Goal: Communication & Community: Answer question/provide support

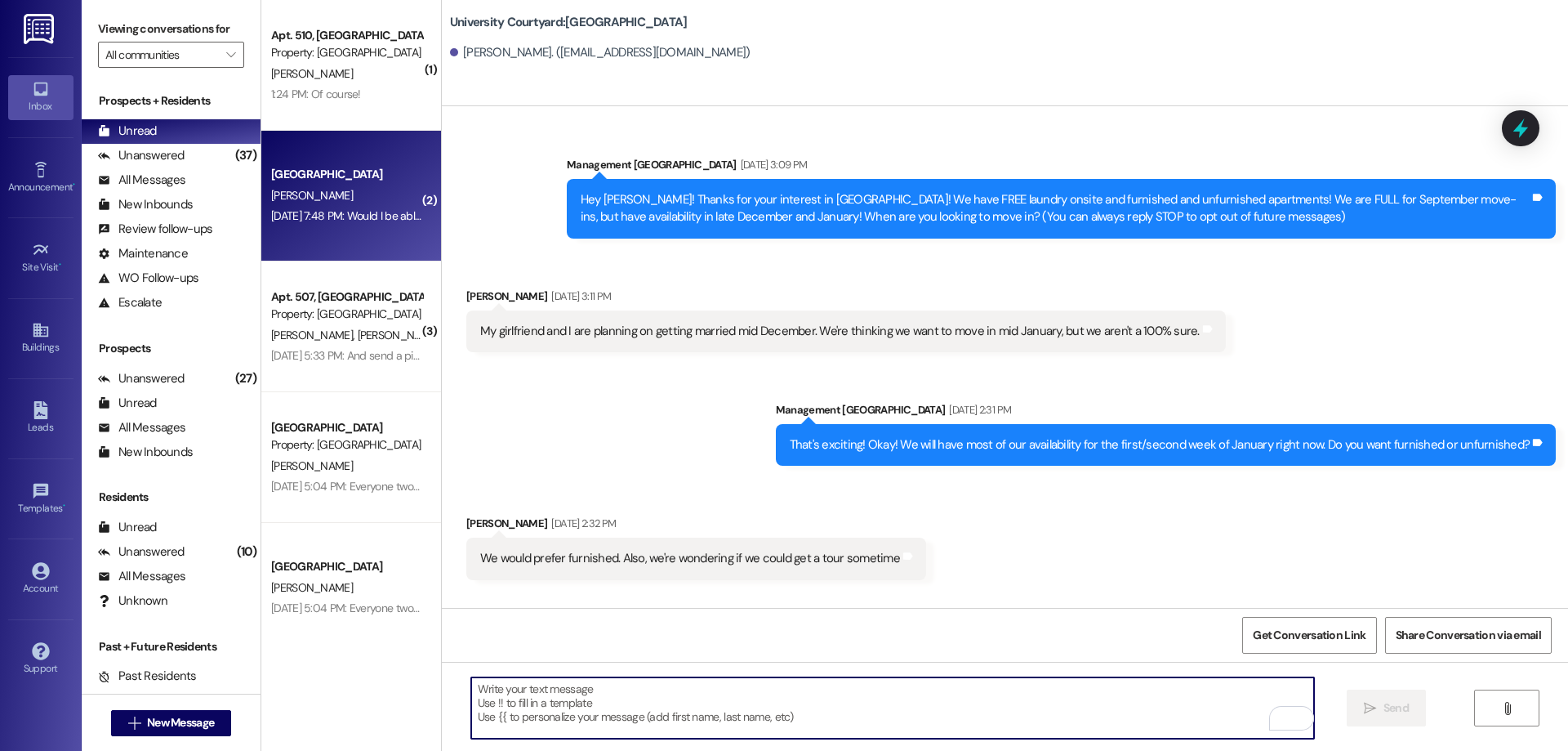
scroll to position [10060, 0]
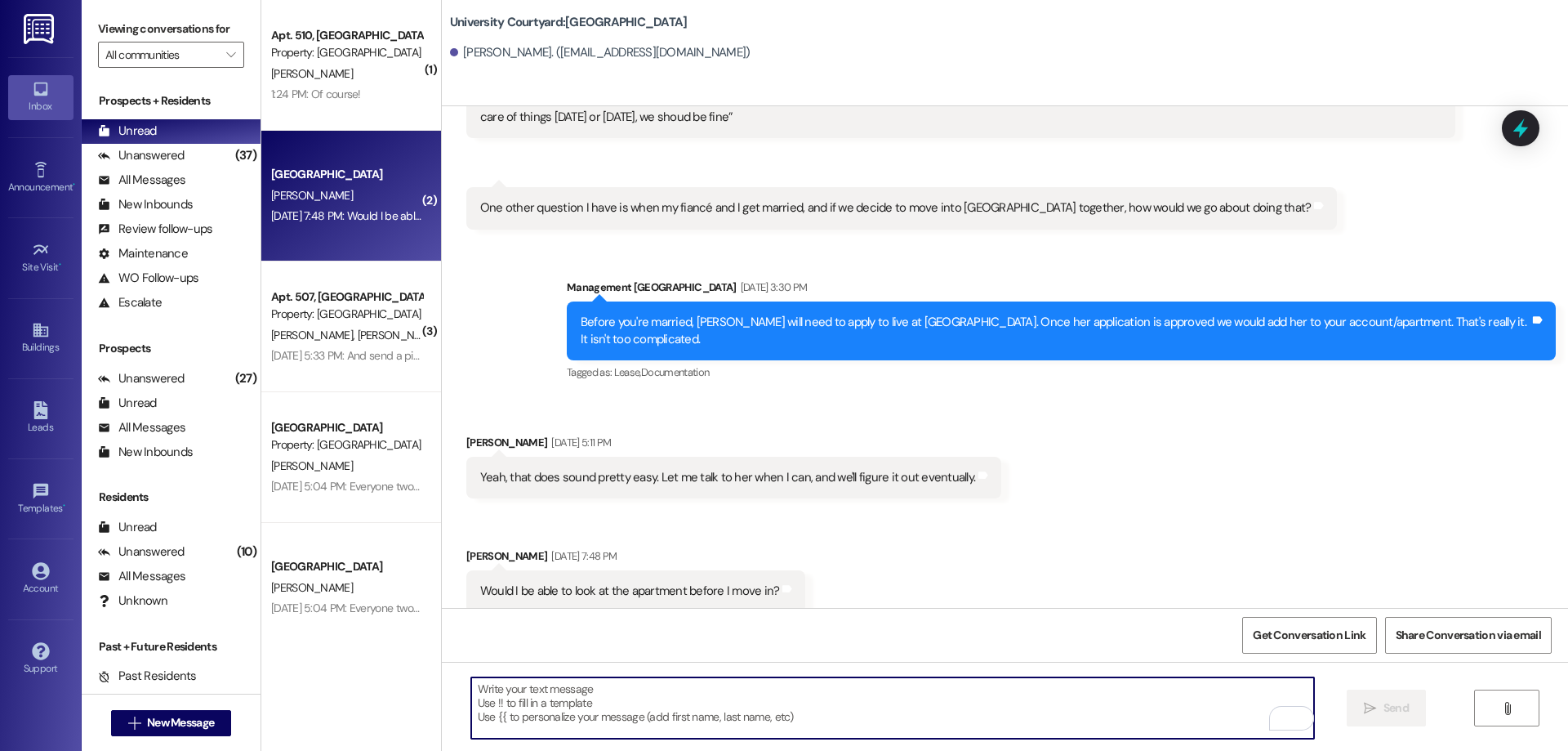
click at [822, 697] on textarea "To enrich screen reader interactions, please activate Accessibility in Grammarl…" at bounding box center [893, 707] width 843 height 61
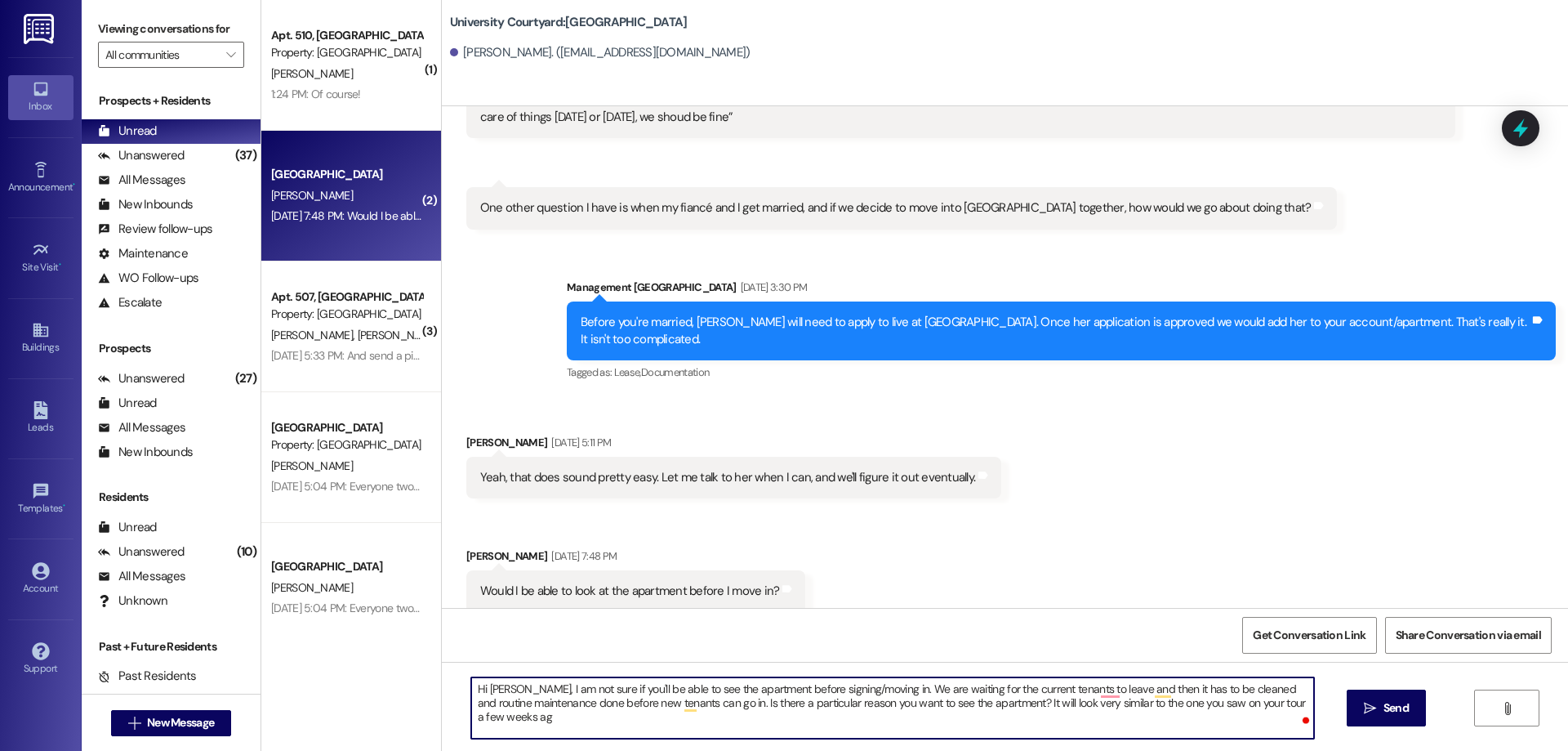
type textarea "Hi [PERSON_NAME], I am not sure if you'll be able to see the apartment before s…"
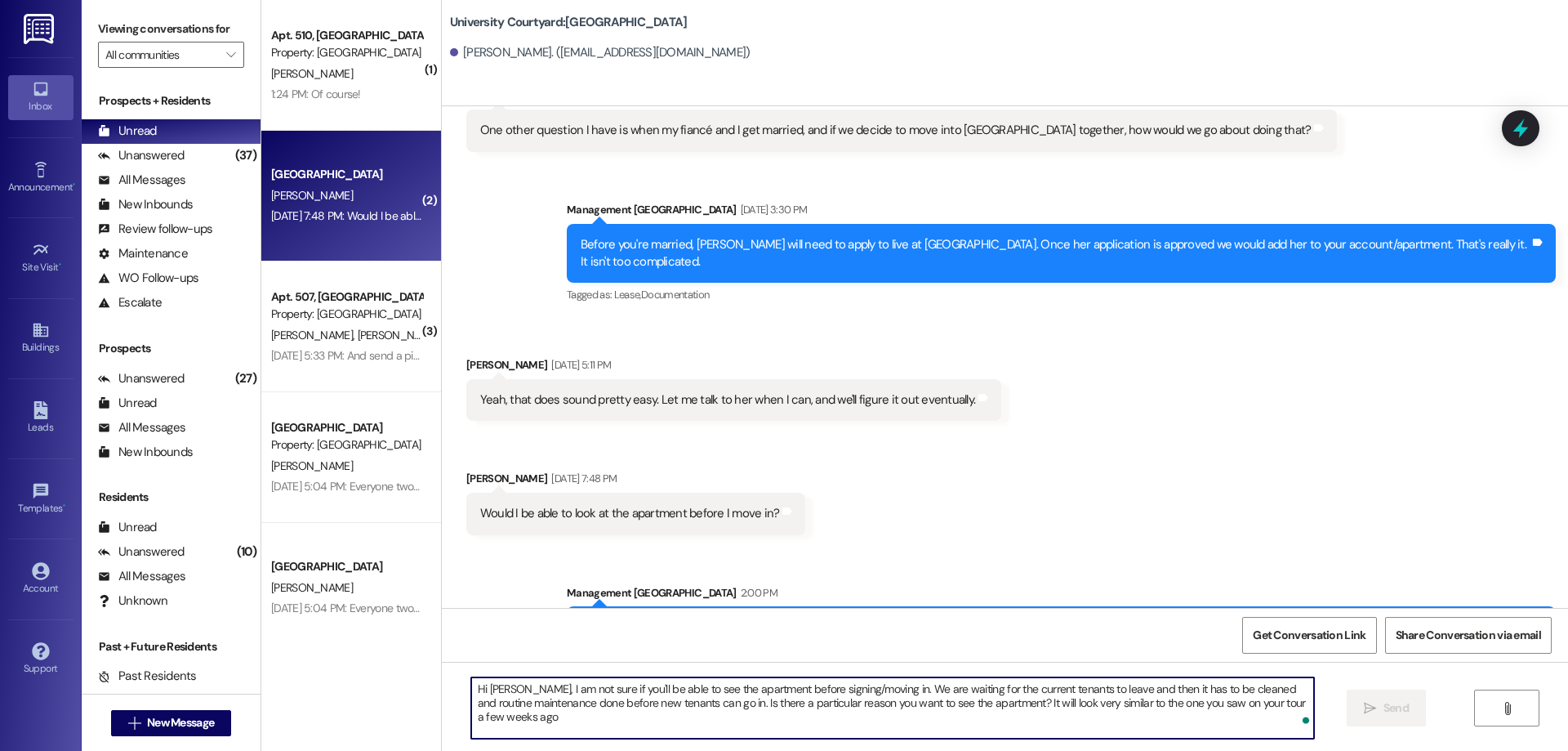
scroll to position [10191, 0]
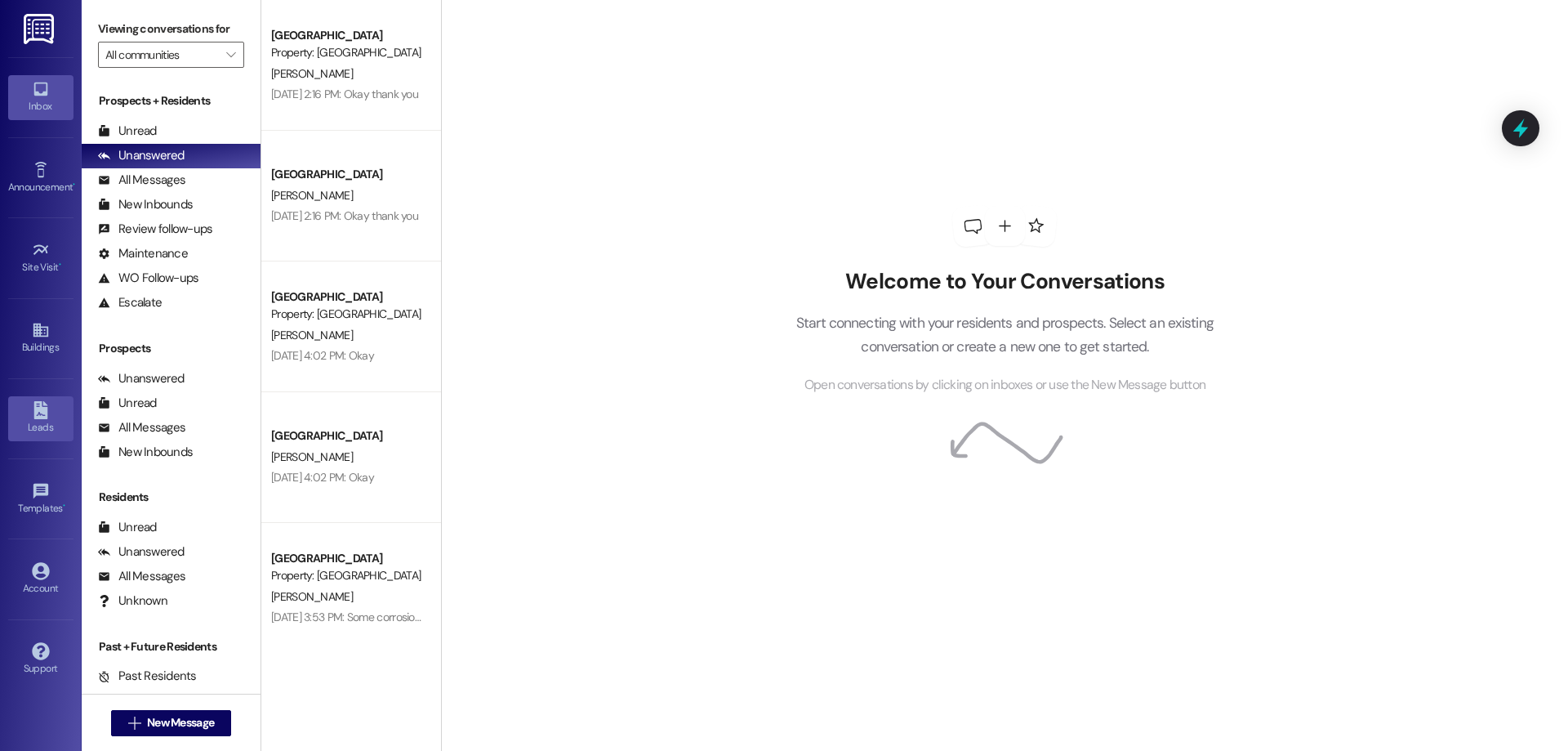
click at [40, 437] on link "Leads" at bounding box center [41, 418] width 66 height 44
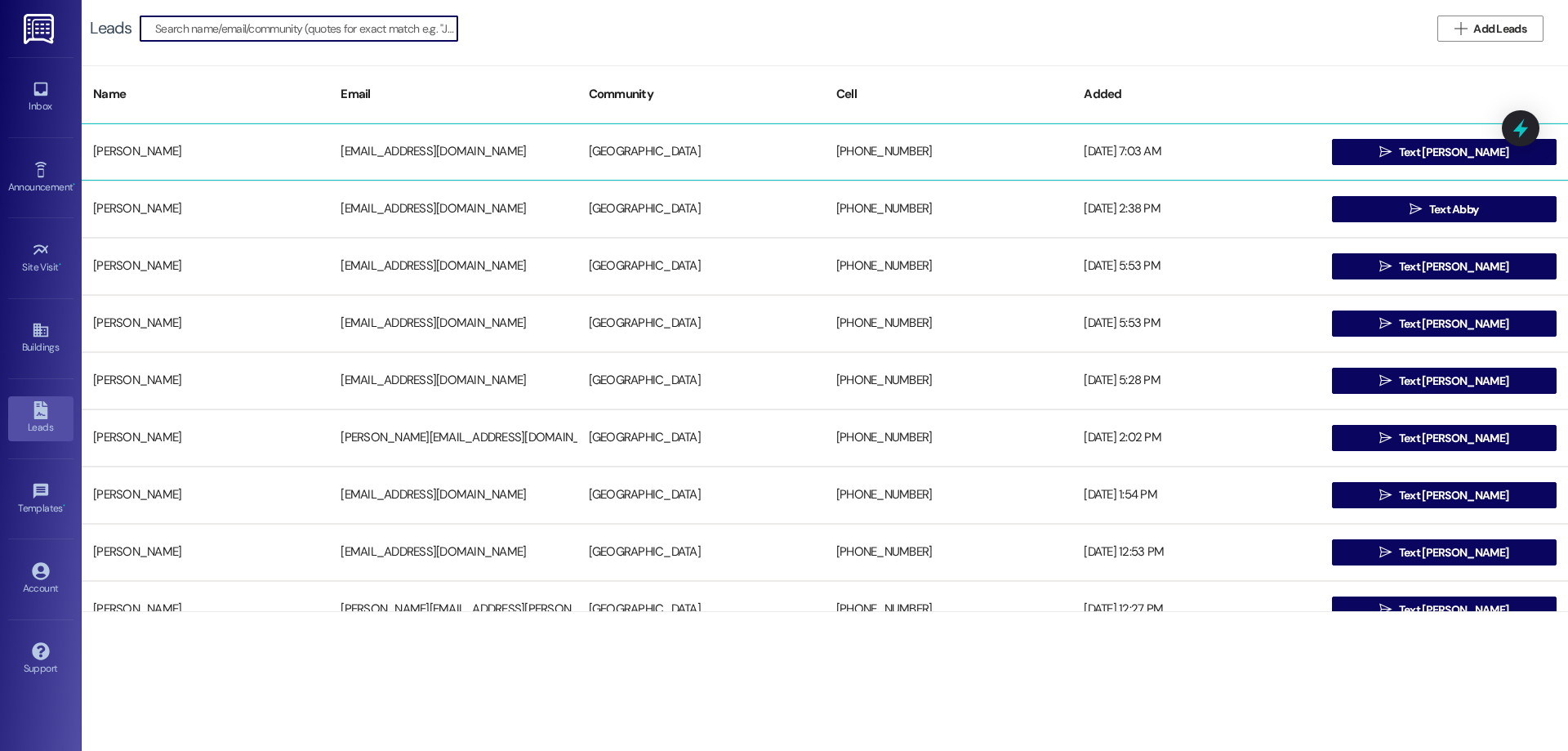
click at [1408, 138] on div " Text Maren" at bounding box center [1445, 152] width 248 height 33
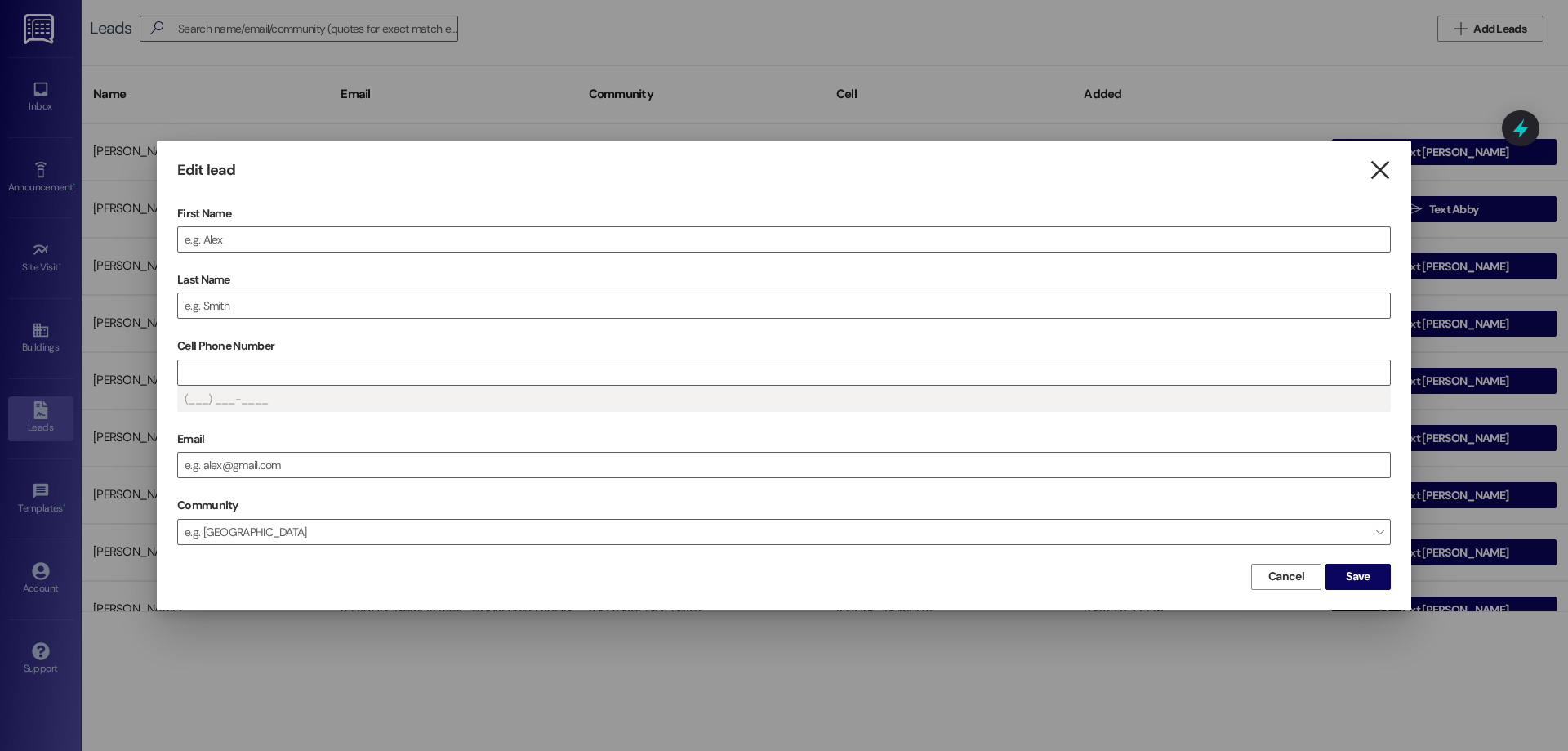
click at [1373, 163] on icon "" at bounding box center [1380, 170] width 22 height 17
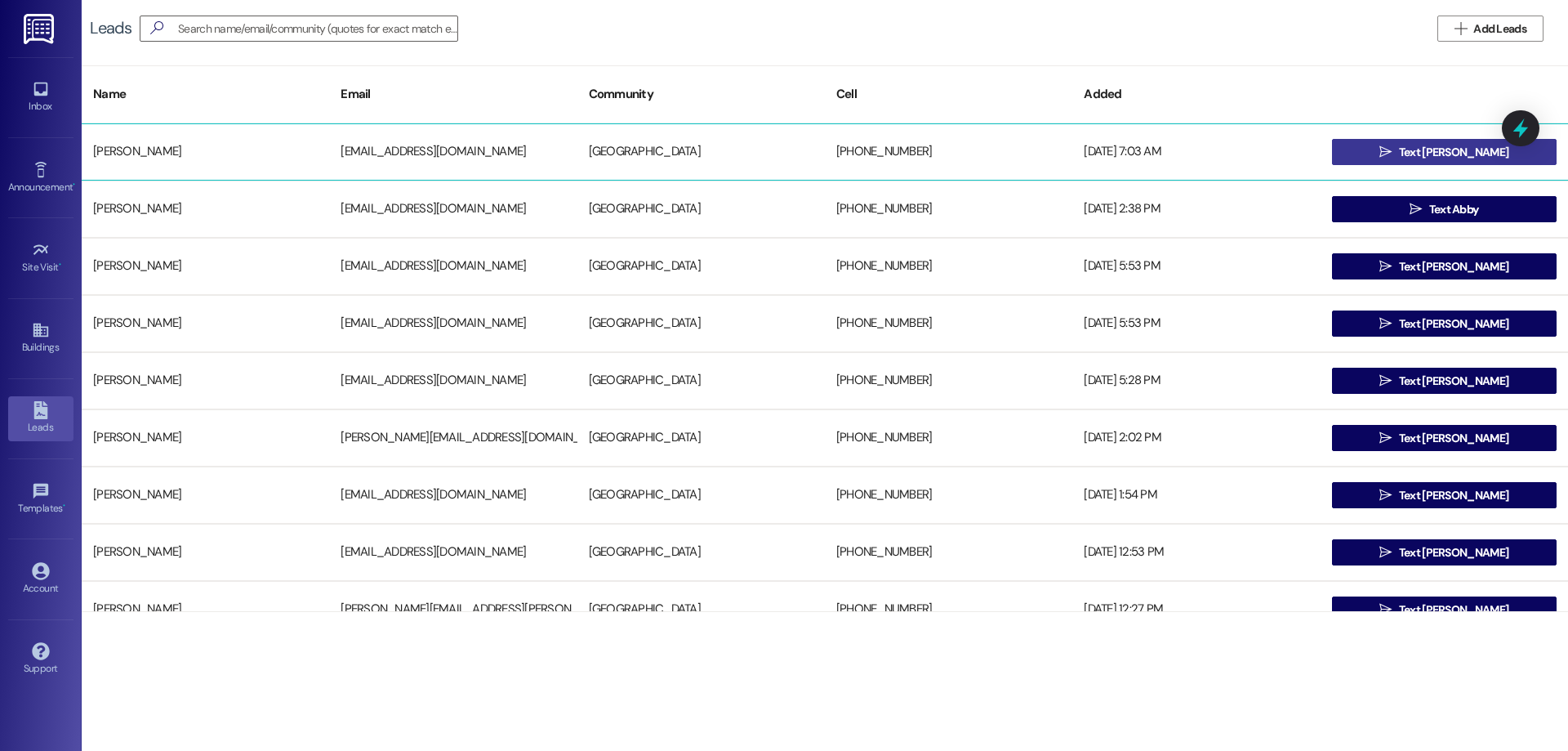
click at [1449, 143] on span " Text Maren" at bounding box center [1444, 152] width 135 height 25
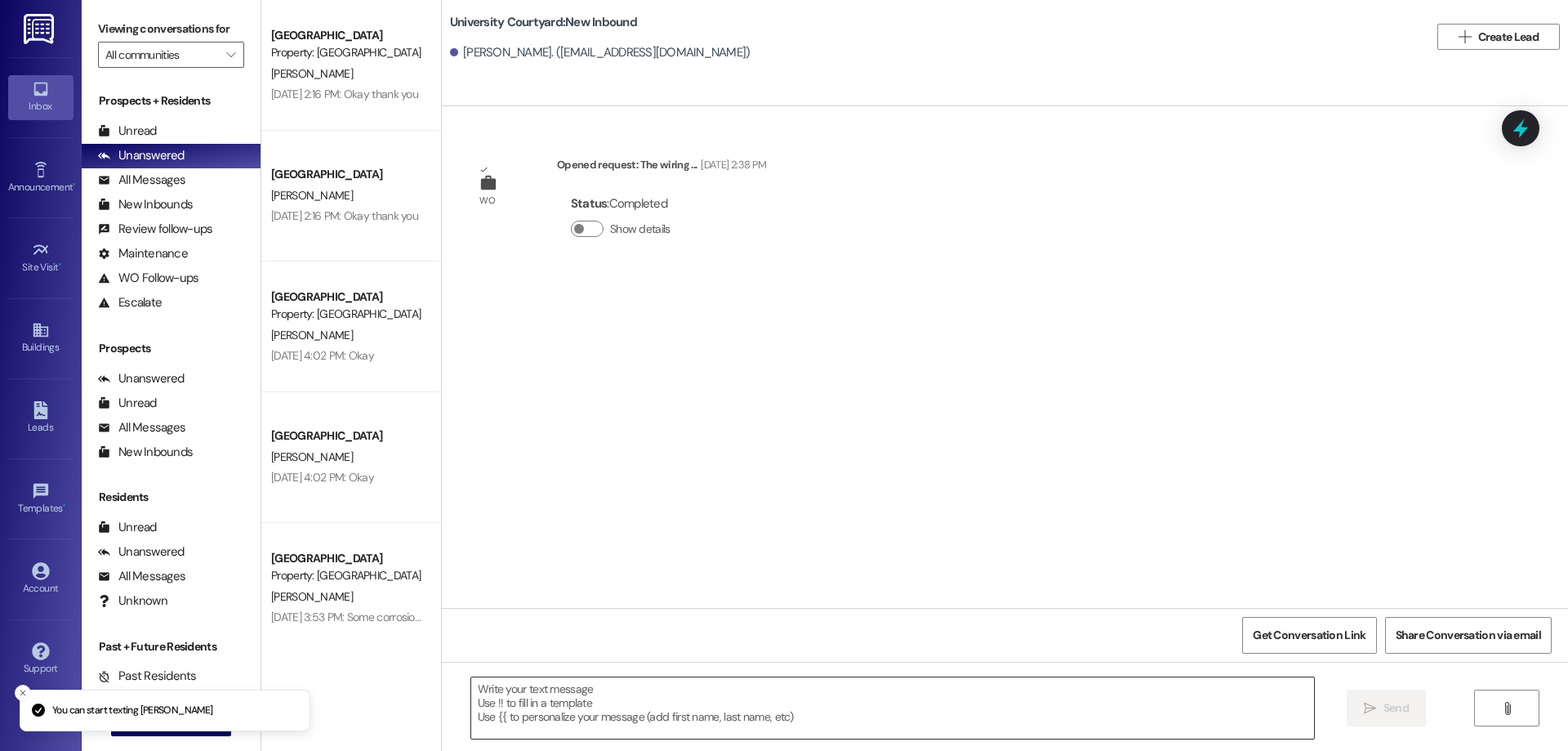
click at [607, 693] on textarea at bounding box center [893, 707] width 843 height 61
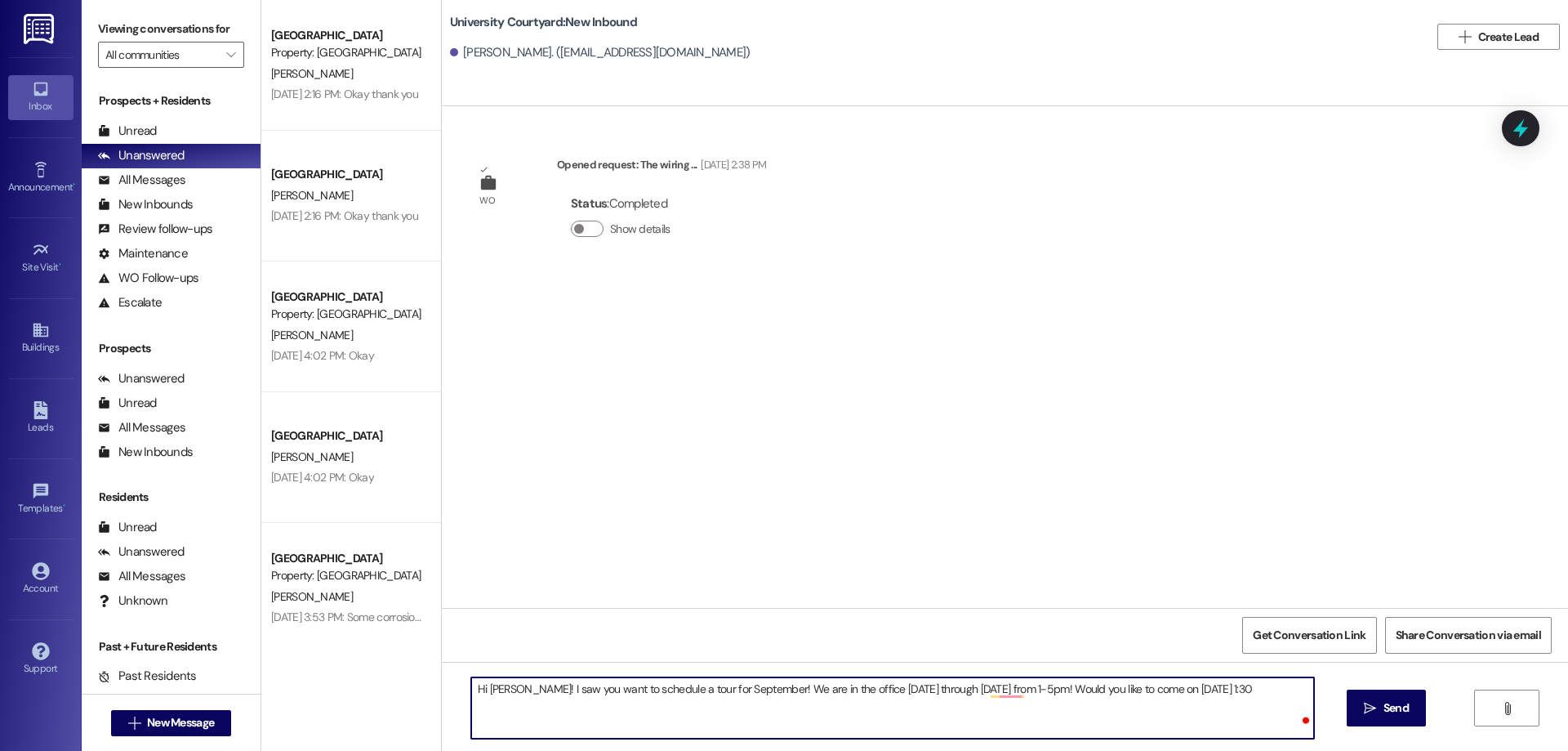
type textarea "Hi Maren! I saw you want to schedule a tour for September! We are in the office…"
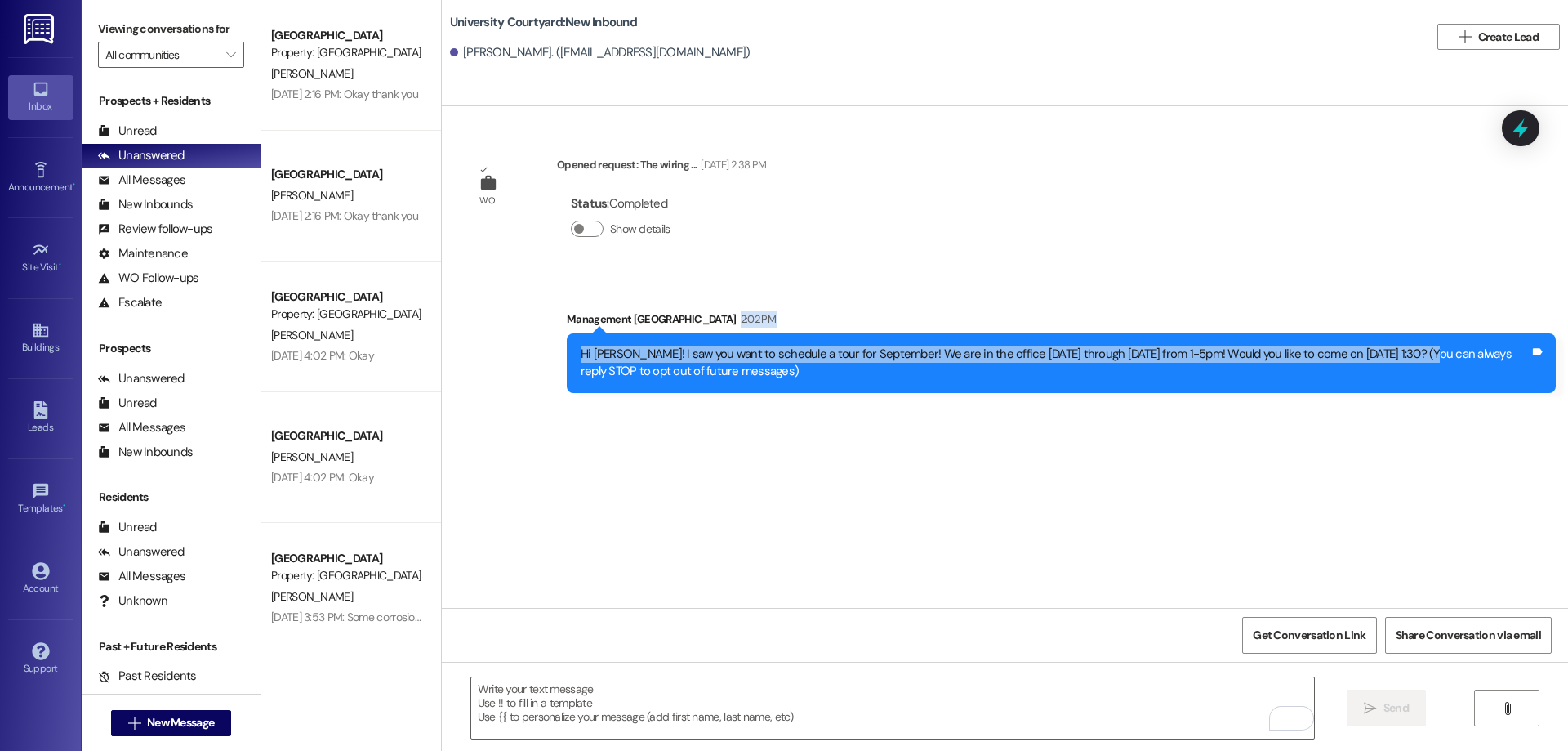
drag, startPoint x: 1415, startPoint y: 348, endPoint x: 522, endPoint y: 328, distance: 893.2
click at [522, 328] on div "Sent via SMS Management University Courtyard 2:02 PM Hi Maren! I saw you want t…" at bounding box center [1005, 339] width 1127 height 132
copy div "2:02 PM Hi Maren! I saw you want to schedule a tour for September! We are in th…"
click at [1216, 338] on div "Hi Maren! I saw you want to schedule a tour for September! We are in the office…" at bounding box center [1061, 363] width 990 height 59
drag, startPoint x: 1414, startPoint y: 349, endPoint x: 567, endPoint y: 344, distance: 847.0
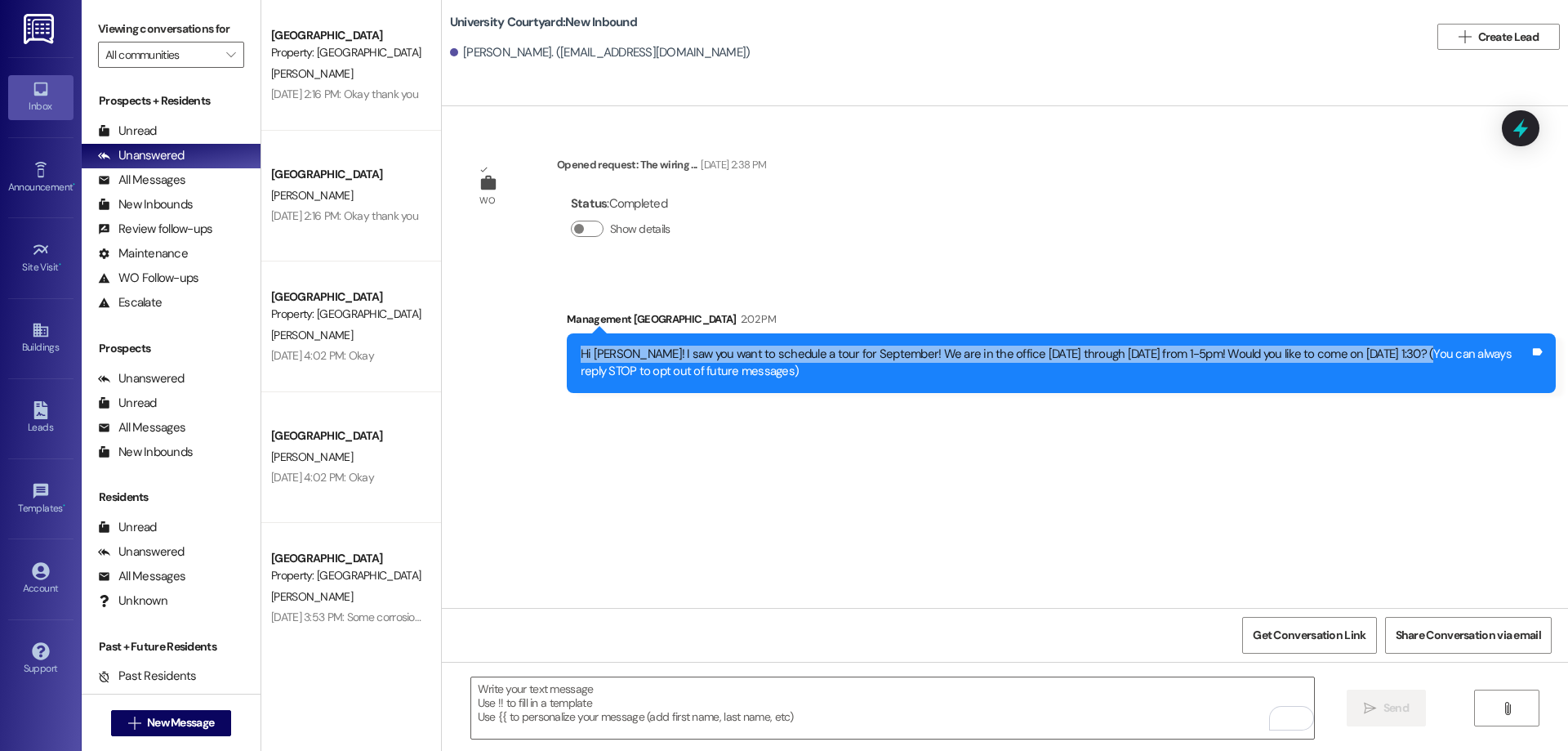
click at [567, 344] on div "Hi Maren! I saw you want to schedule a tour for September! We are in the office…" at bounding box center [1061, 363] width 990 height 59
copy div "Hi Maren! I saw you want to schedule a tour for September! We are in the office…"
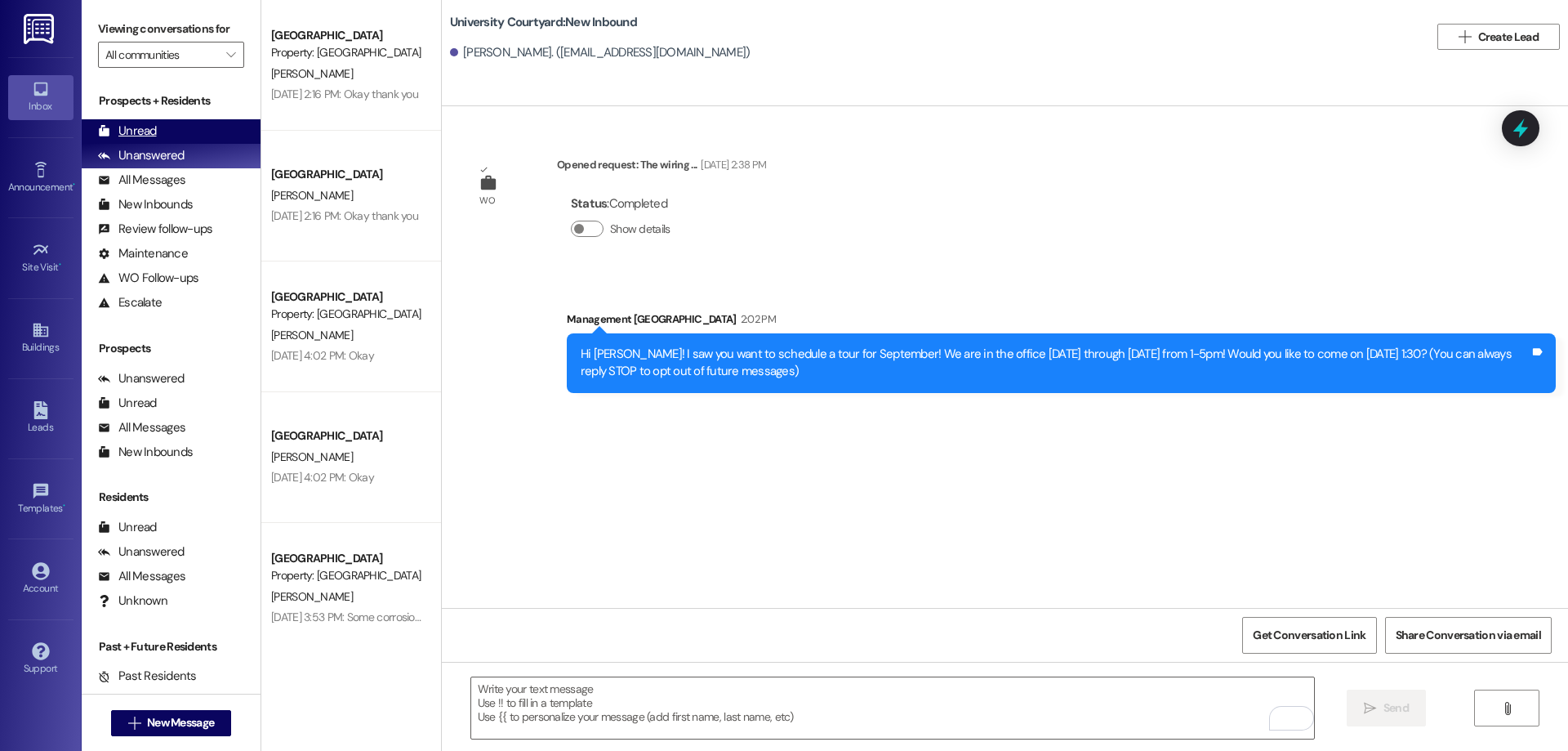
click at [156, 133] on div "Unread (0)" at bounding box center [171, 132] width 179 height 25
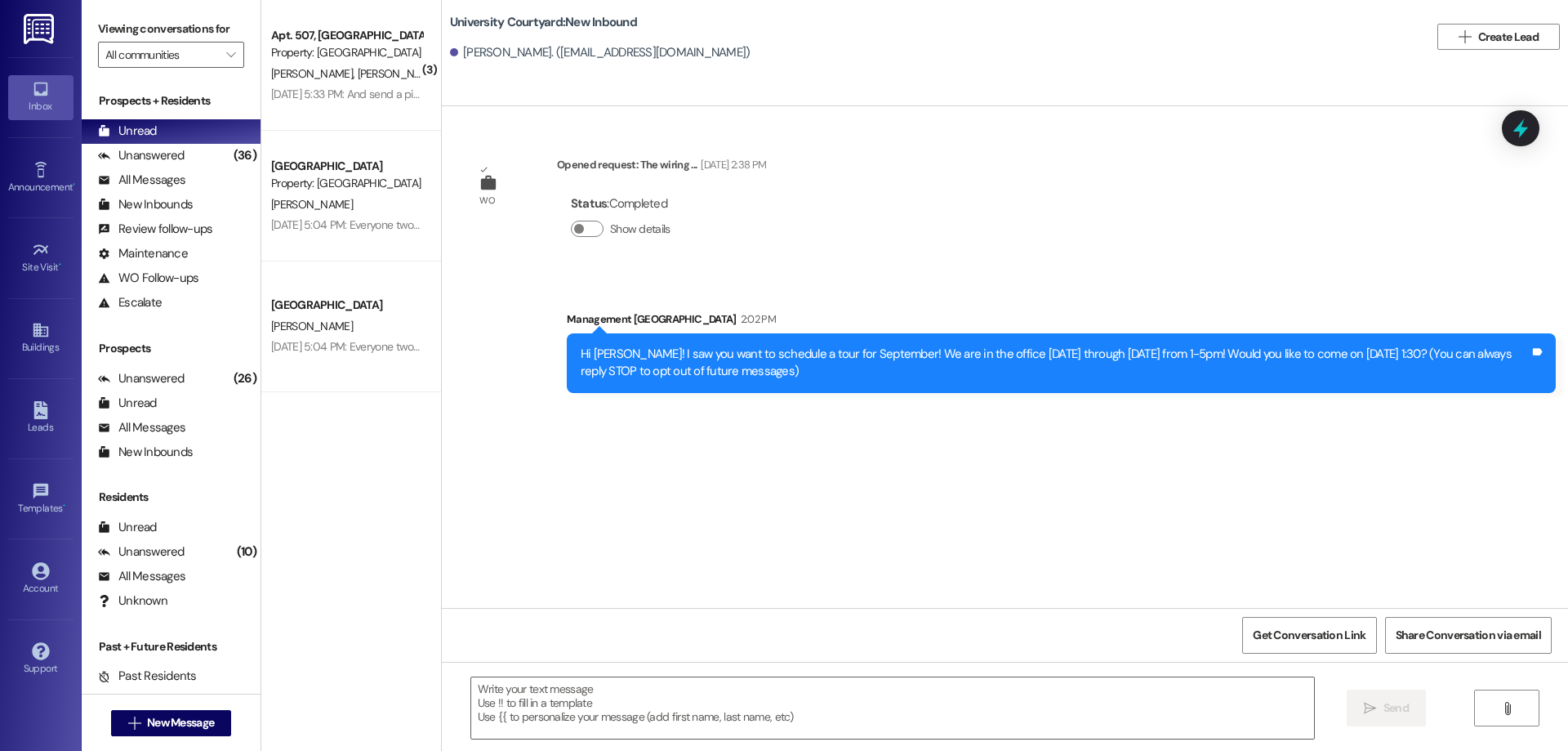
click at [30, 442] on div "Leads Go to Leads" at bounding box center [41, 418] width 66 height 80
click at [35, 428] on div "Leads" at bounding box center [40, 428] width 81 height 16
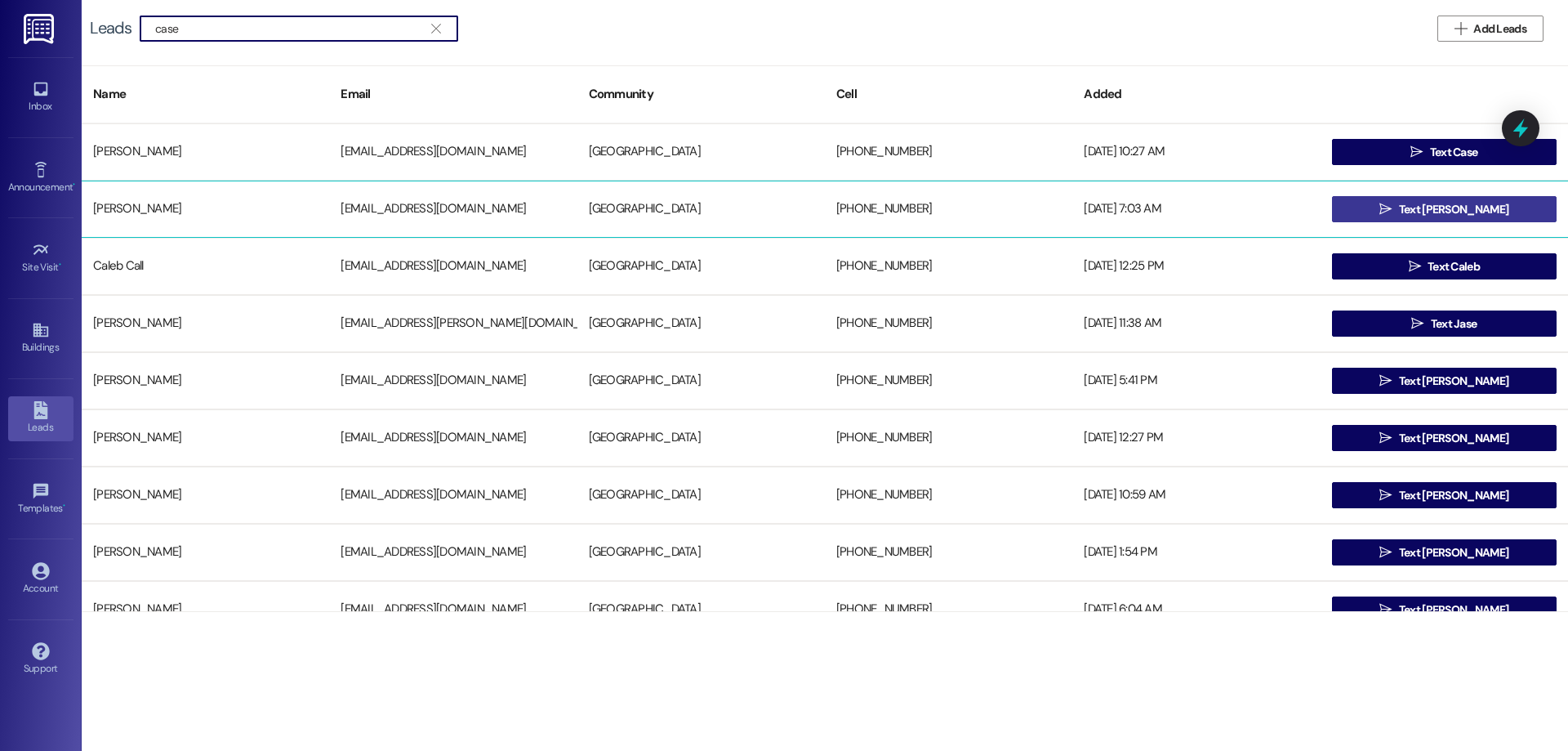
type input "case"
click at [1489, 217] on button " Text Casey" at bounding box center [1445, 209] width 225 height 26
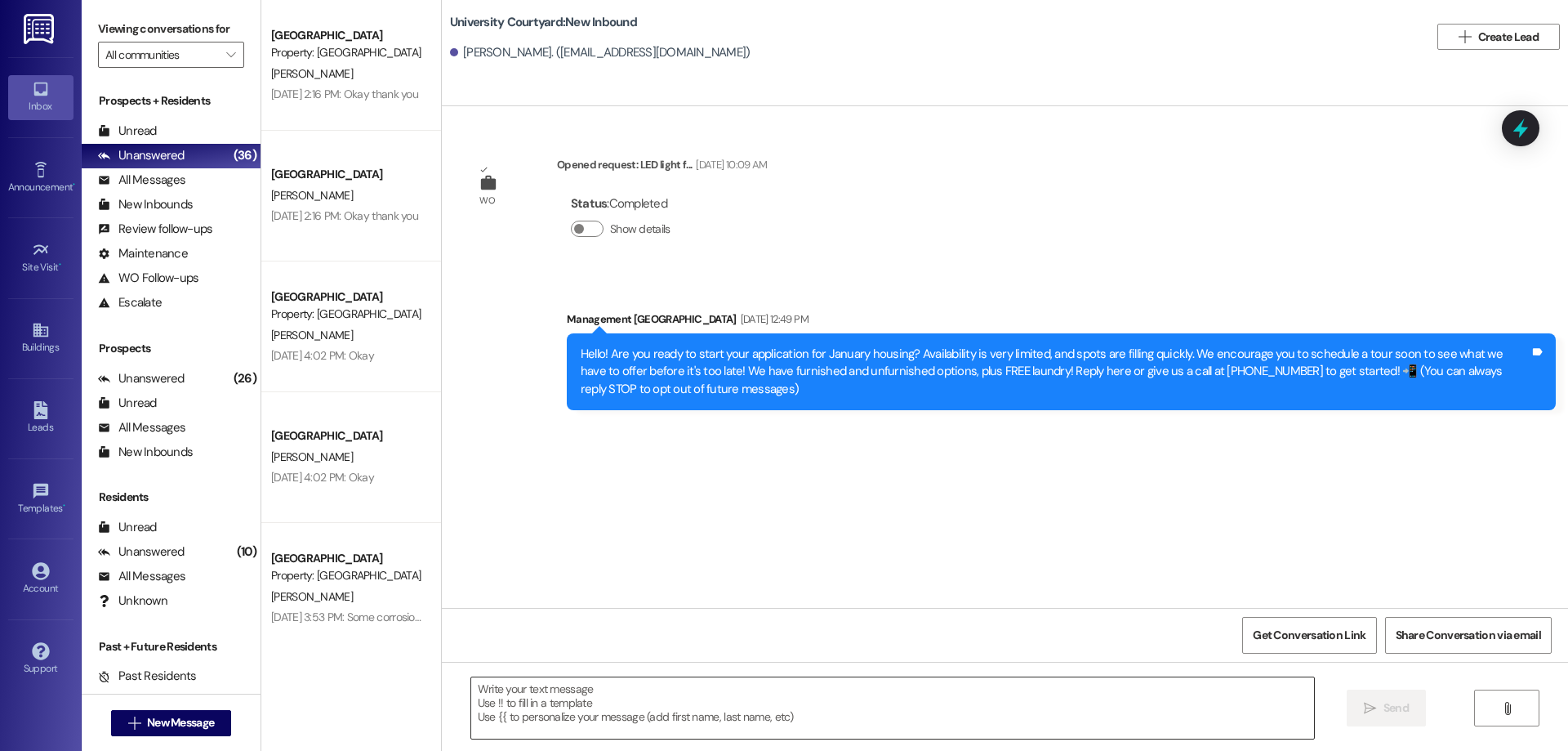
click at [757, 718] on textarea at bounding box center [893, 707] width 843 height 61
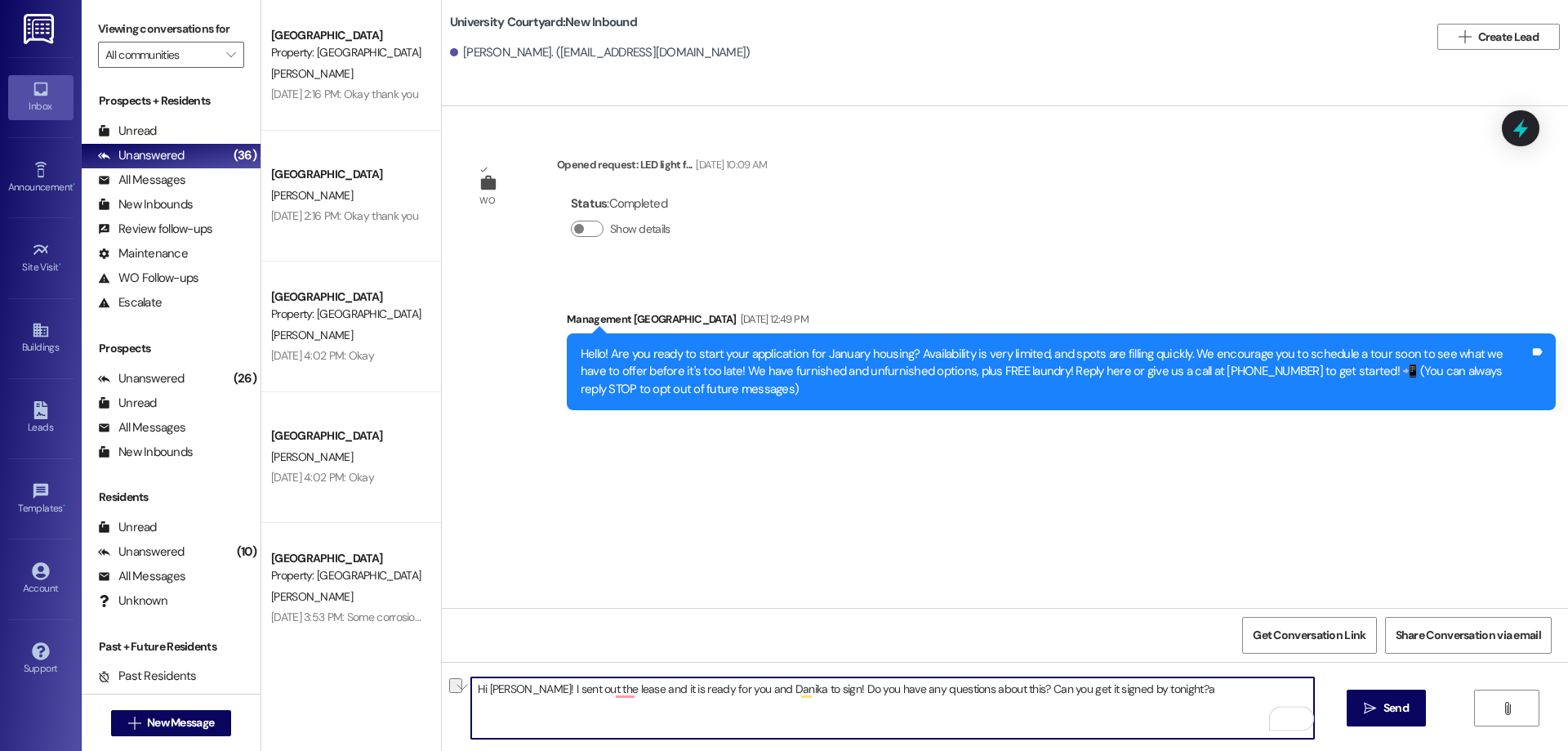
click at [1194, 682] on textarea "Hi Casey! I sent out the lease and it is ready for you and Danika to sign! Do y…" at bounding box center [893, 707] width 843 height 61
type textarea "Hi Casey! I sent out the lease and it is ready for you and Danika to sign! Do y…"
click at [1397, 709] on span "Send" at bounding box center [1396, 707] width 26 height 17
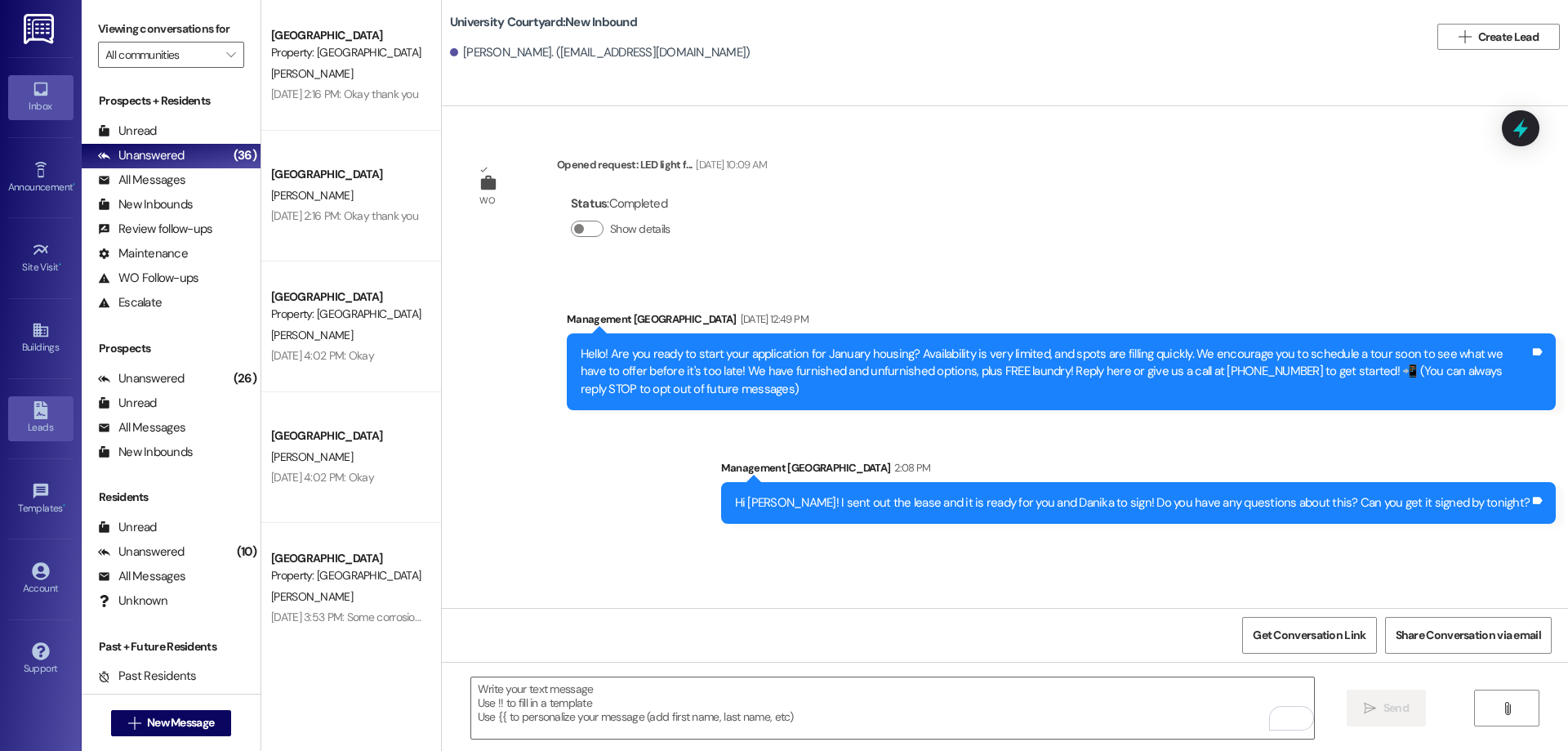
click at [44, 418] on icon at bounding box center [40, 410] width 14 height 18
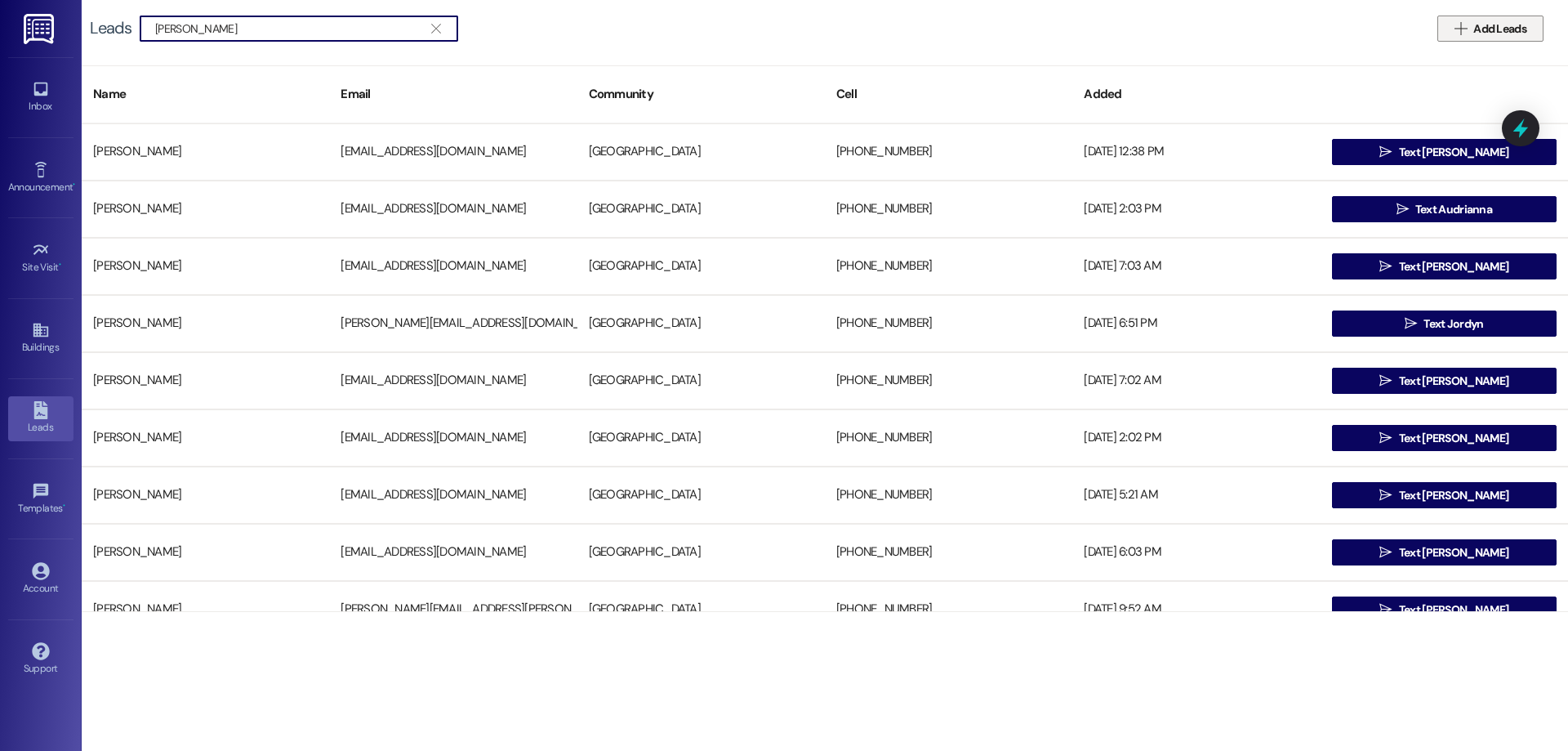
type input "danika jones"
click at [1490, 39] on button " Add Leads" at bounding box center [1490, 28] width 106 height 26
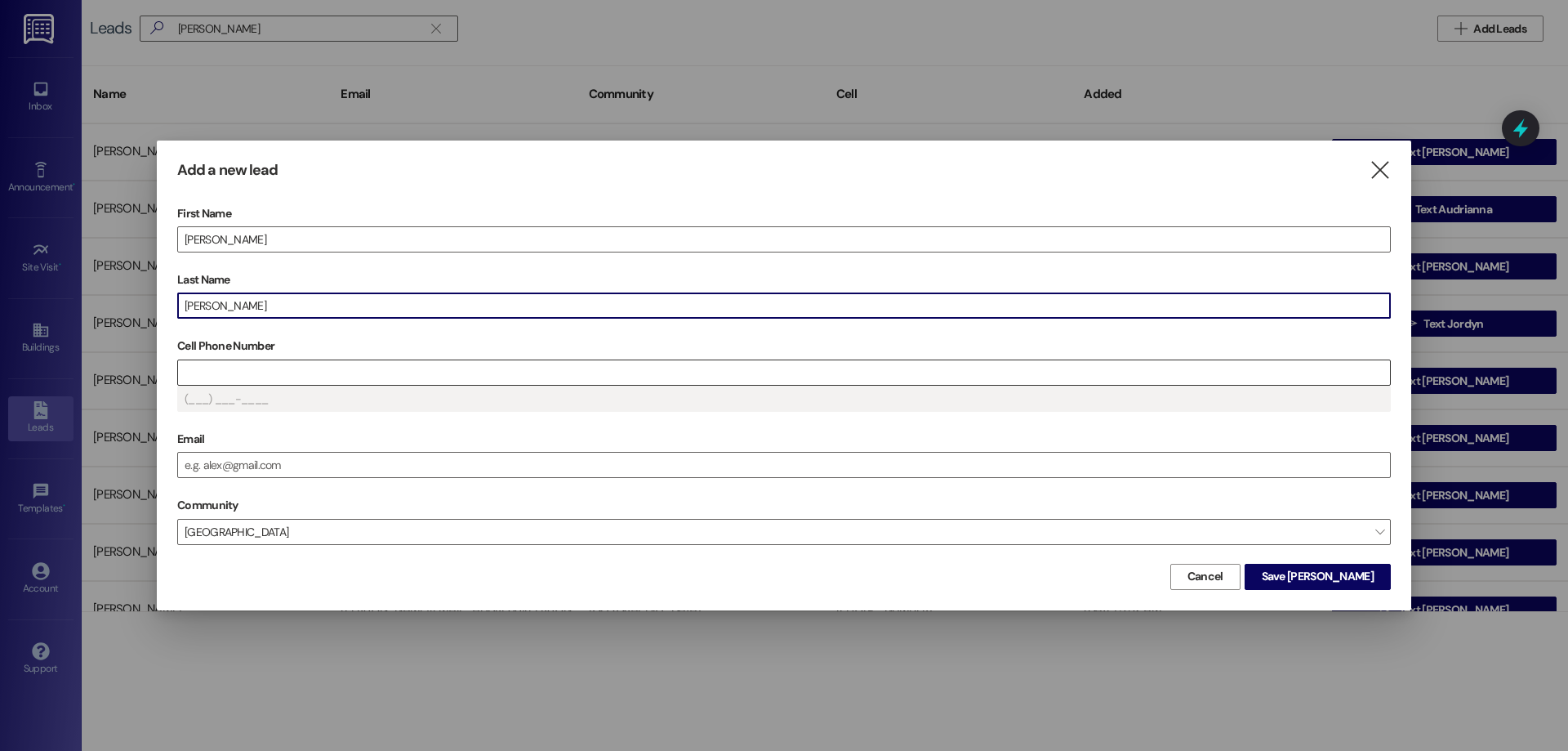
click at [225, 365] on input "Cell Phone Number" at bounding box center [784, 372] width 1213 height 25
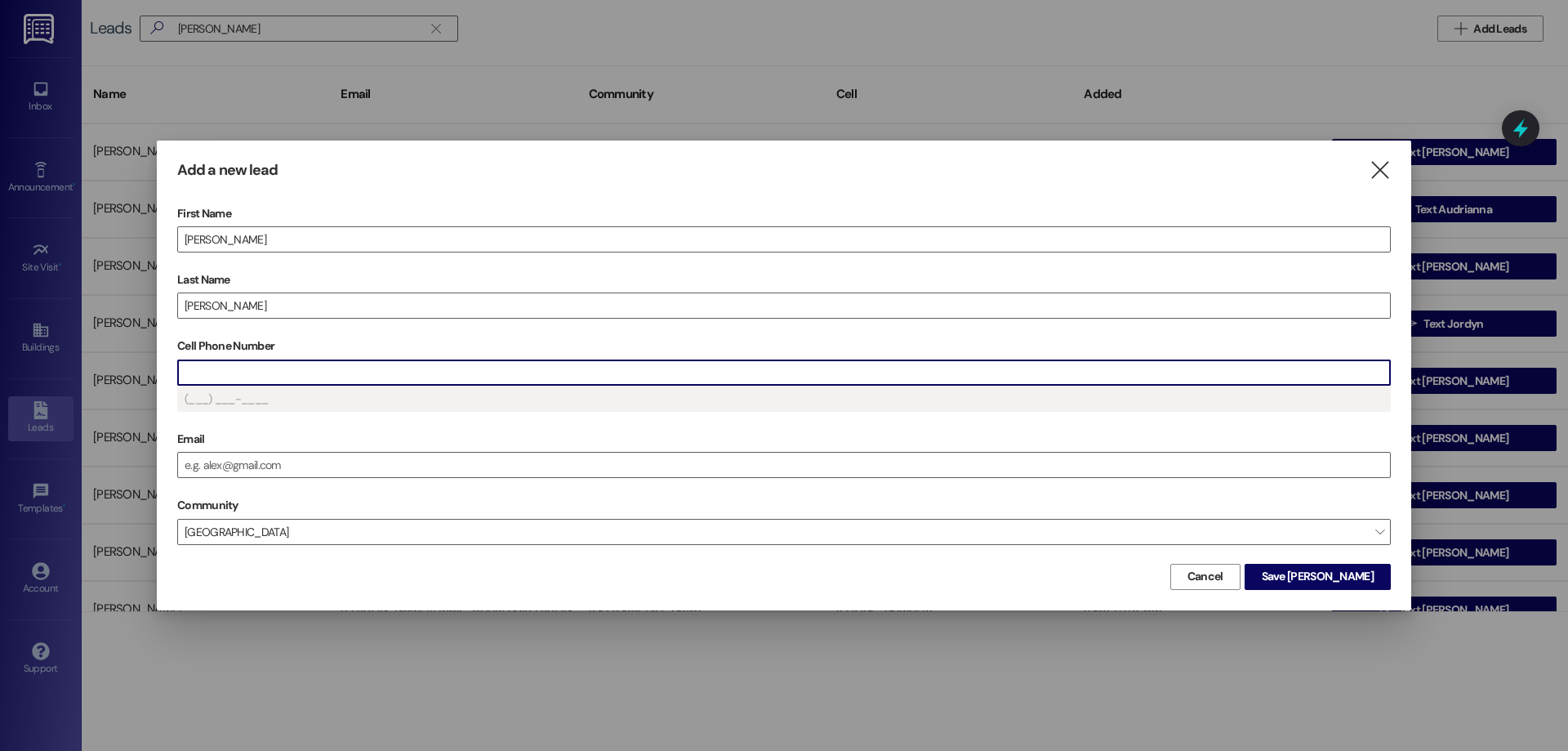
click at [235, 372] on input "Cell Phone Number" at bounding box center [784, 372] width 1213 height 25
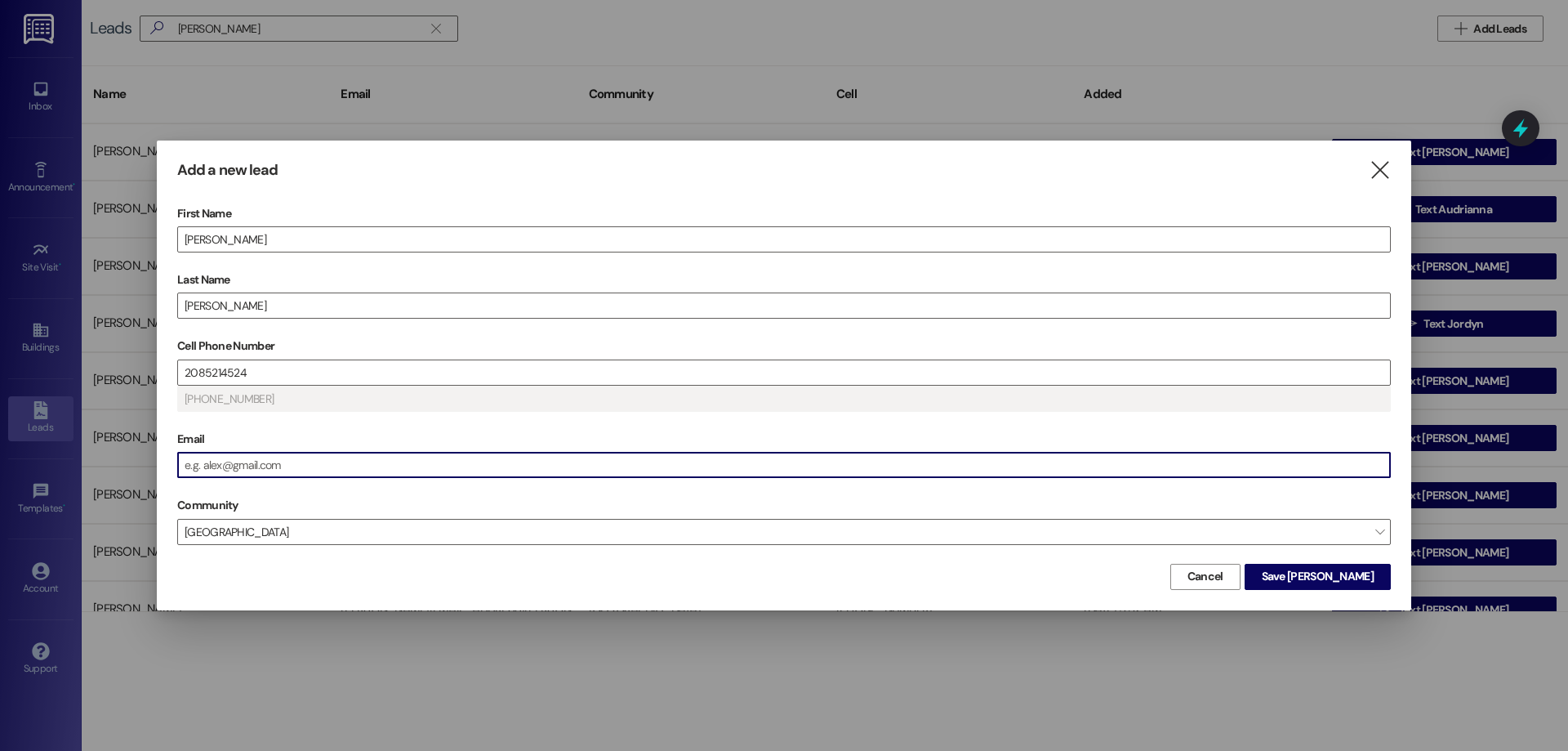
click at [261, 475] on input "Email" at bounding box center [784, 464] width 1213 height 25
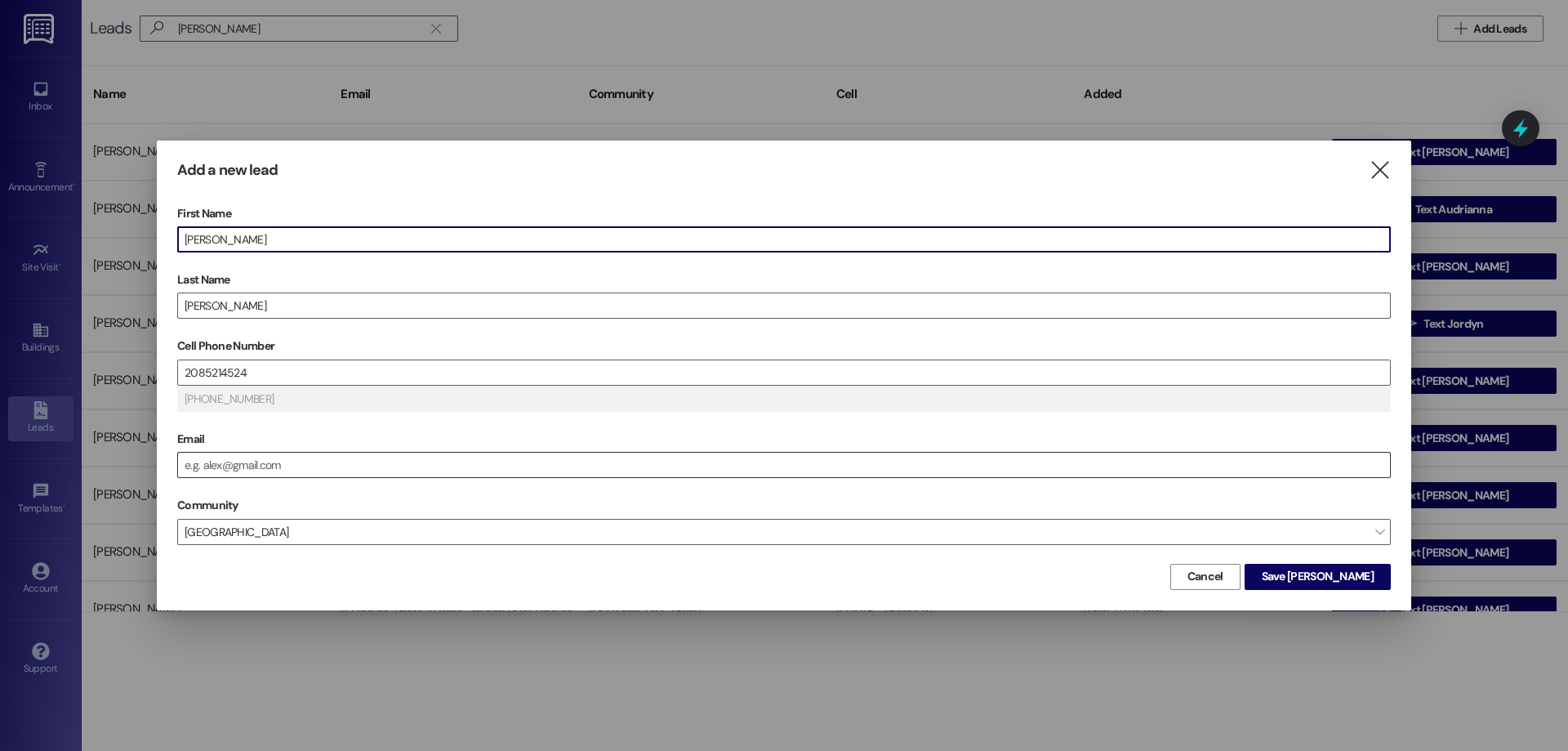
click at [336, 456] on input "Email" at bounding box center [784, 464] width 1213 height 25
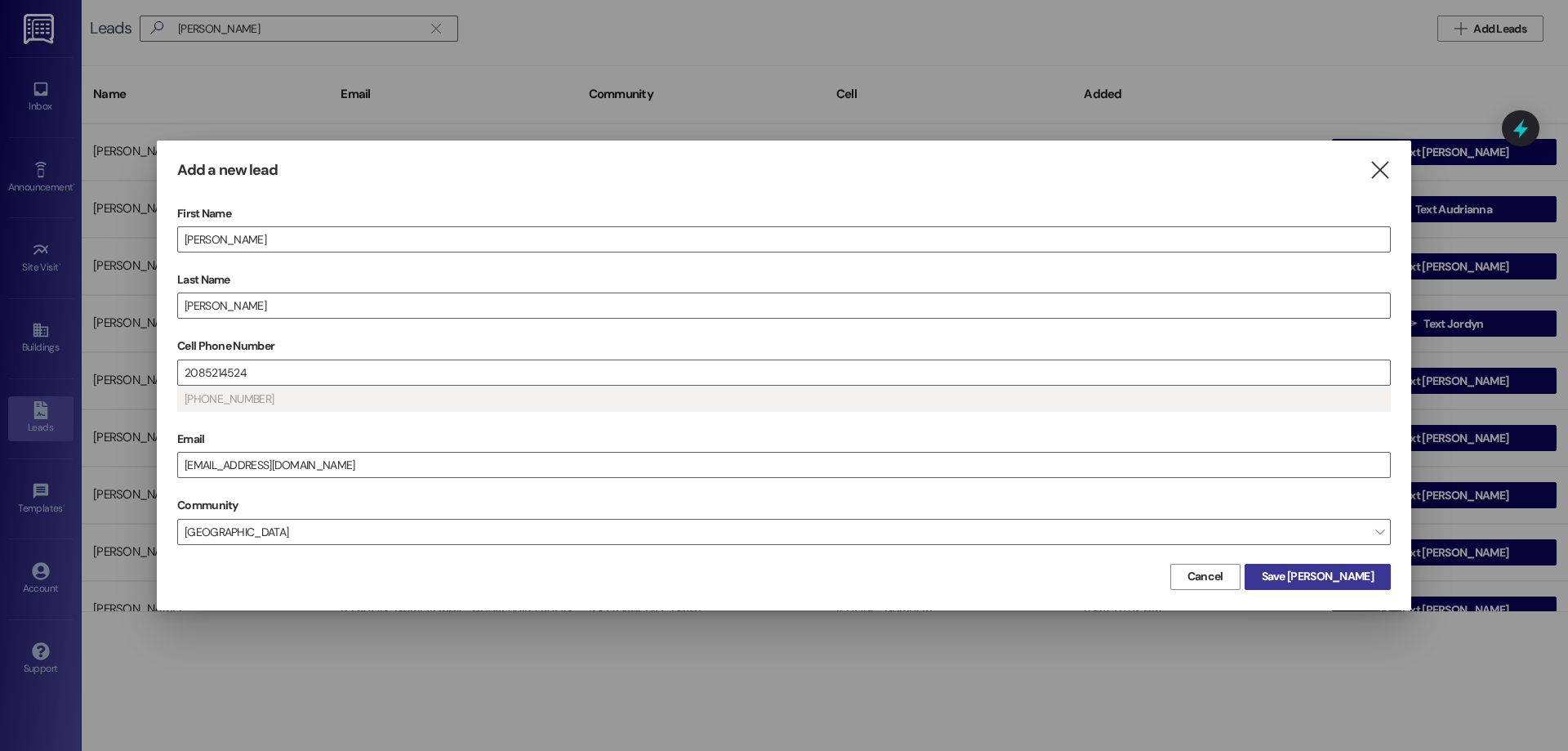
click at [1346, 574] on span "Save Danika" at bounding box center [1318, 576] width 111 height 17
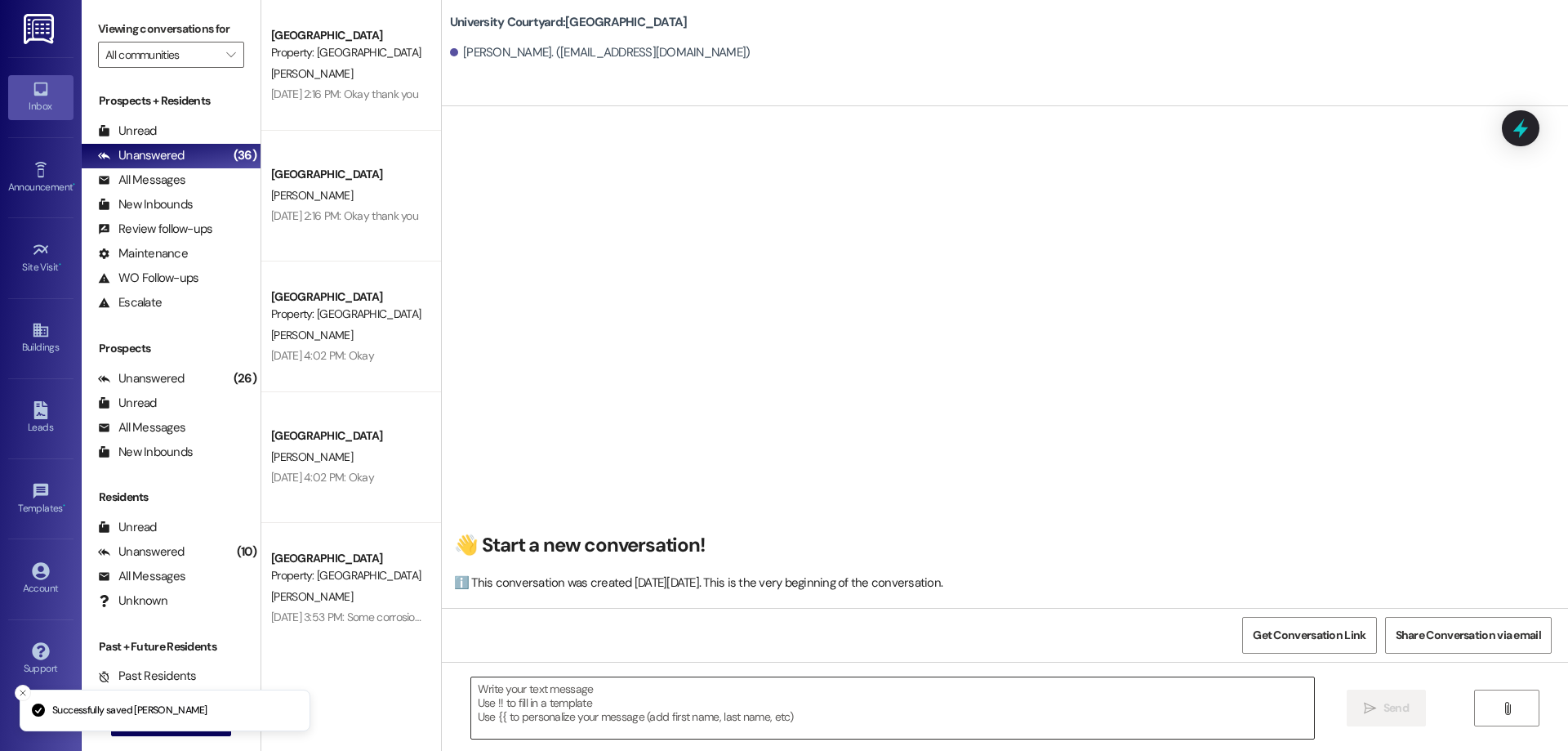
click at [575, 684] on textarea at bounding box center [893, 707] width 843 height 61
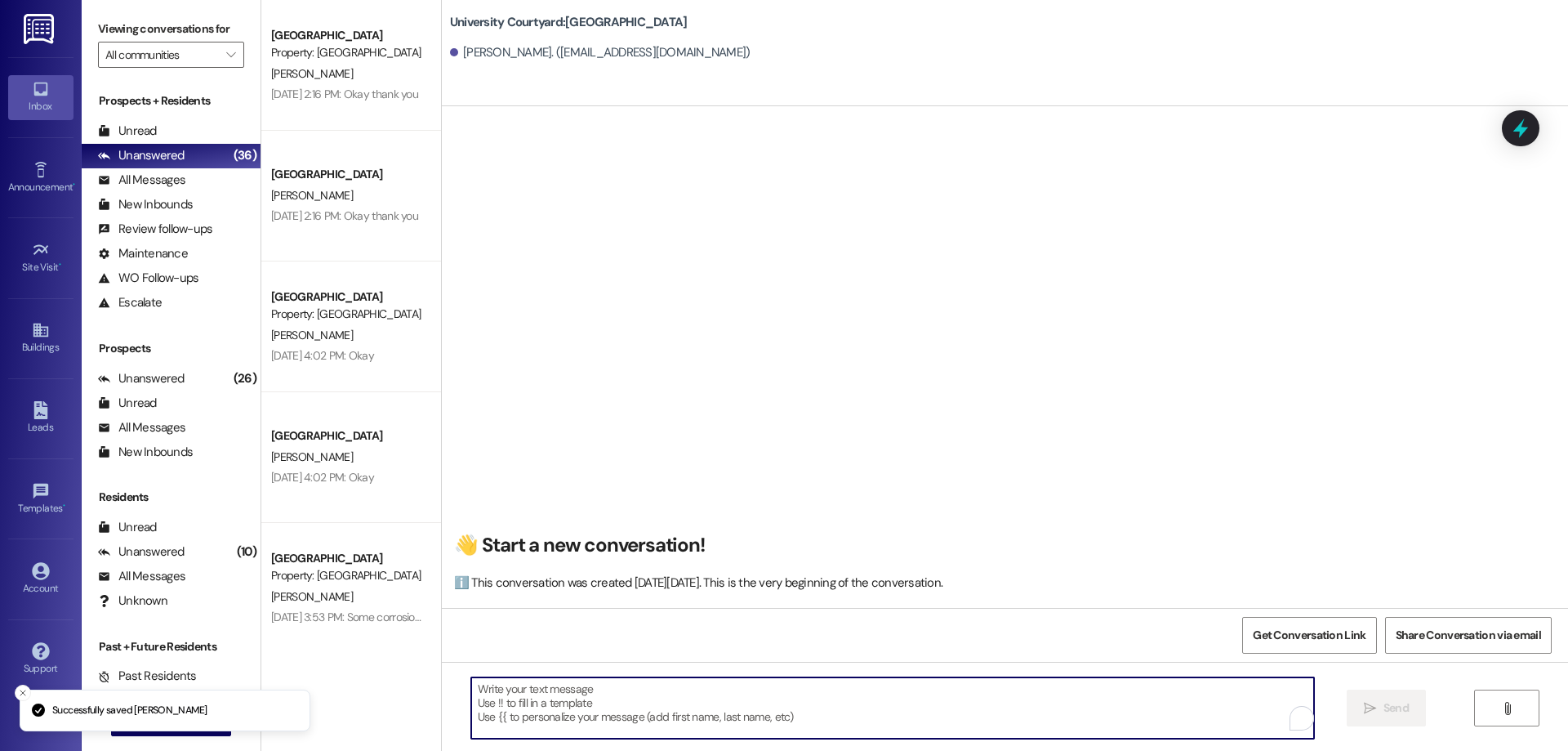
paste textarea "Hi Casey! I sent out the lease and it is ready for you and Danika to sign! Do y…"
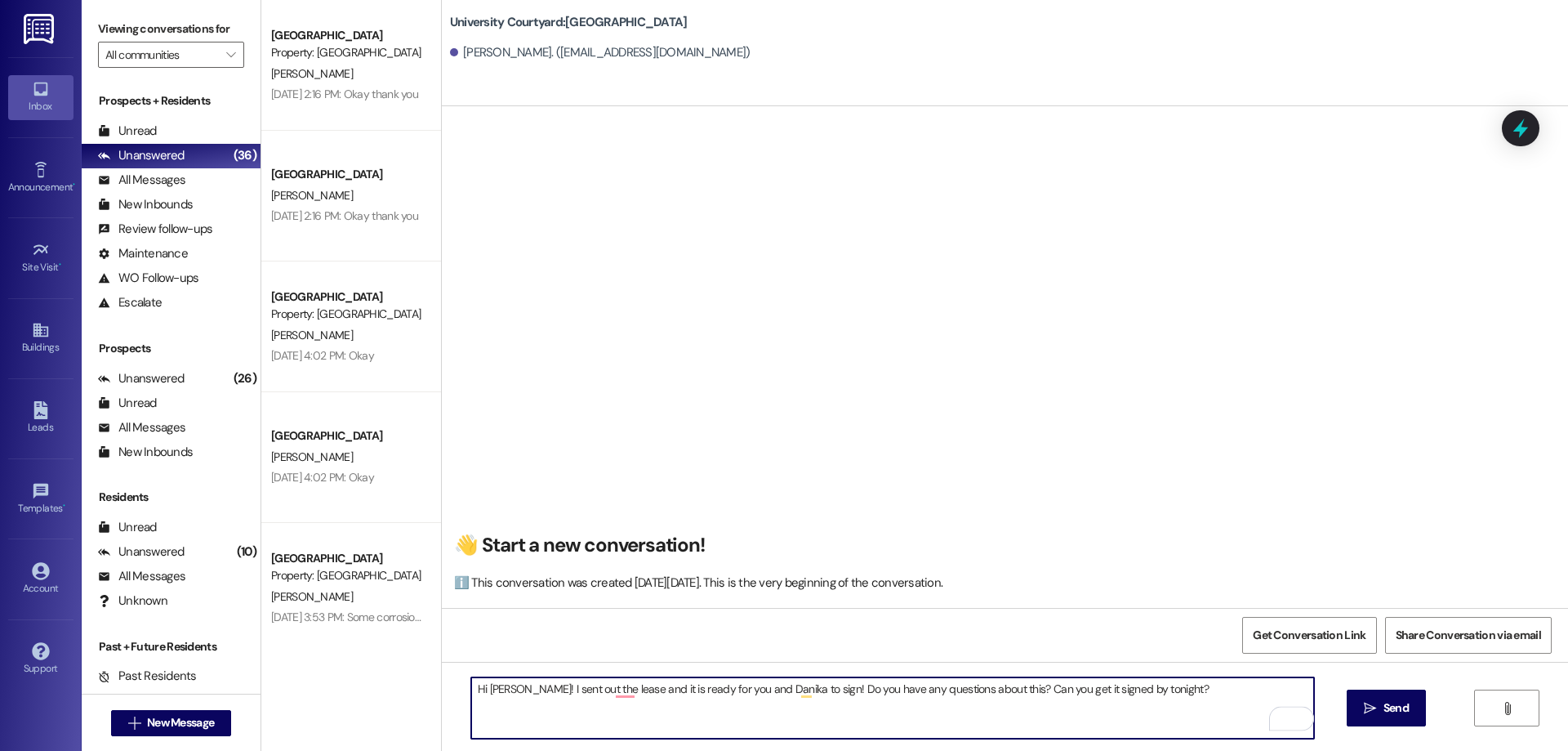
drag, startPoint x: 504, startPoint y: 690, endPoint x: 482, endPoint y: 682, distance: 23.4
click at [482, 682] on textarea "Hi Casey! I sent out the lease and it is ready for you and Danika to sign! Do y…" at bounding box center [893, 707] width 843 height 61
drag, startPoint x: 728, startPoint y: 687, endPoint x: 766, endPoint y: 693, distance: 38.5
click at [766, 693] on textarea "Hi Danika! I sent out the lease and it is ready for you and Danika to sign! Do …" at bounding box center [893, 707] width 843 height 61
type textarea "Hi Danika! I sent out the lease and it is ready for you and Casey to sign! Do y…"
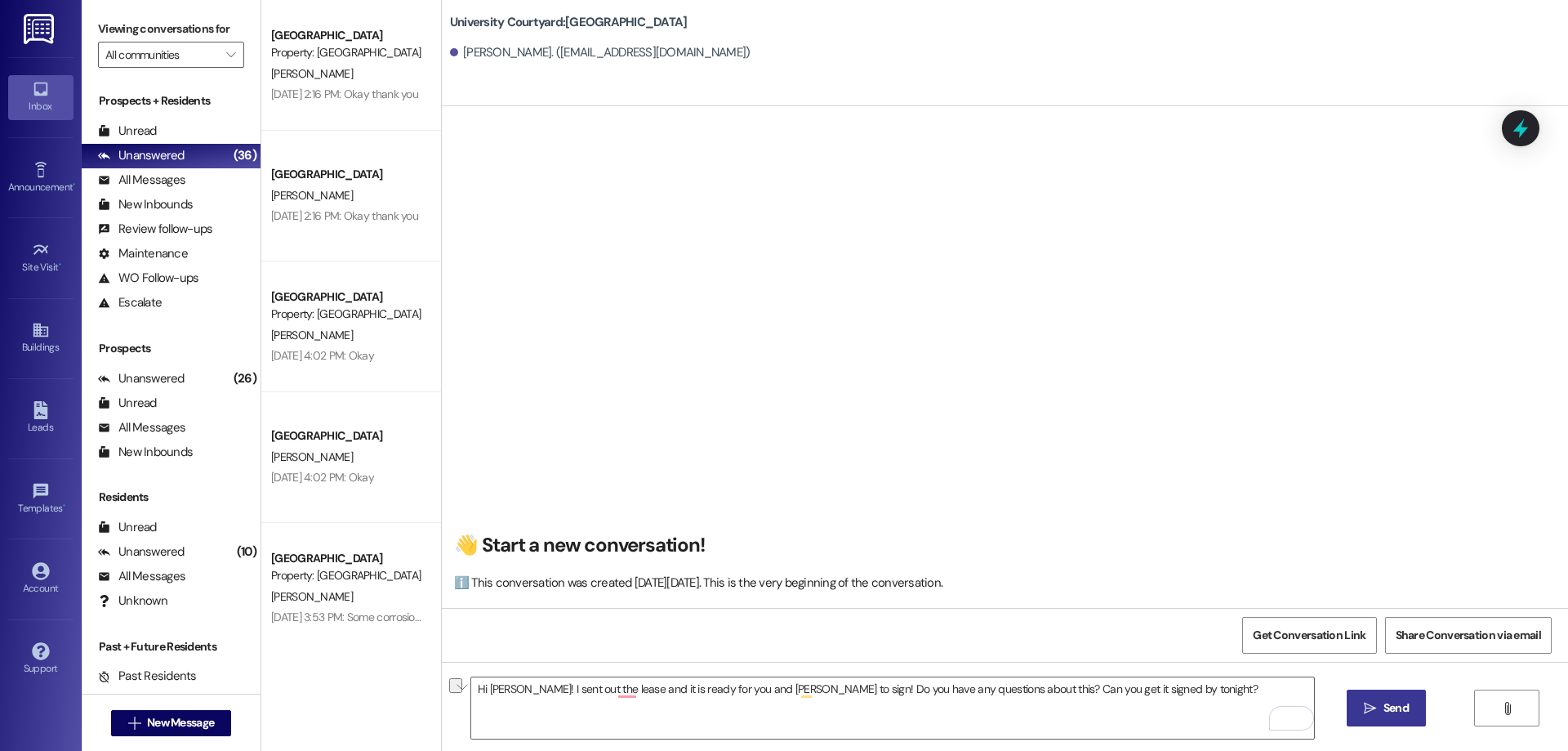
click at [1410, 705] on span "Send" at bounding box center [1396, 707] width 32 height 17
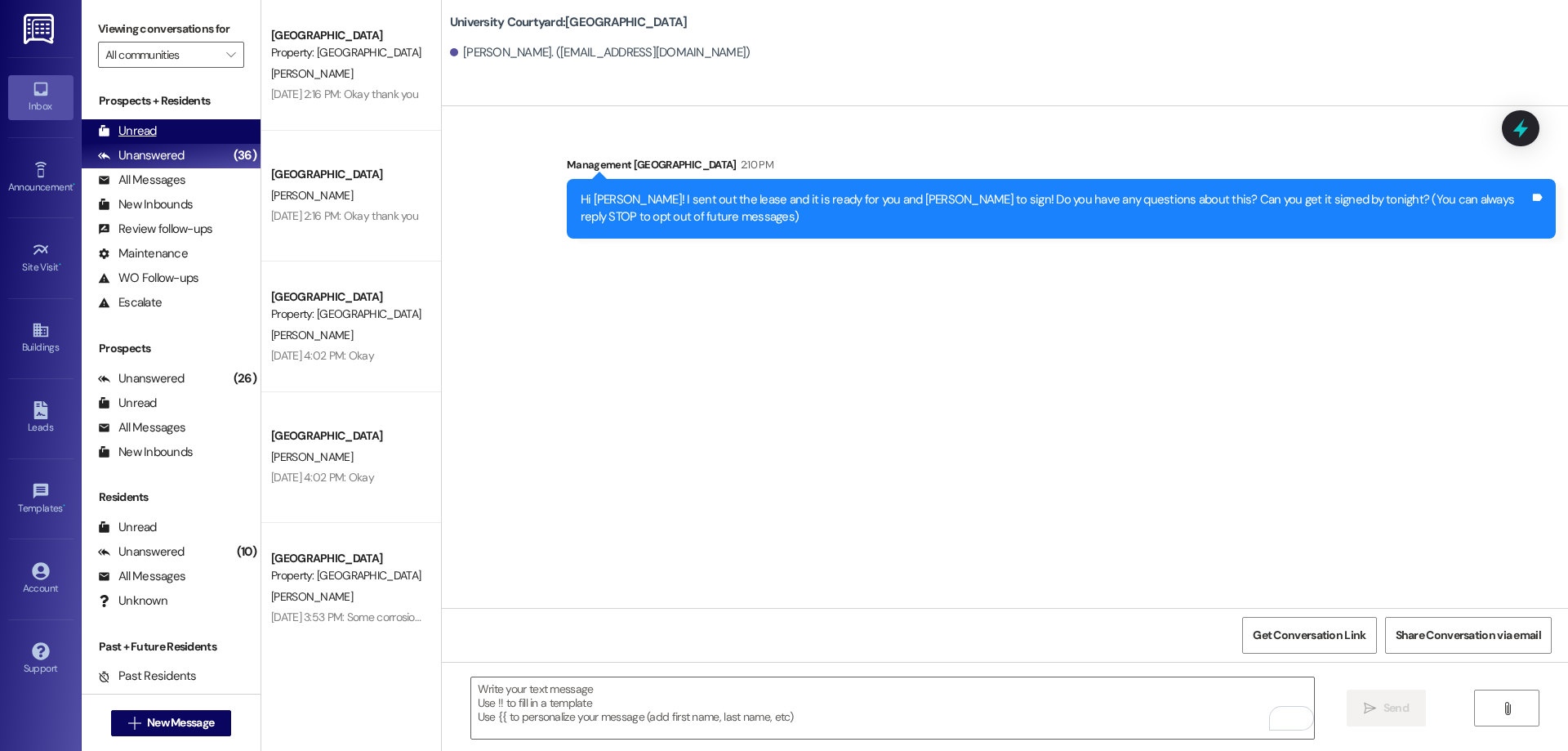
click at [223, 129] on div "Unread (0)" at bounding box center [171, 132] width 179 height 25
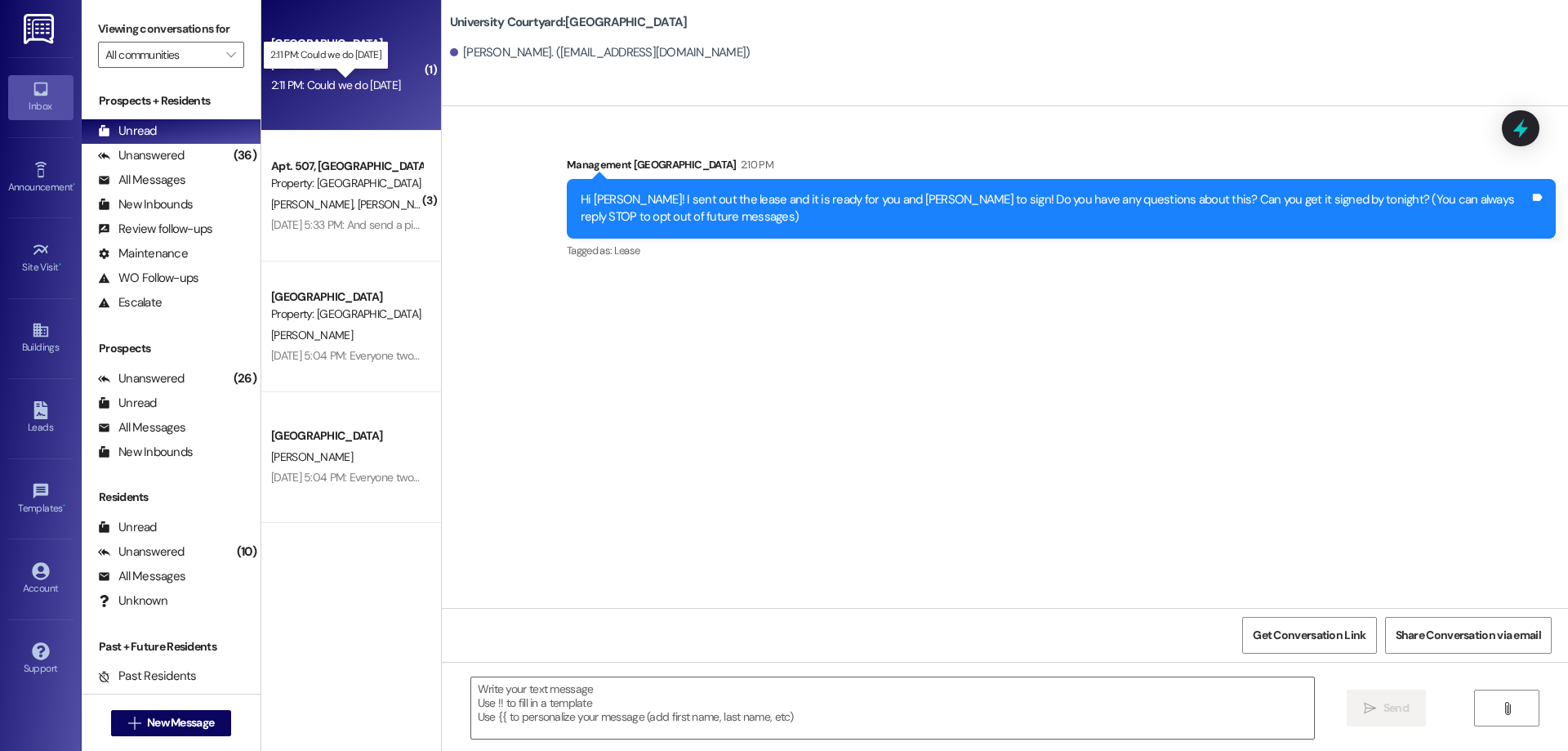
click at [351, 88] on div "2:11 PM: Could we do September 16th 2:11 PM: Could we do September 16th" at bounding box center [335, 85] width 129 height 15
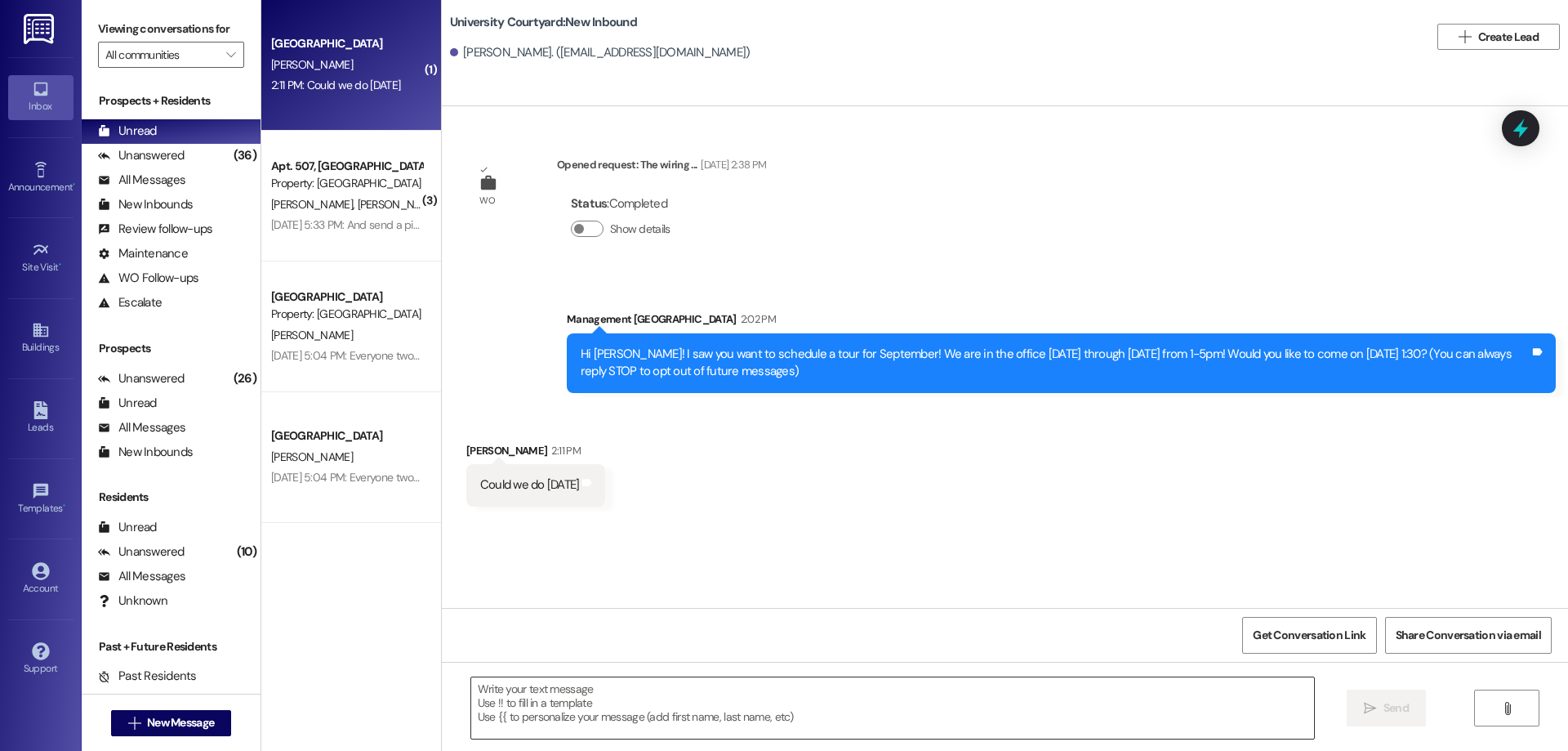
click at [535, 722] on textarea at bounding box center [893, 707] width 843 height 61
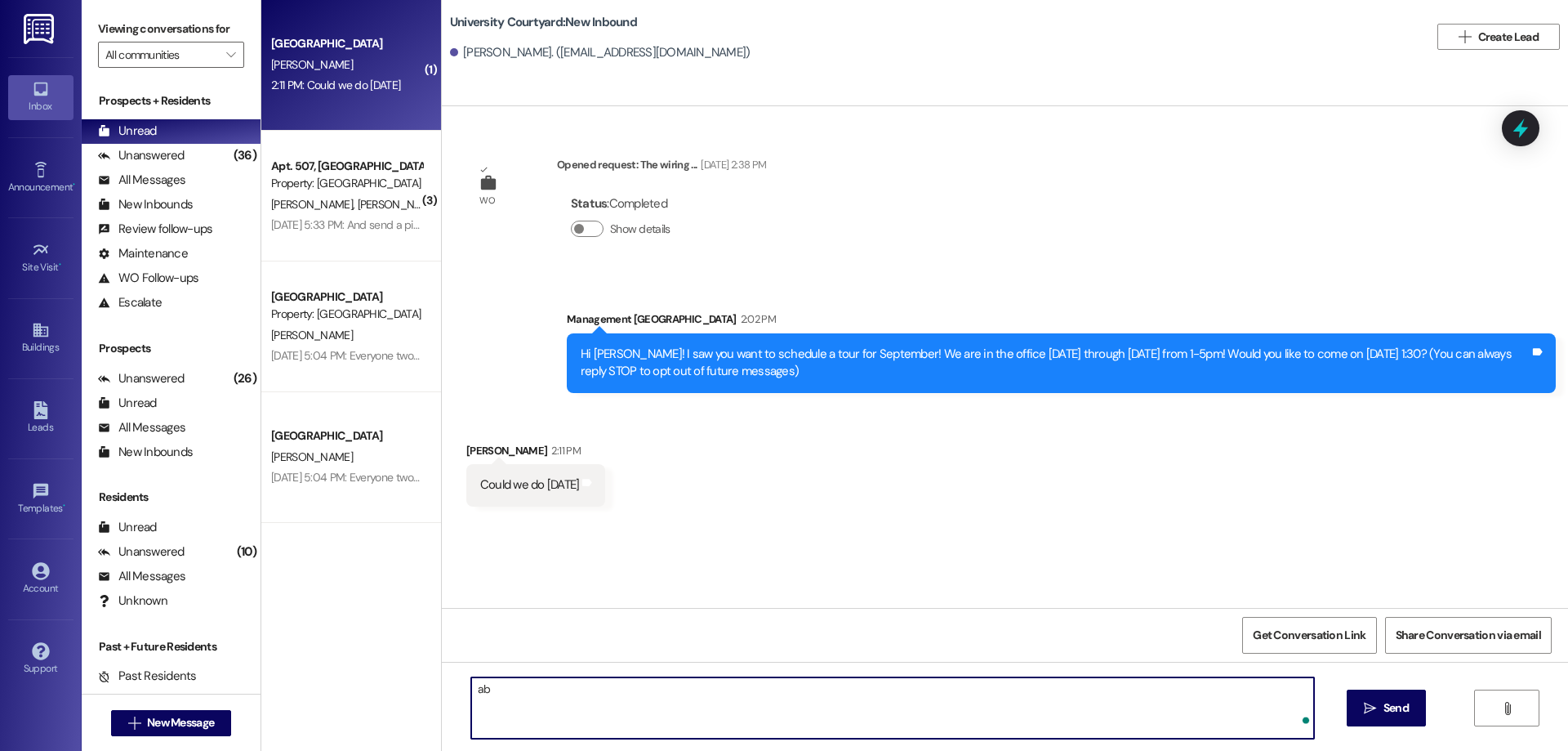
type textarea "a"
type textarea "Absolutely! I may not have units available to tour since they will all be fille…"
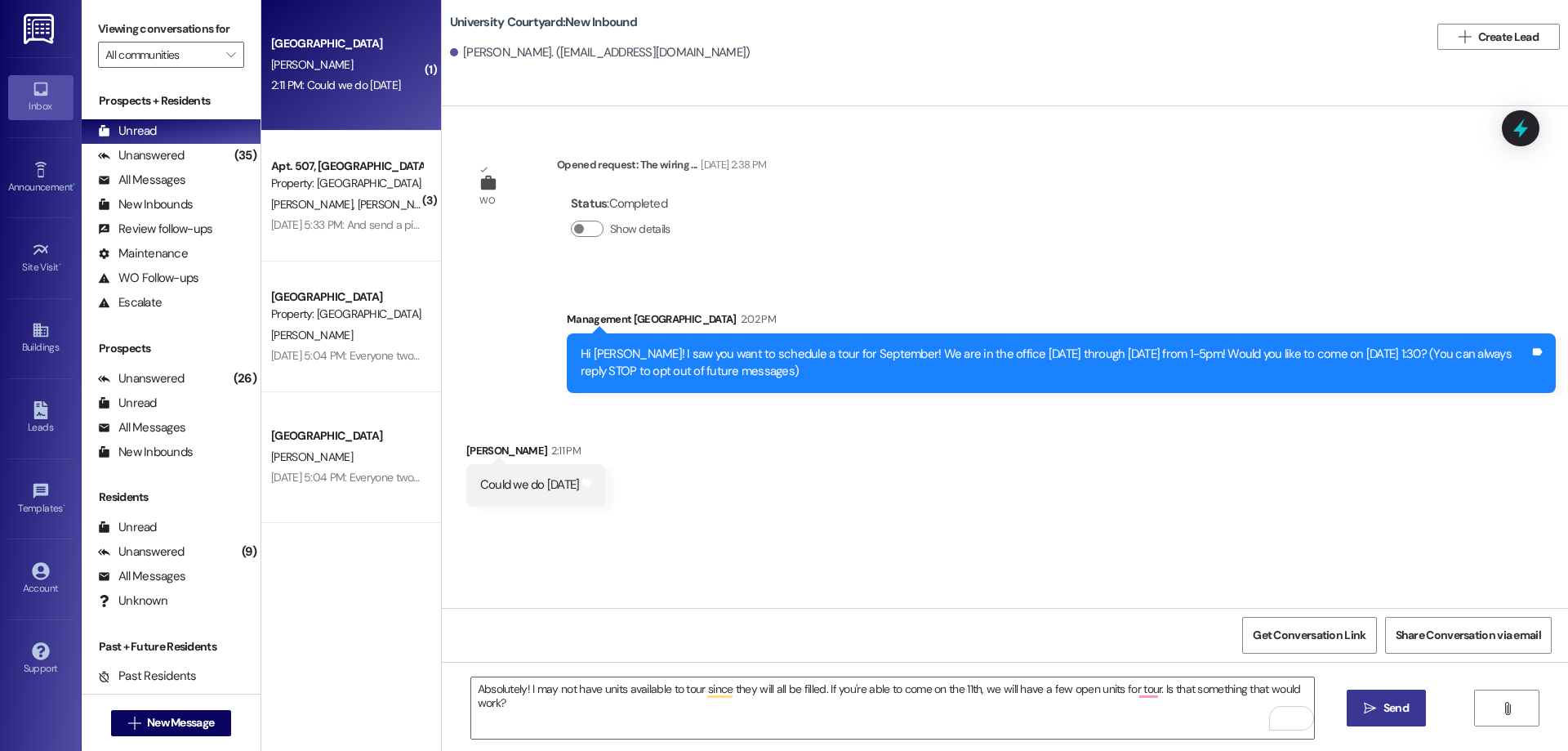
click at [1365, 706] on icon "" at bounding box center [1370, 708] width 12 height 13
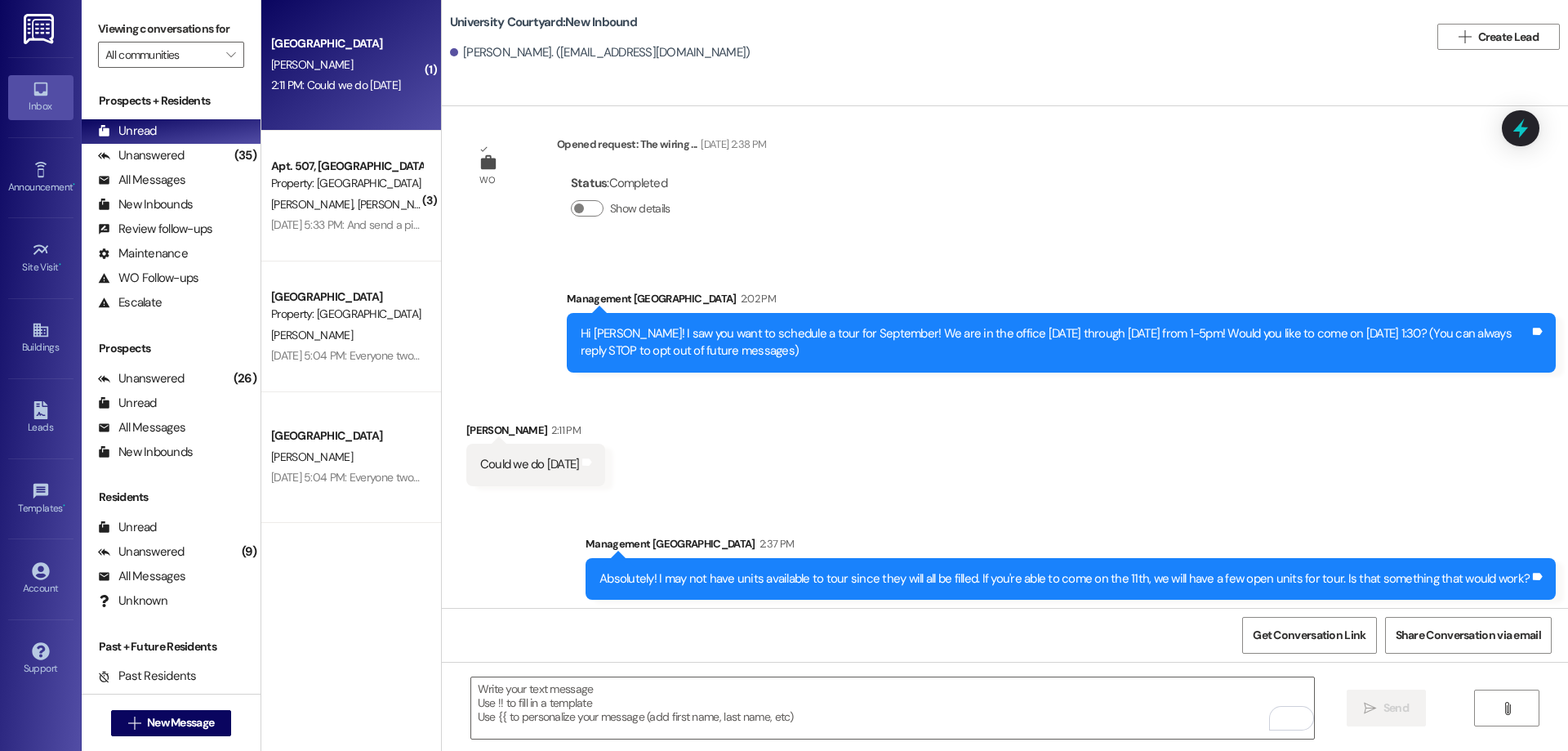
scroll to position [26, 0]
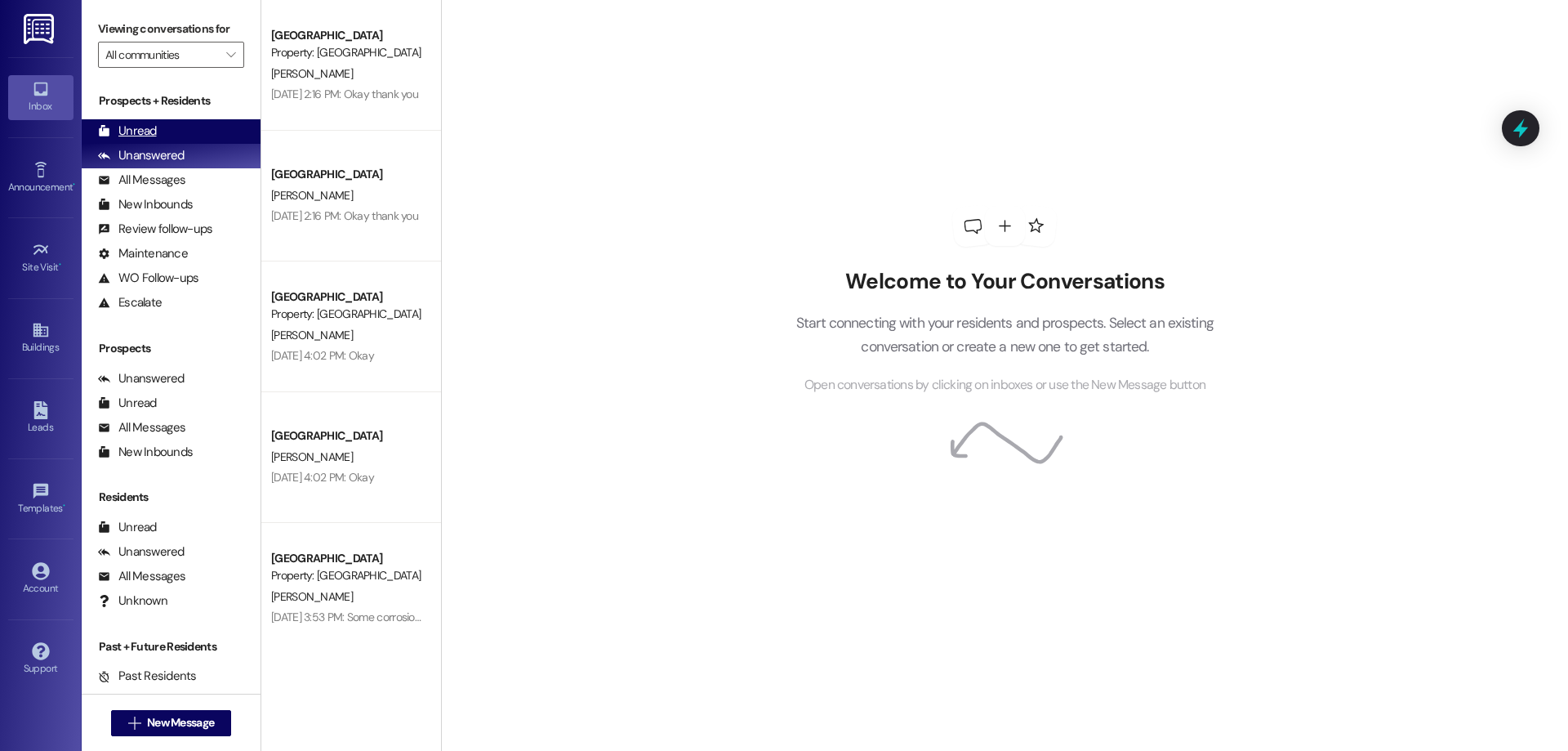
click at [163, 126] on div "Unread (0)" at bounding box center [171, 132] width 179 height 25
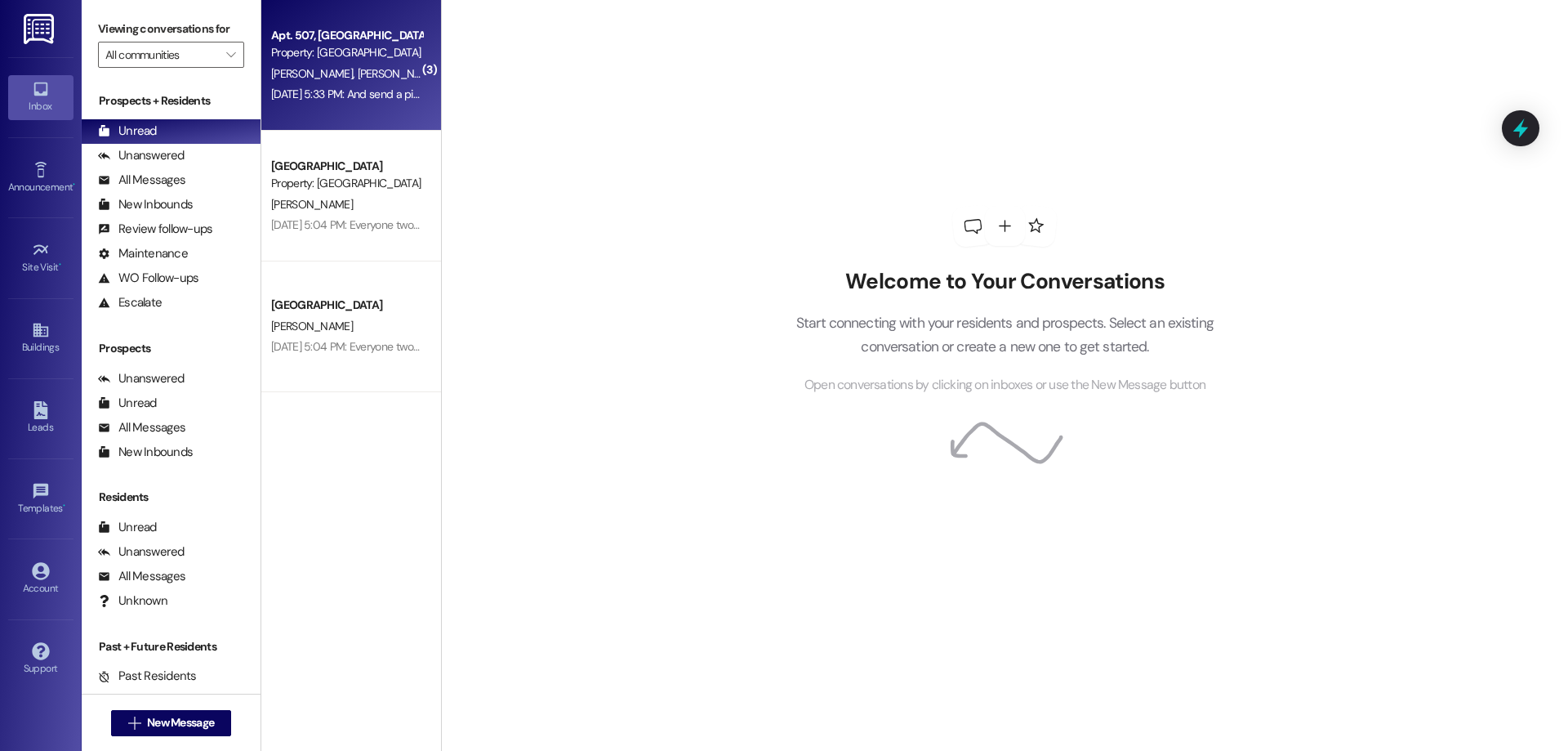
click at [343, 58] on div "Property: [GEOGRAPHIC_DATA]" at bounding box center [346, 52] width 151 height 17
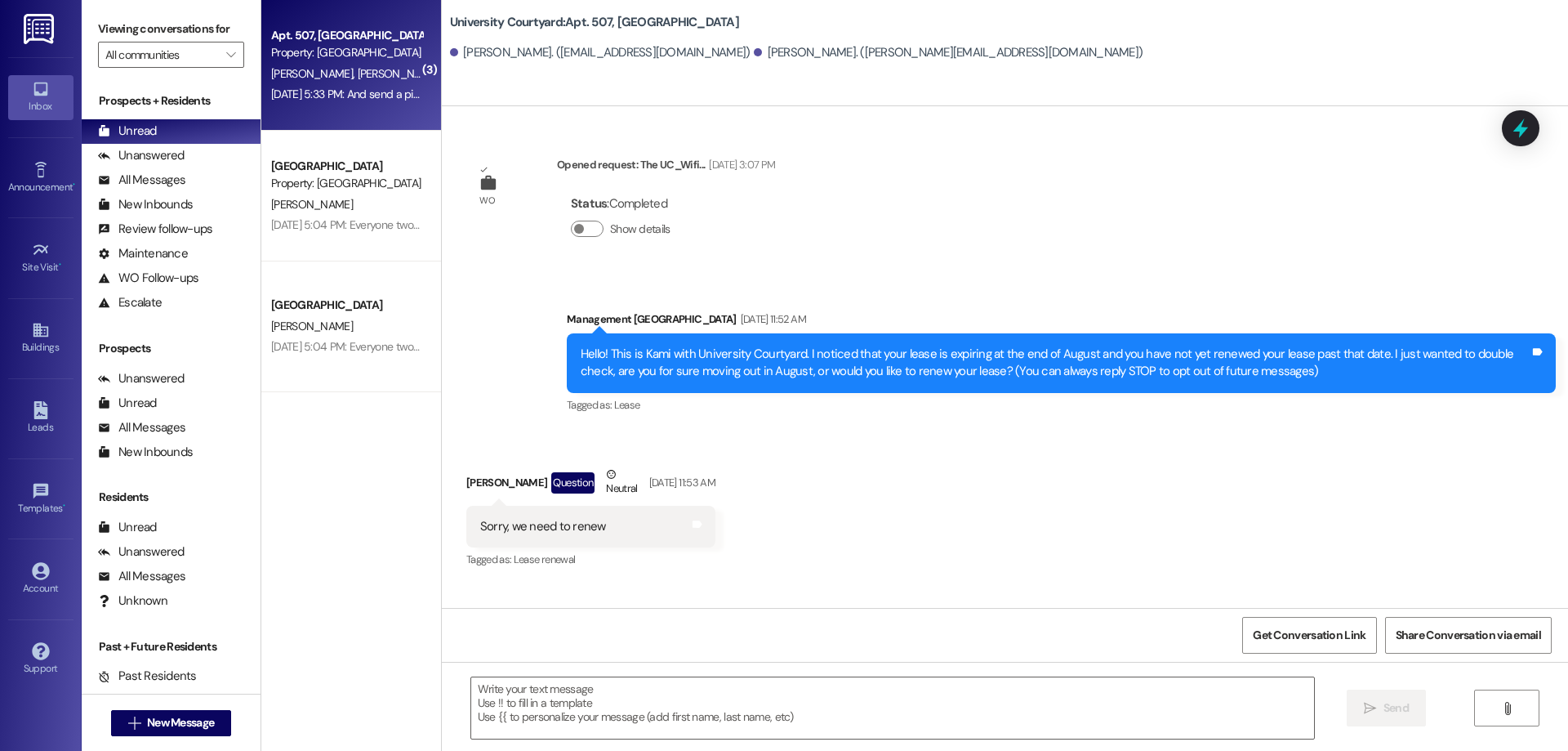
scroll to position [15902, 0]
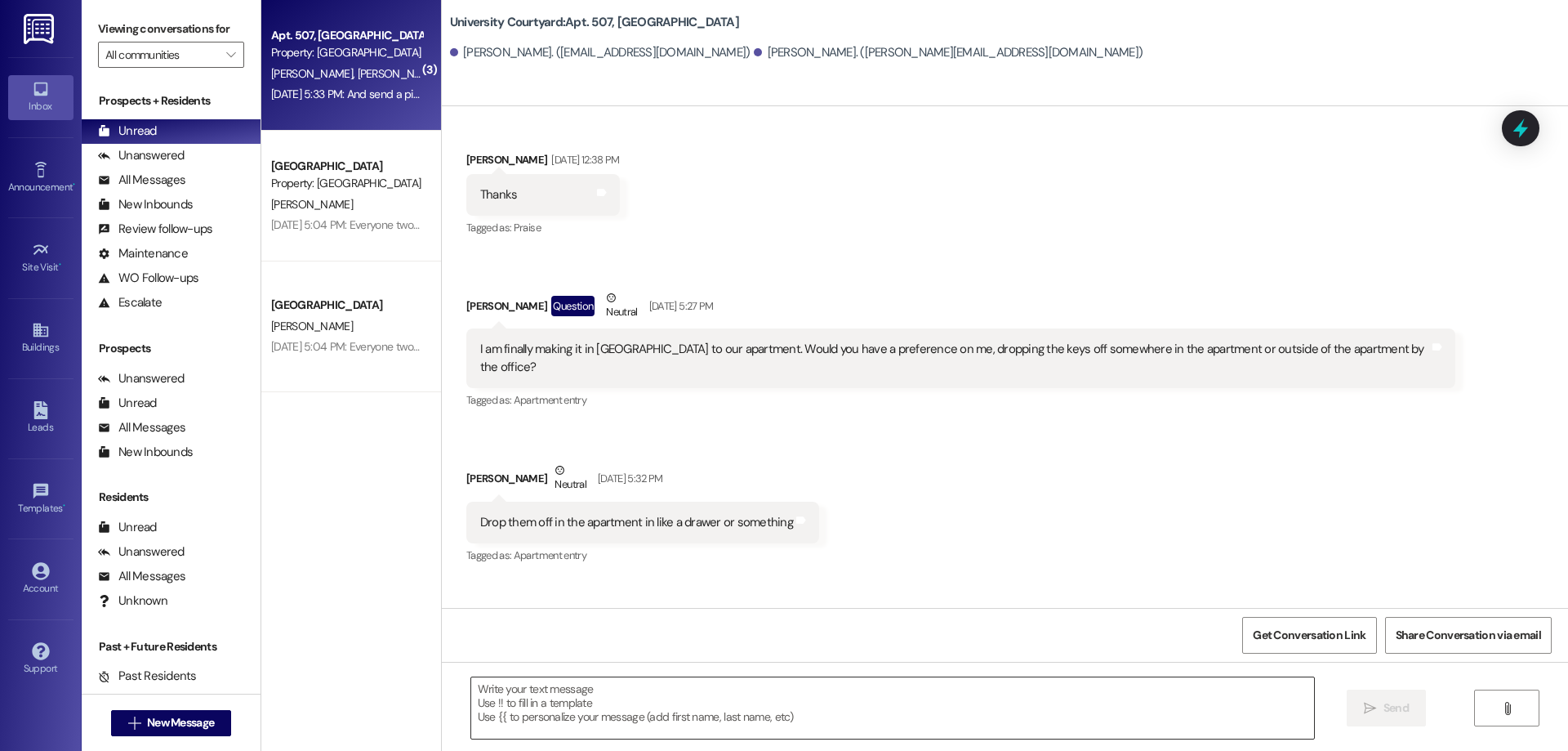
click at [662, 716] on textarea at bounding box center [893, 707] width 843 height 61
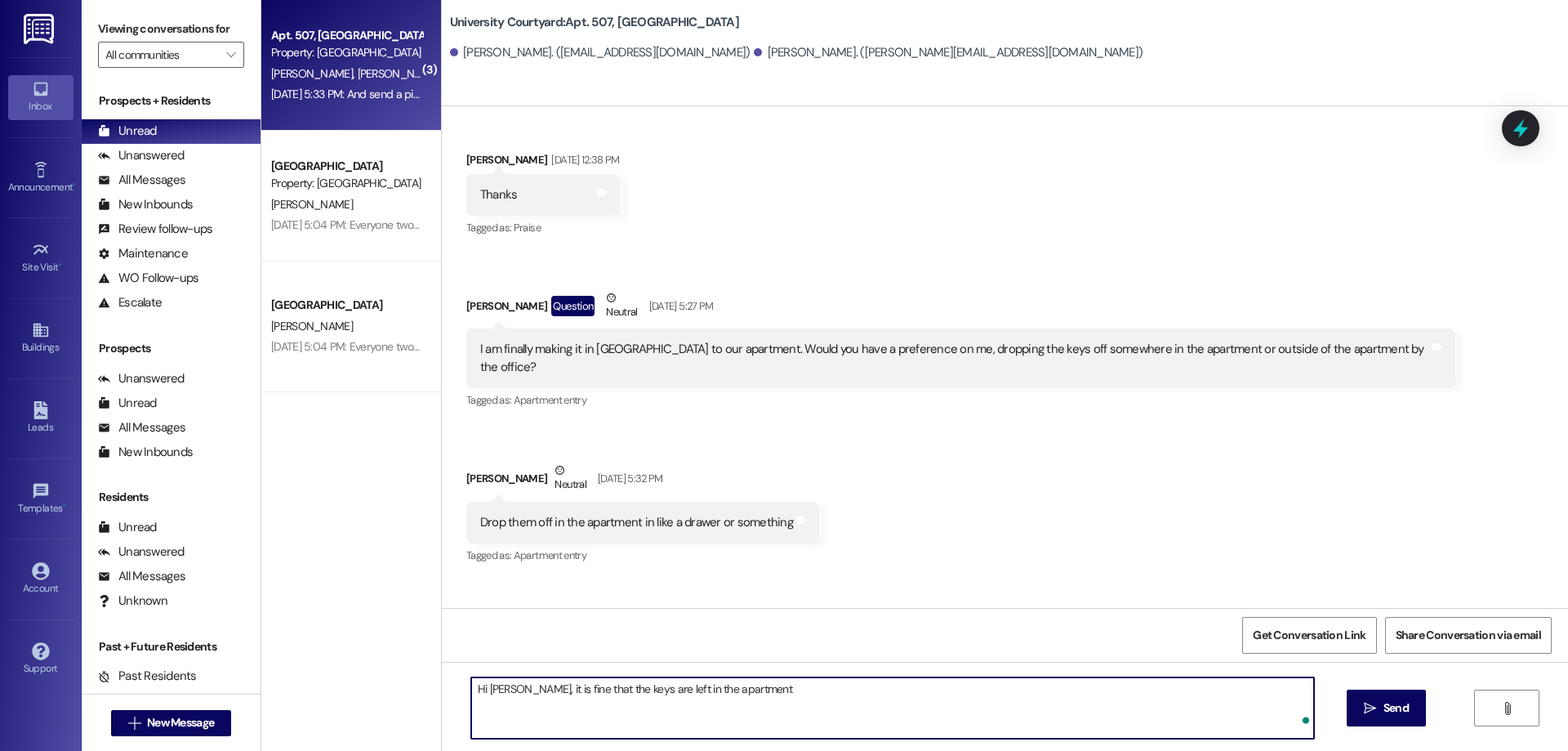
type textarea "Hi Emily, it is fine that the keys are left in the apartment"
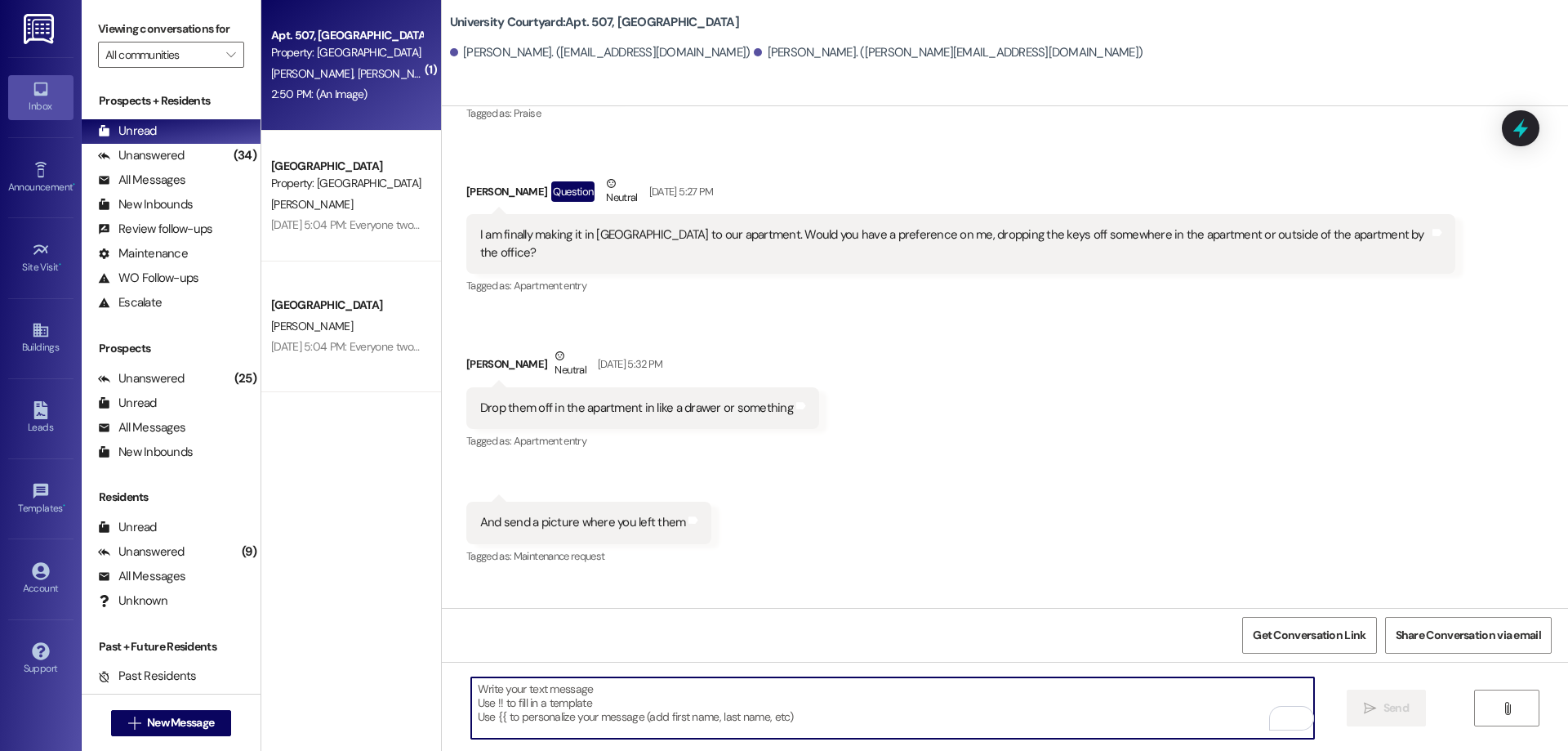
scroll to position [16349, 0]
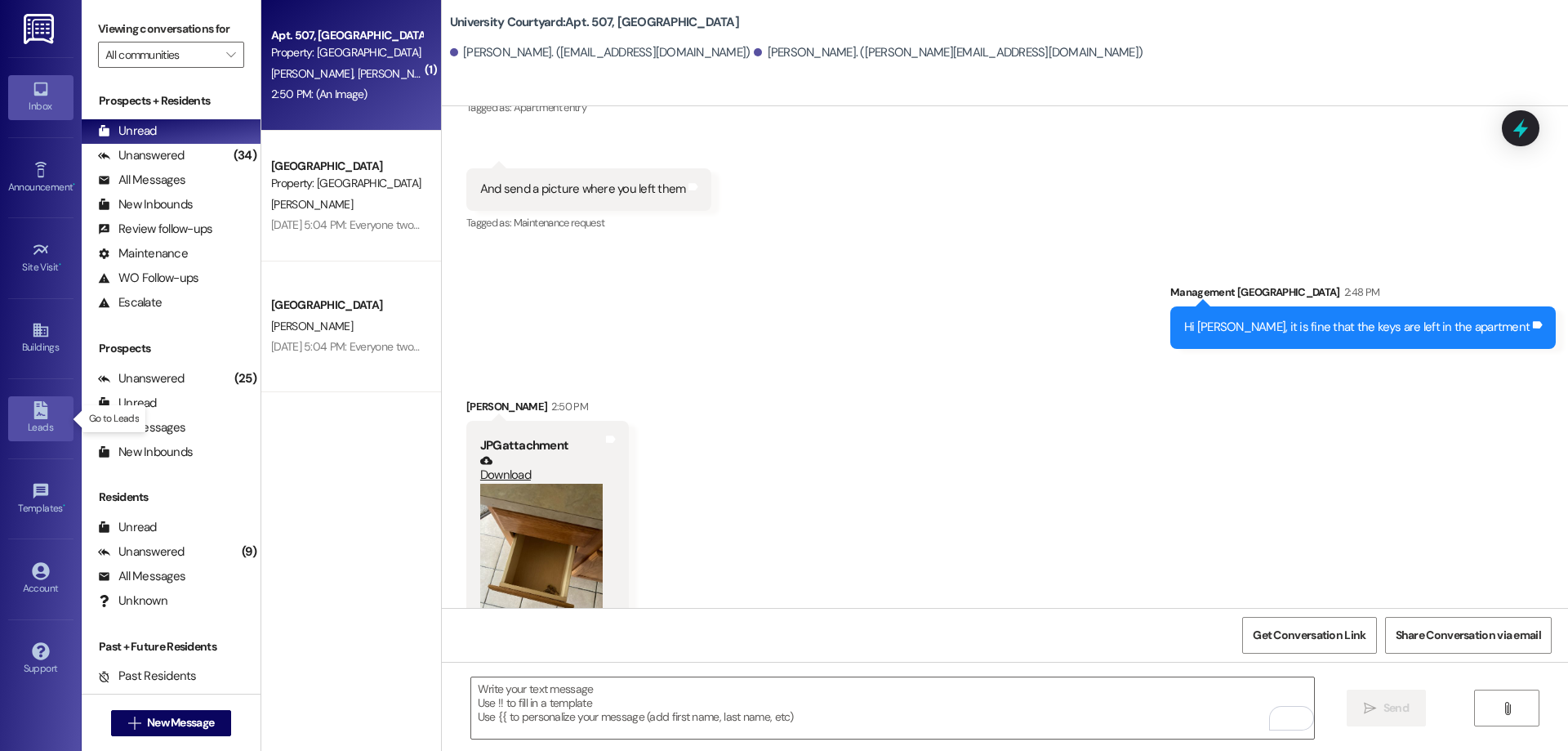
click at [26, 414] on link "Leads" at bounding box center [41, 418] width 66 height 44
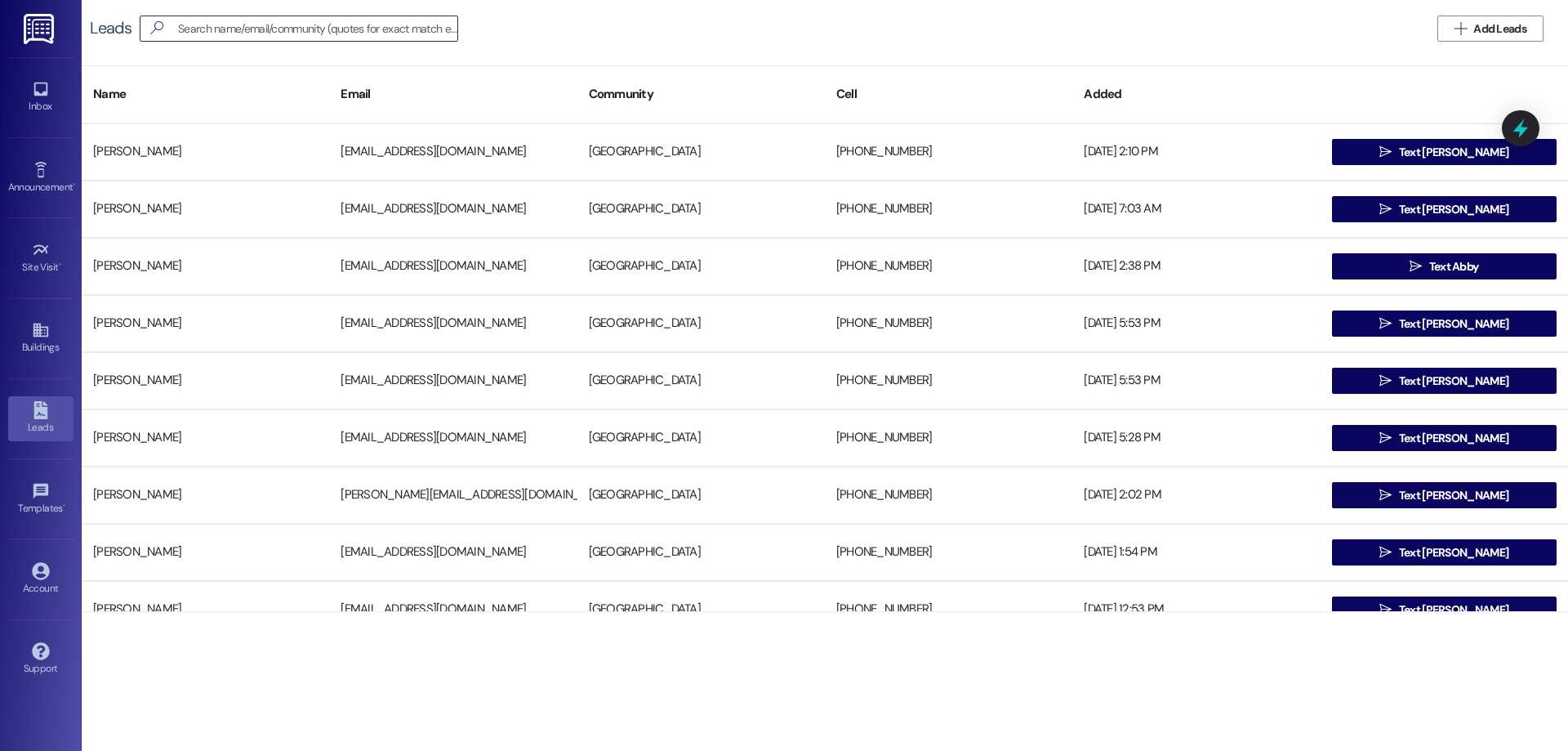
click at [197, 26] on input at bounding box center [318, 28] width 280 height 23
click at [50, 179] on div "Announcement •" at bounding box center [40, 187] width 81 height 16
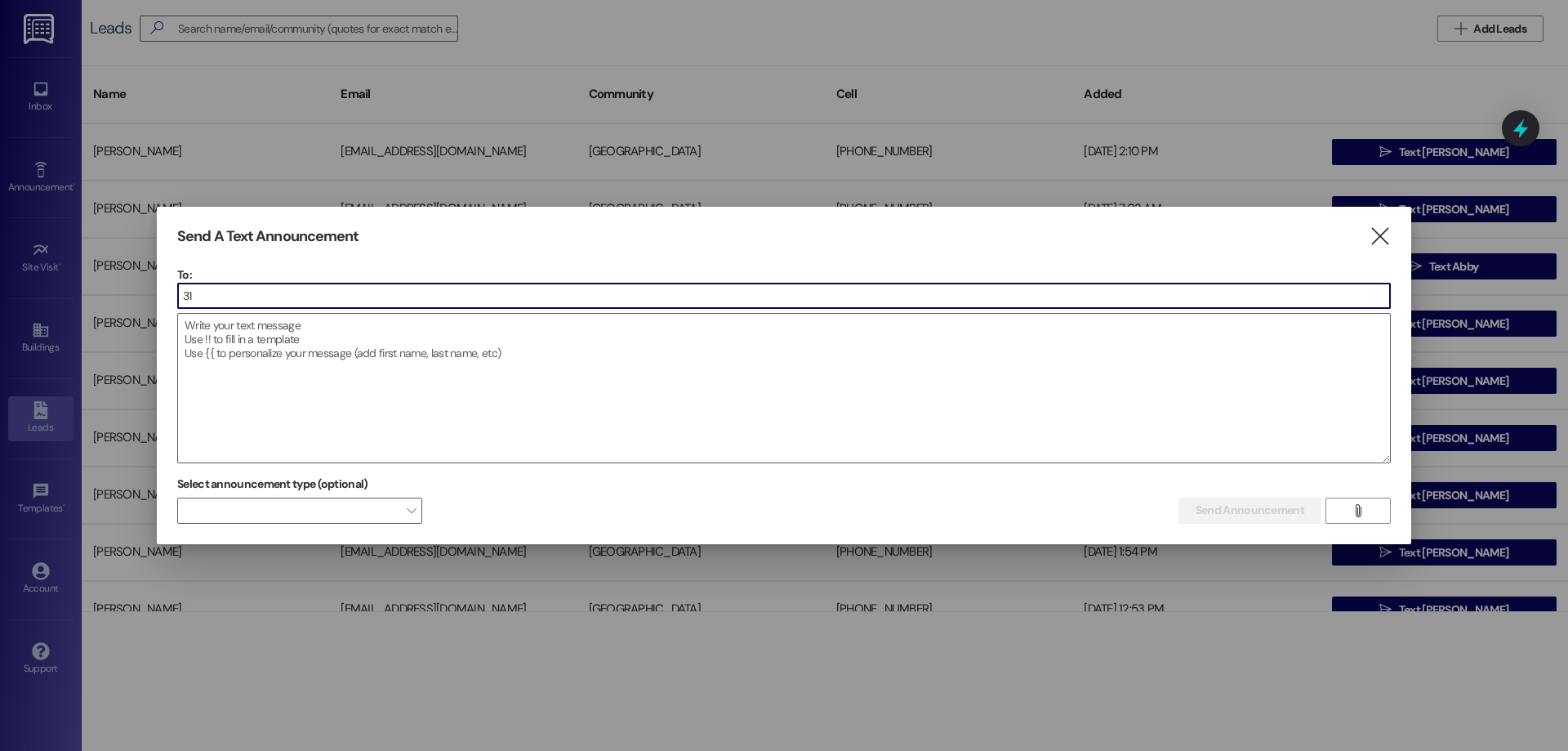
type input "3"
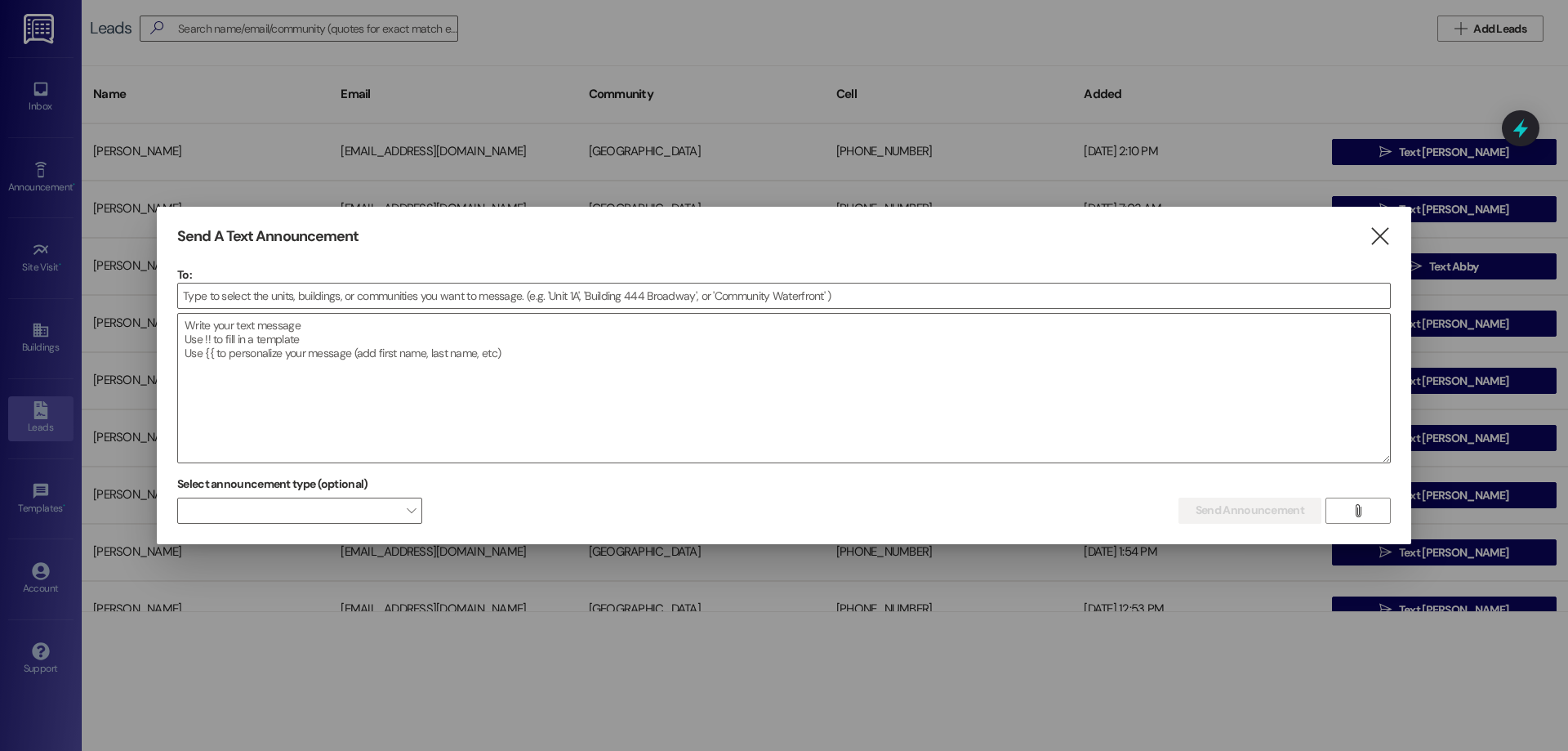
click at [265, 30] on div at bounding box center [784, 376] width 1568 height 751
click at [1377, 229] on icon "" at bounding box center [1380, 236] width 22 height 17
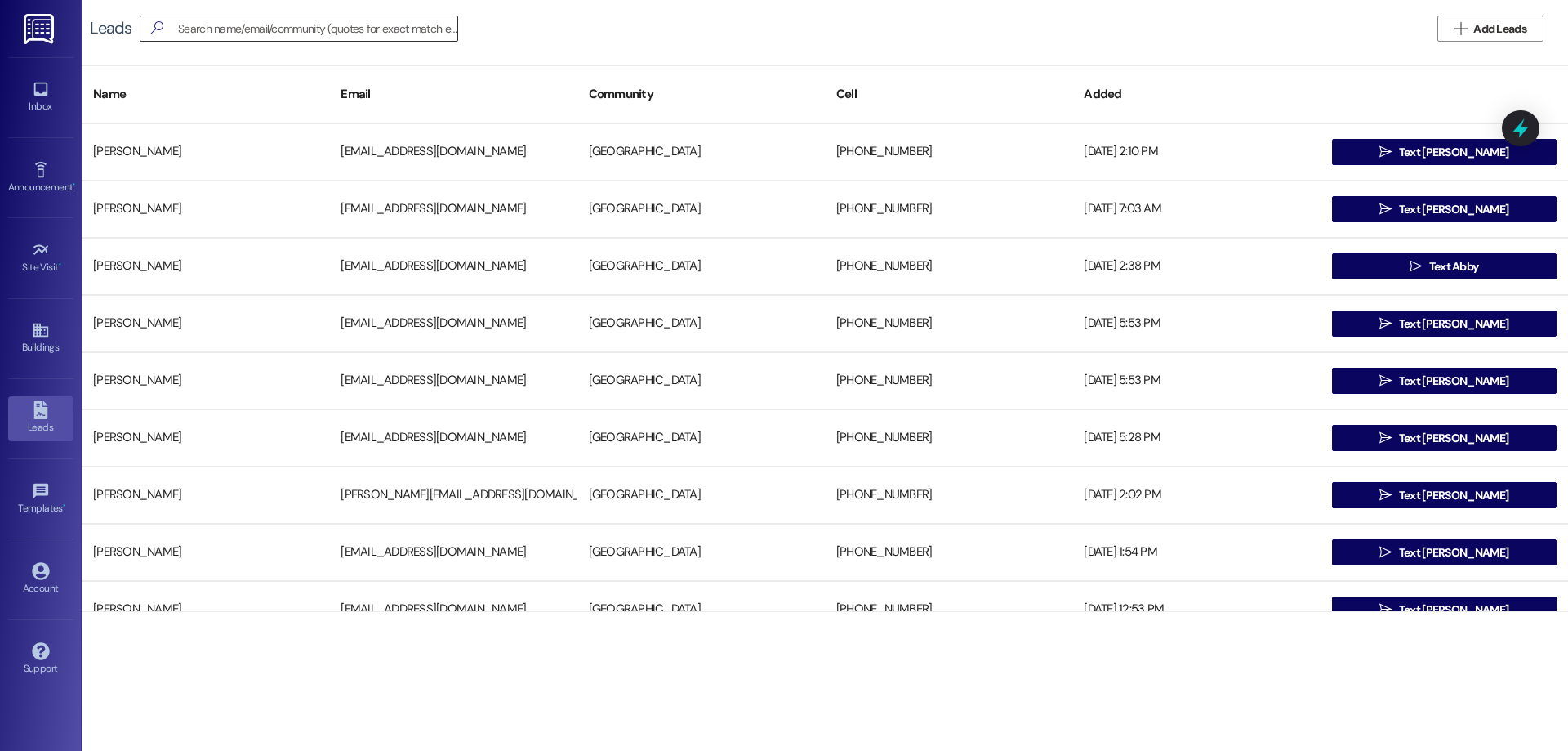
click at [260, 34] on input at bounding box center [318, 28] width 280 height 23
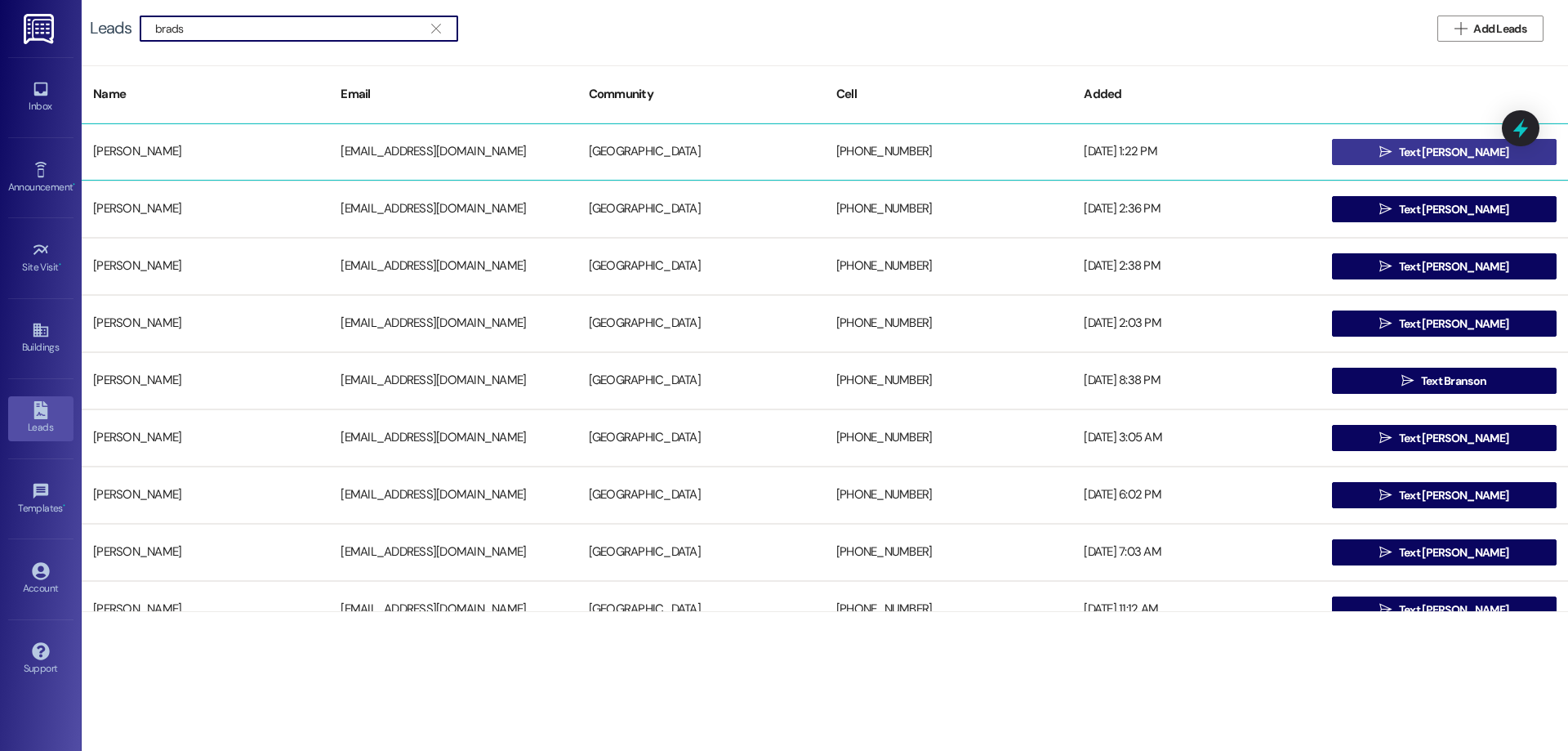
type input "brads"
click at [1467, 152] on span "Text Alex" at bounding box center [1454, 152] width 110 height 17
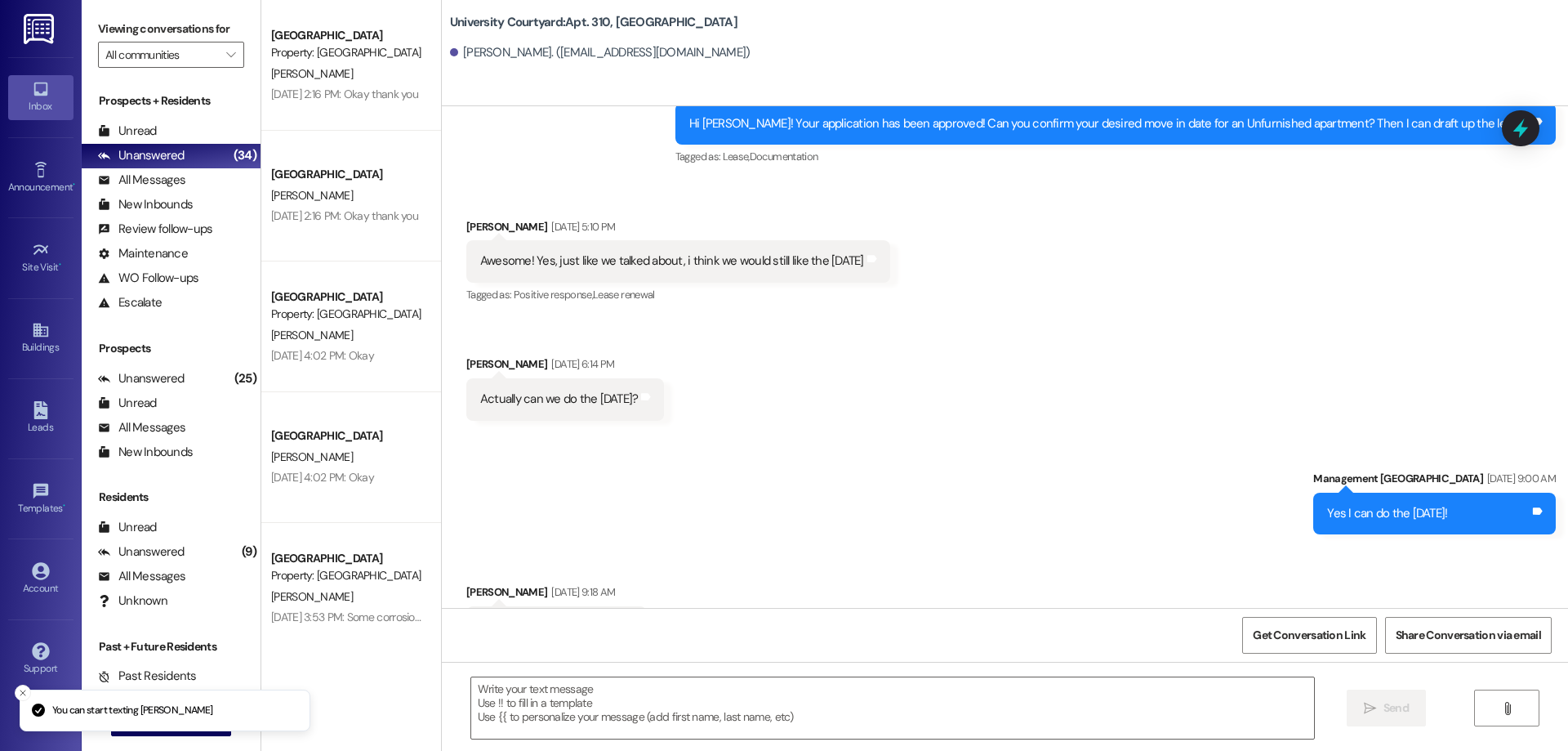
scroll to position [3115, 0]
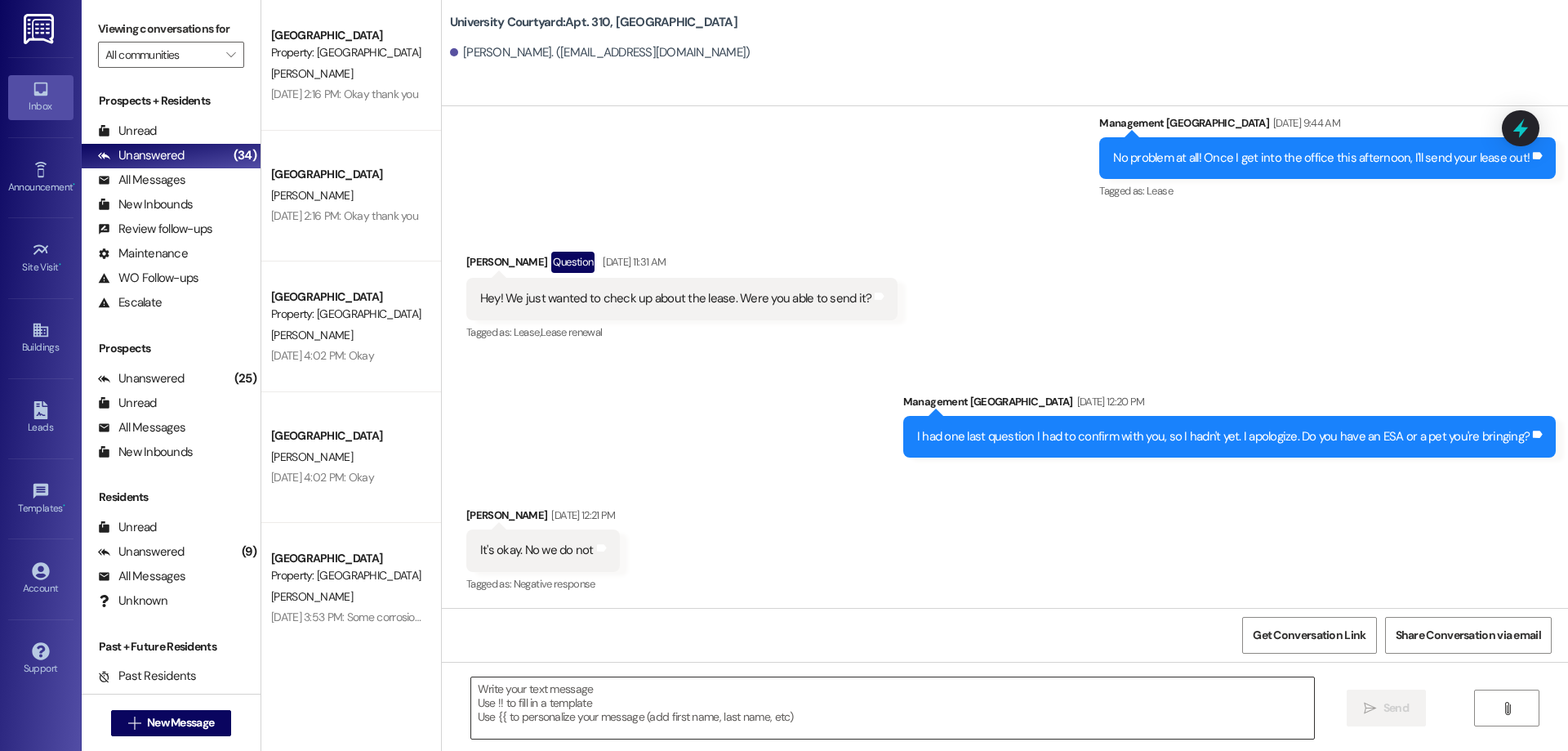
click at [746, 716] on textarea at bounding box center [893, 707] width 843 height 61
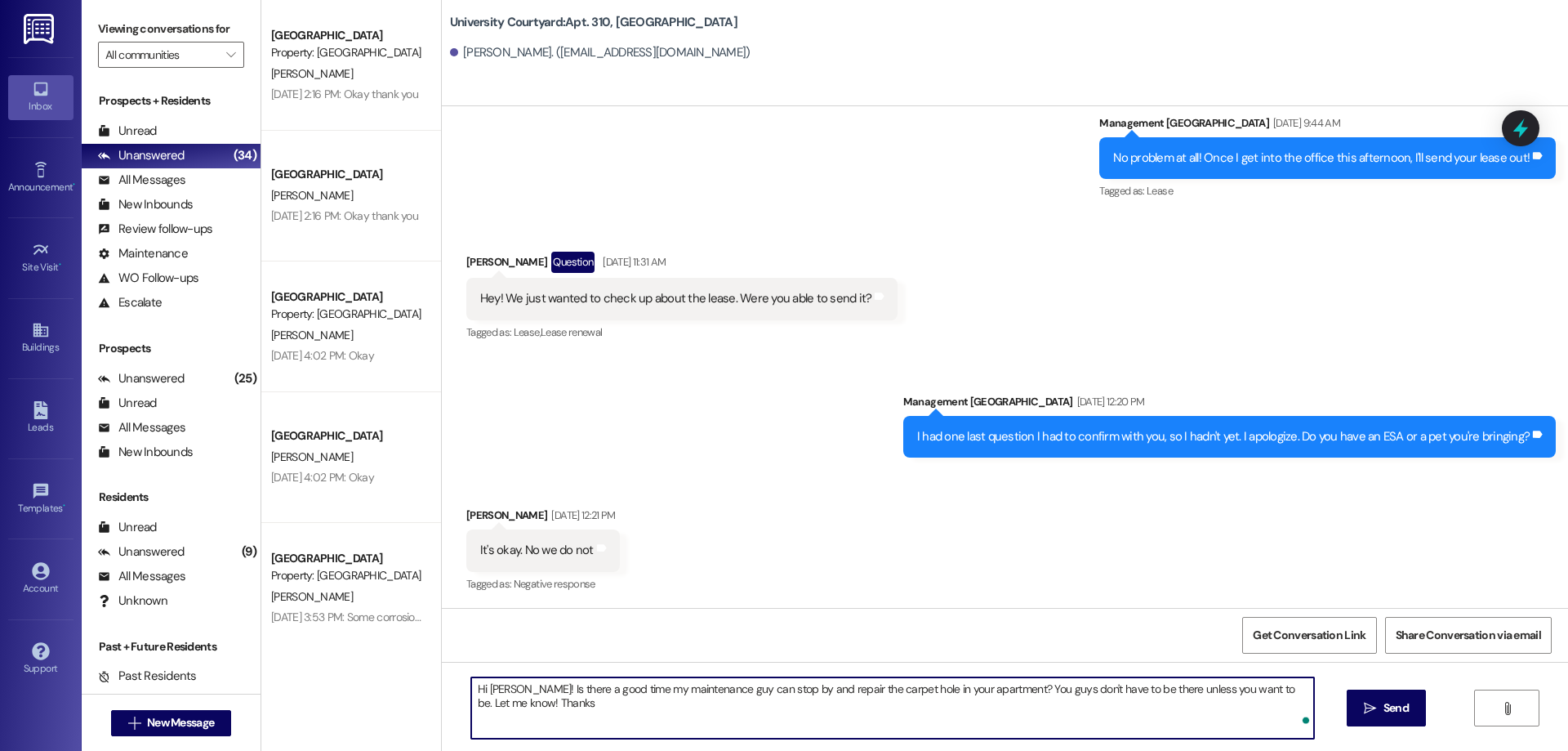
type textarea "Hi Alex! Is there a good time my maintenance guy can stop by and repair the car…"
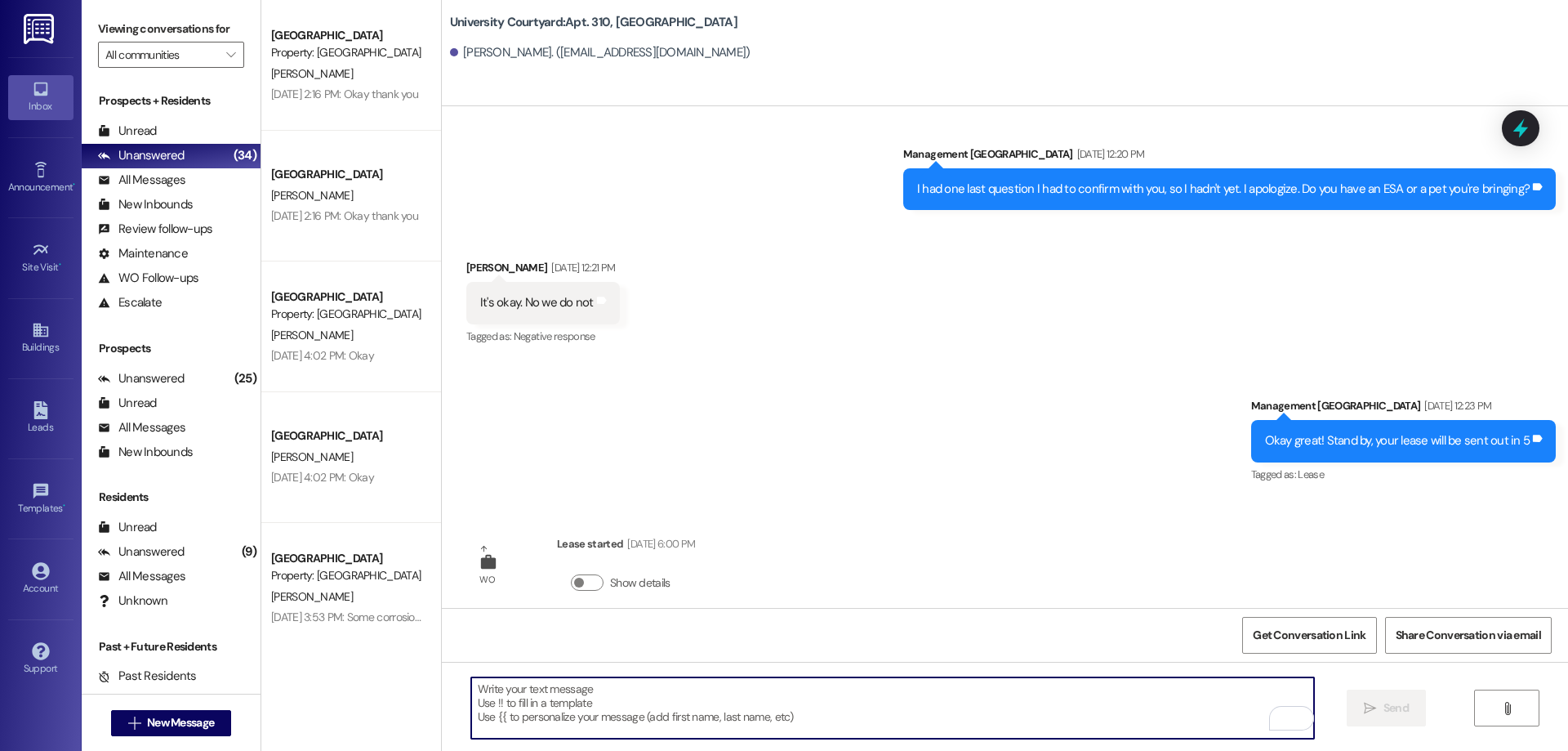
scroll to position [3496, 0]
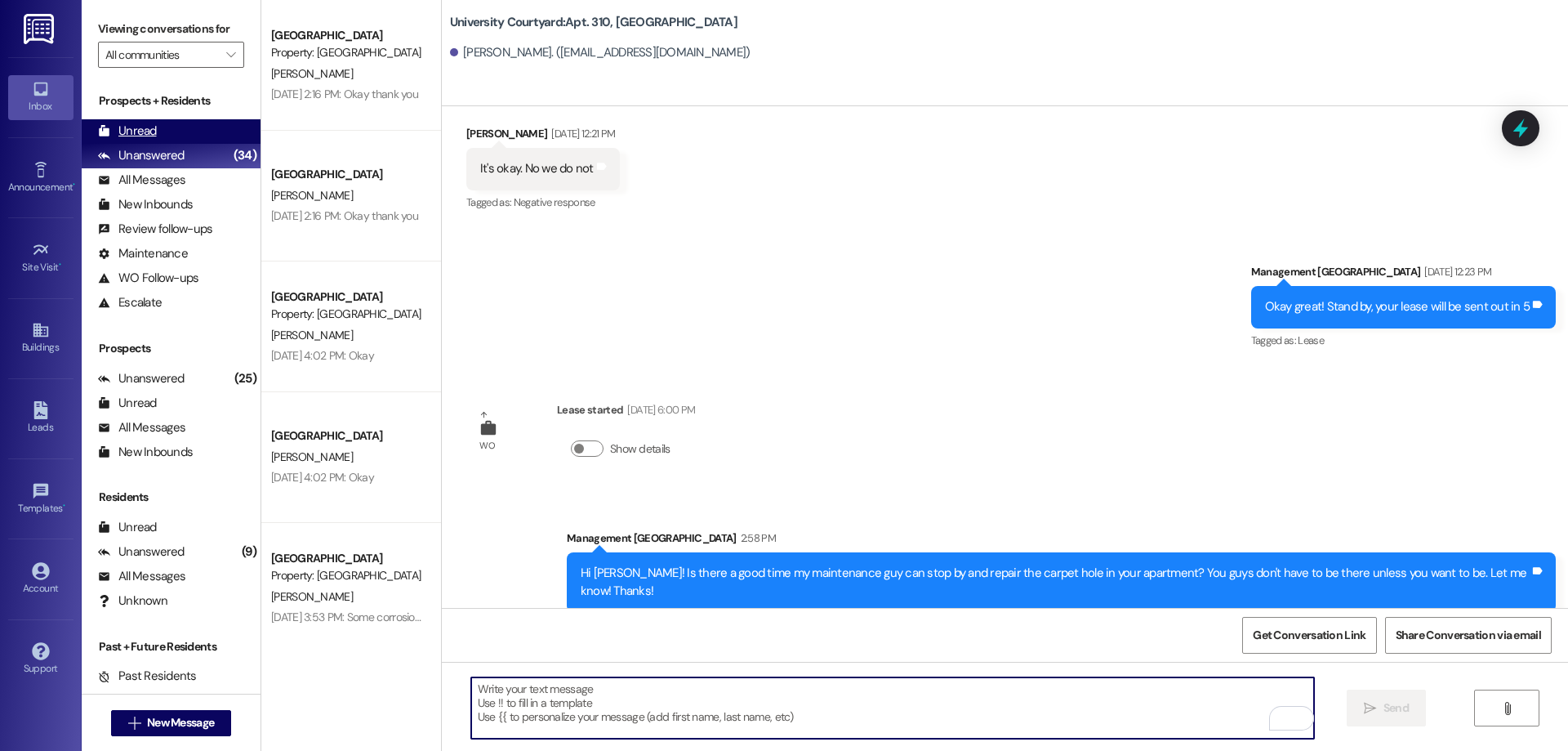
click at [181, 127] on div "Unread (0)" at bounding box center [171, 132] width 179 height 25
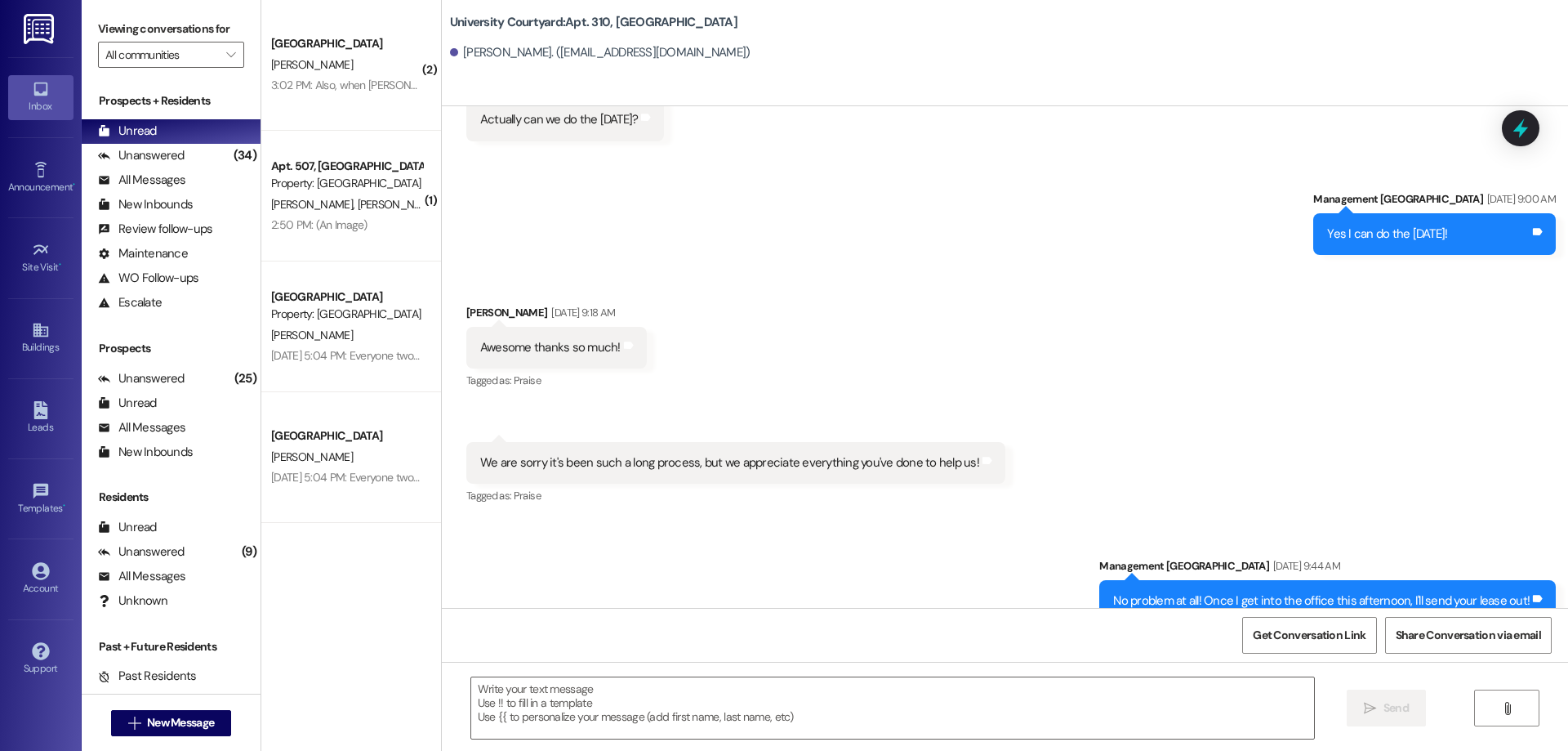
scroll to position [3115, 0]
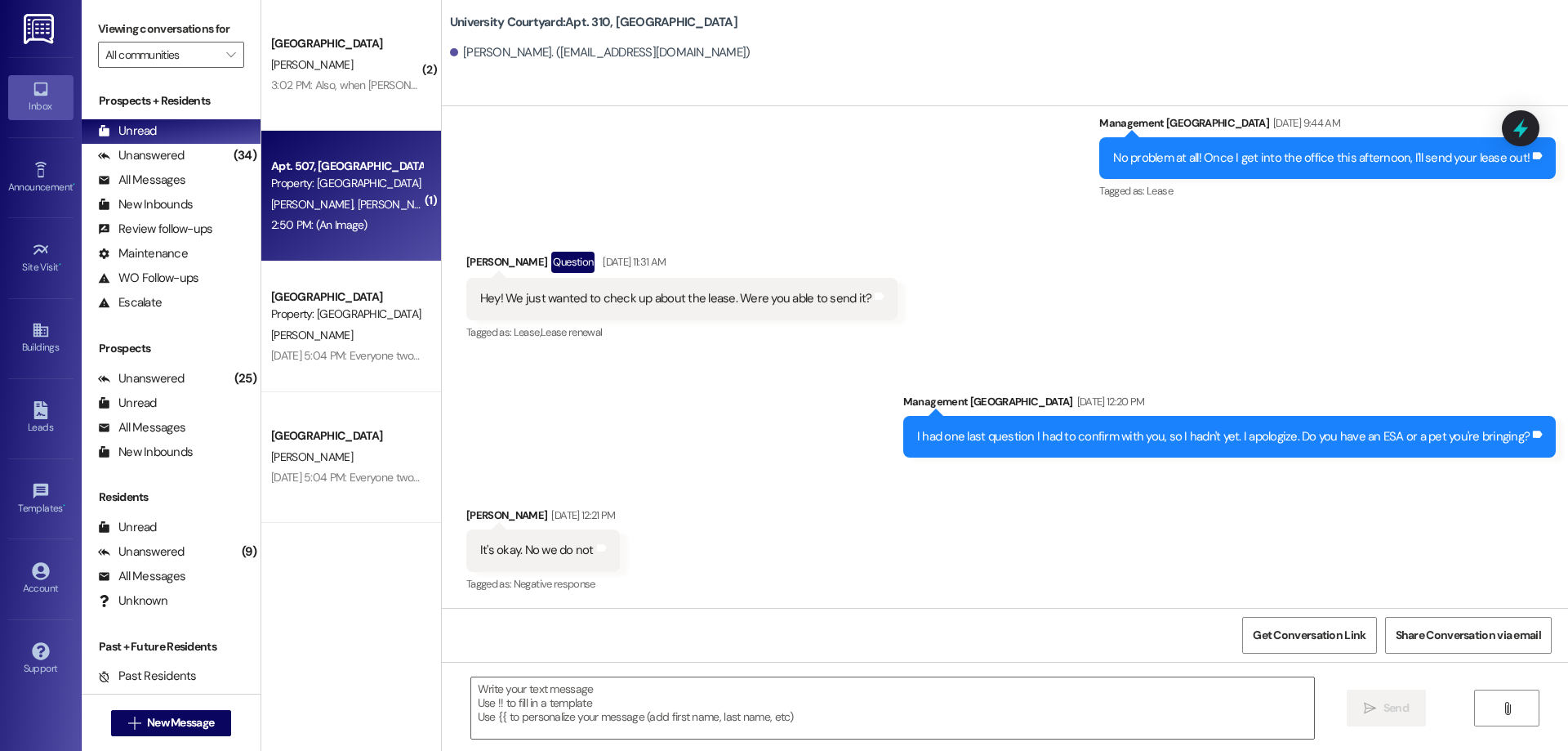
click at [270, 193] on div "Apt. 507, 1 University Courtyard Property: University Courtyard" at bounding box center [346, 175] width 154 height 38
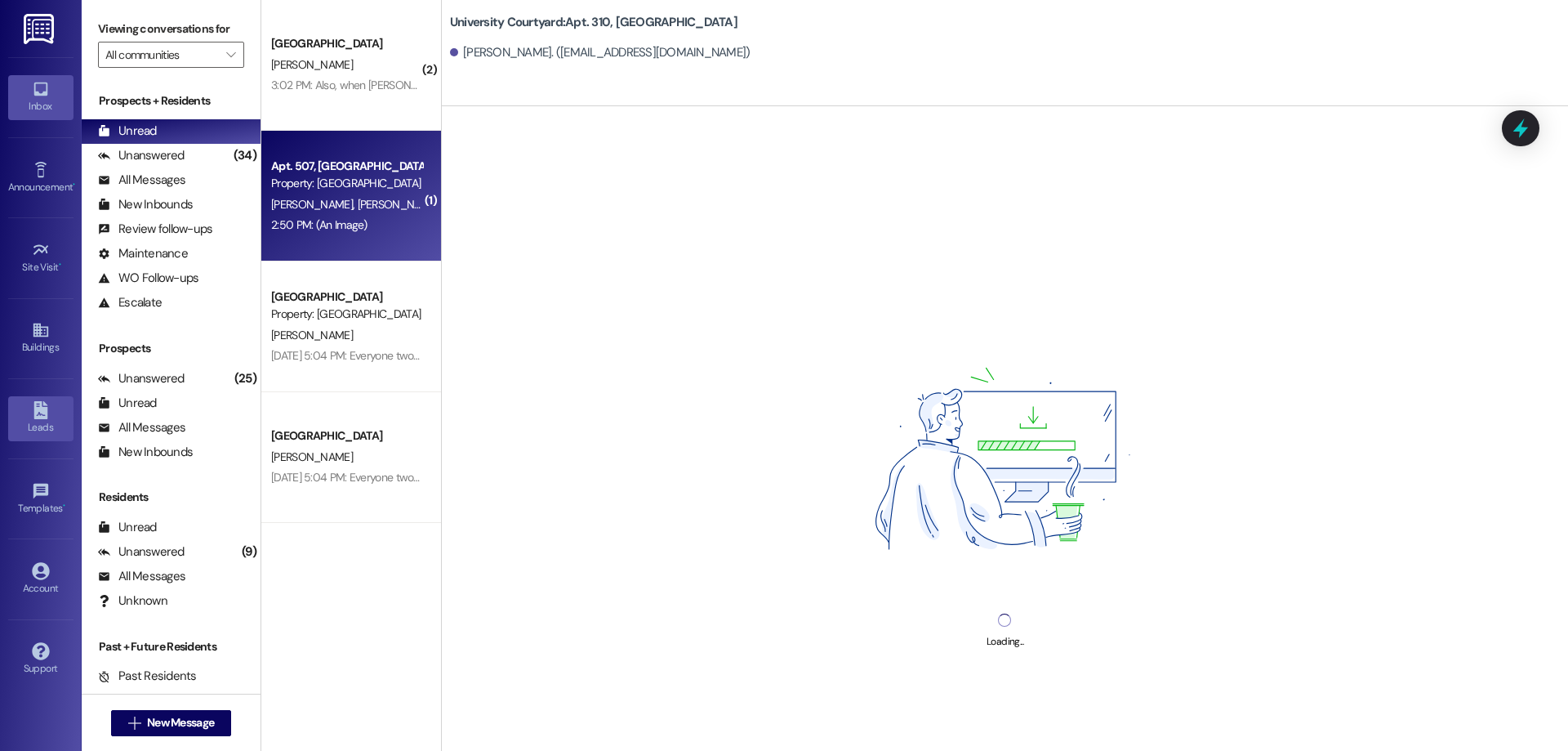
click at [25, 427] on div "Leads" at bounding box center [40, 428] width 81 height 16
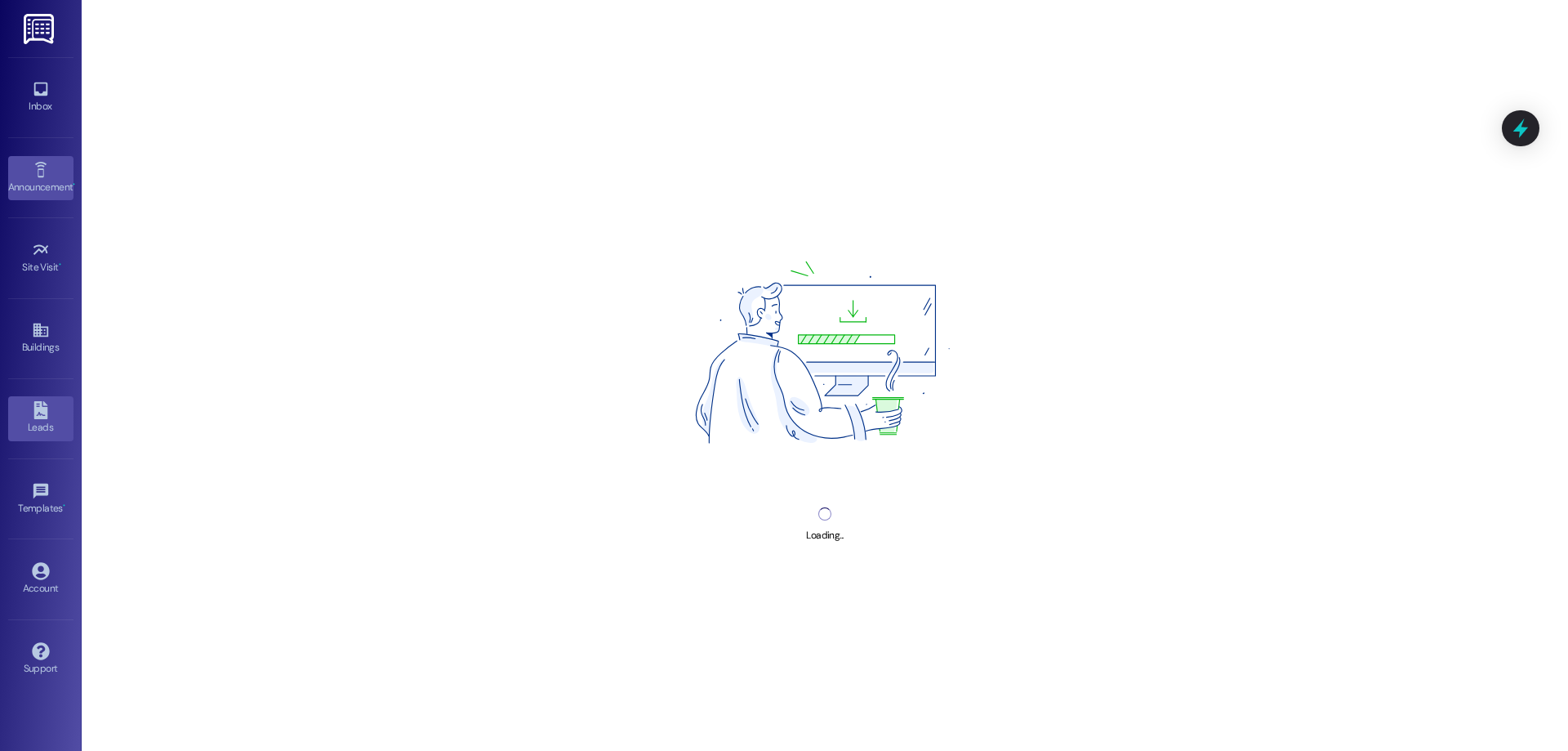
click at [42, 186] on div "Announcement •" at bounding box center [40, 187] width 81 height 16
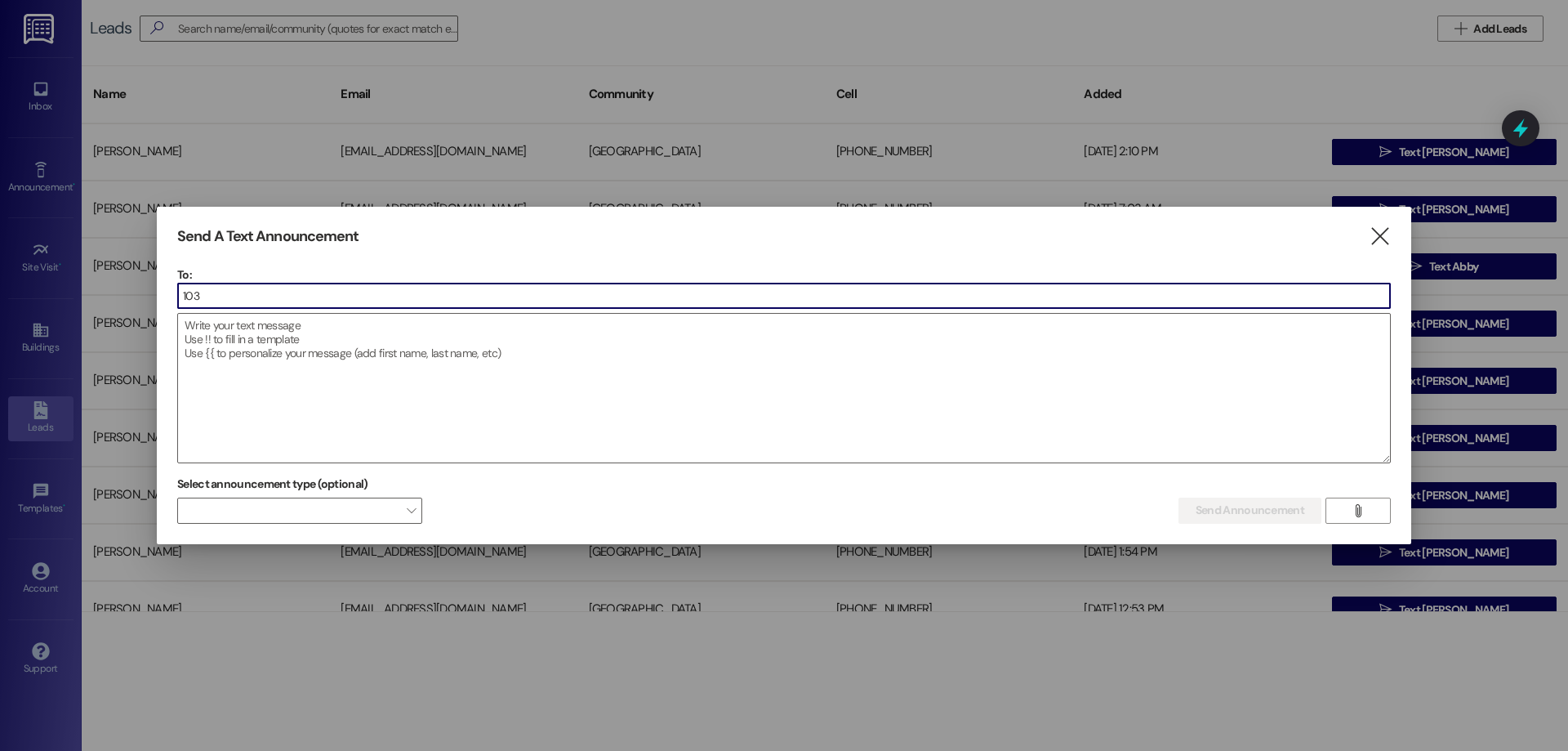
click at [243, 292] on input "103" at bounding box center [784, 295] width 1213 height 25
type input "1"
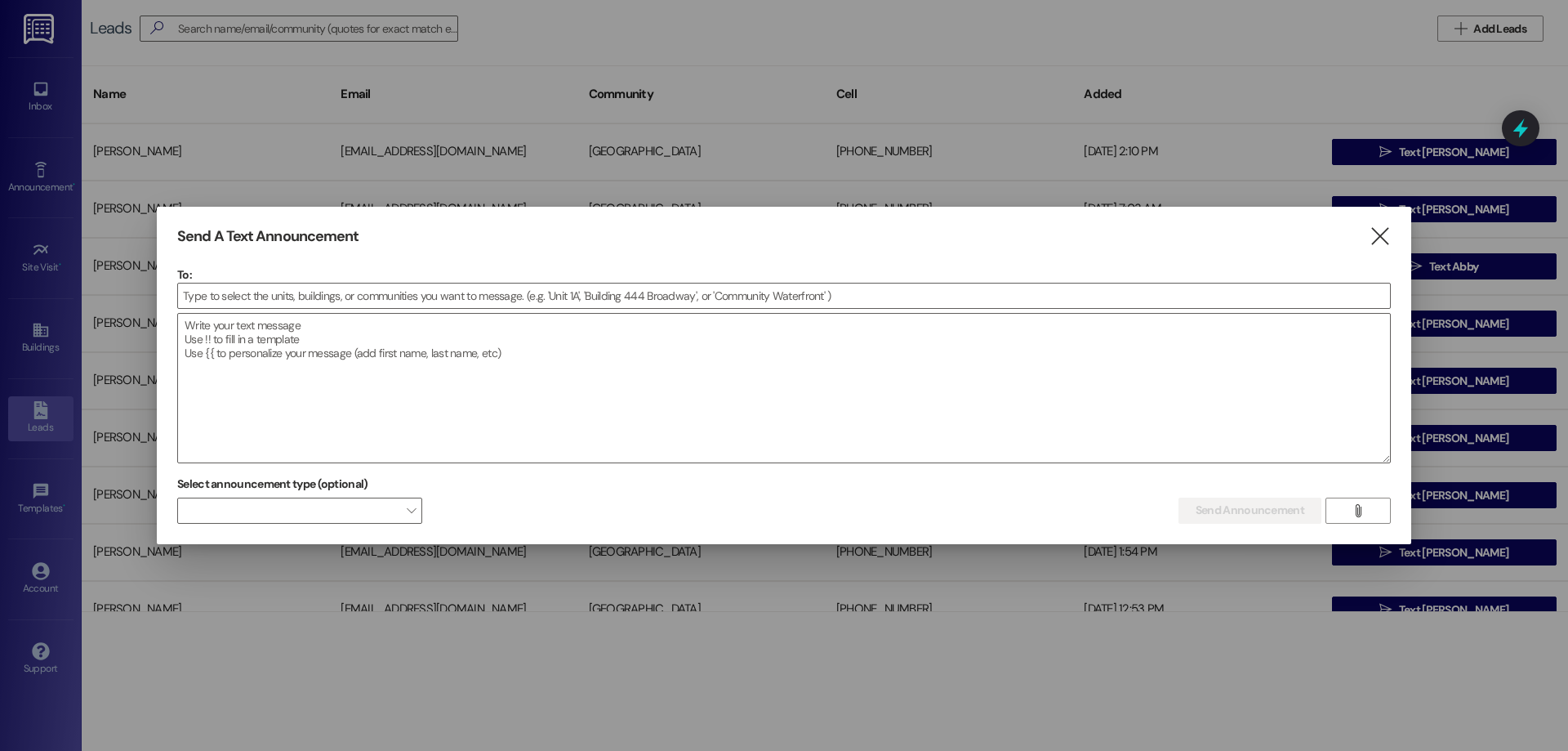
click at [37, 97] on div at bounding box center [784, 376] width 1568 height 751
click at [1385, 231] on icon "" at bounding box center [1380, 236] width 22 height 17
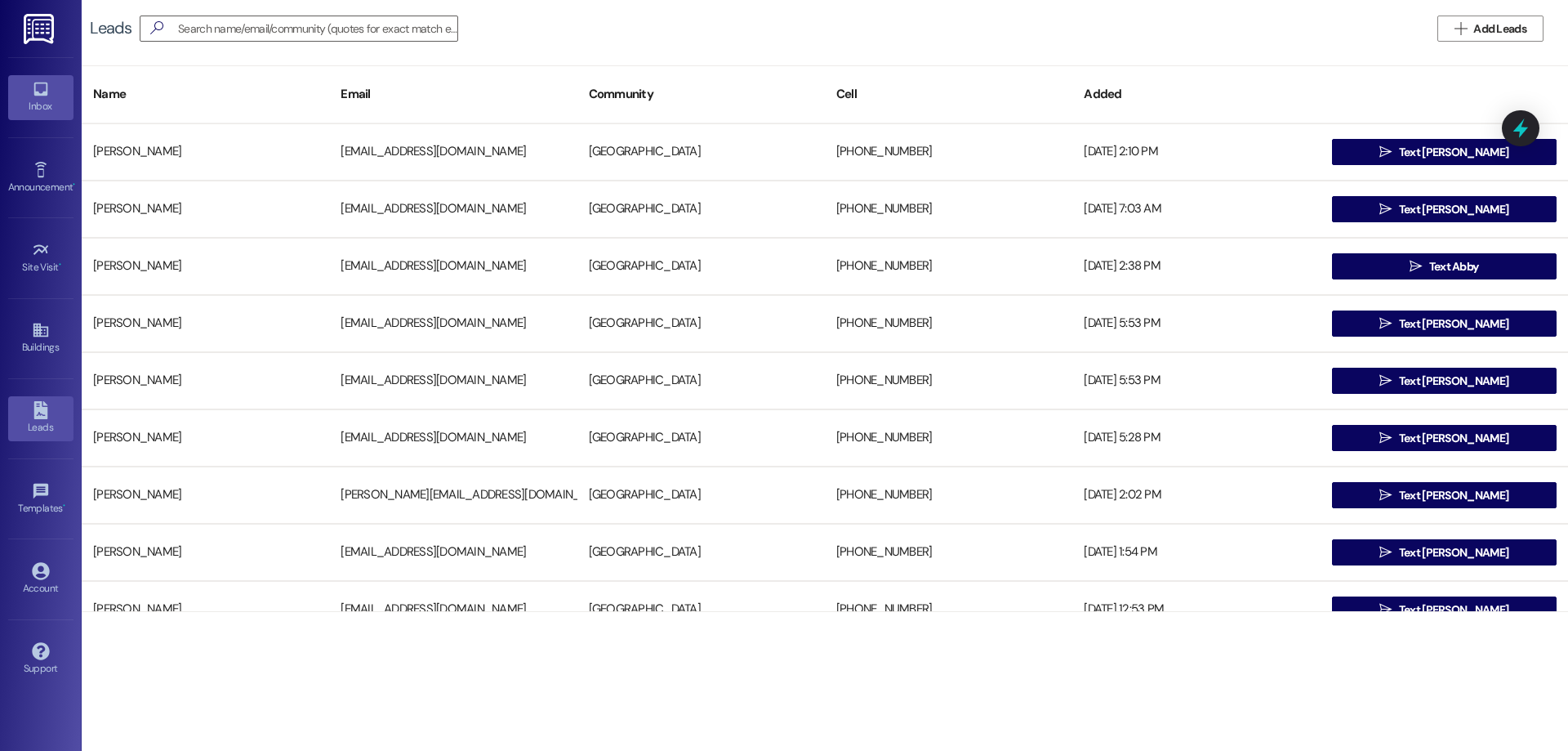
click at [50, 104] on div "Inbox" at bounding box center [40, 106] width 81 height 16
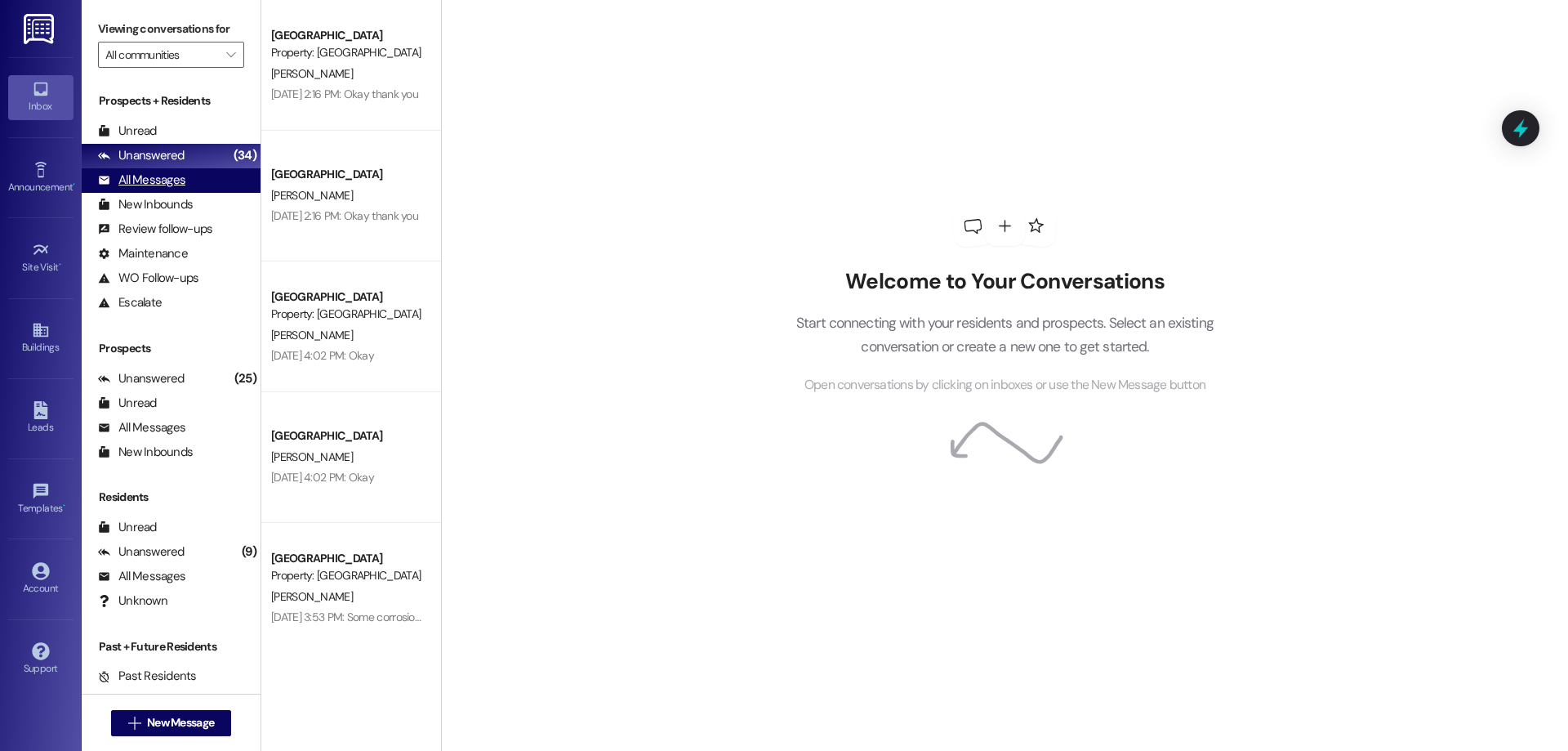
click at [158, 177] on div "All Messages" at bounding box center [142, 180] width 88 height 17
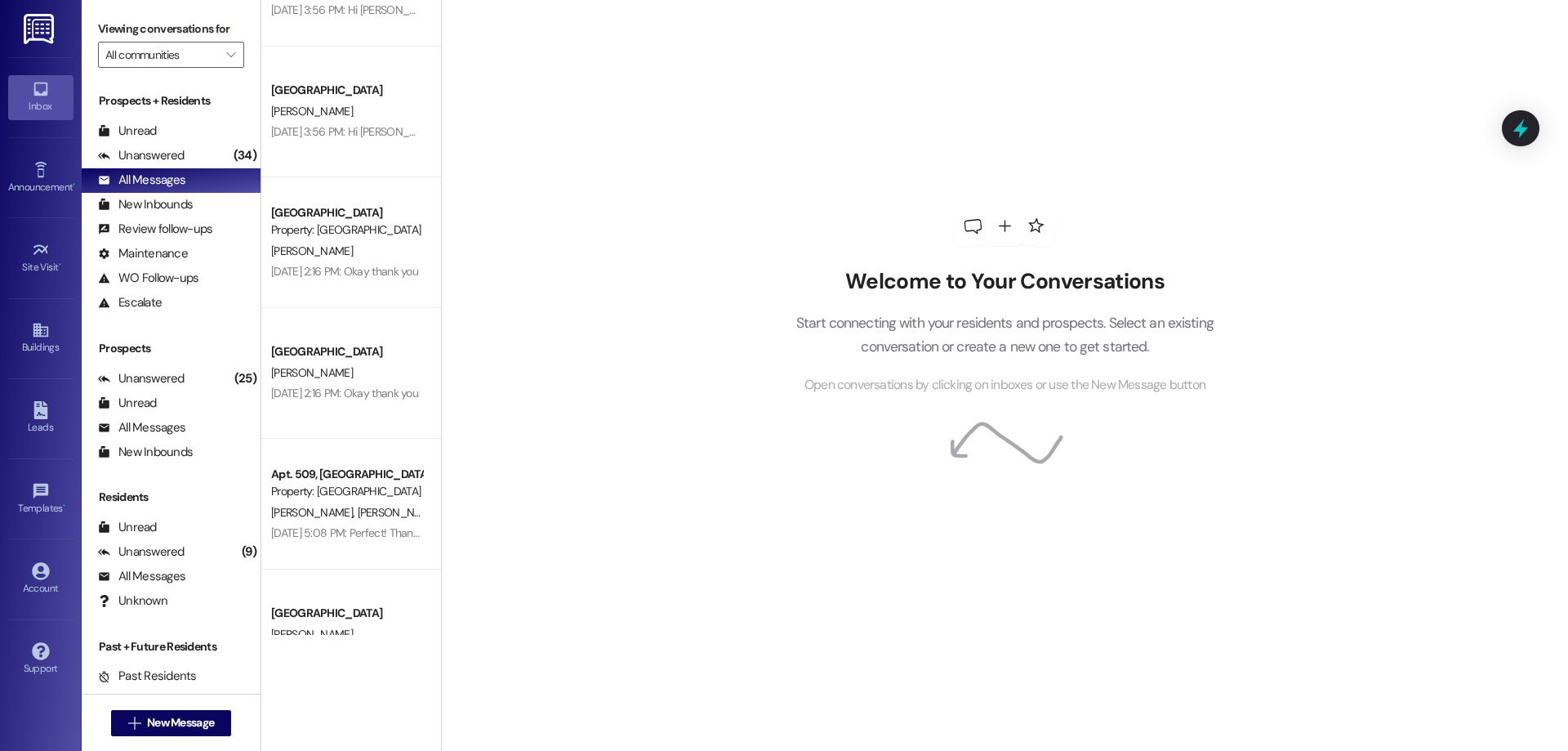
scroll to position [6944, 0]
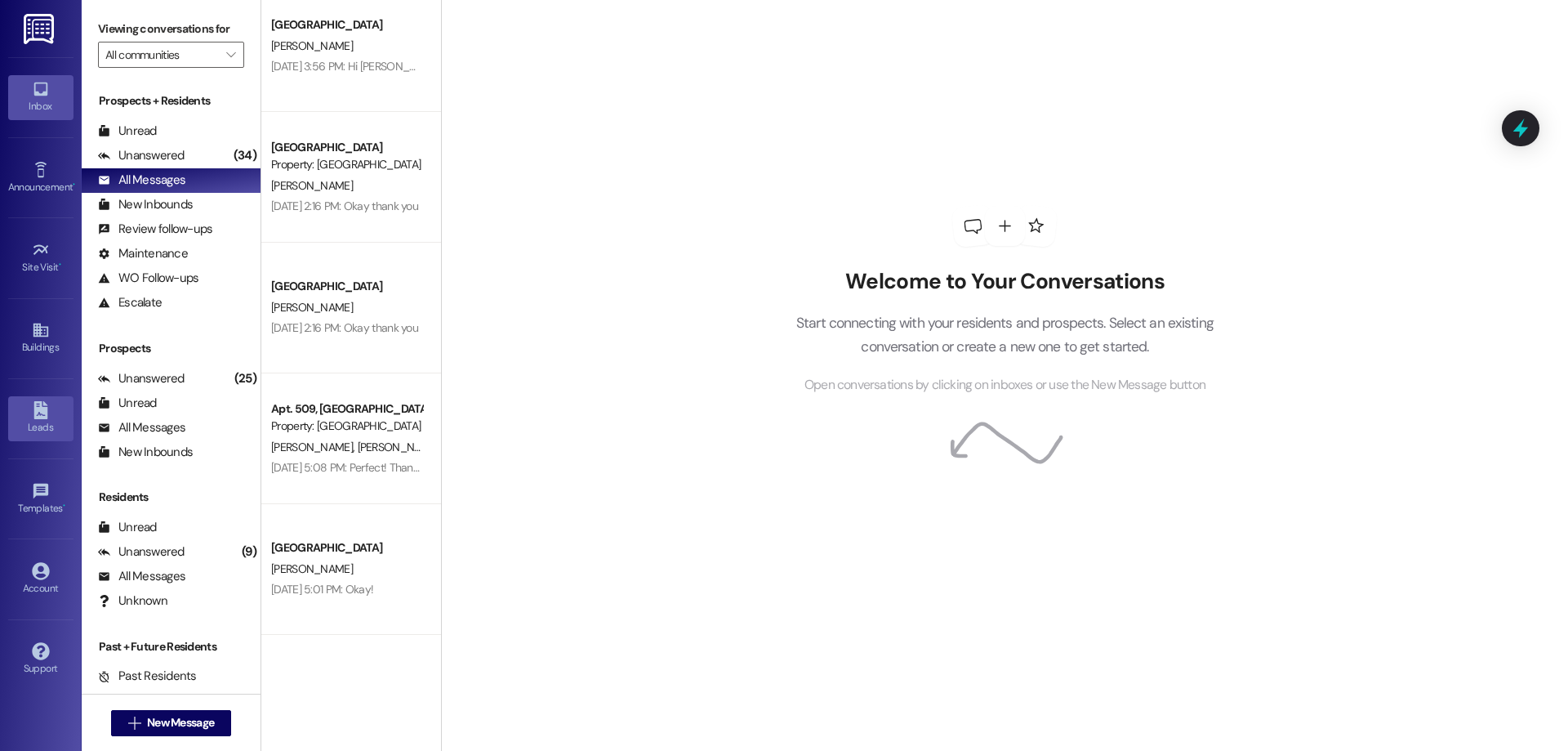
click at [30, 419] on div "Leads" at bounding box center [40, 428] width 81 height 16
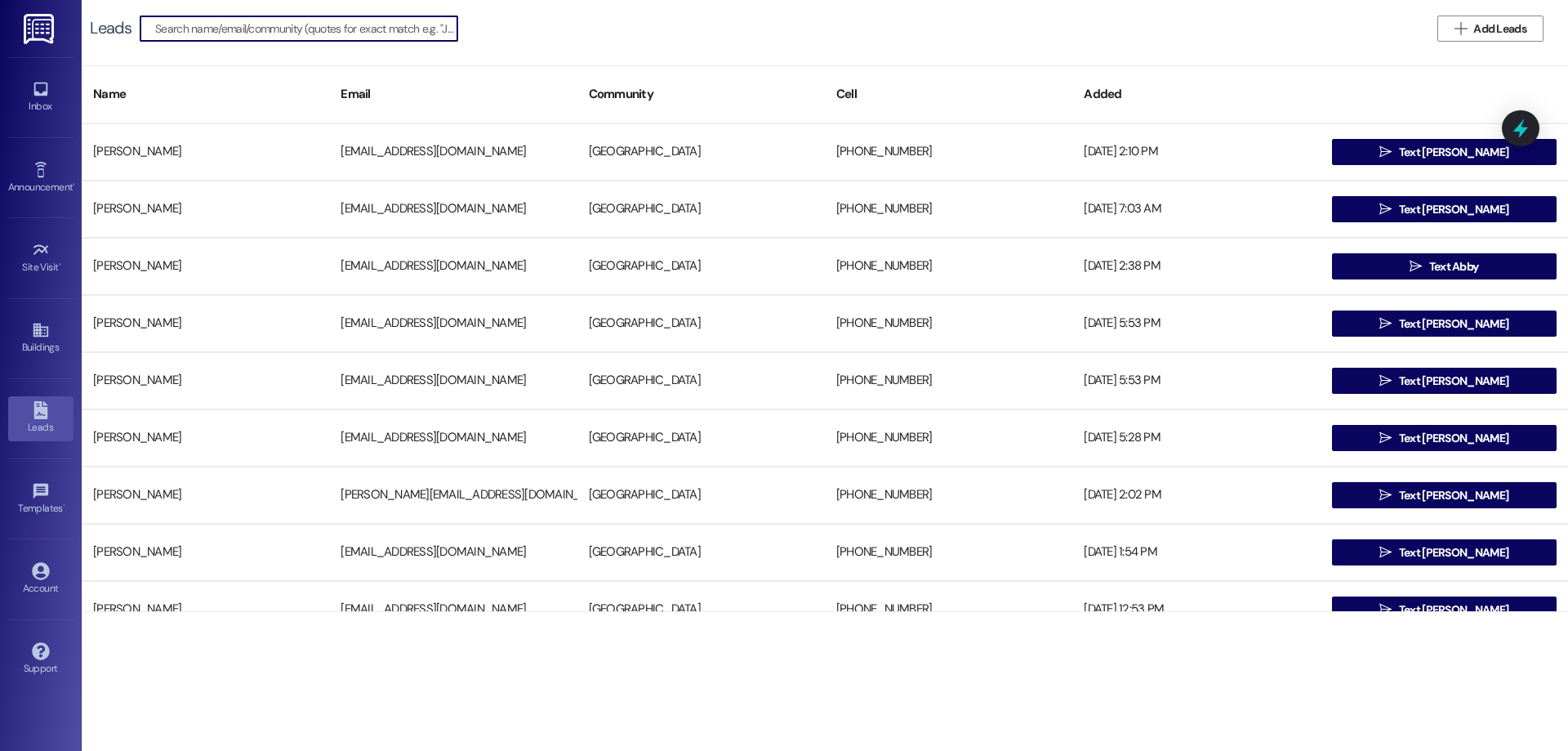
click at [244, 25] on input at bounding box center [306, 28] width 302 height 23
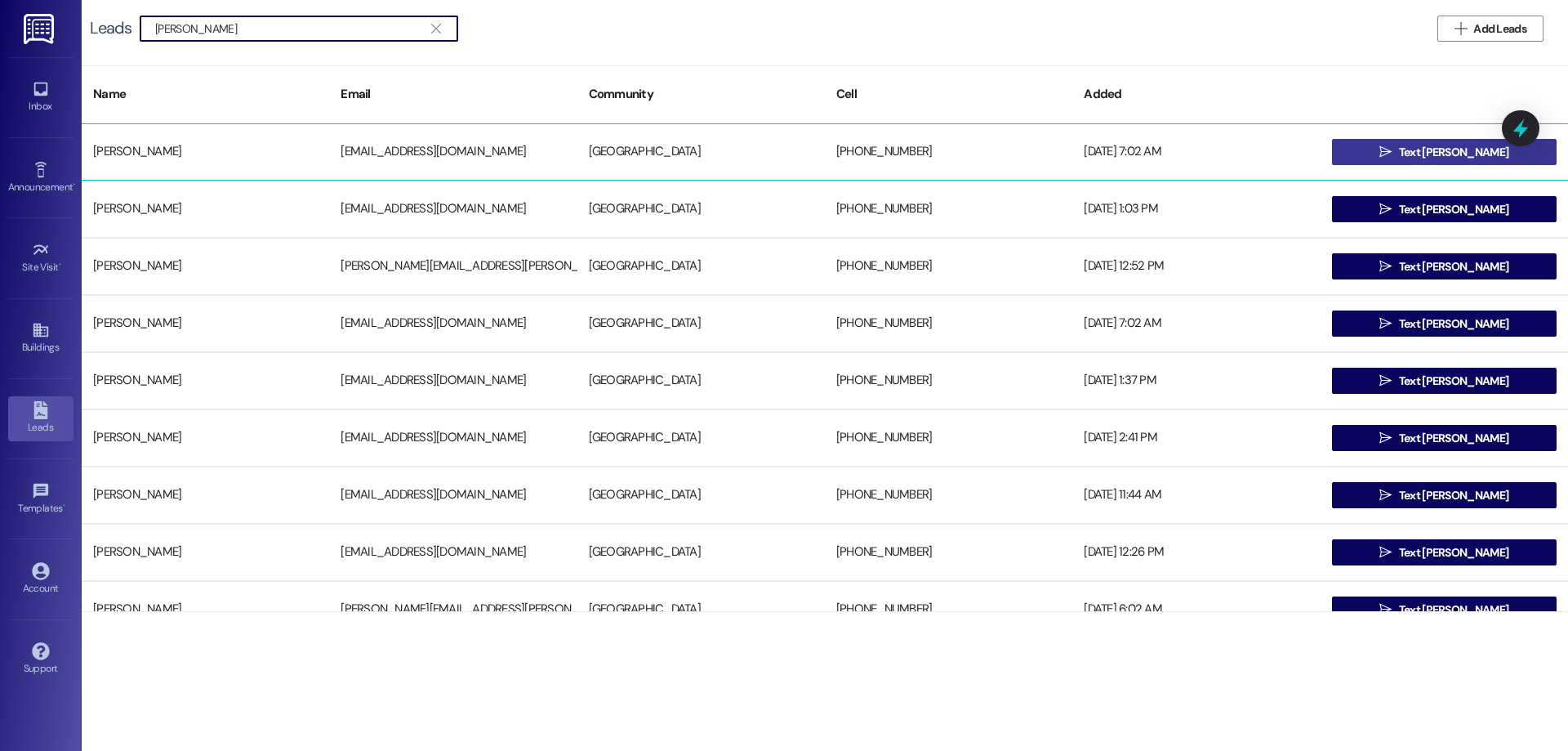
type input "jenny"
click at [1430, 145] on span "Text Jenny" at bounding box center [1454, 152] width 110 height 17
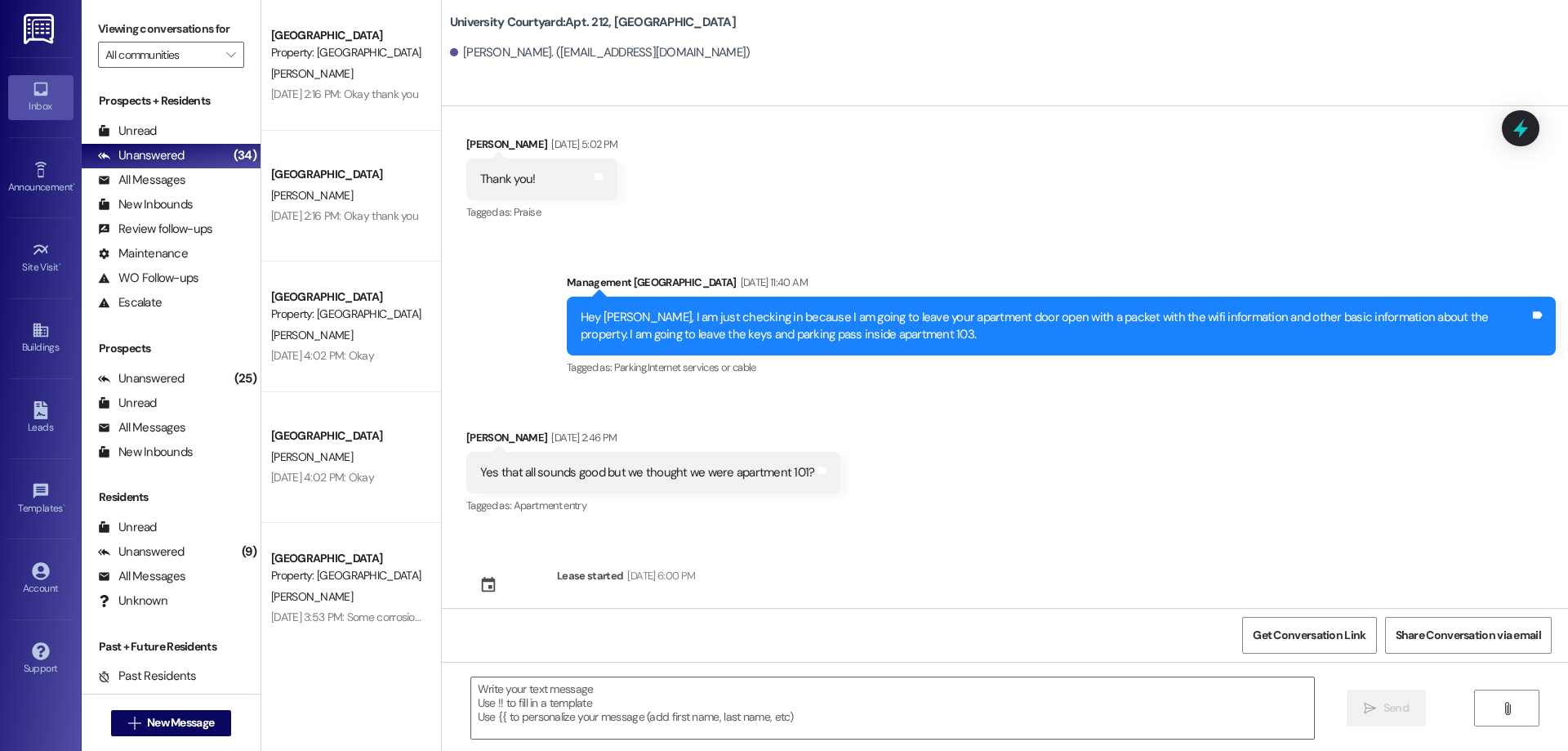
scroll to position [3940, 0]
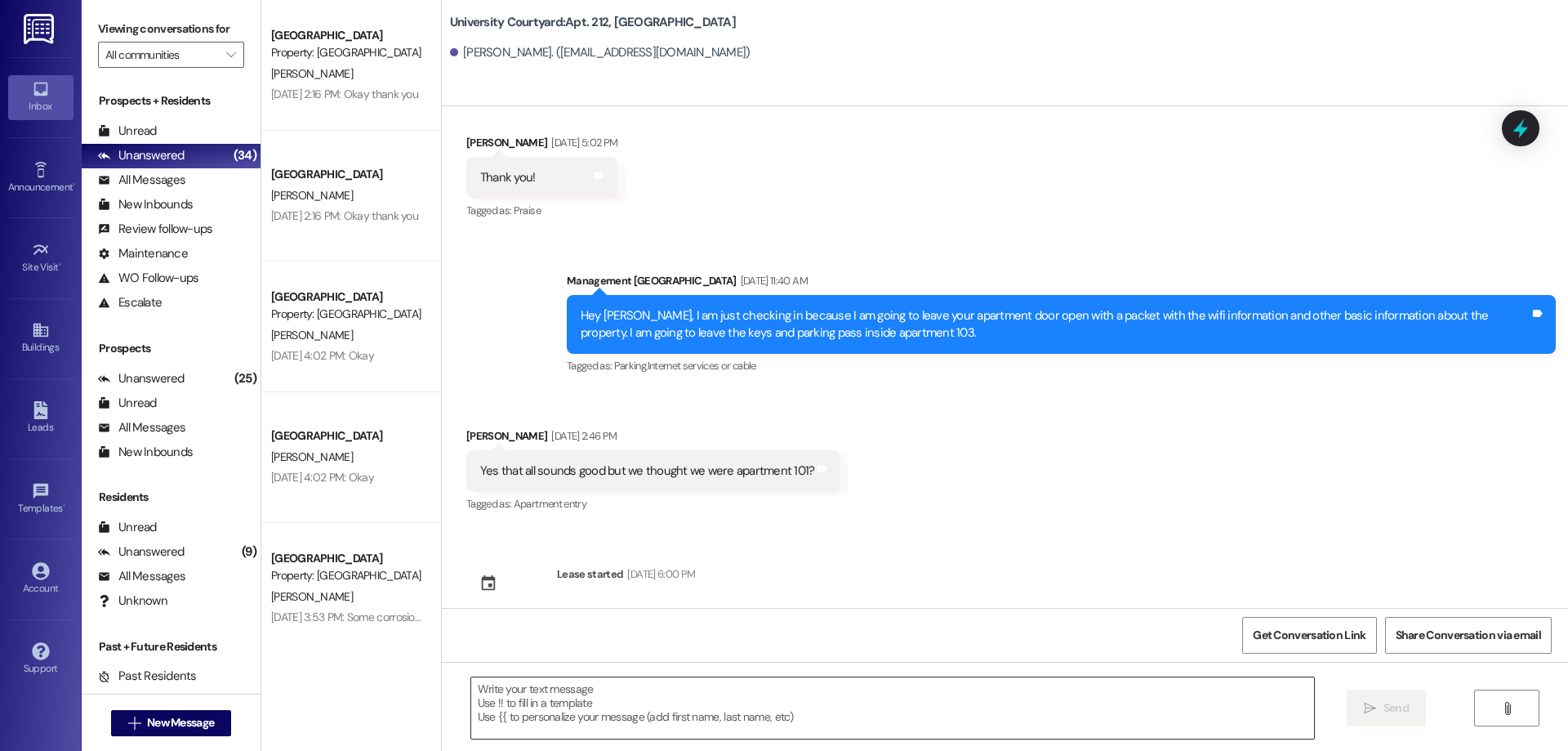
click at [625, 735] on textarea at bounding box center [893, 707] width 843 height 61
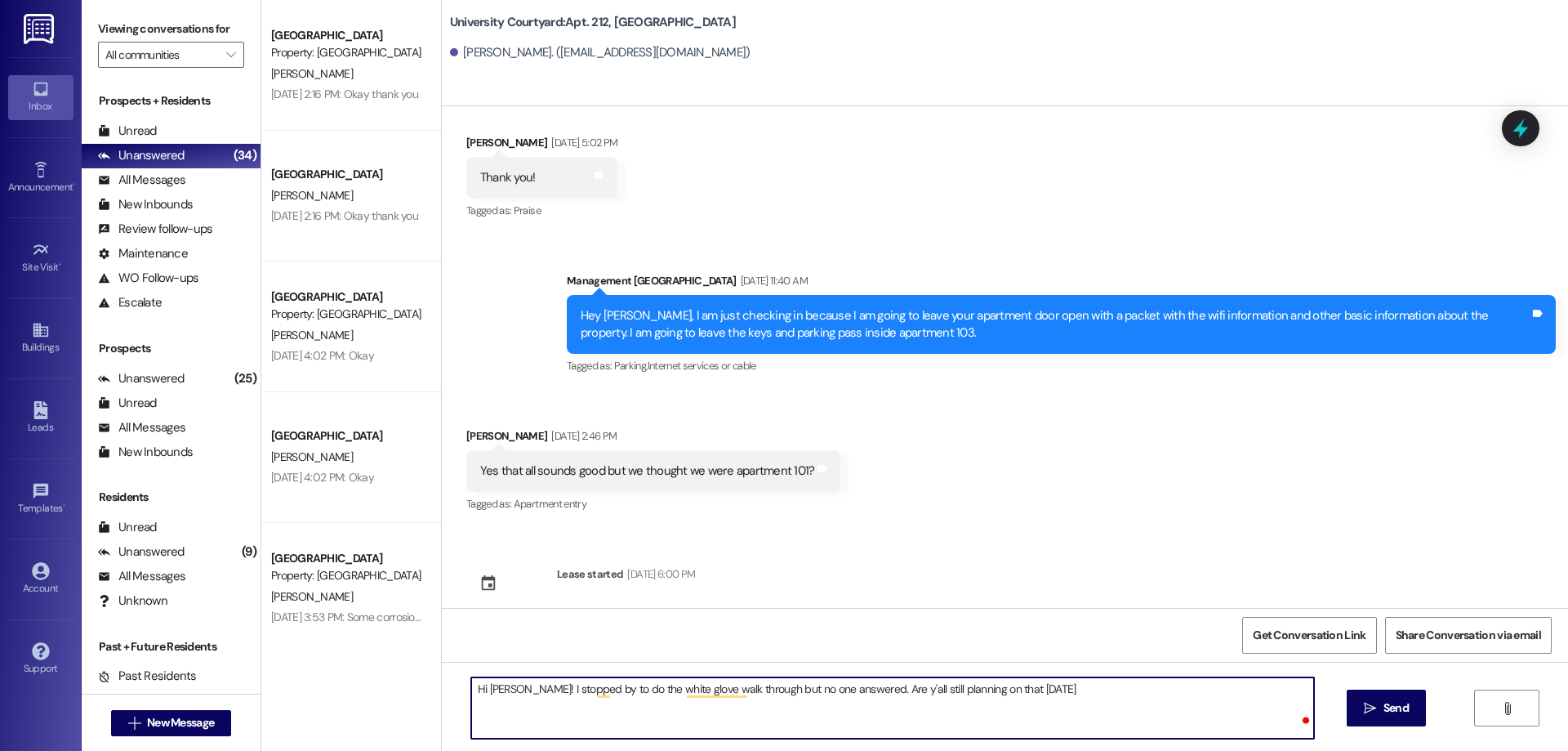
type textarea "Hi Jenny! I stopped by to do the white glove walk through but no one answered. …"
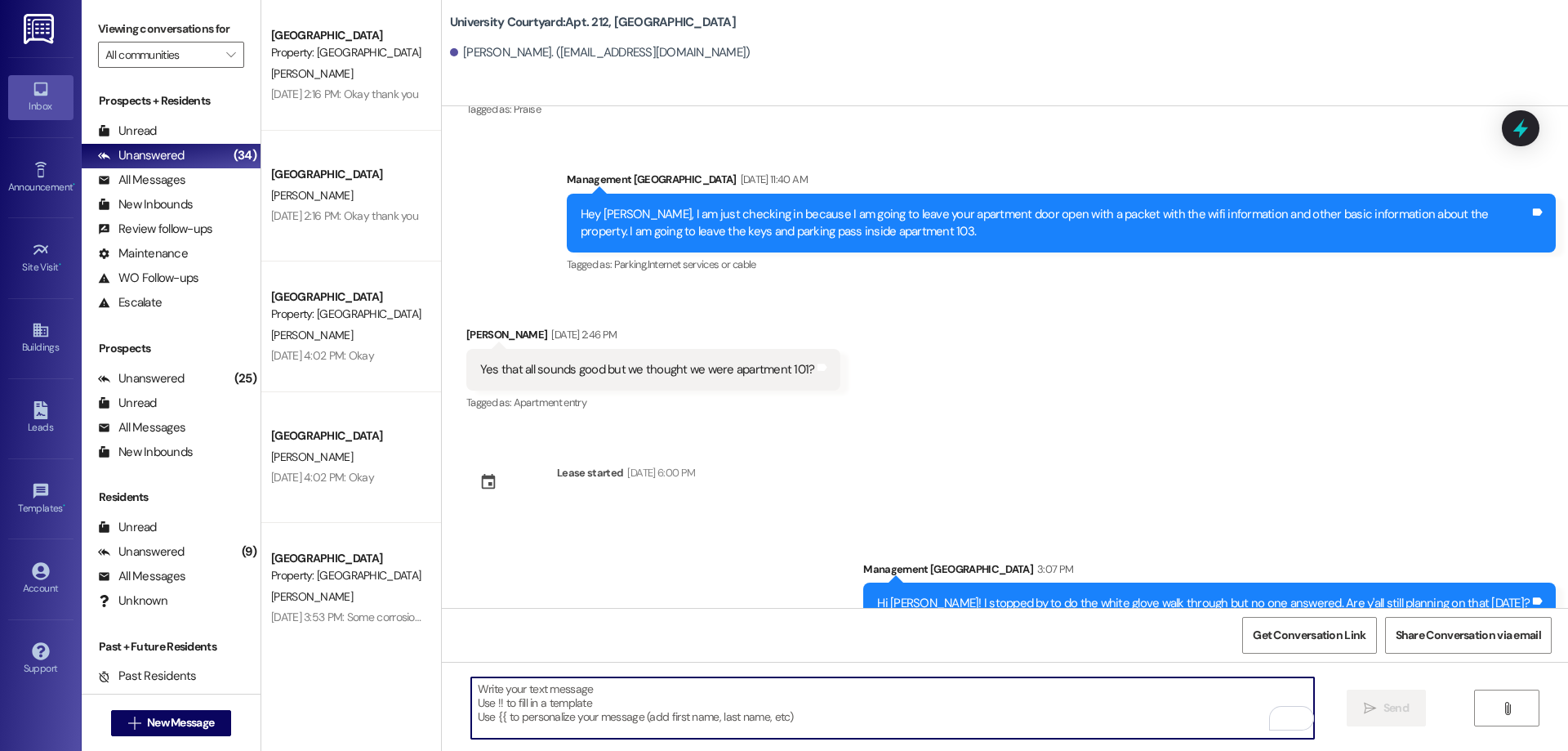
scroll to position [4054, 0]
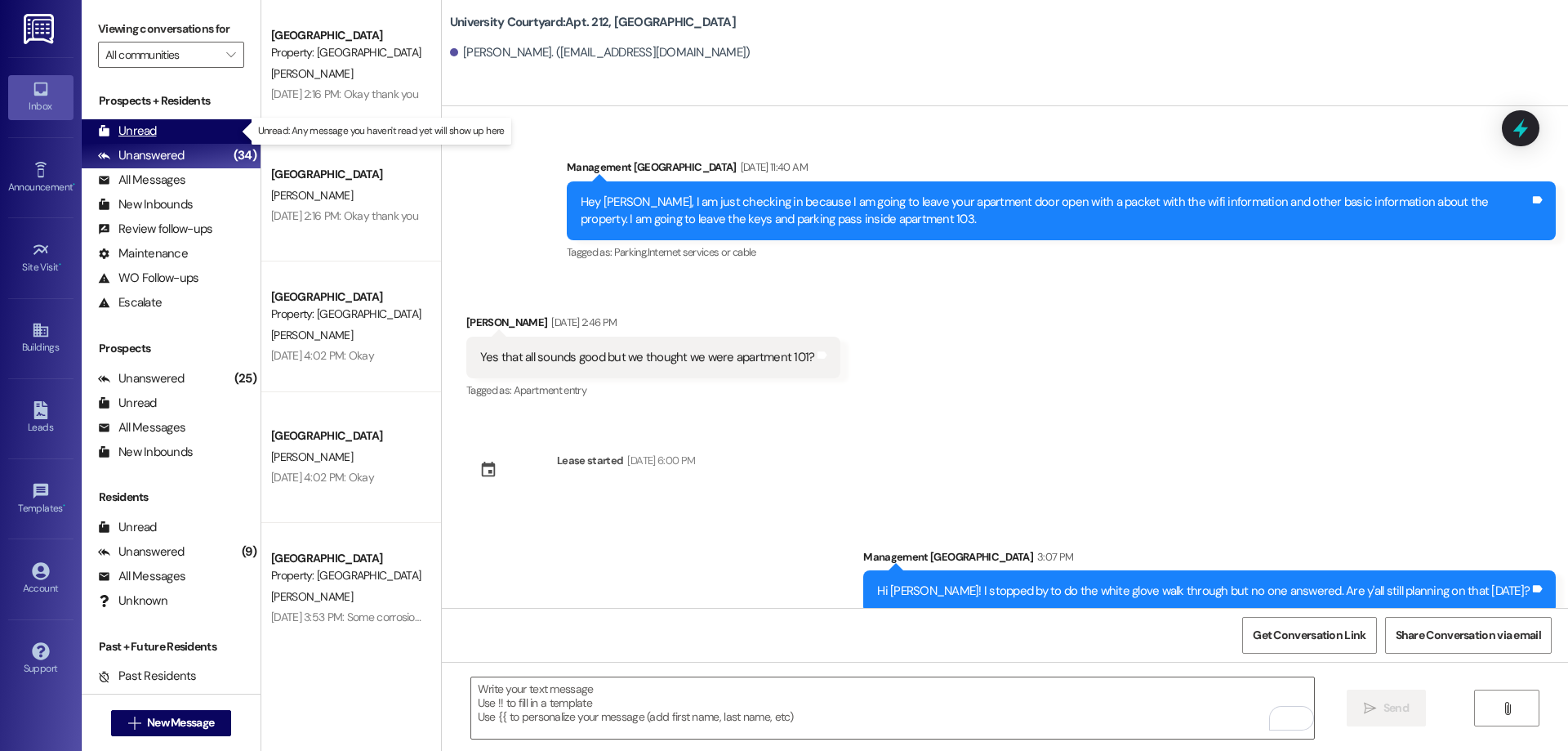
click at [171, 140] on div "Unread (0)" at bounding box center [171, 132] width 179 height 25
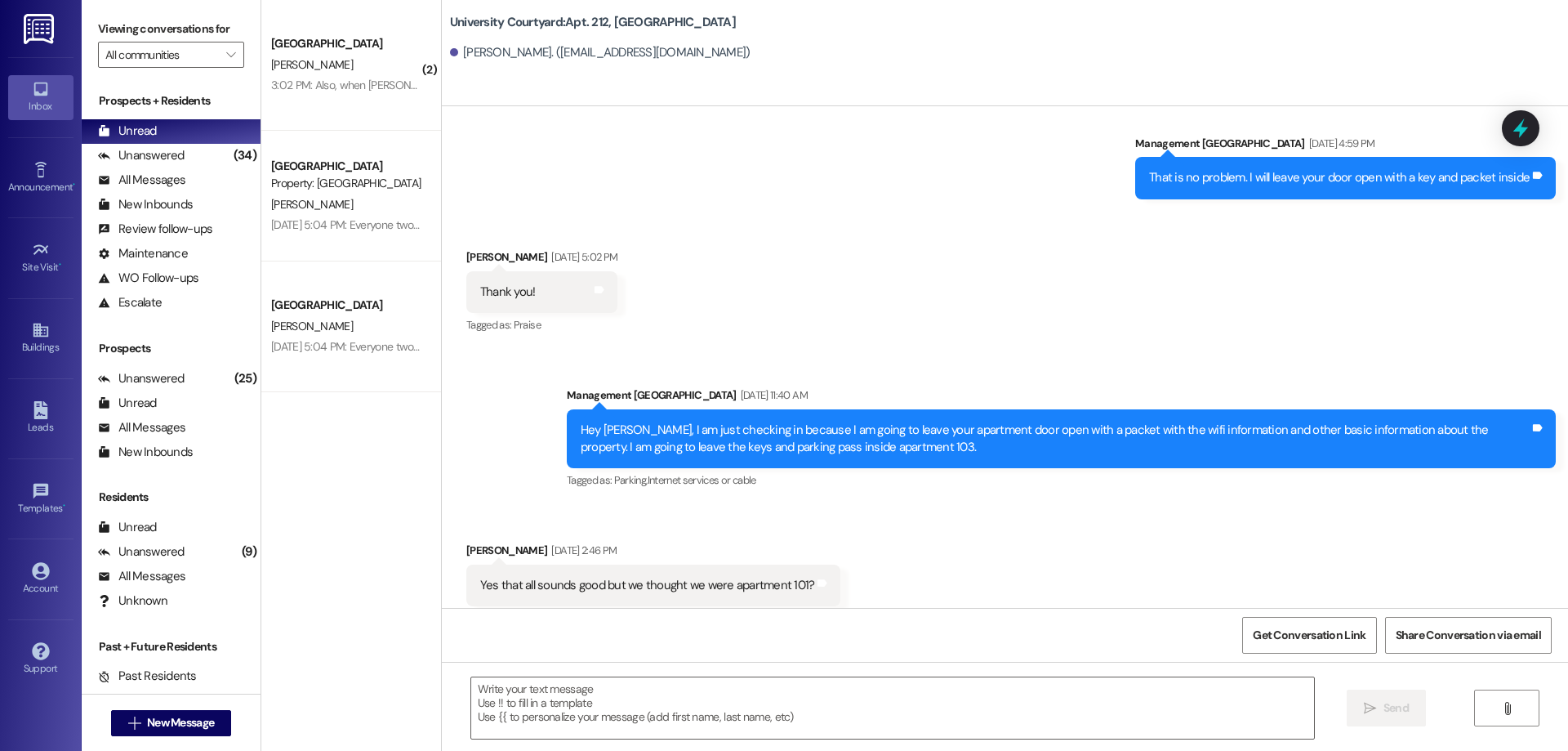
scroll to position [3843, 0]
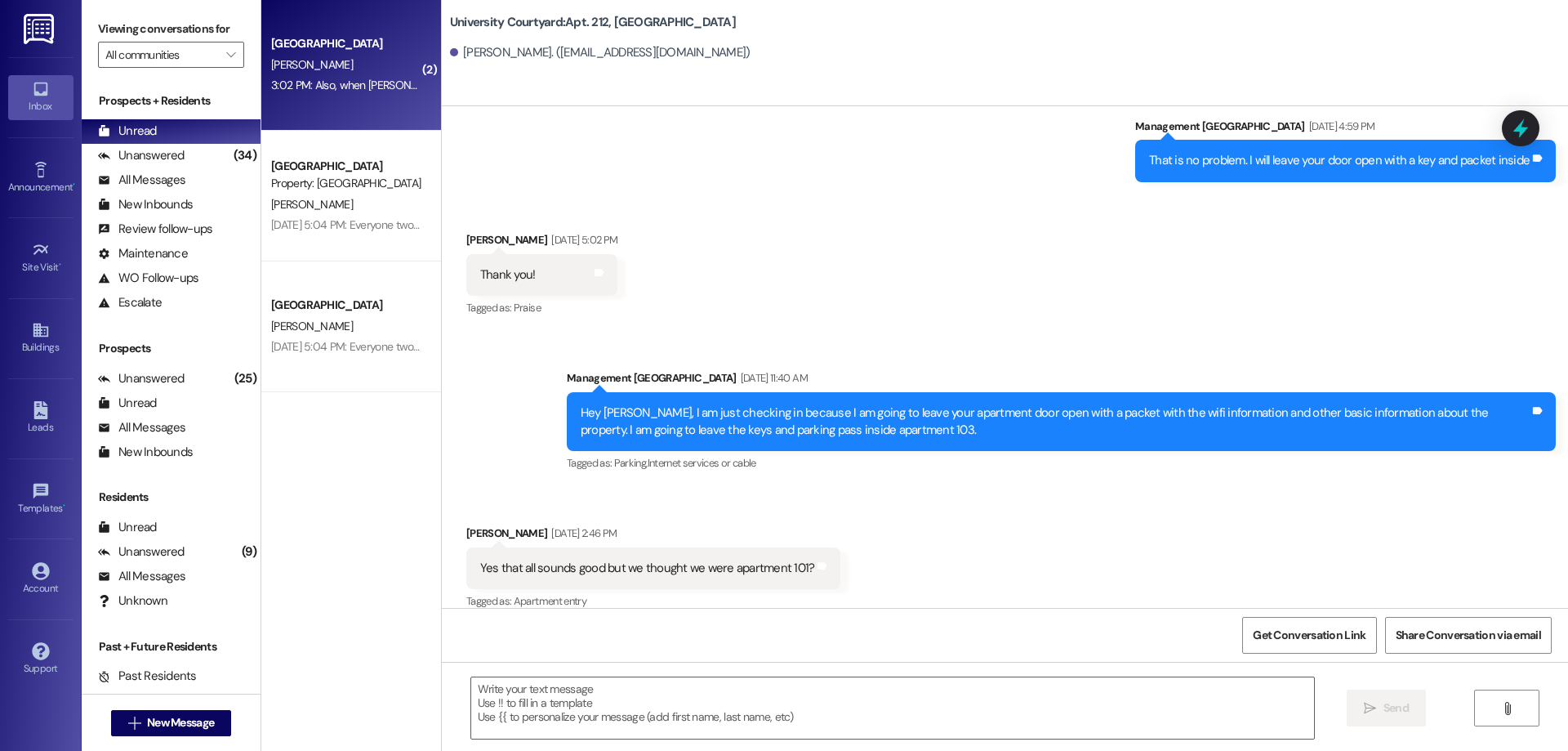
click at [293, 81] on div "3:02 PM: Also, when mia fills out her application to move in, won't she need to…" at bounding box center [739, 85] width 937 height 15
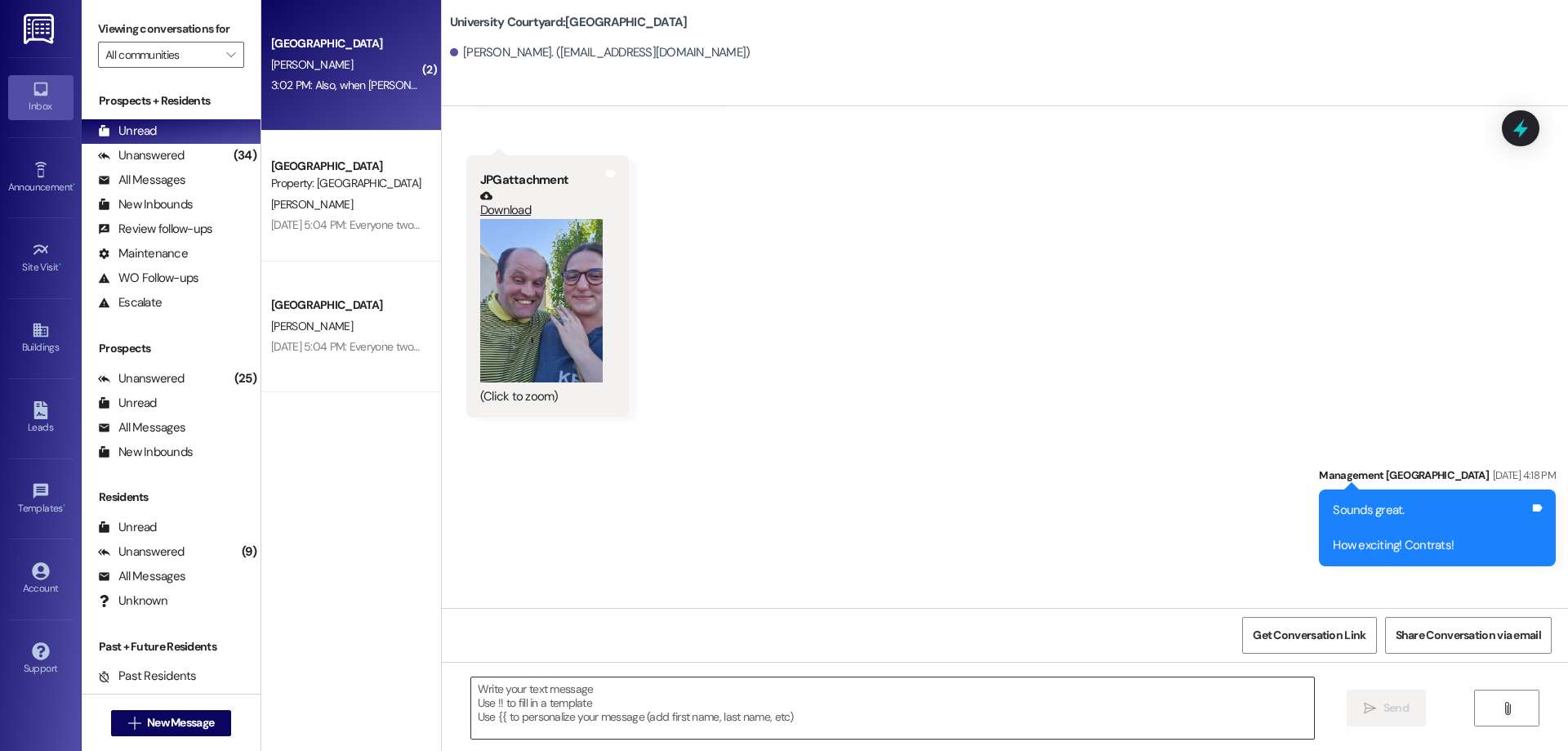
scroll to position [10420, 0]
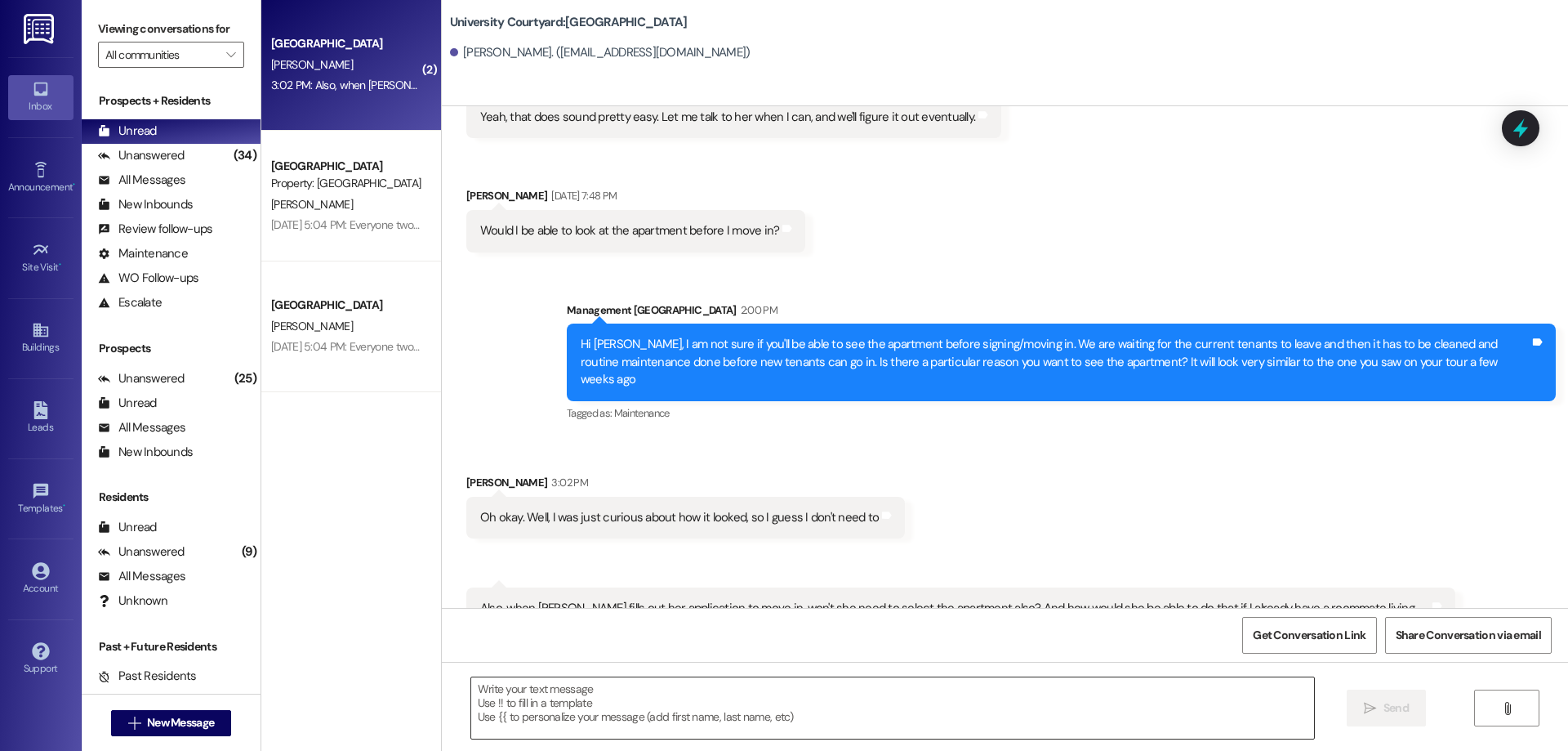
drag, startPoint x: 733, startPoint y: 677, endPoint x: 723, endPoint y: 703, distance: 27.9
click at [725, 703] on textarea at bounding box center [893, 707] width 843 height 61
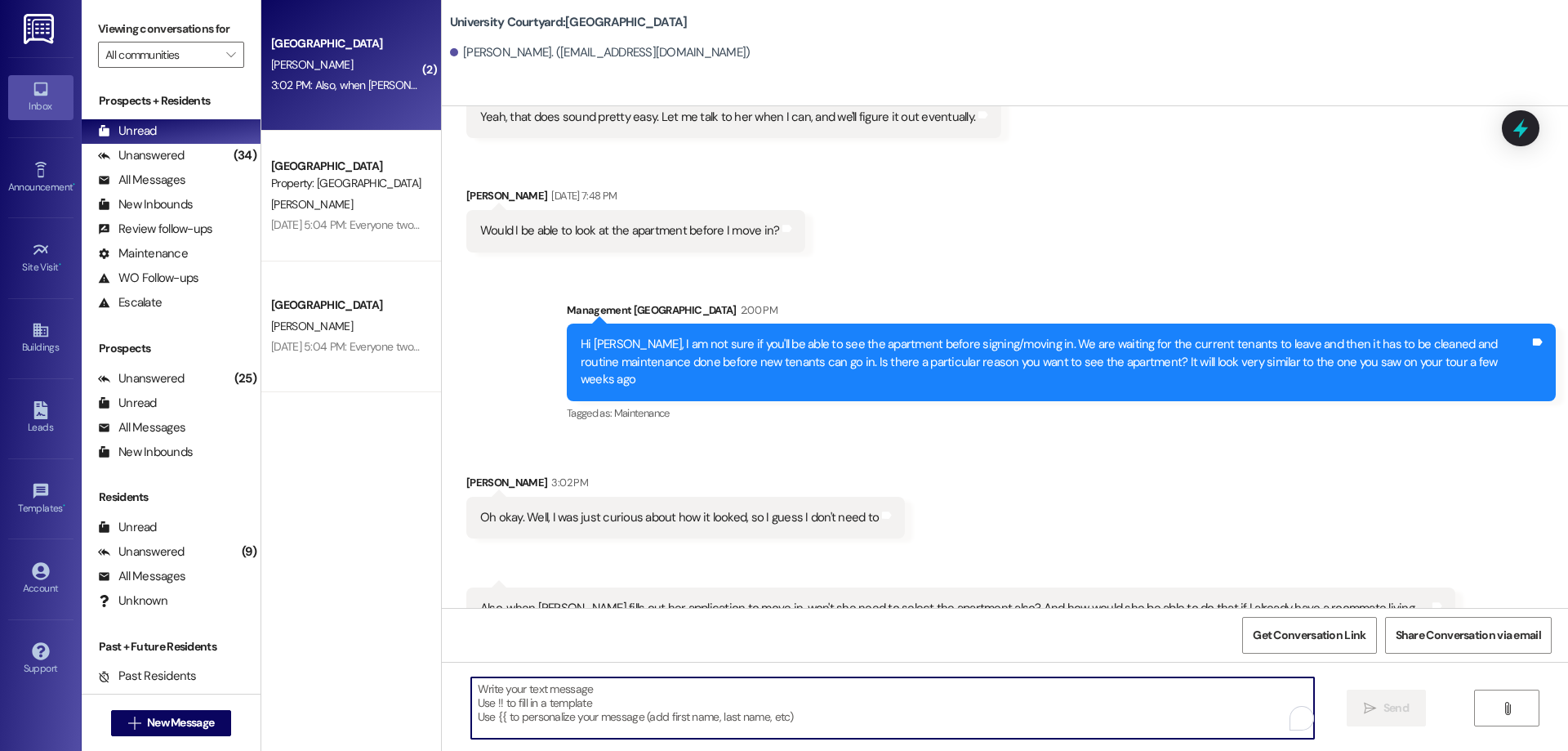
click at [723, 703] on textarea "To enrich screen reader interactions, please activate Accessibility in Grammarl…" at bounding box center [893, 707] width 843 height 61
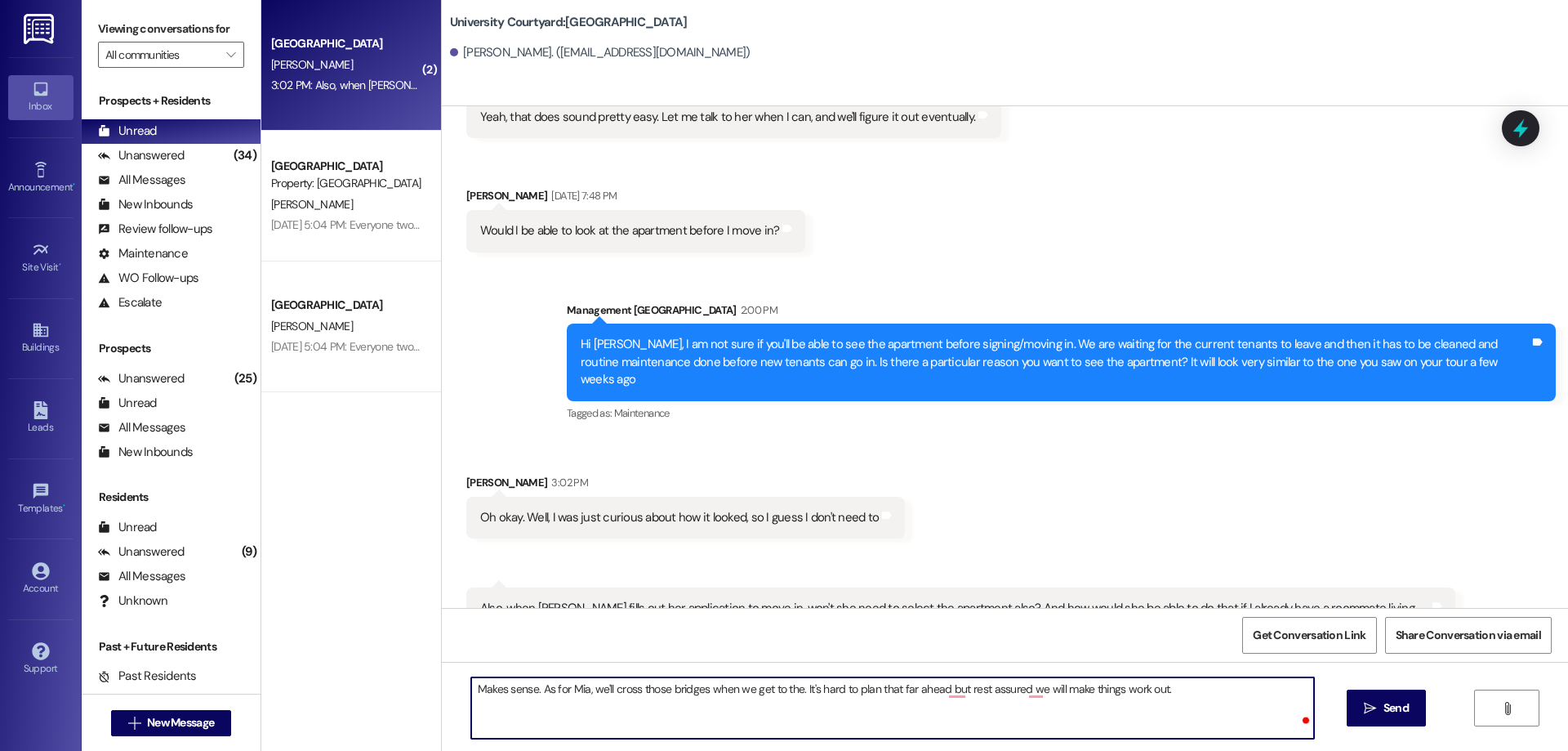
type textarea "Makes sense. As for Mia, we'll cross those bridges when we get to the. It's har…"
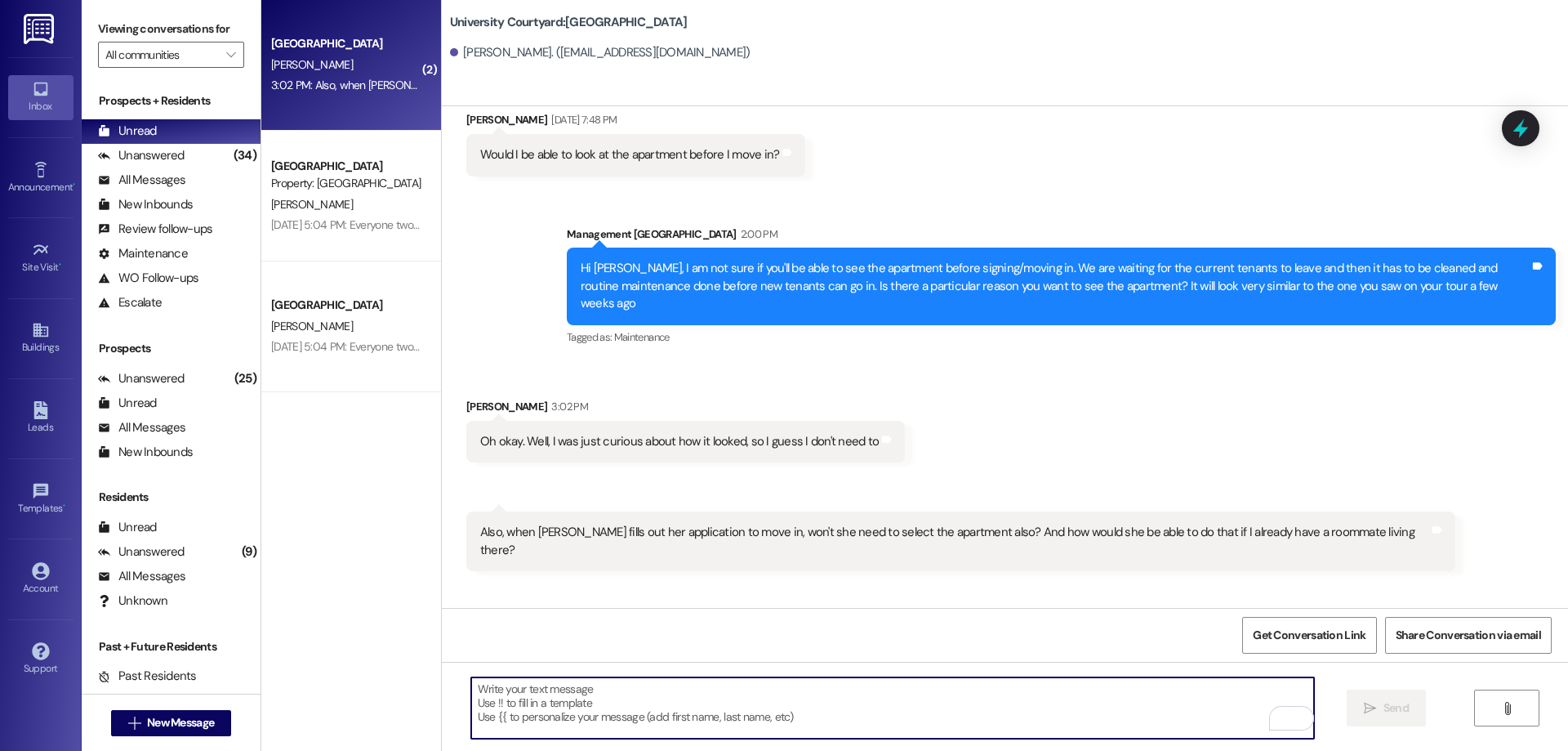
scroll to position [10534, 0]
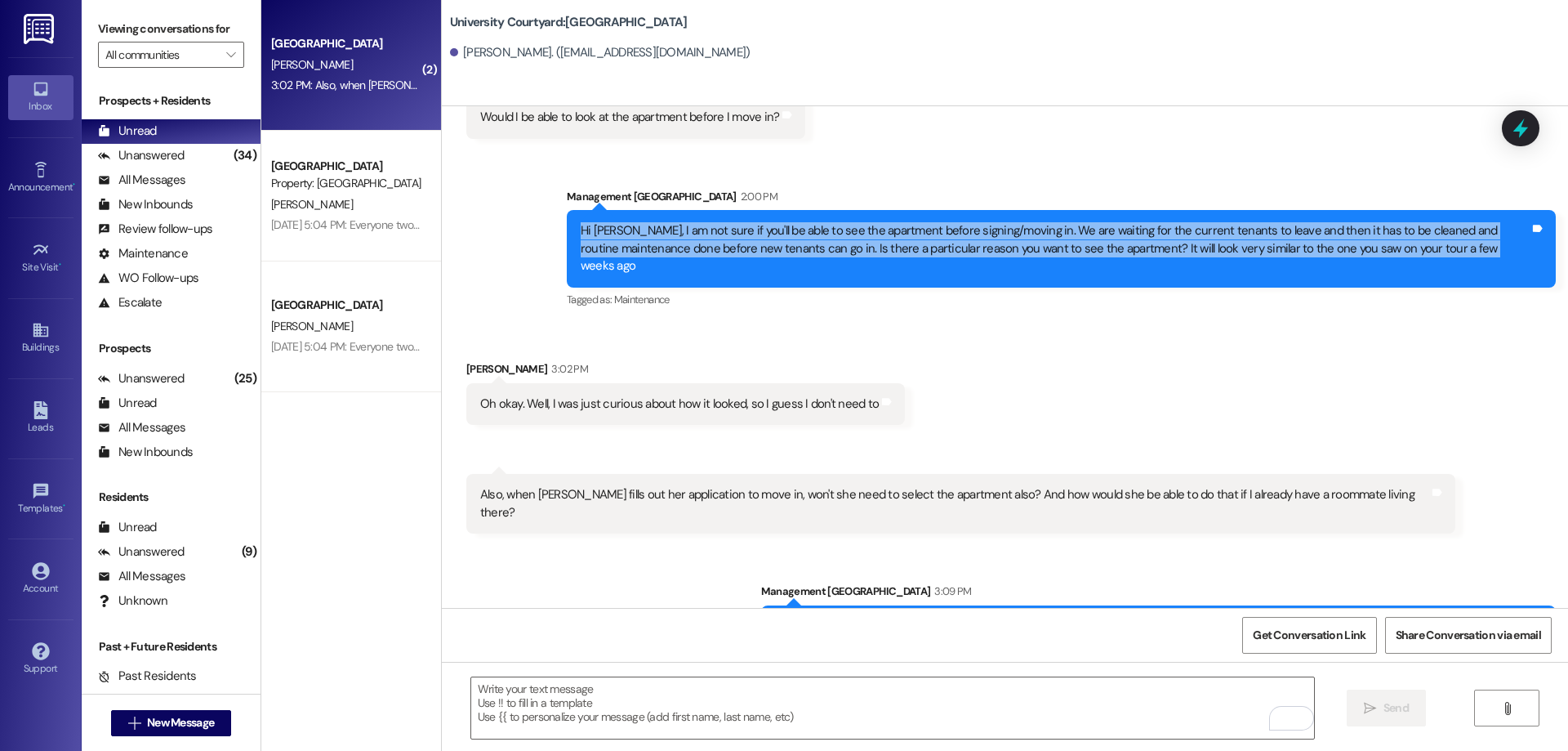
drag, startPoint x: 1448, startPoint y: 224, endPoint x: 493, endPoint y: 216, distance: 955.0
click at [493, 216] on div "Sent via SMS Management University Courtyard 2:00 PM Hi Adam, I am not sure if …" at bounding box center [1005, 238] width 1127 height 174
copy div "Hi Adam, I am not sure if you'll be able to see the apartment before signing/mo…"
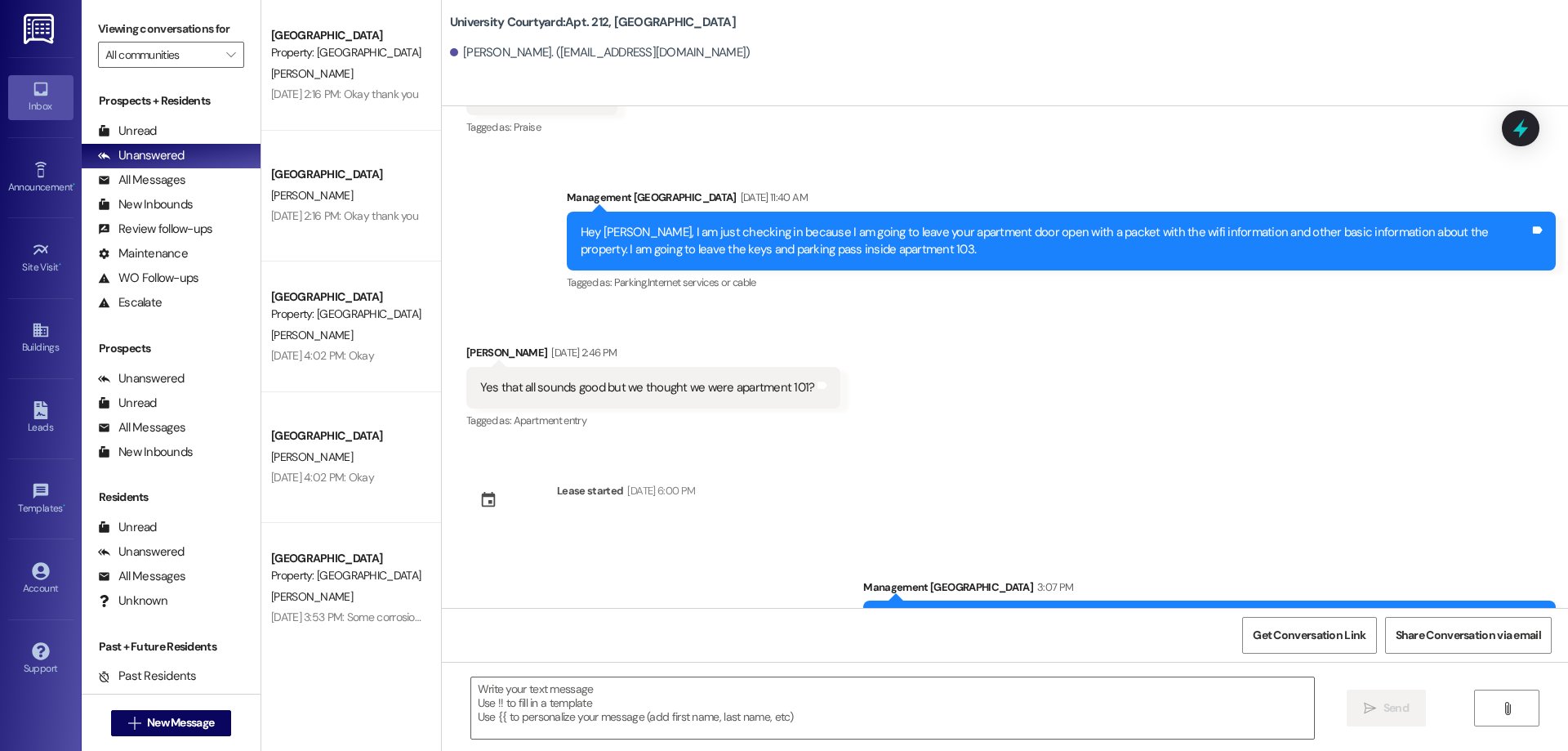
scroll to position [4054, 0]
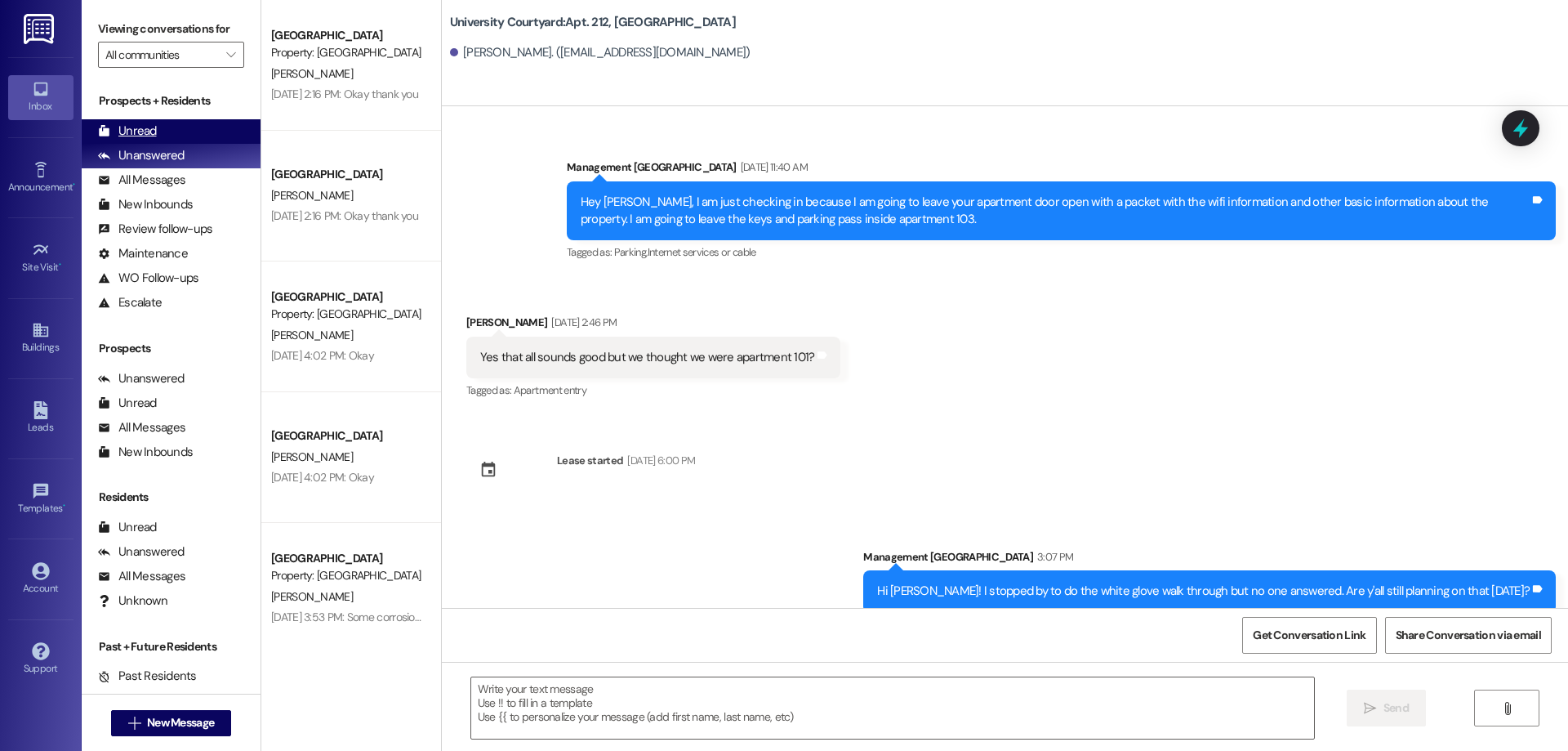
click at [177, 132] on div "Unread (0)" at bounding box center [171, 132] width 179 height 25
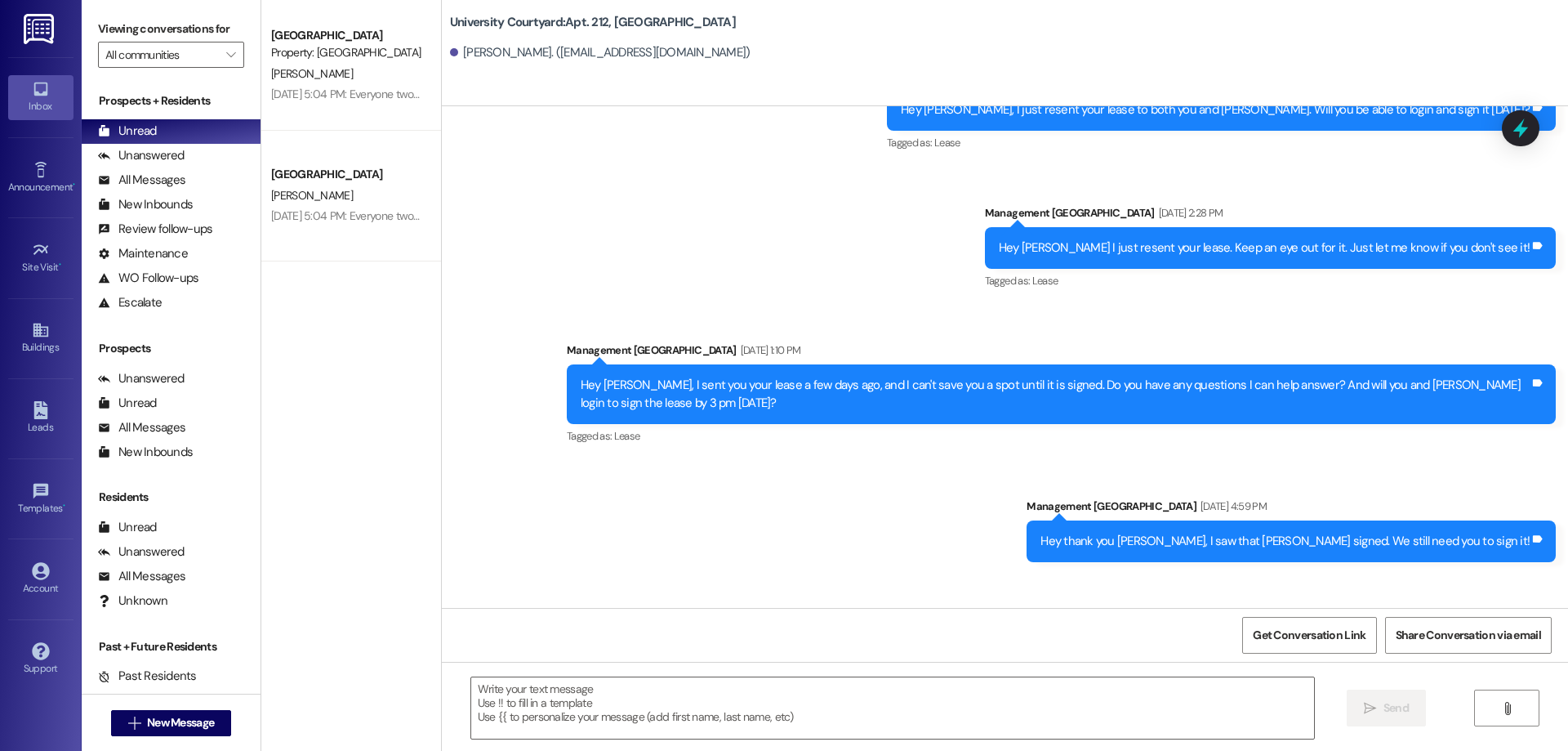
scroll to position [3843, 0]
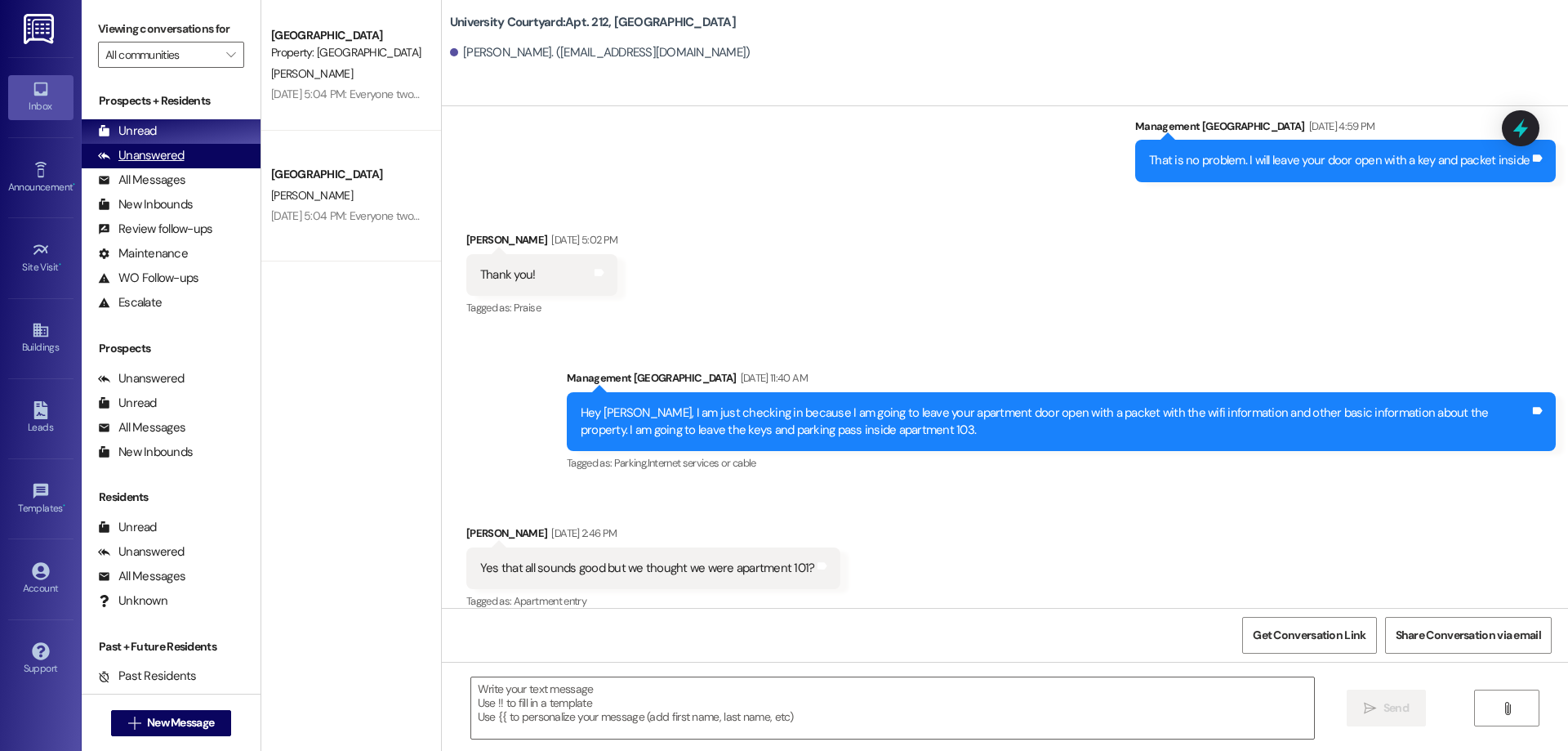
click at [153, 156] on div "Unanswered" at bounding box center [141, 155] width 87 height 17
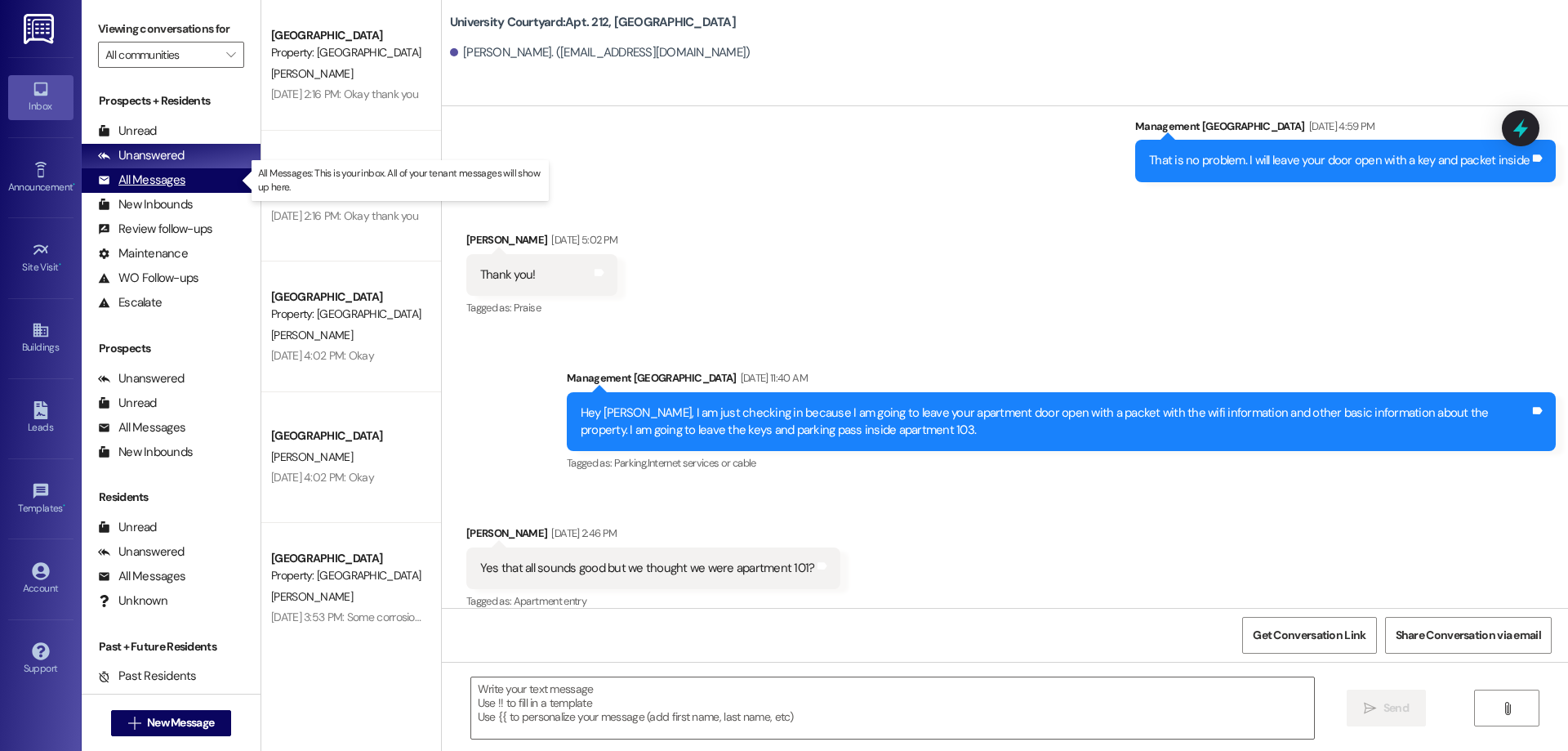
click at [185, 185] on div "All Messages (undefined)" at bounding box center [171, 180] width 179 height 25
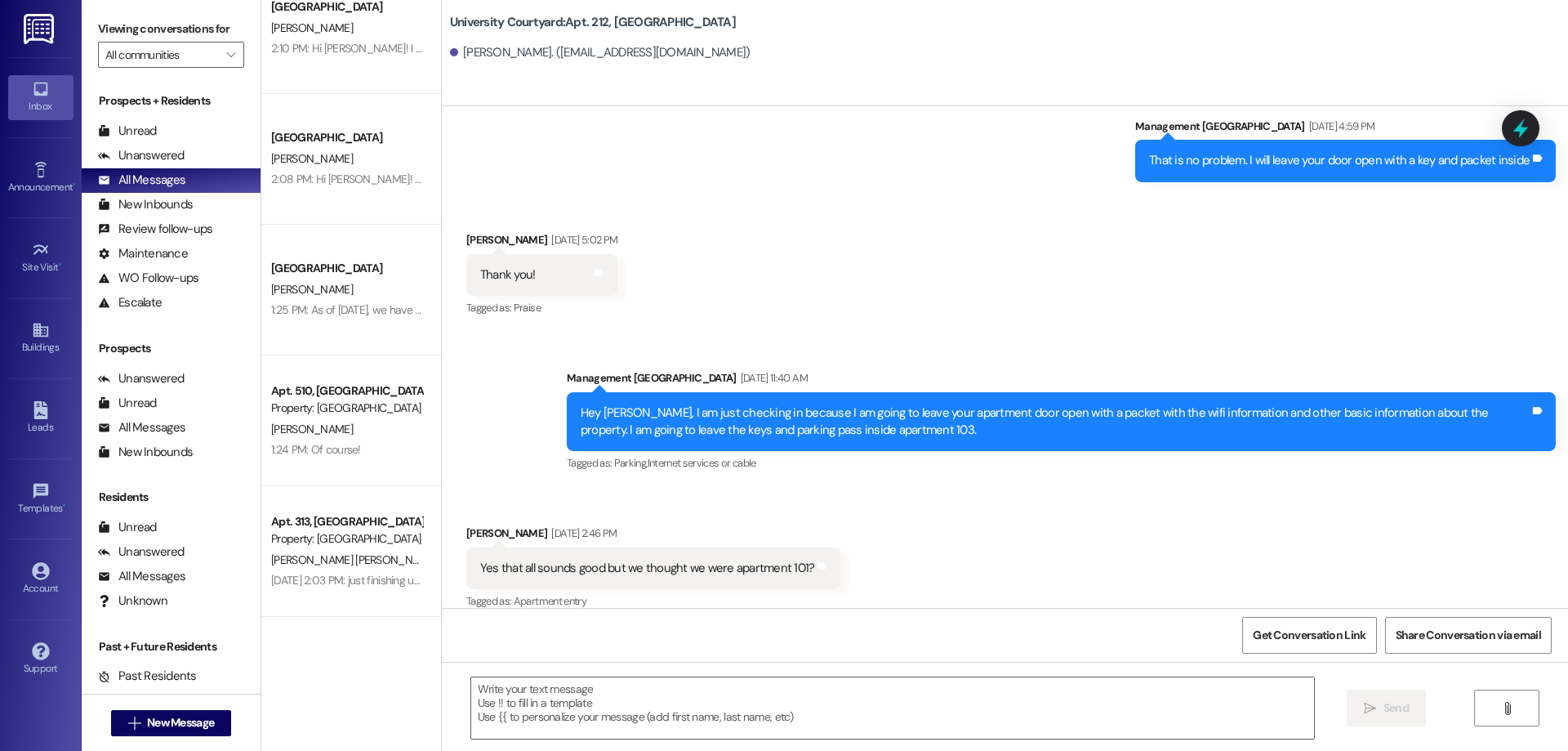
scroll to position [980, 0]
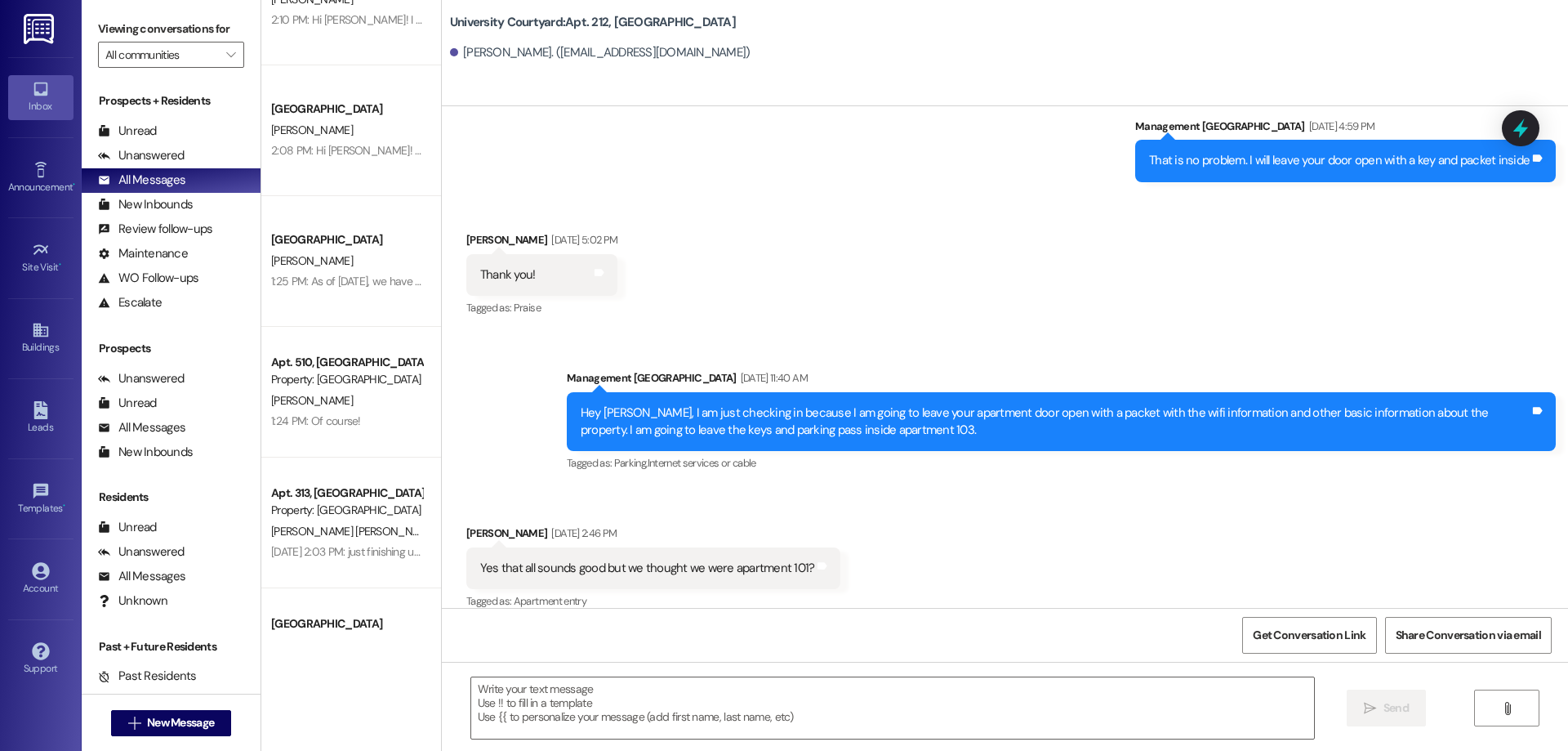
click at [372, 498] on div "Apt. 507, 1 University Courtyard Property: University Courtyard E. Richins W. F…" at bounding box center [351, 317] width 180 height 635
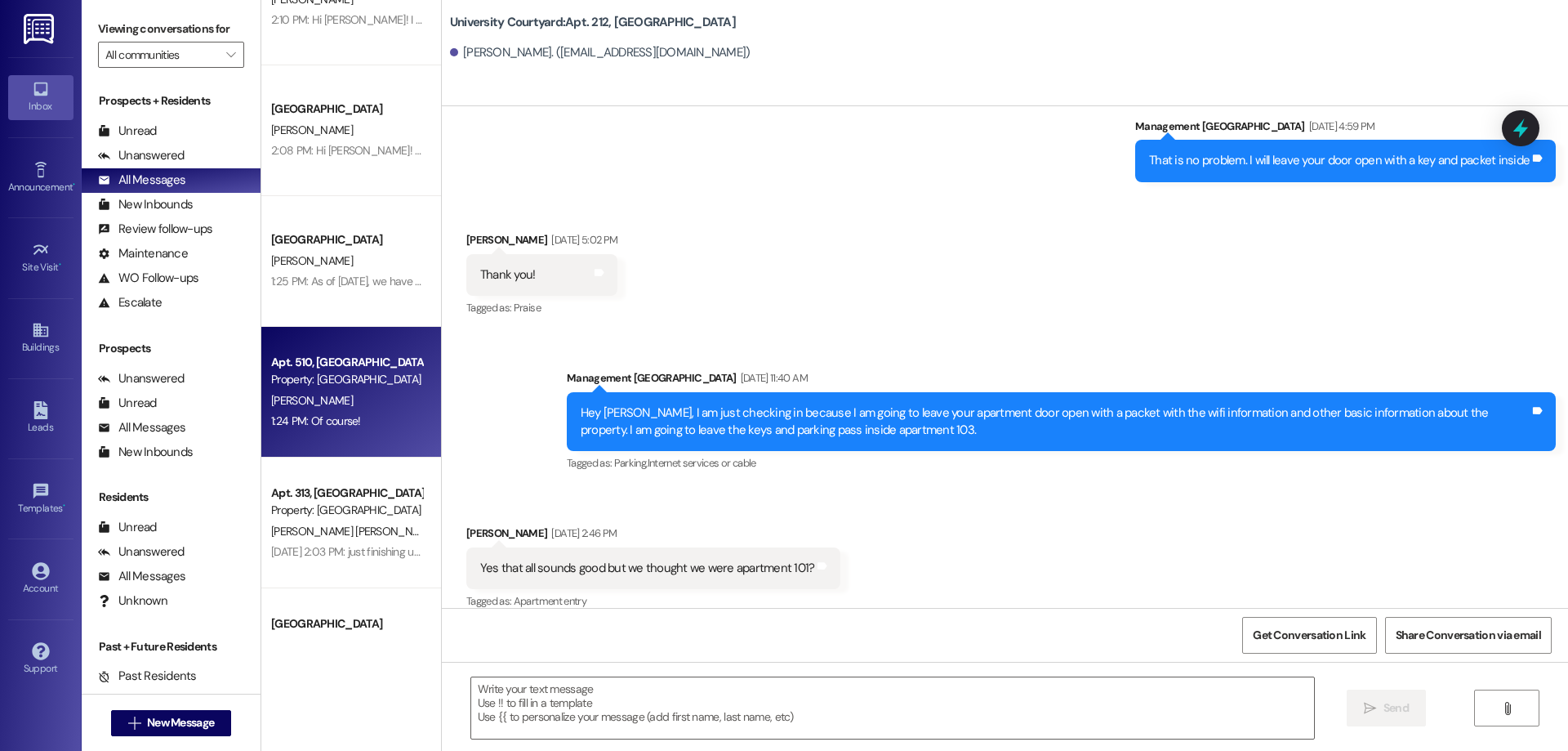
click at [349, 414] on div "1:24 PM: Of course! 1:24 PM: Of course!" at bounding box center [346, 421] width 154 height 20
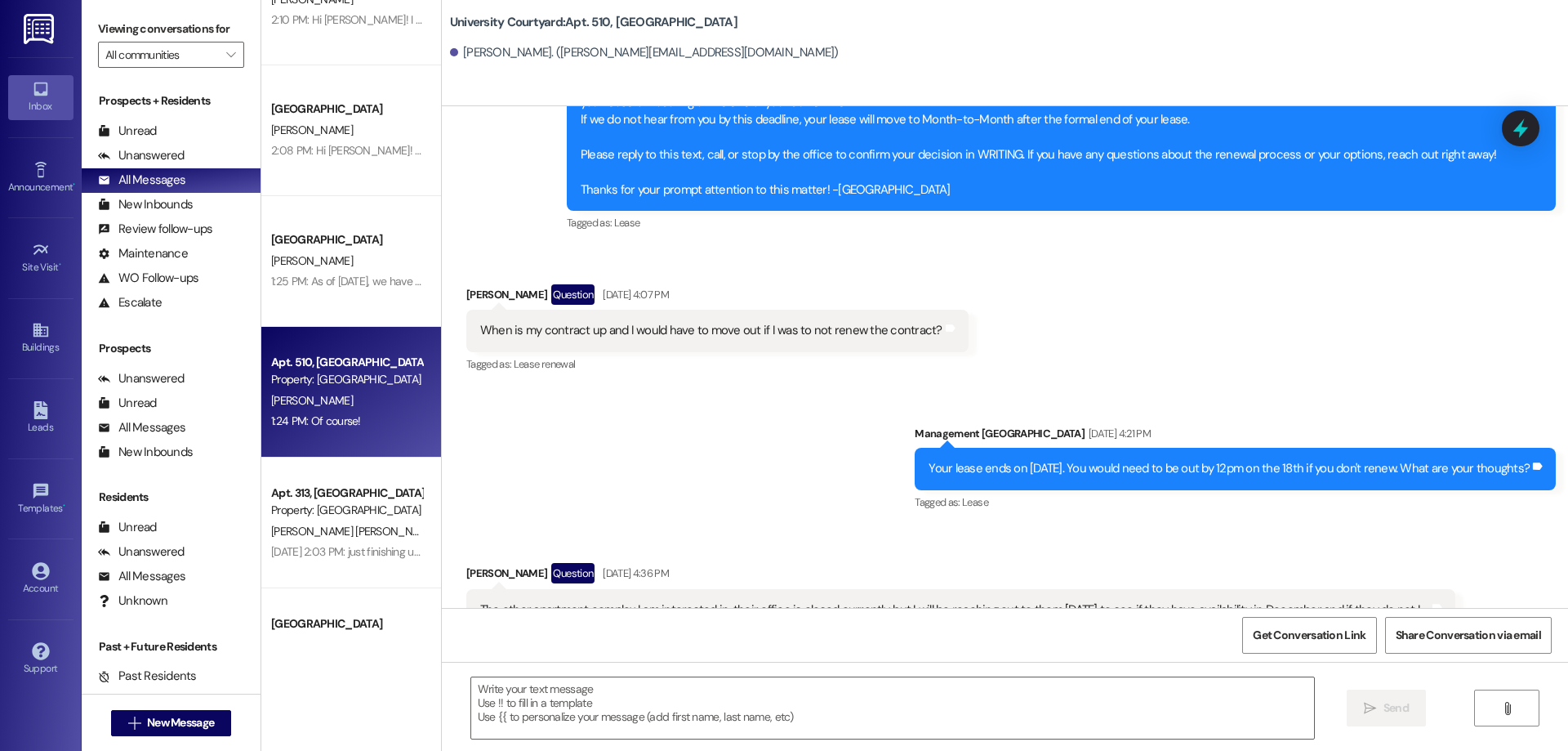
scroll to position [12096, 0]
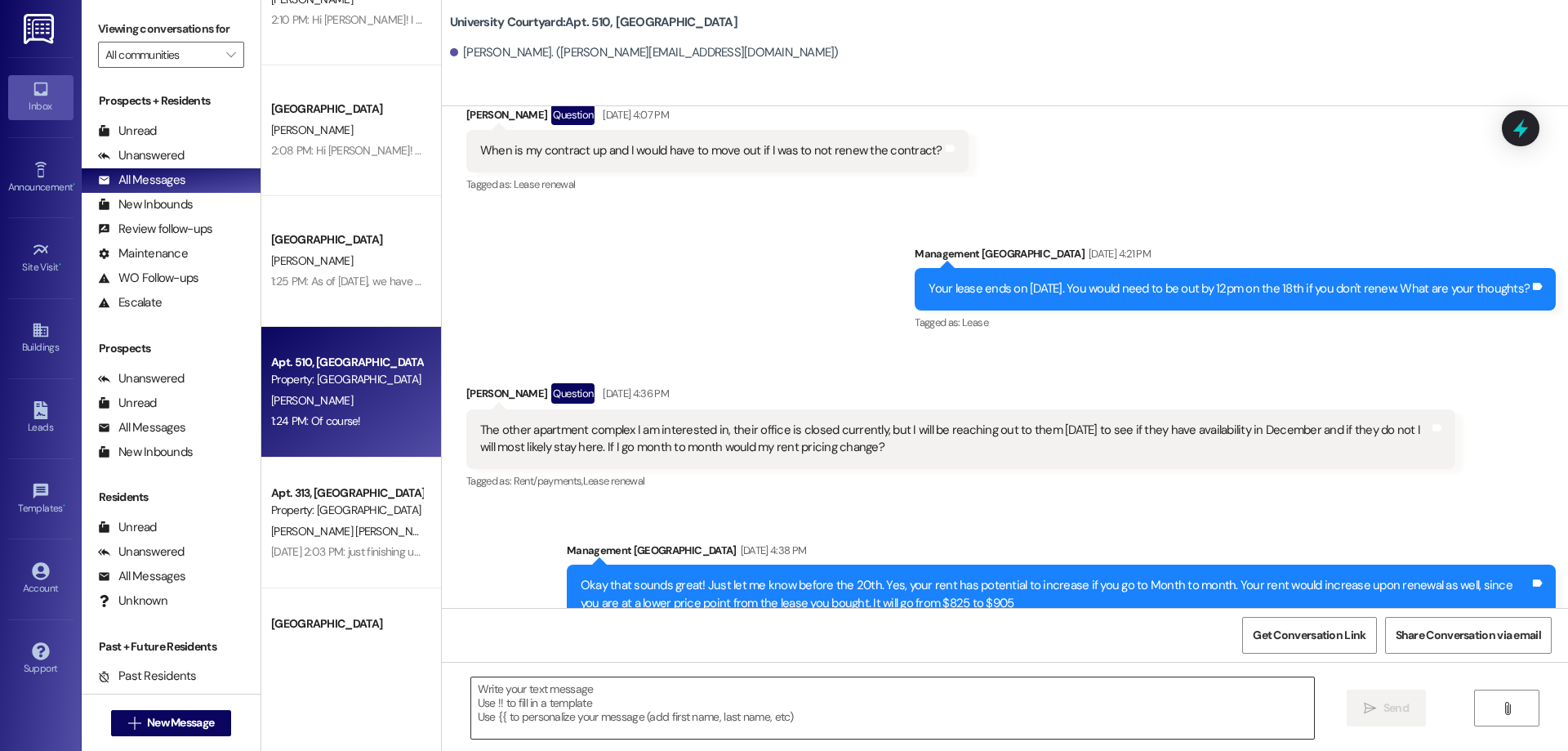
click at [1019, 713] on textarea at bounding box center [893, 707] width 843 height 61
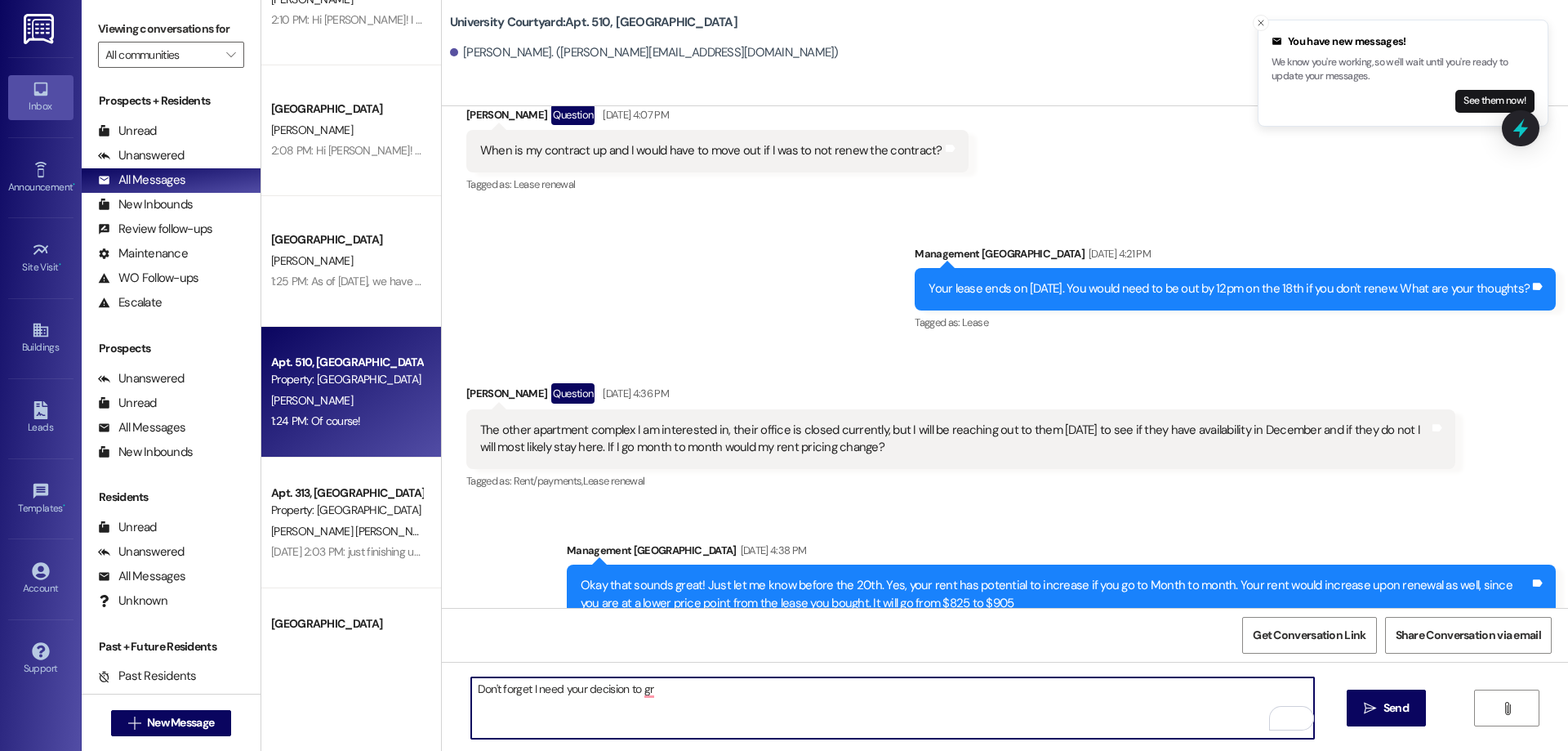
click at [725, 685] on textarea "Don't forget I need your decision to gr" at bounding box center [893, 707] width 843 height 61
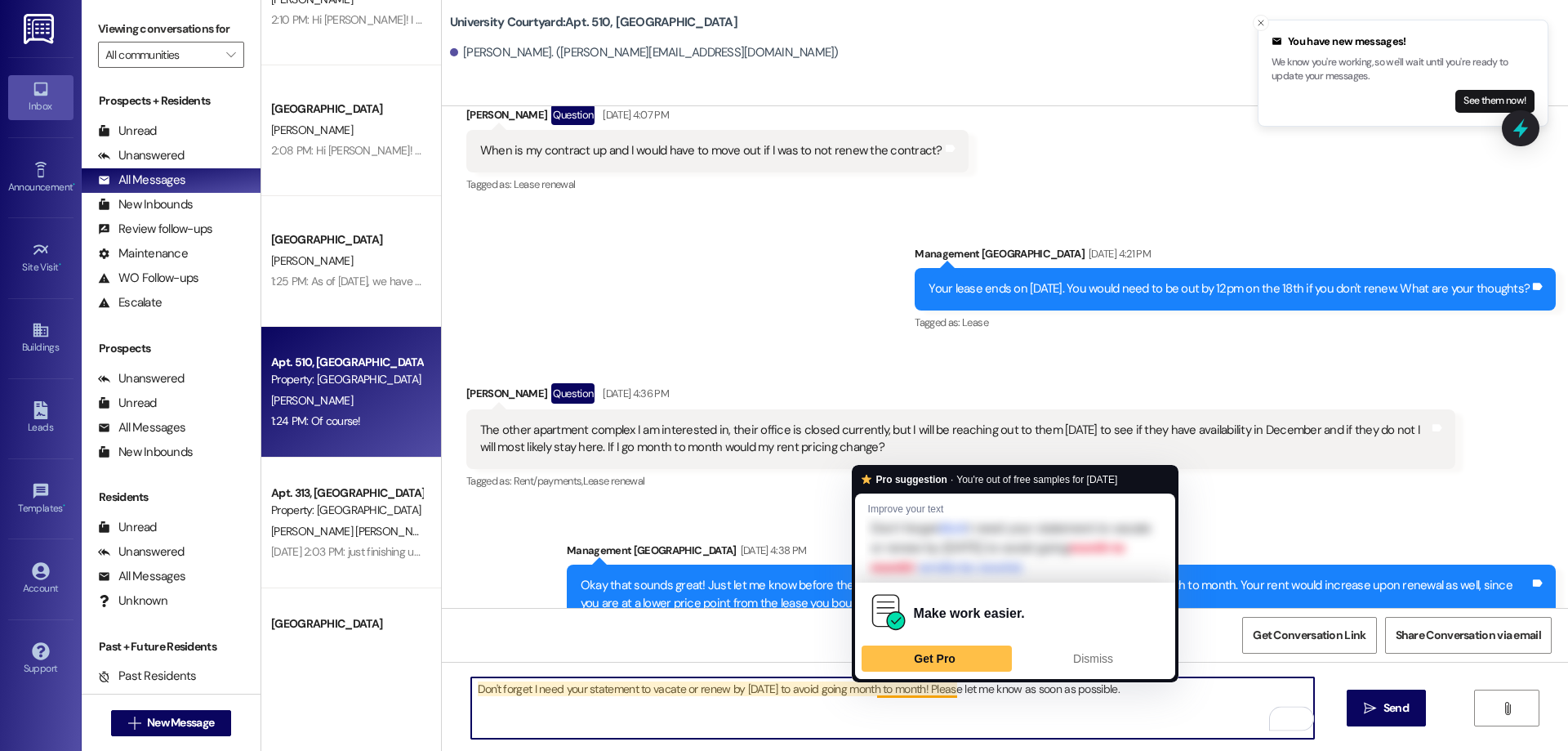
click at [944, 688] on textarea "Don't forget I need your statement to vacate or renew by August 20th to avoid g…" at bounding box center [893, 707] width 843 height 61
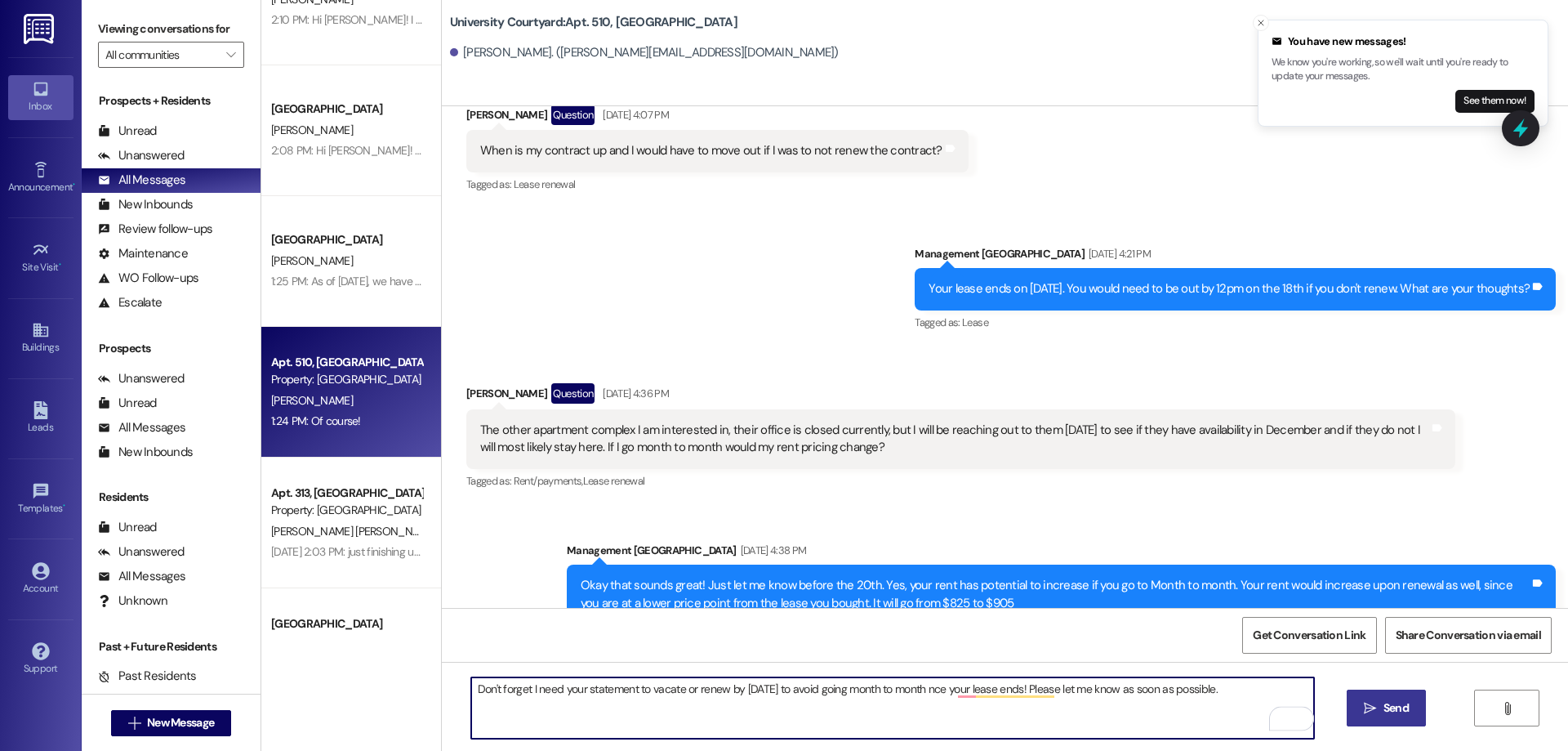
type textarea "Don't forget I need your statement to vacate or renew by [DATE] to avoid going …"
click at [1372, 716] on span " Send" at bounding box center [1386, 707] width 51 height 17
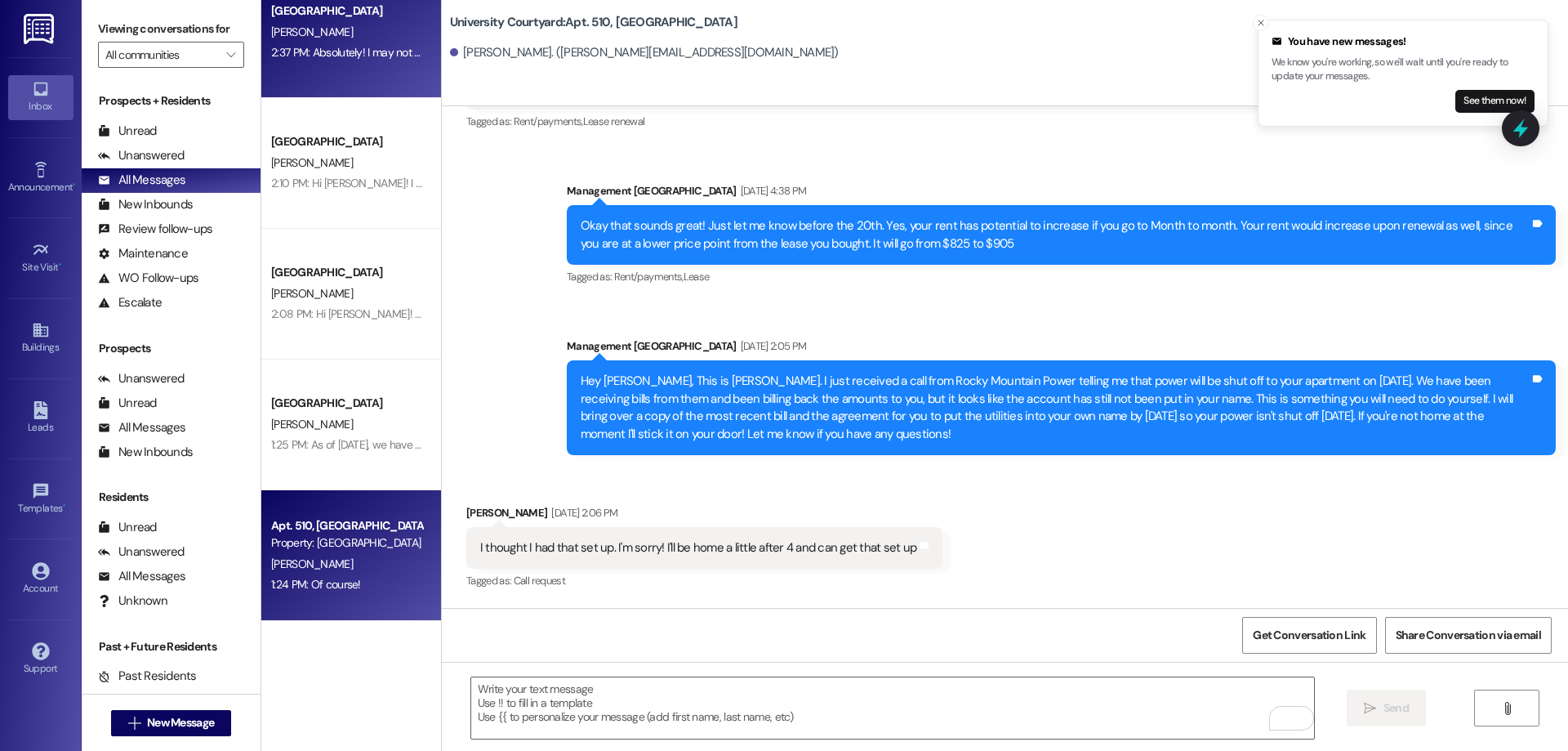
scroll to position [12211, 0]
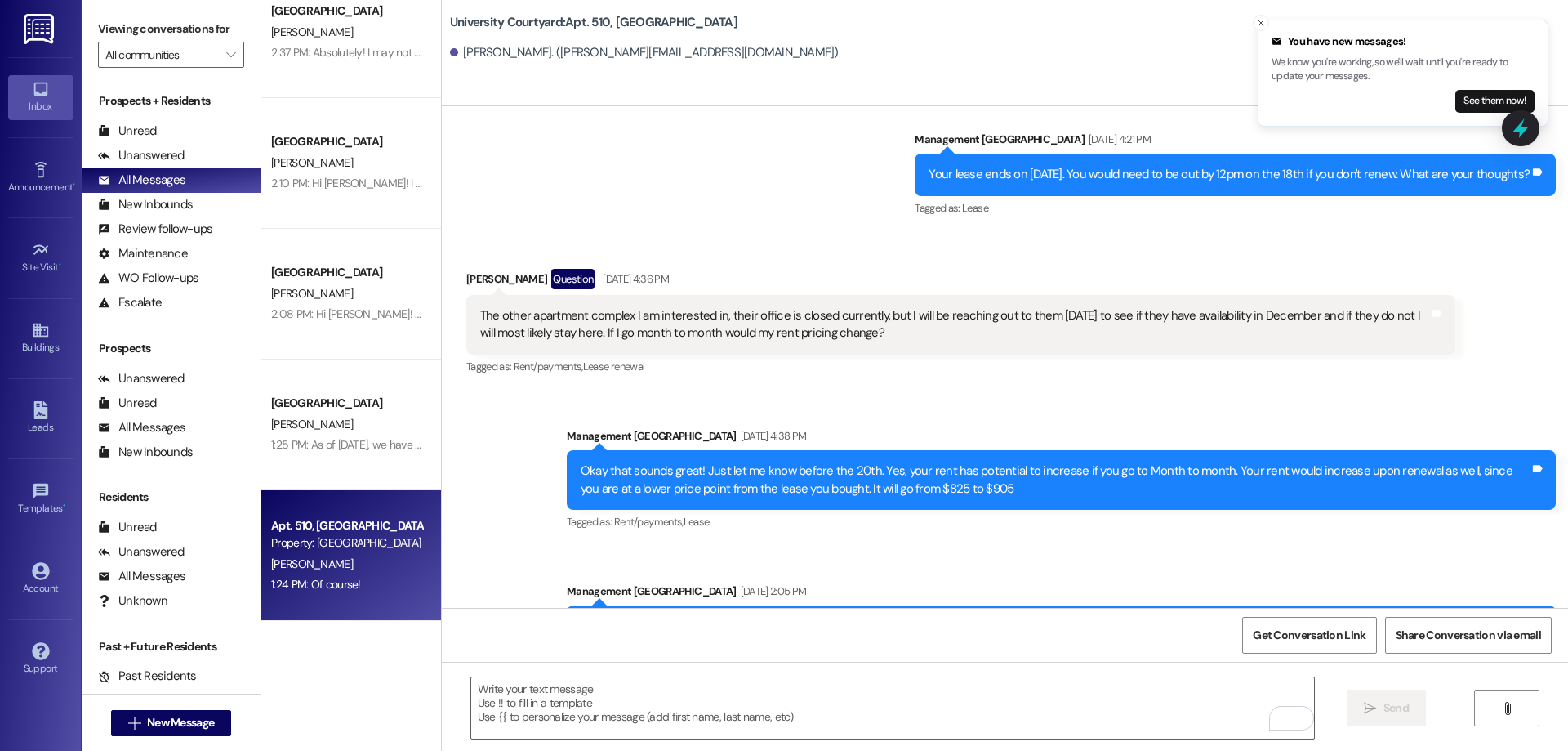
drag, startPoint x: 165, startPoint y: 130, endPoint x: 433, endPoint y: 45, distance: 281.2
click at [165, 129] on div "Unread (0)" at bounding box center [171, 132] width 179 height 25
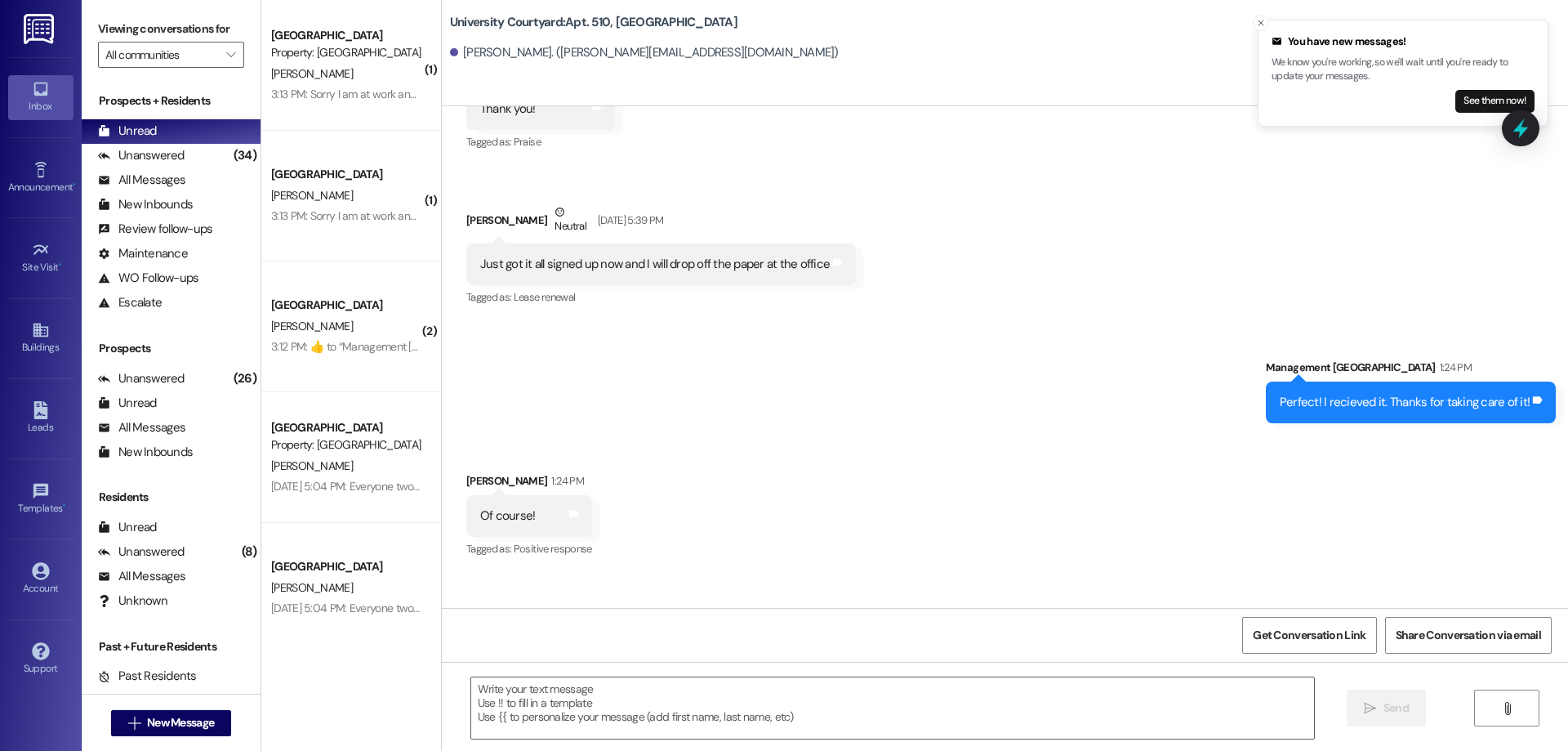
scroll to position [13215, 0]
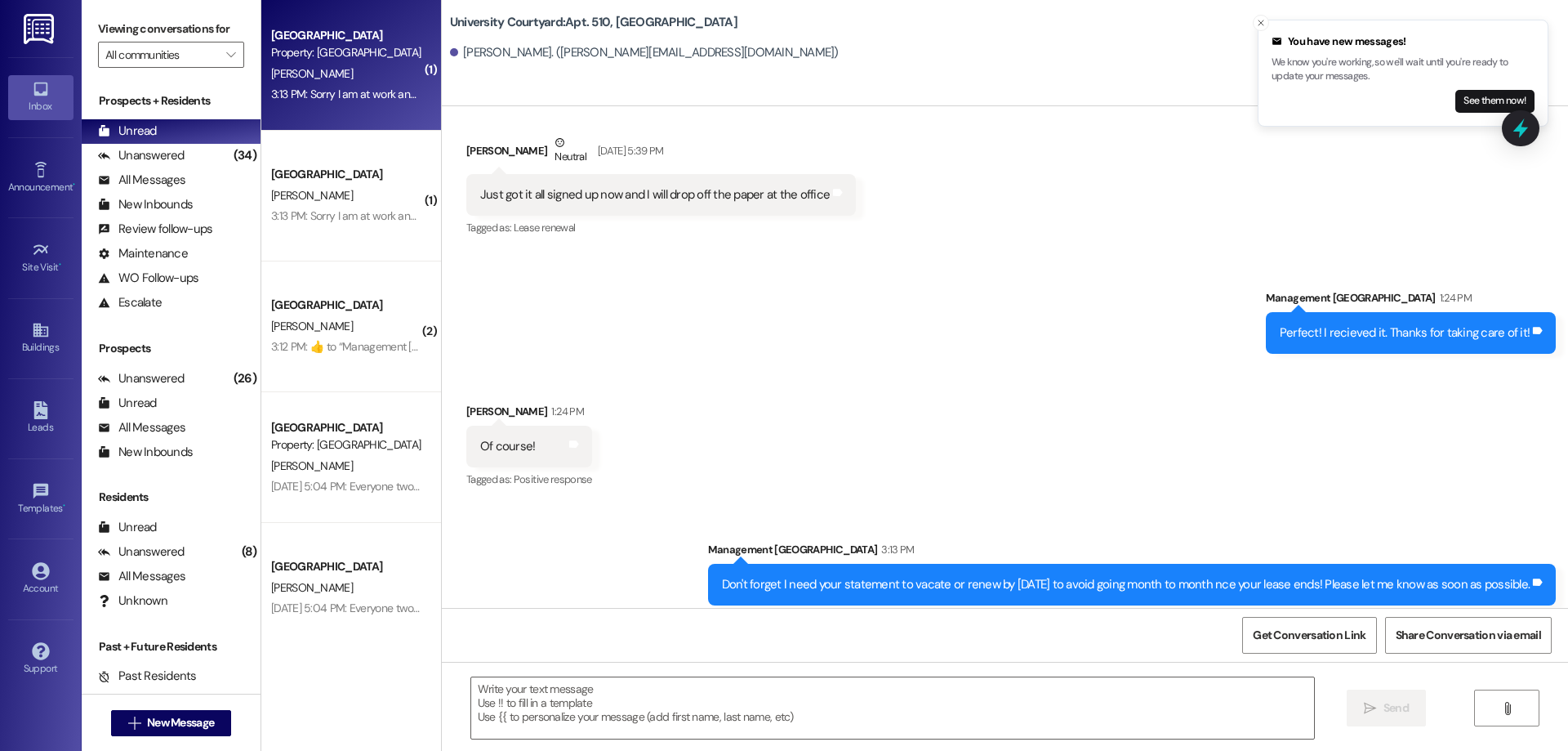
click at [312, 87] on div "3:13 PM: Sorry I am at work and was trying panning on my husband schedule worki…" at bounding box center [651, 94] width 759 height 15
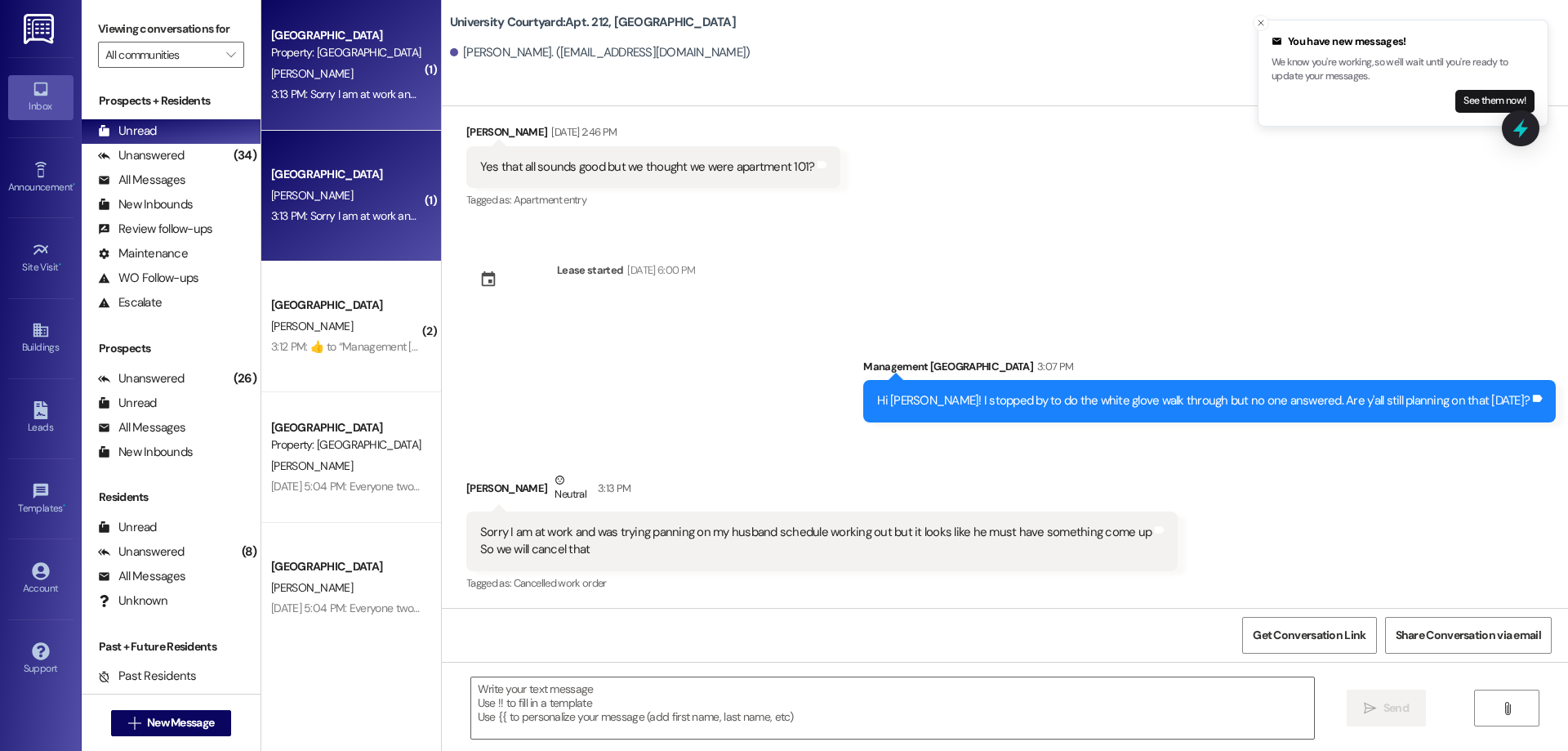
scroll to position [4226, 0]
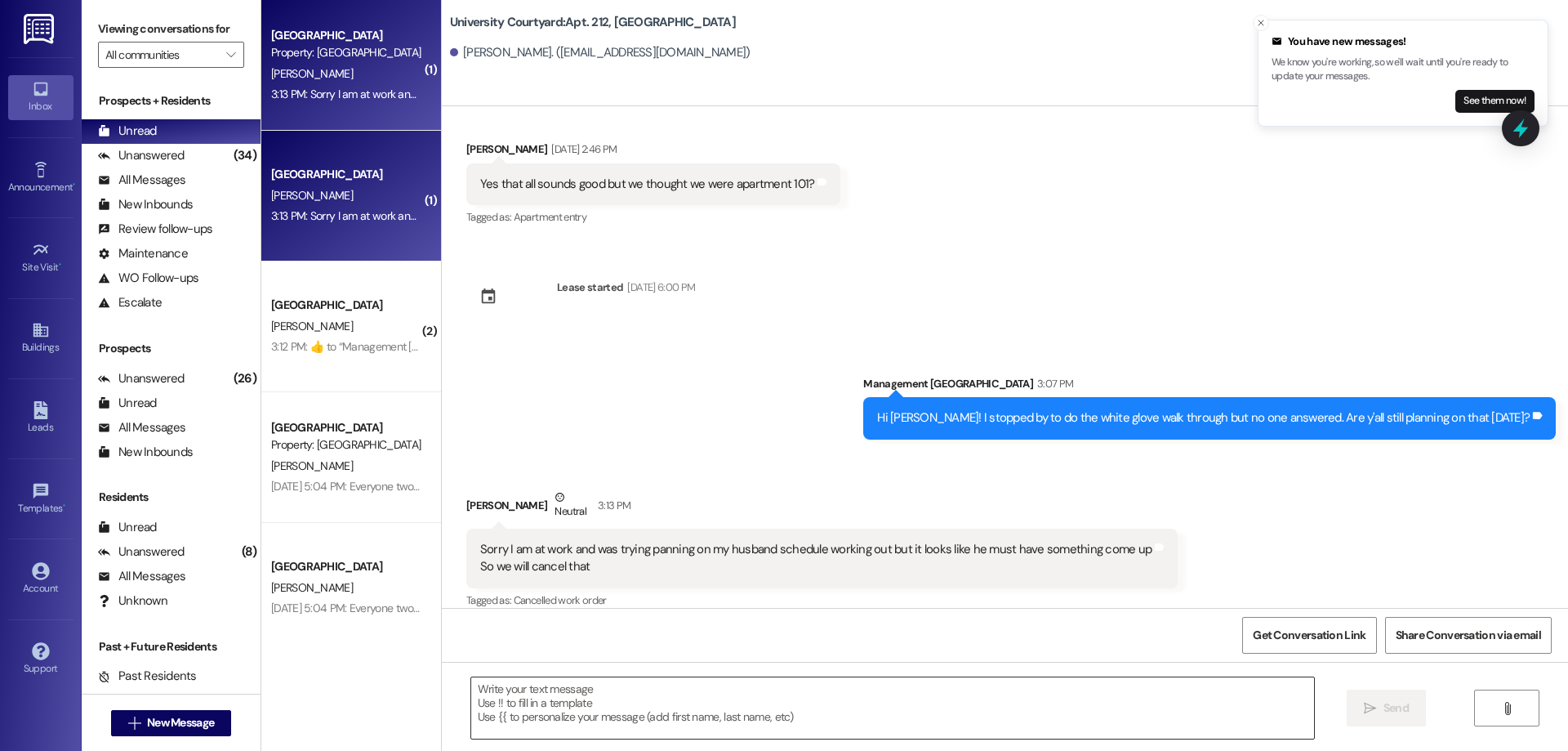
click at [677, 710] on textarea at bounding box center [893, 707] width 843 height 61
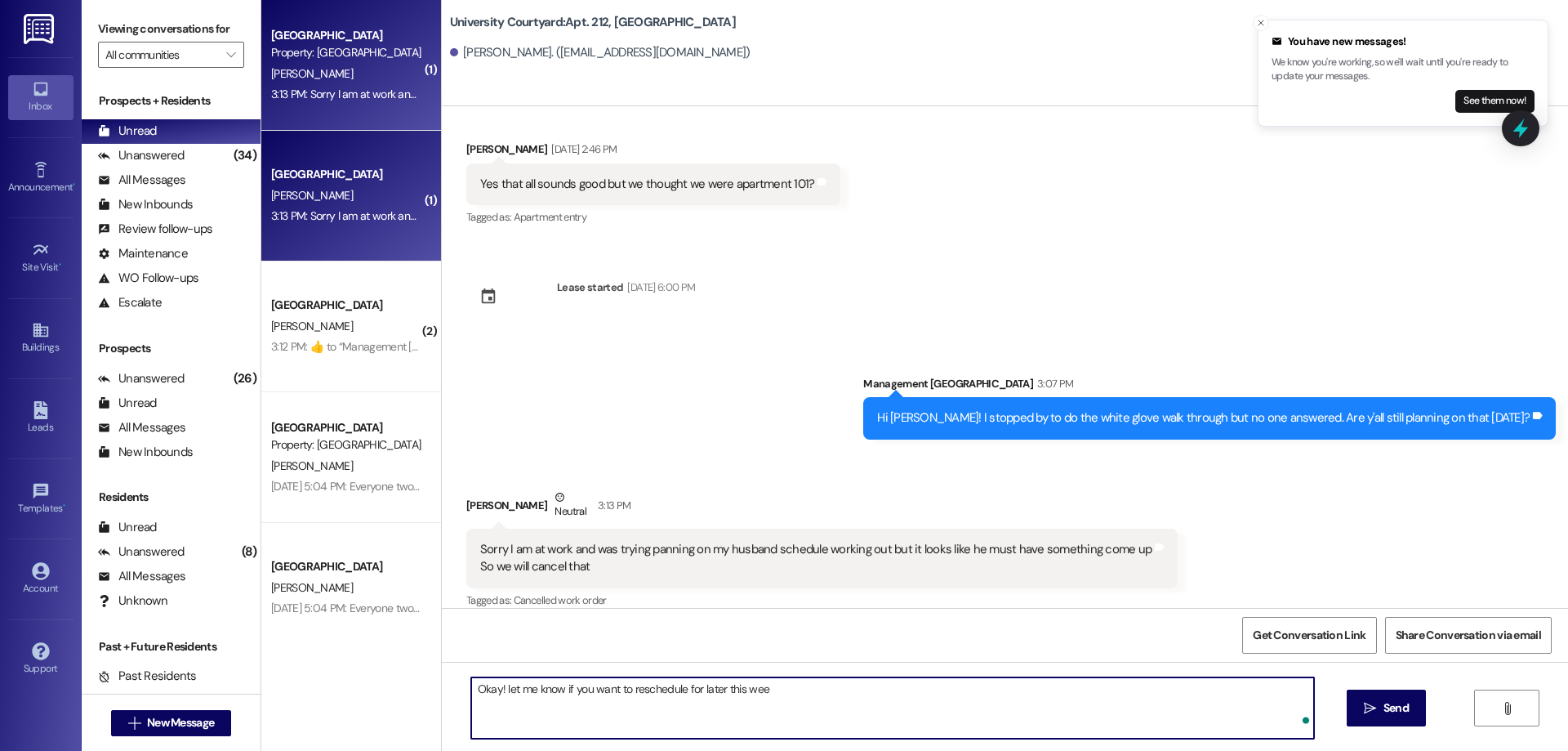
type textarea "Okay! let me know if you want to reschedule for later this week"
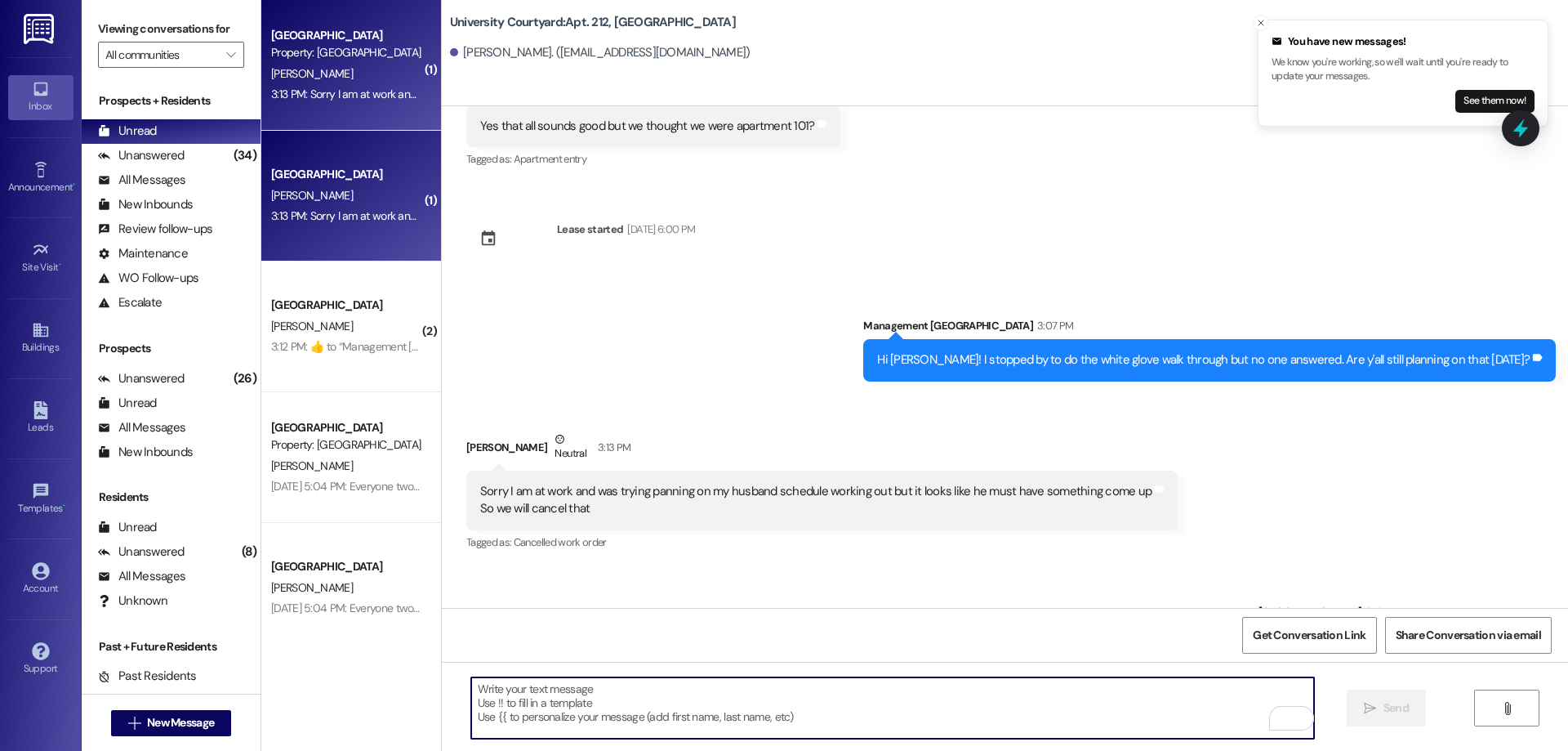
scroll to position [4341, 0]
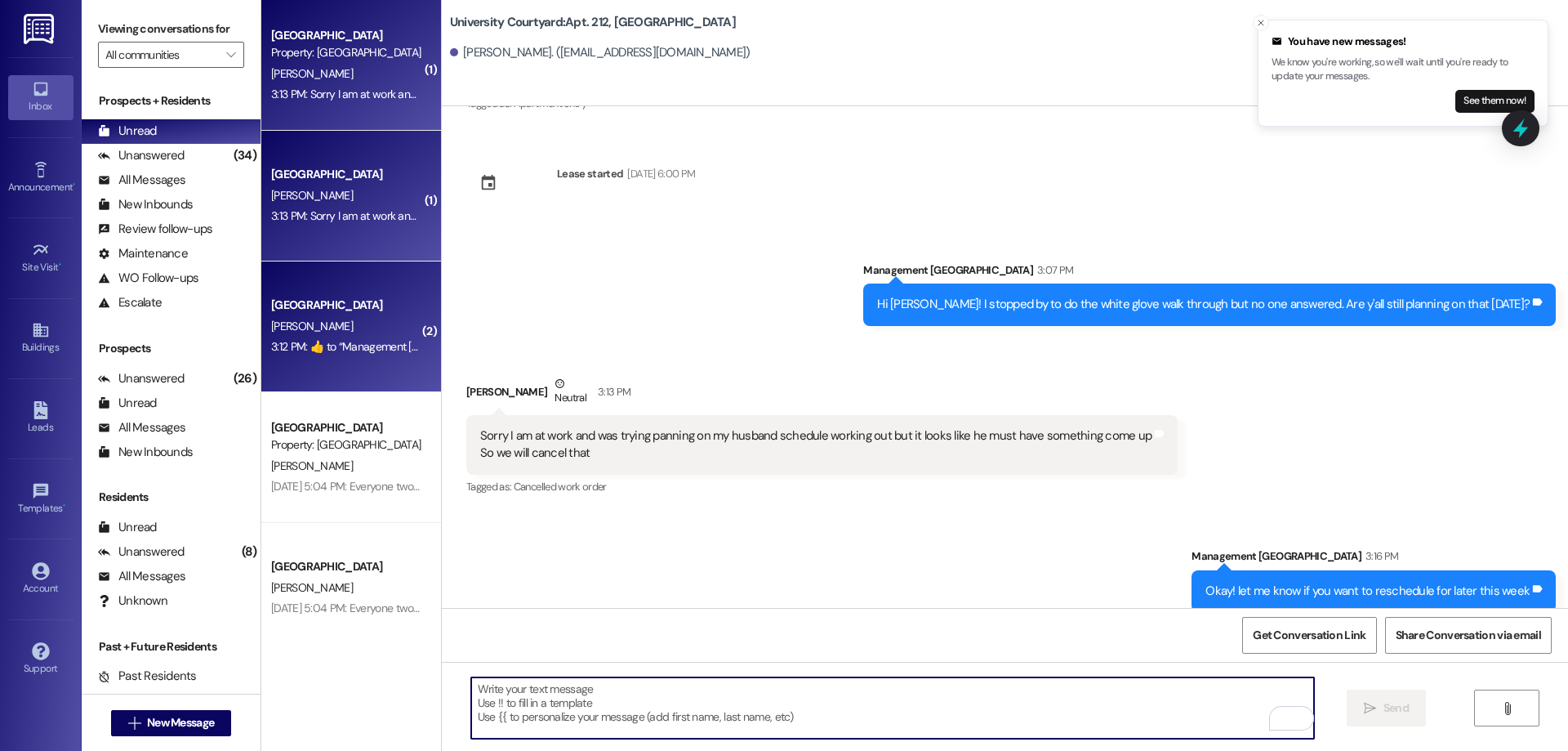
click at [276, 338] on div "3:12 PM:  ​👍​ to “ Management University Courtyard (University Courtyard): Make…" at bounding box center [346, 346] width 154 height 20
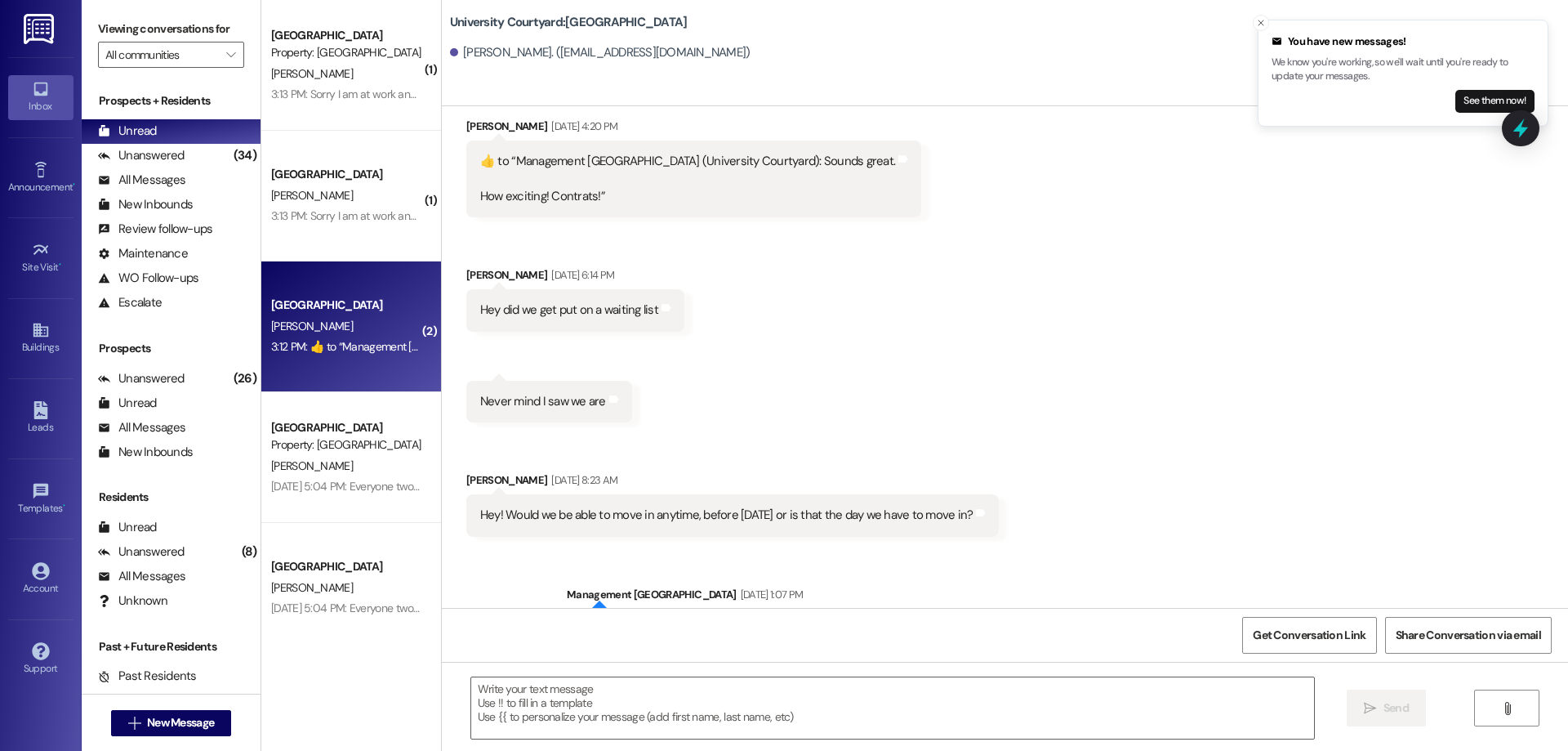
scroll to position [10757, 0]
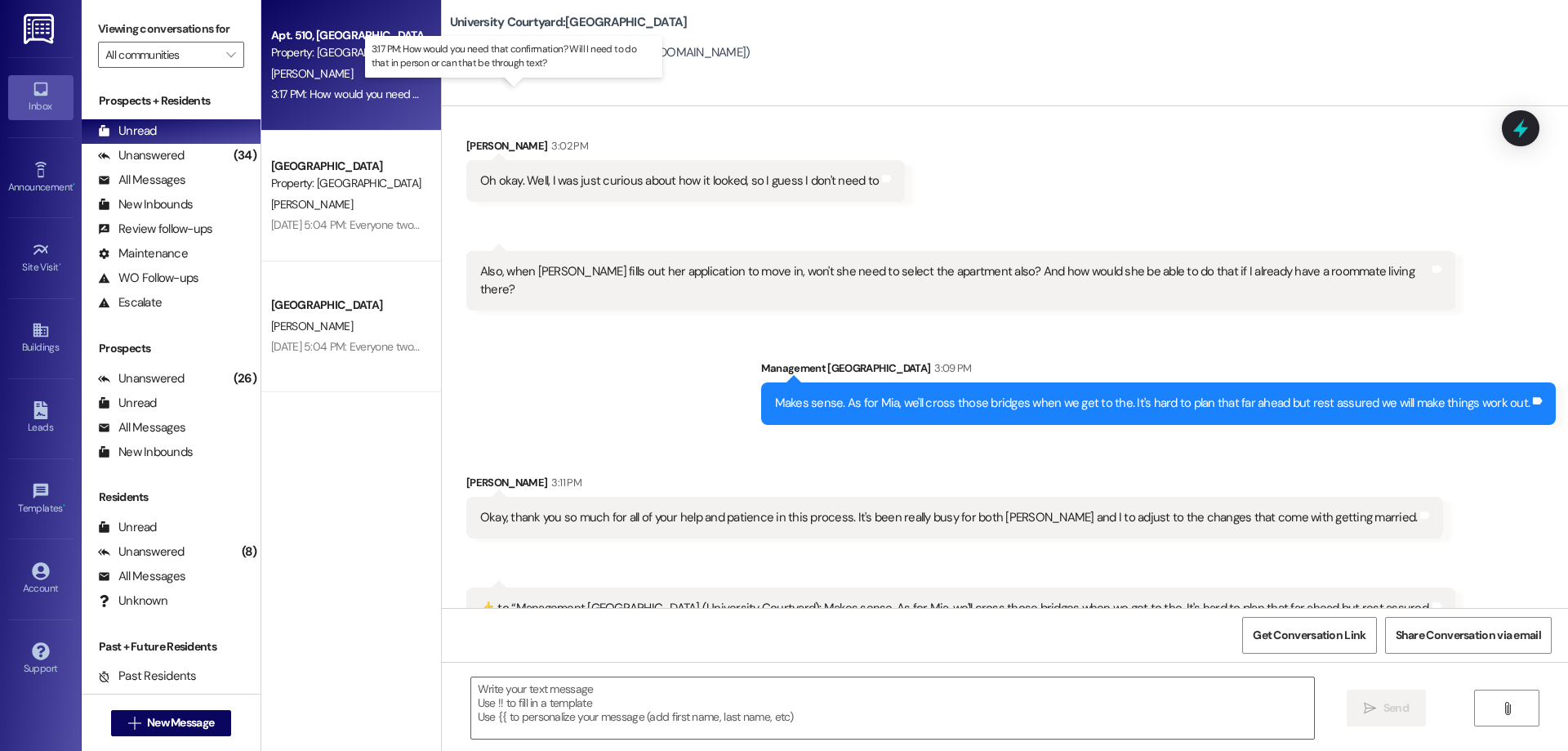
click at [334, 91] on div "3:17 PM: How would you need that confirmation? Will I need to do that in person…" at bounding box center [526, 94] width 510 height 15
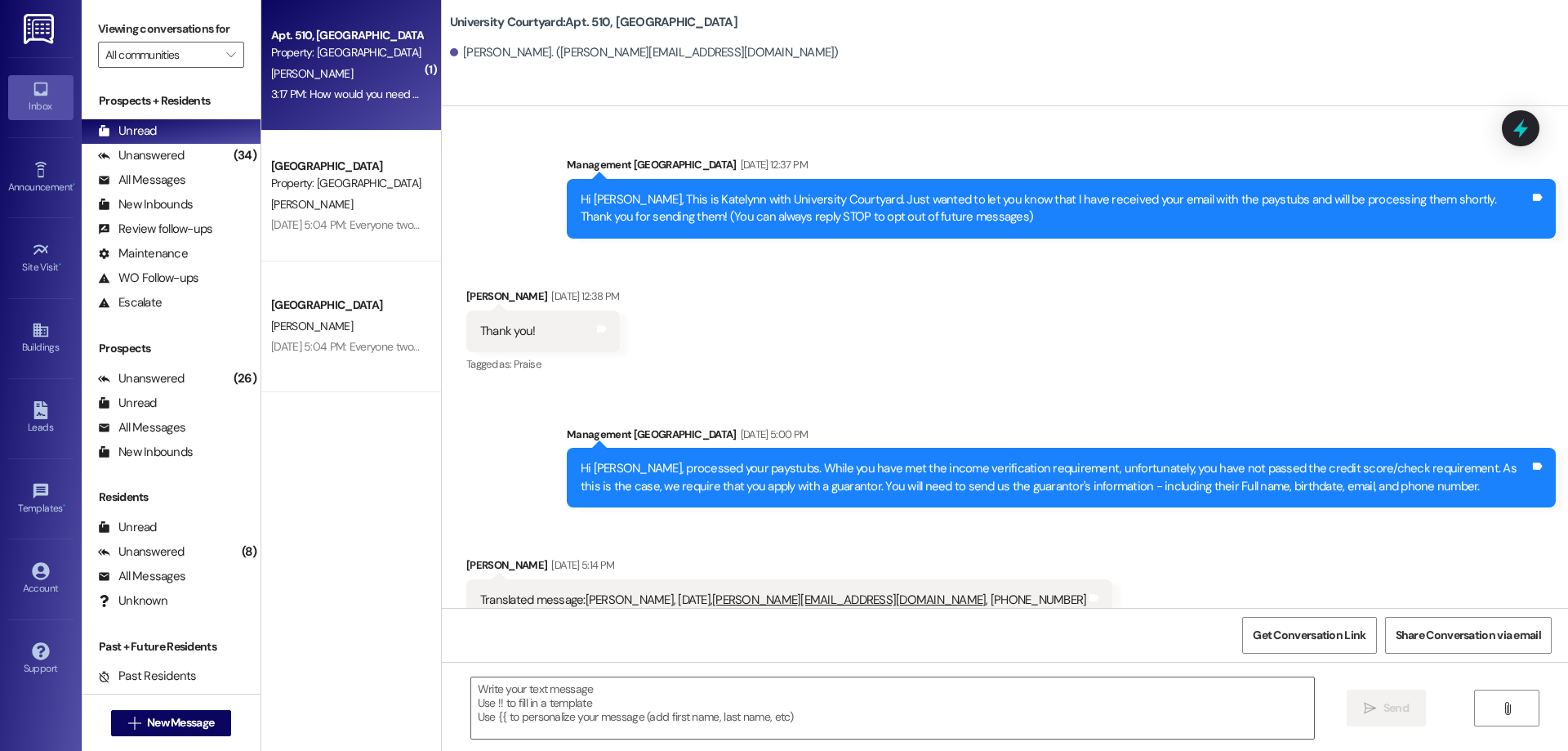
click at [586, 710] on textarea at bounding box center [893, 707] width 843 height 61
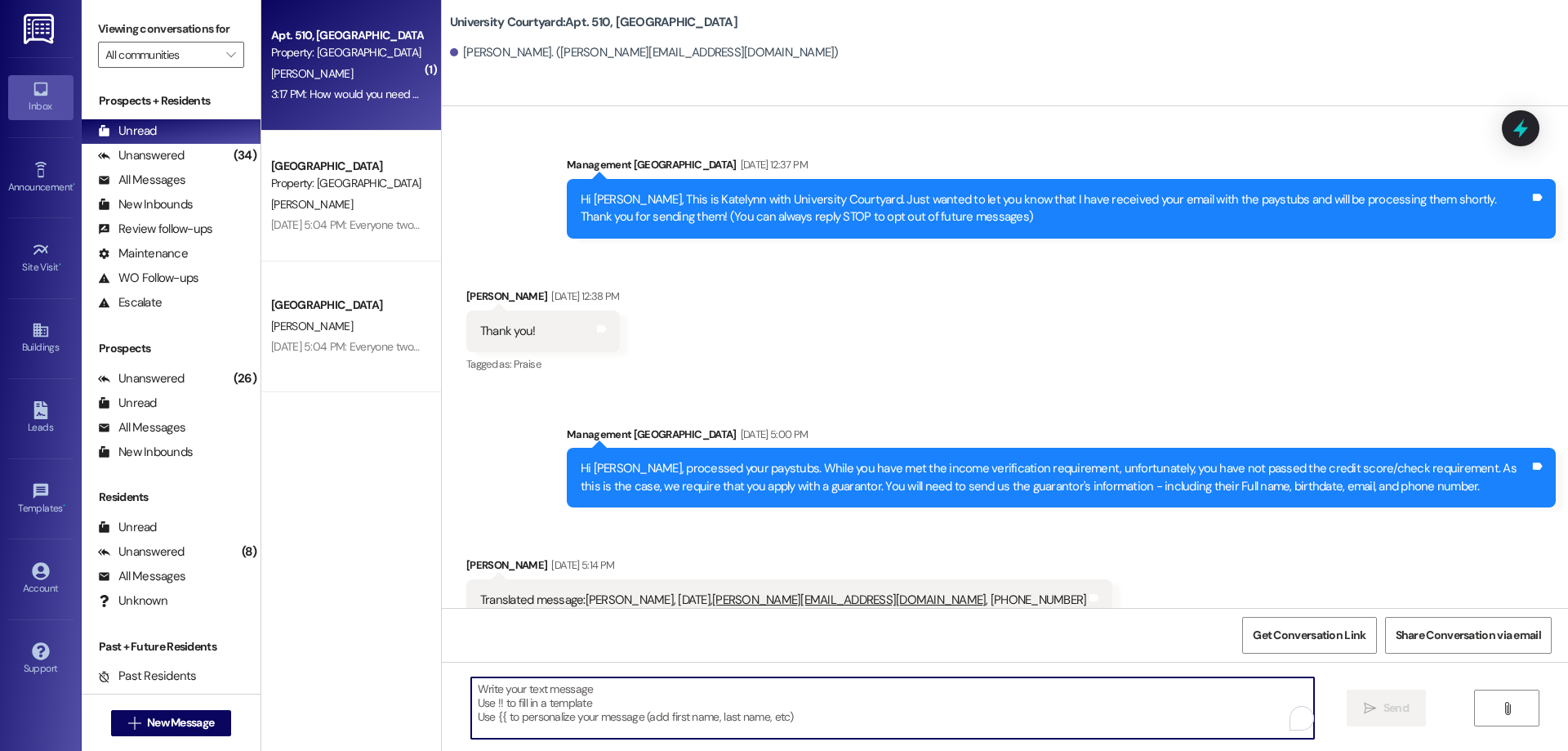
scroll to position [13354, 0]
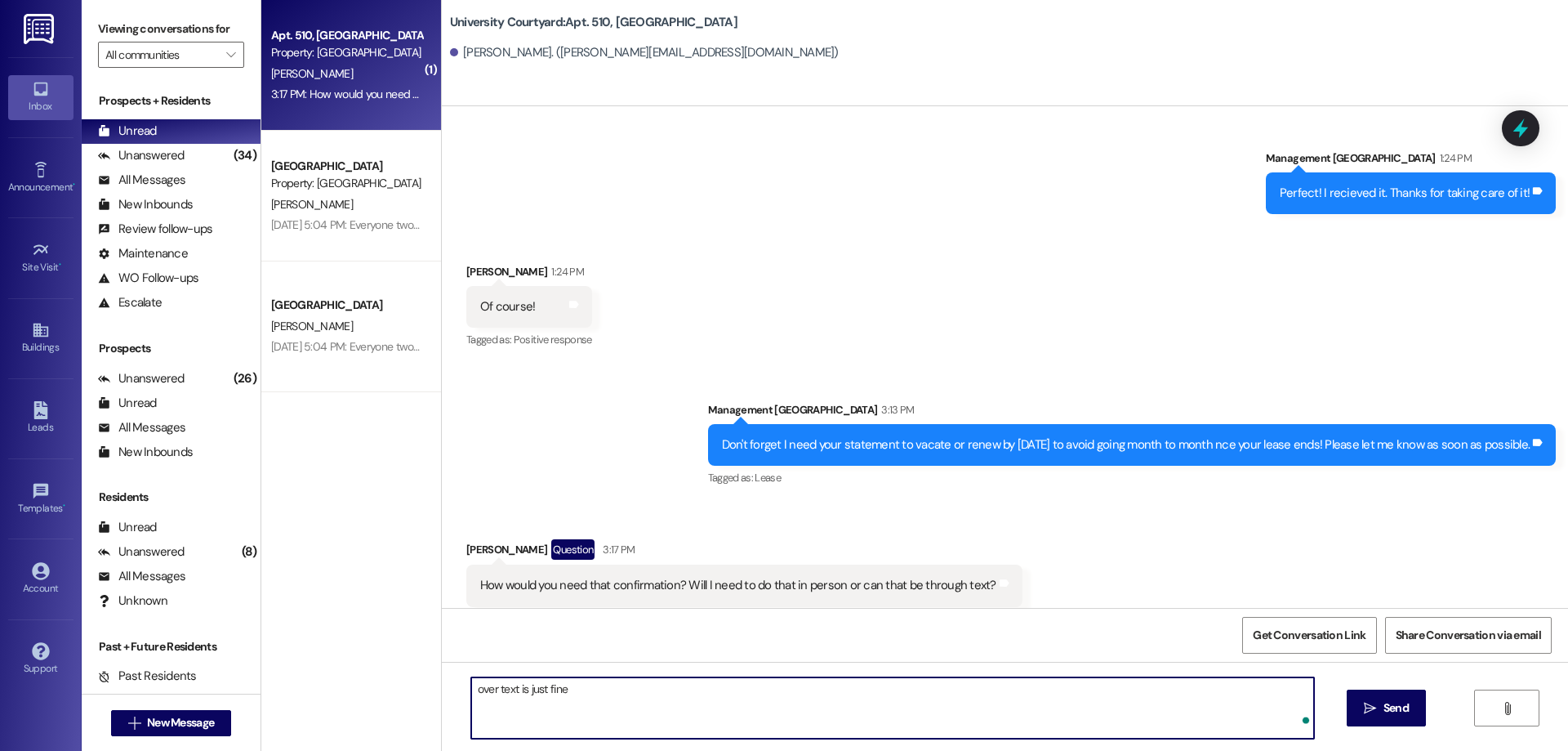
type textarea "over text is just fine!"
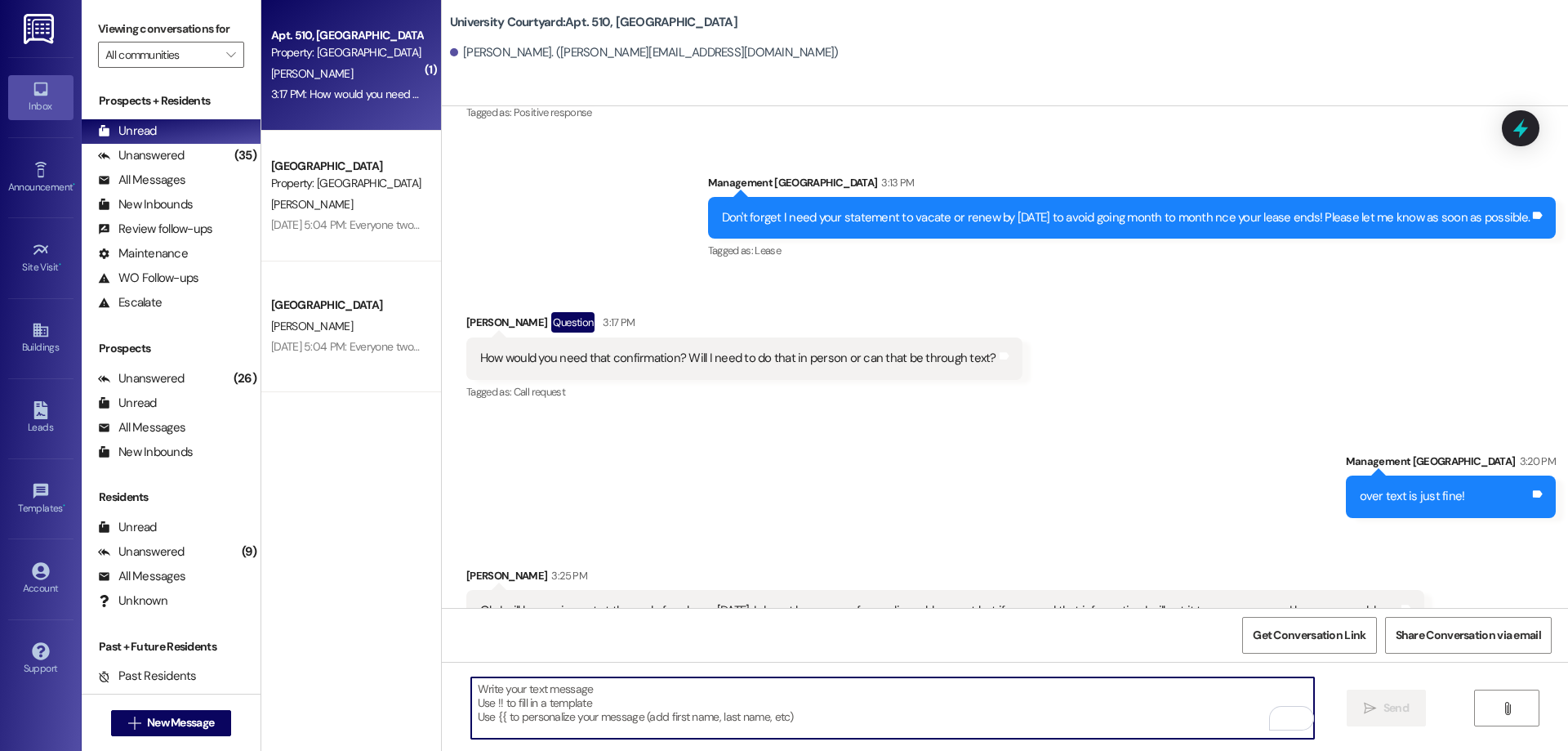
scroll to position [13583, 0]
click at [1056, 703] on textarea "To enrich screen reader interactions, please activate Accessibility in Grammarl…" at bounding box center [893, 707] width 843 height 61
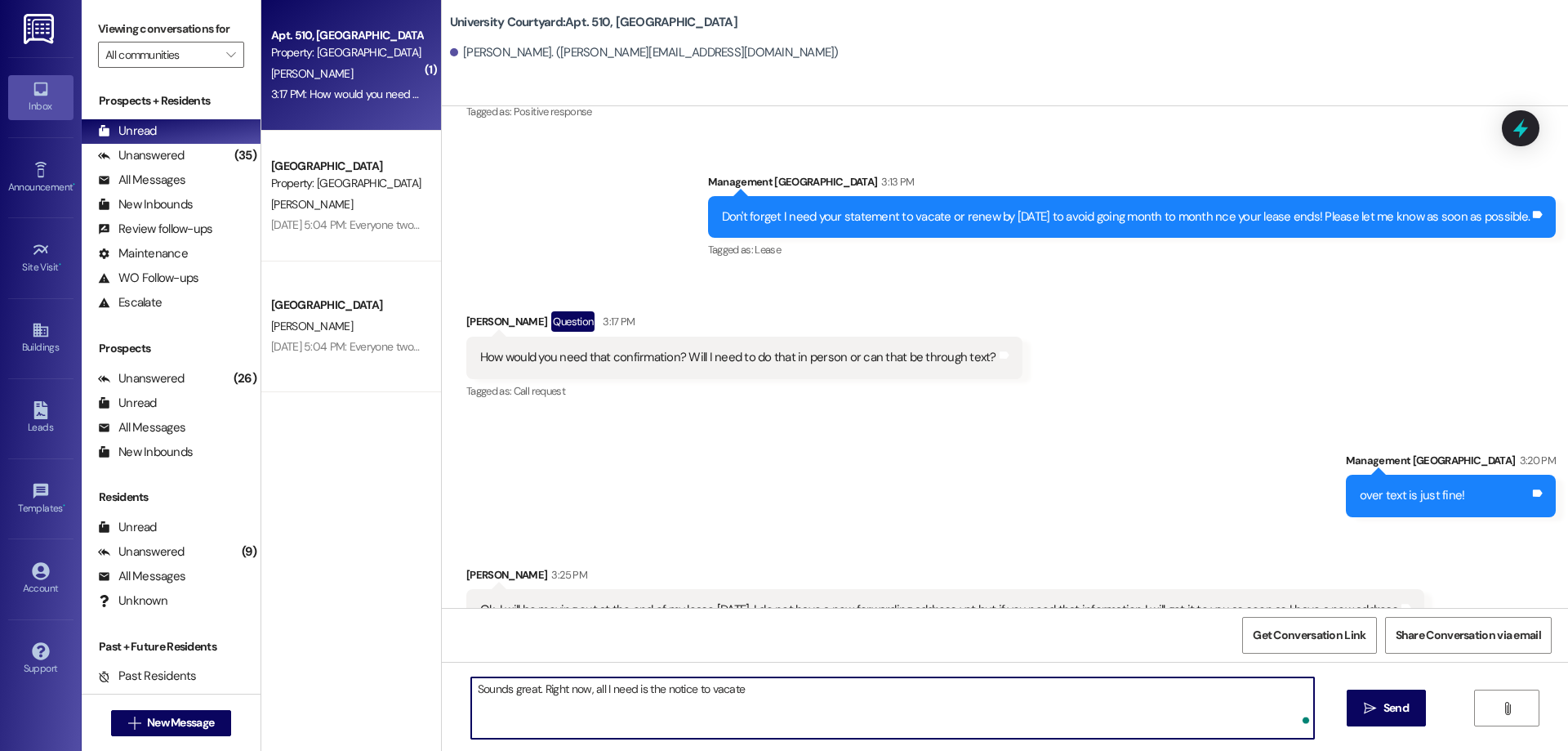
type textarea "Sounds great. Right now, all I need is the notice to vacate!"
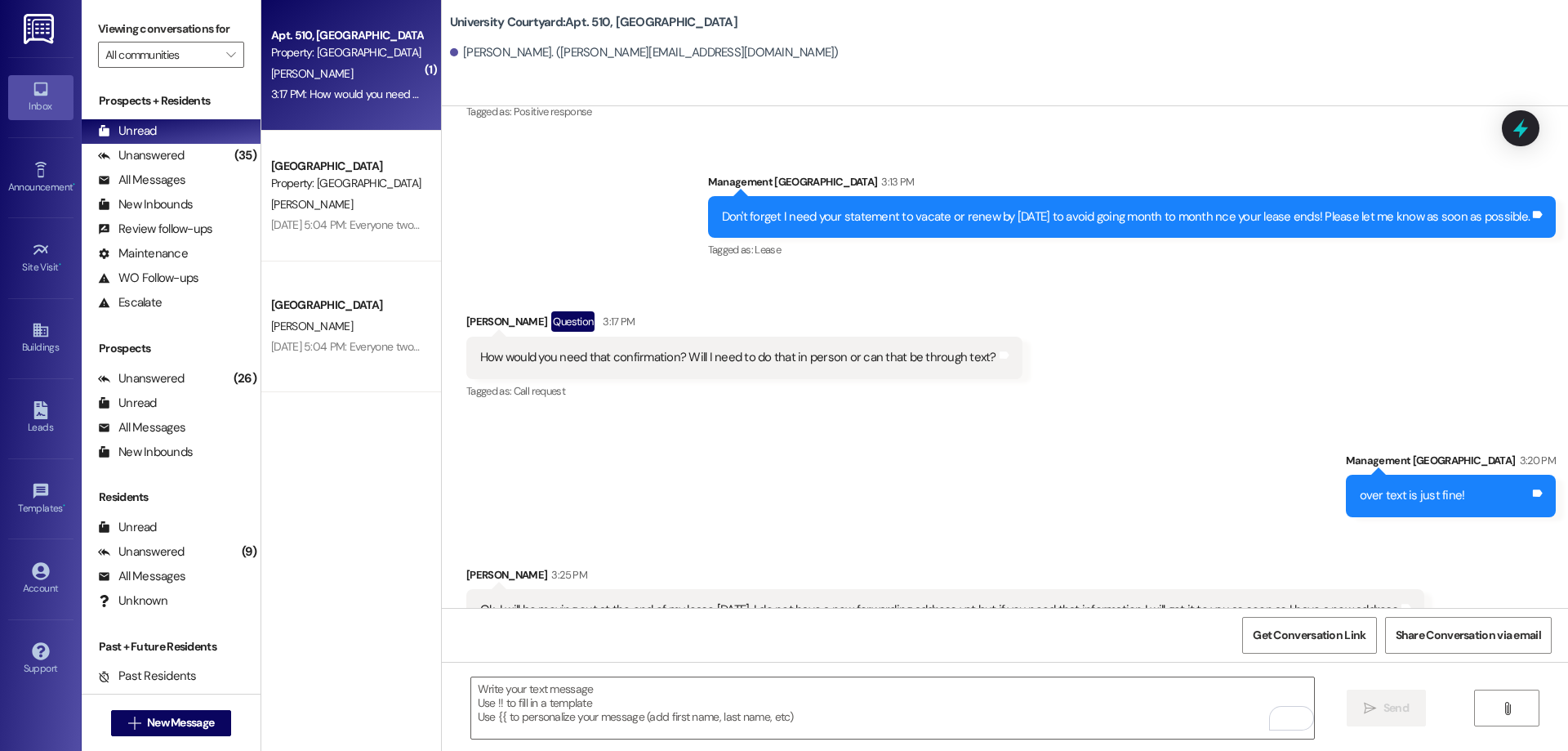
drag, startPoint x: 460, startPoint y: 570, endPoint x: 1414, endPoint y: 578, distance: 954.0
click at [1414, 589] on div "Ok. I will be moving out at the end of my lease December 18th. I do not have a …" at bounding box center [945, 610] width 959 height 42
copy div "Ok. I will be moving out at the end of my lease [DATE]. I do not have a new for…"
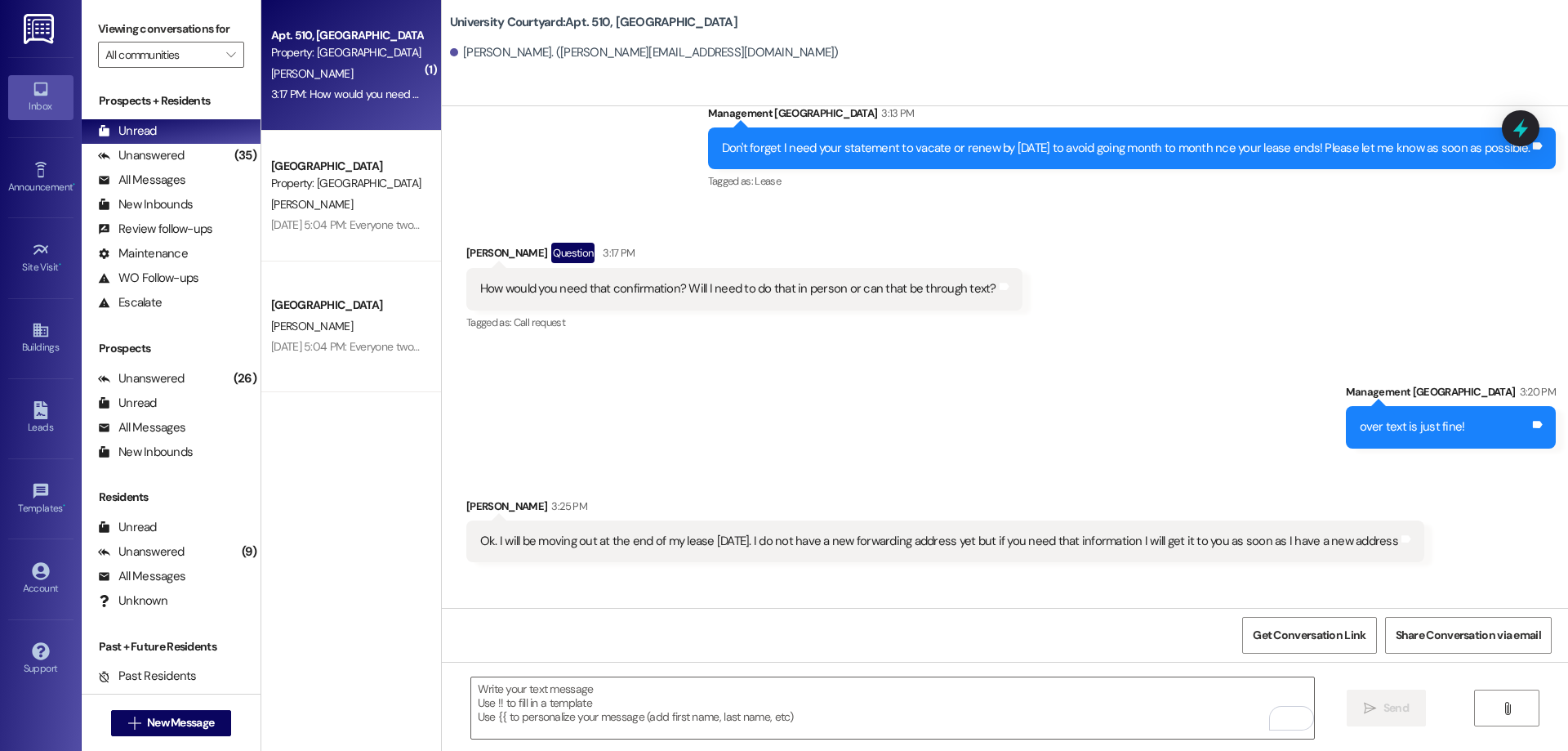
scroll to position [13811, 0]
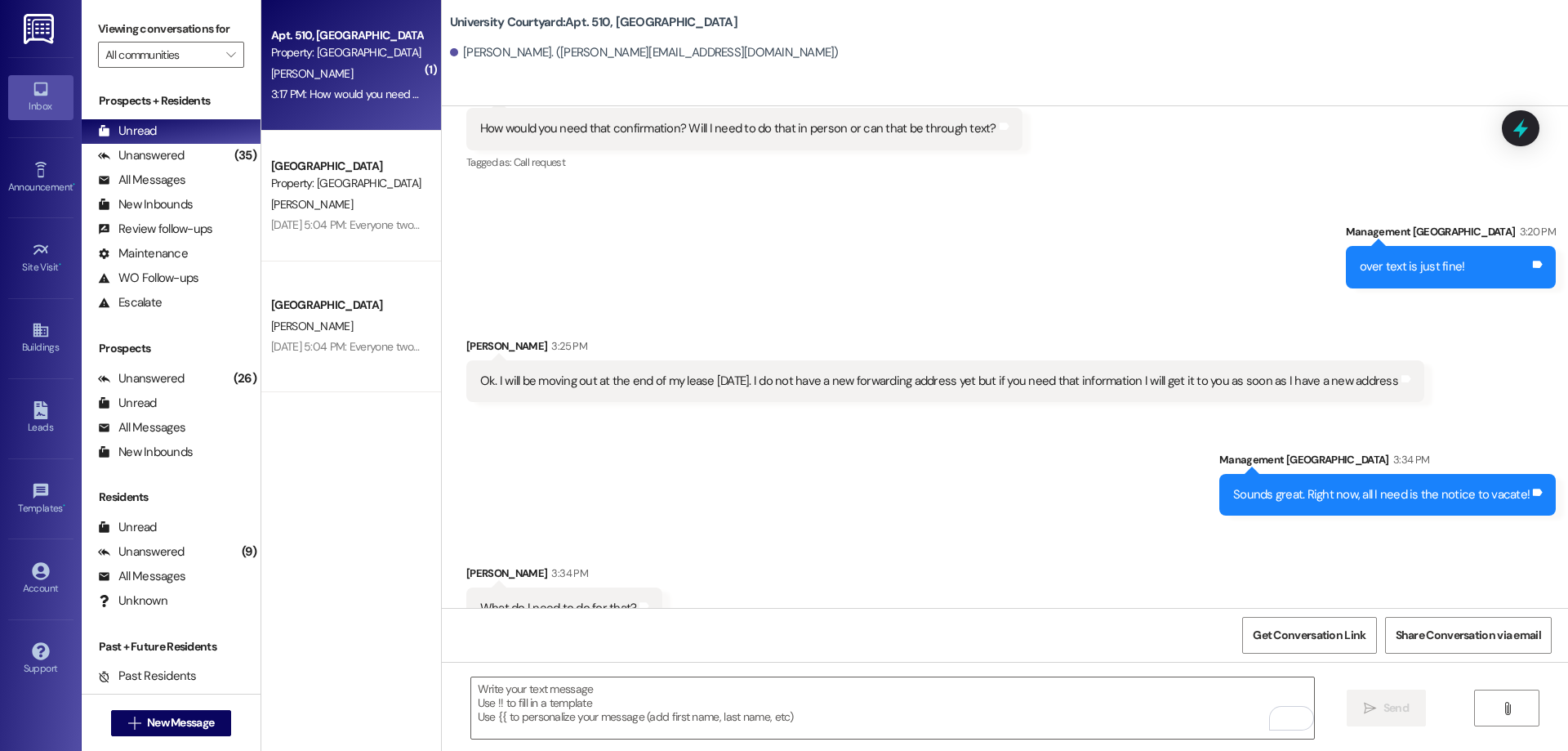
click at [1059, 460] on div "Sent via SMS Management University Courtyard 3:34 PM Sounds great. Right now, a…" at bounding box center [1005, 471] width 1127 height 113
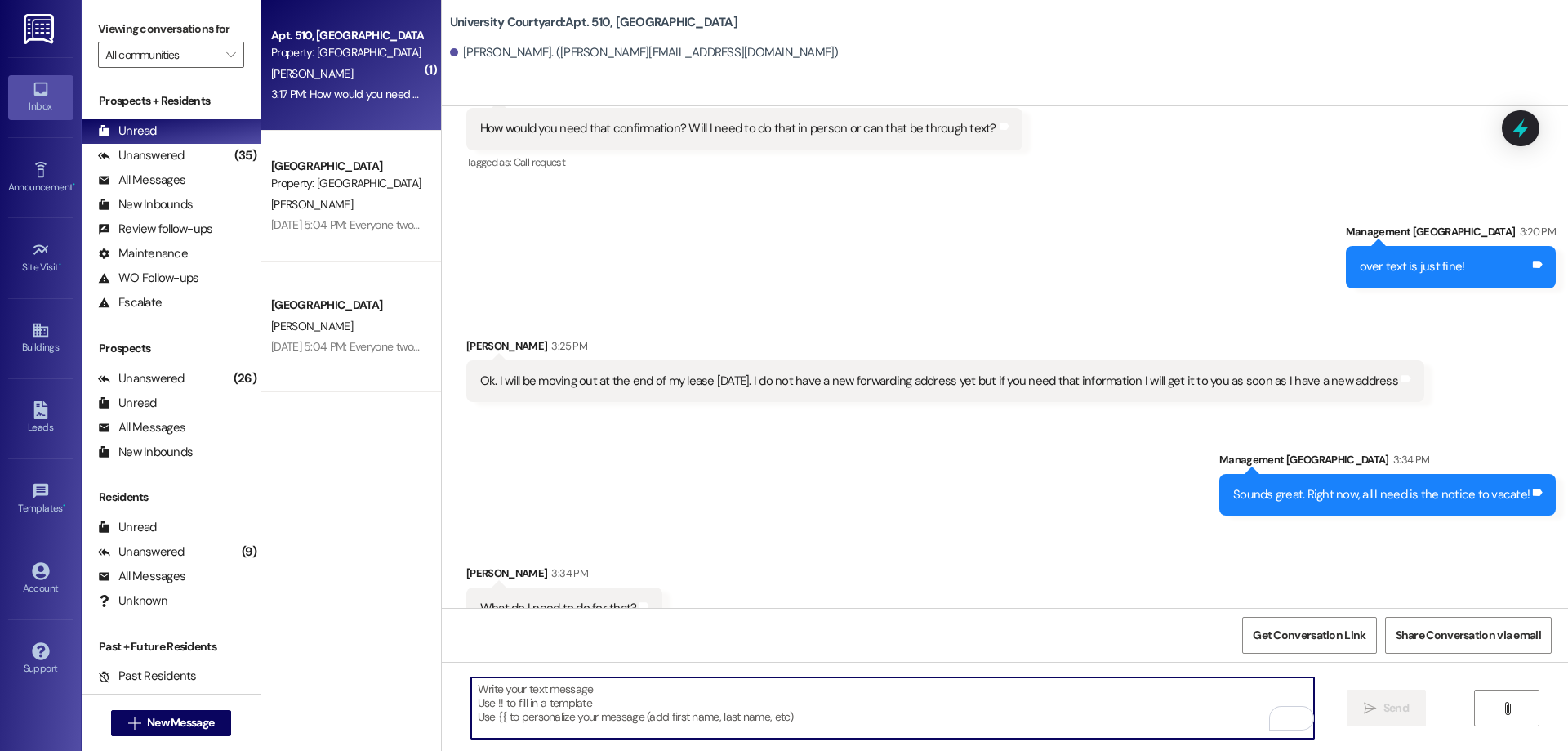
click at [723, 718] on textarea "To enrich screen reader interactions, please activate Accessibility in Grammarl…" at bounding box center [893, 707] width 843 height 61
type textarea "n"
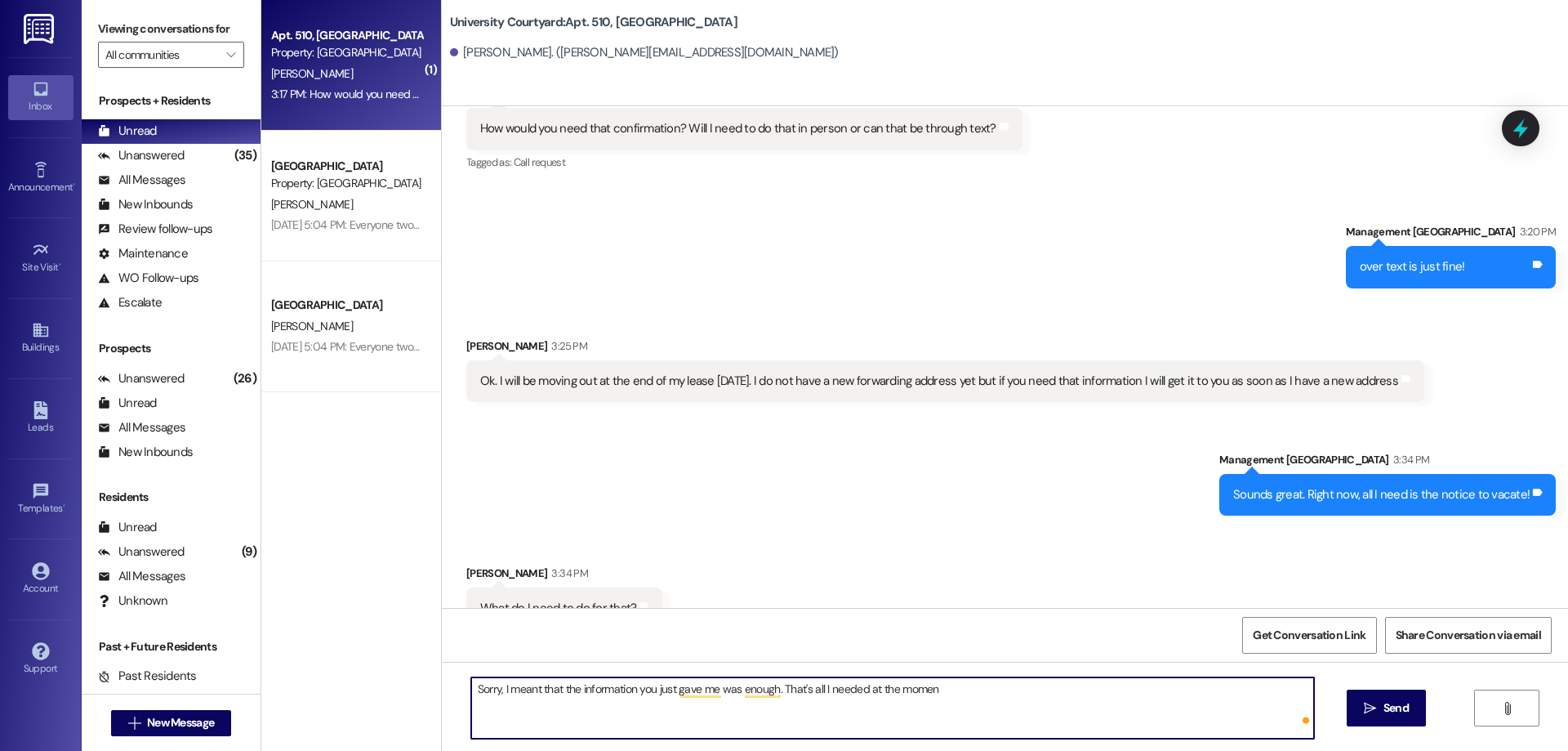
type textarea "Sorry, I meant that the information you just gave me was enough. That's all I n…"
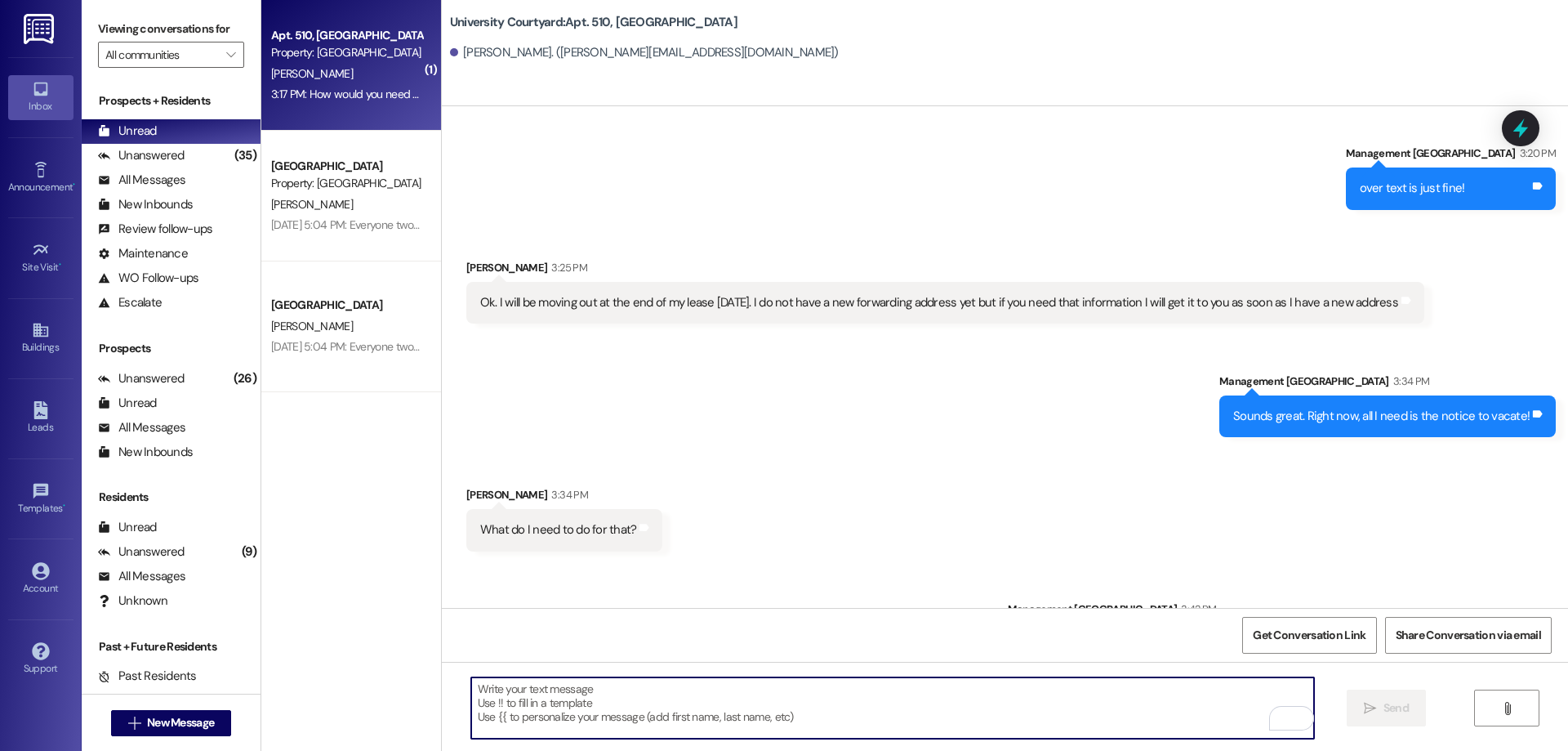
scroll to position [13925, 0]
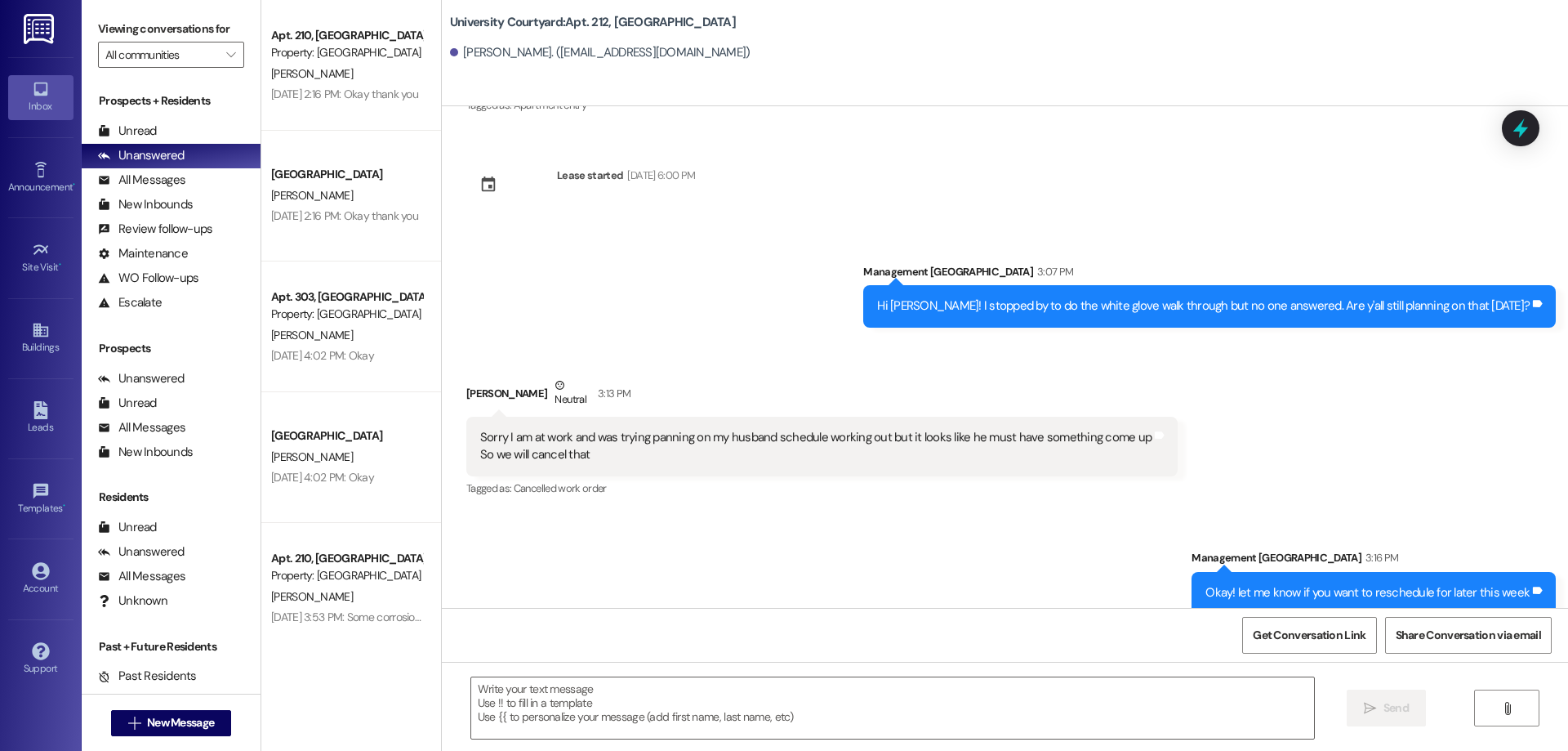
scroll to position [4341, 0]
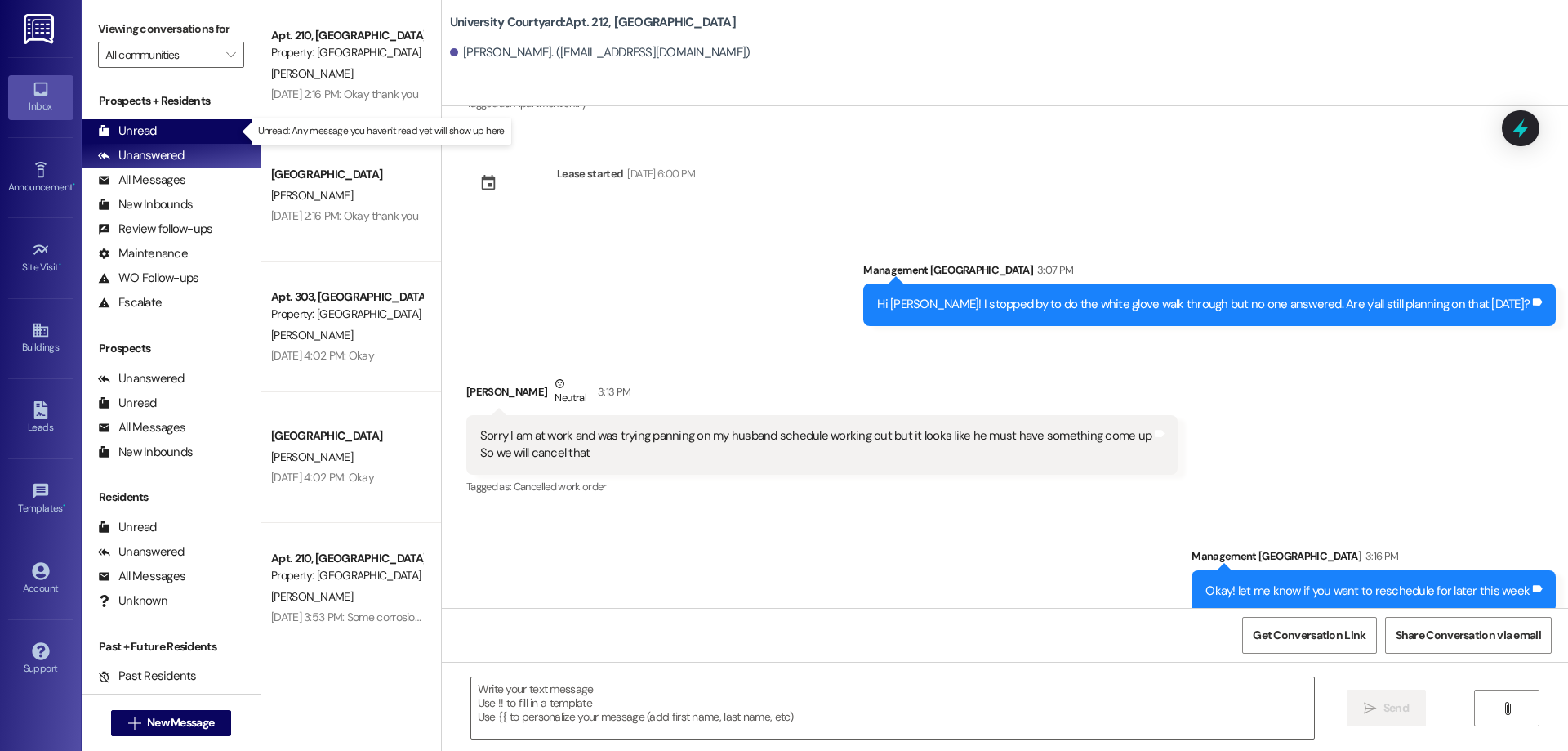
click at [165, 141] on div "Unread (0)" at bounding box center [171, 132] width 179 height 25
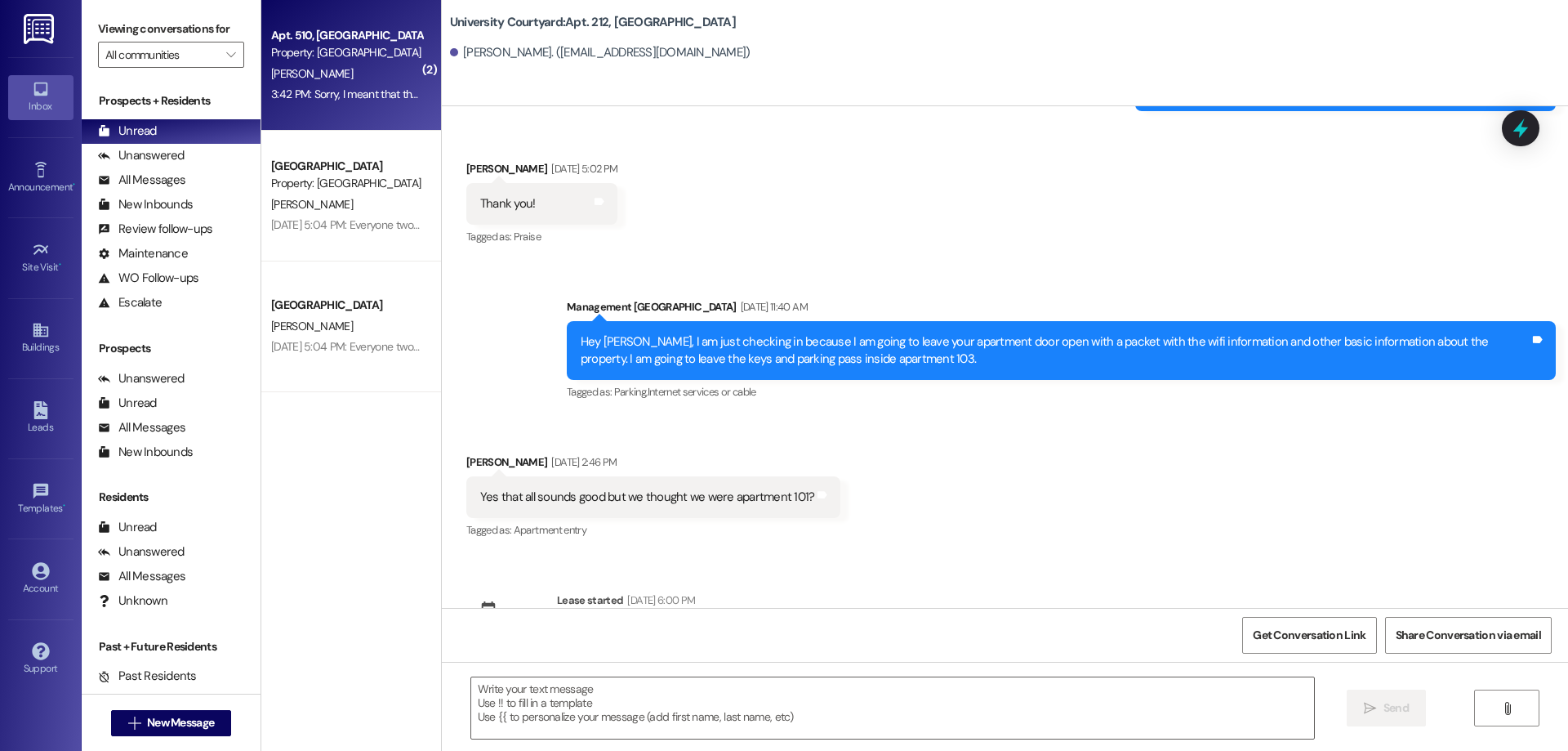
scroll to position [4226, 0]
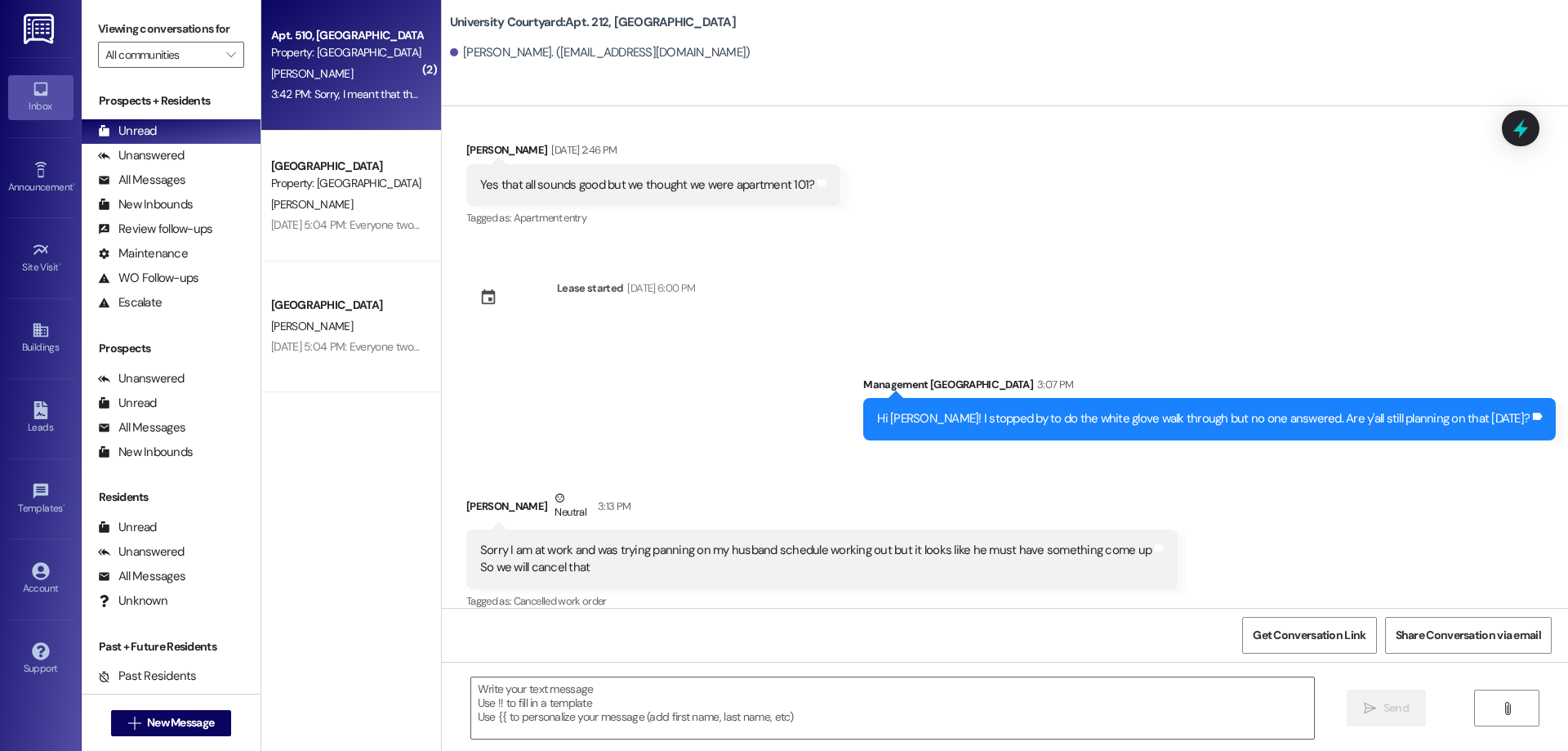
click at [381, 94] on div "3:42 PM: Sorry, I meant that the information you just gave me was enough. That'…" at bounding box center [525, 94] width 508 height 15
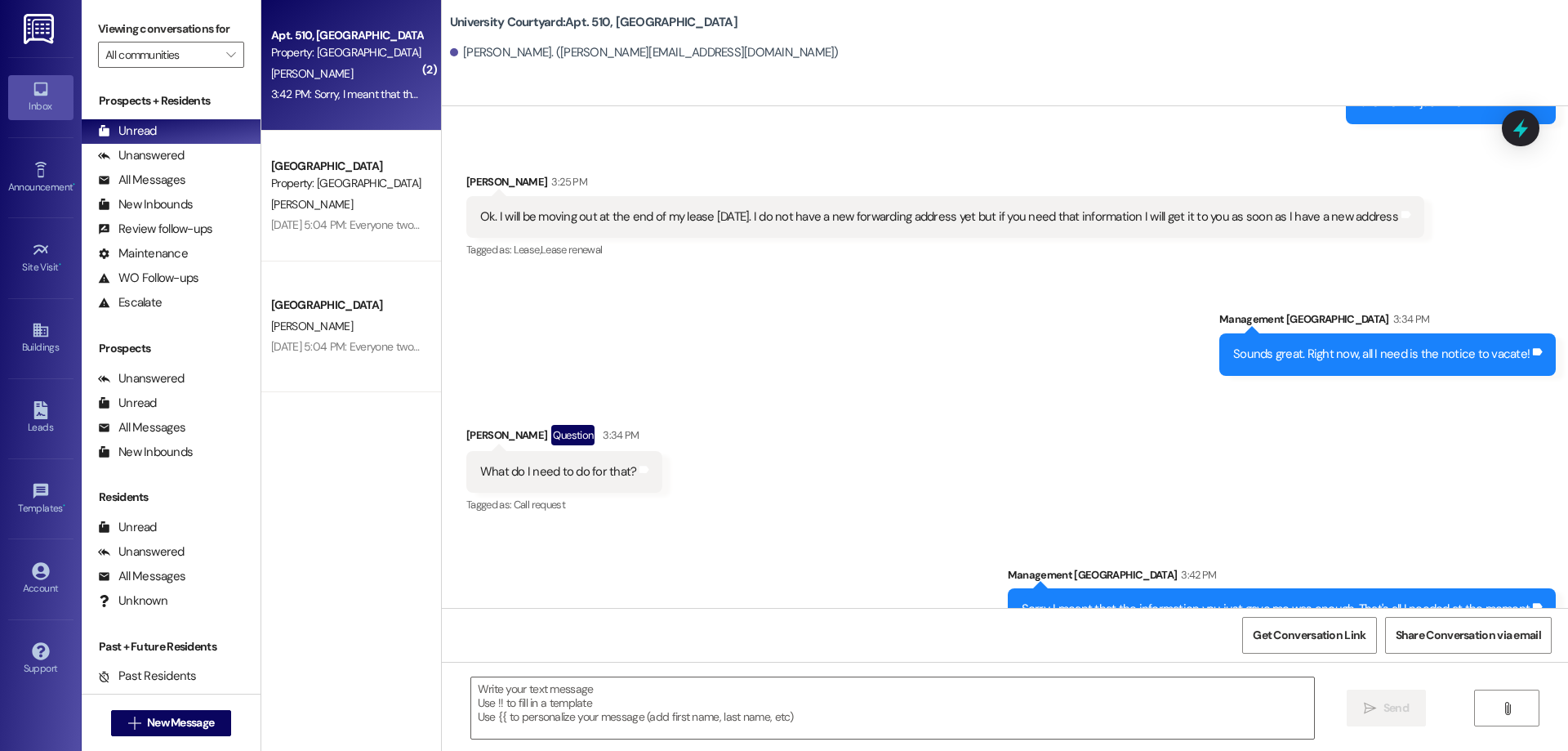
scroll to position [13977, 0]
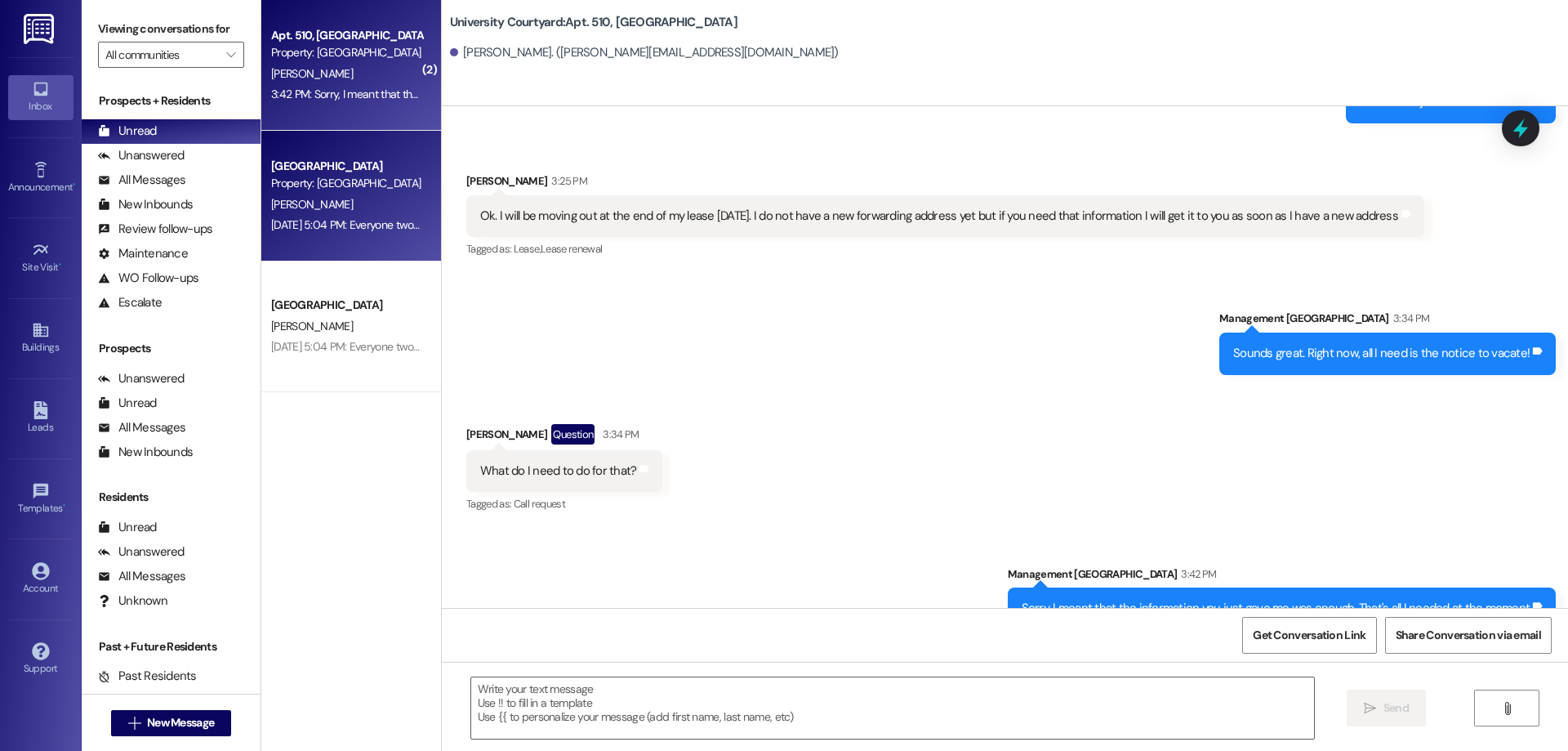
click at [344, 218] on div "[DATE] 5:04 PM: Everyone two quick things. First, I need everyone with a pet to…" at bounding box center [1046, 225] width 1551 height 15
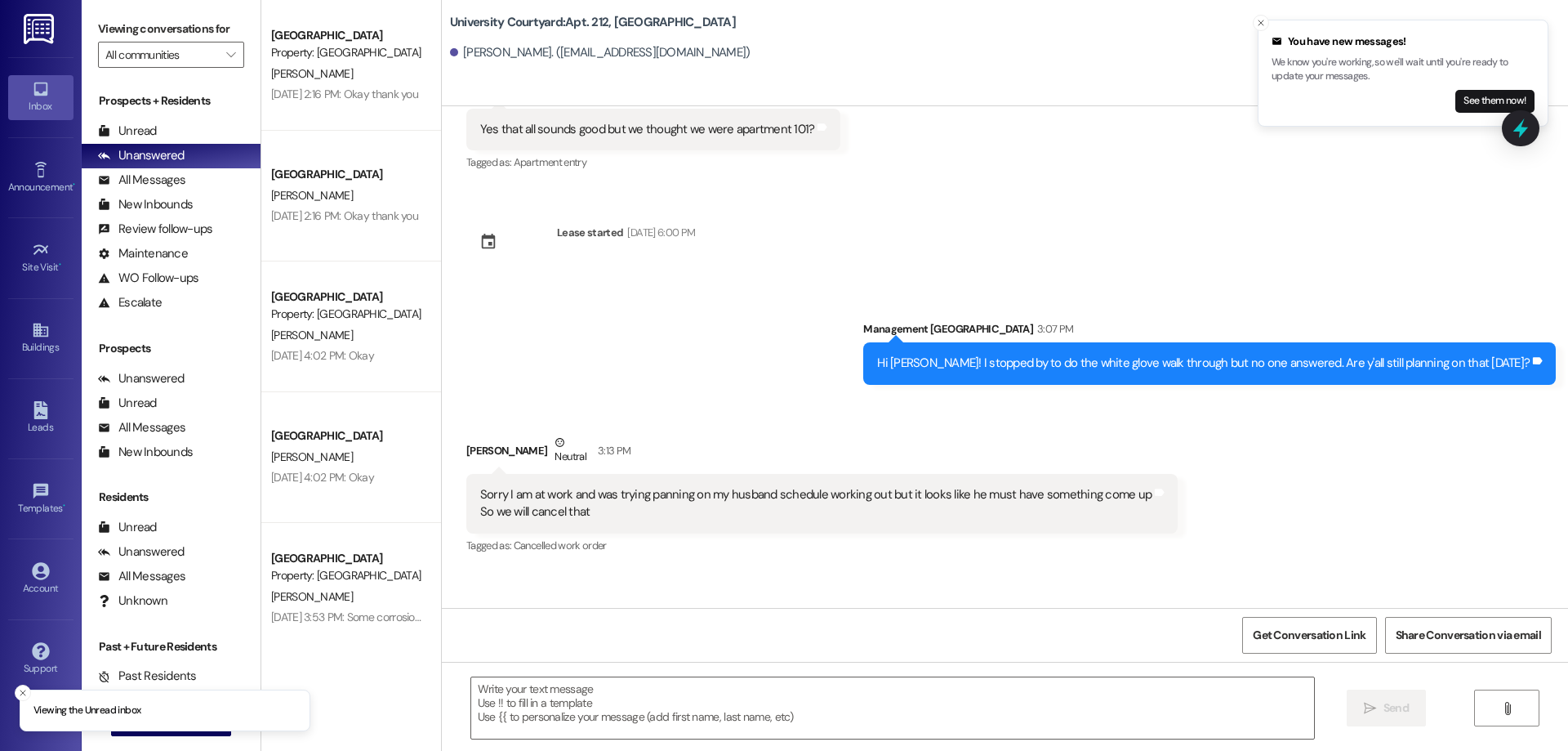
scroll to position [4341, 0]
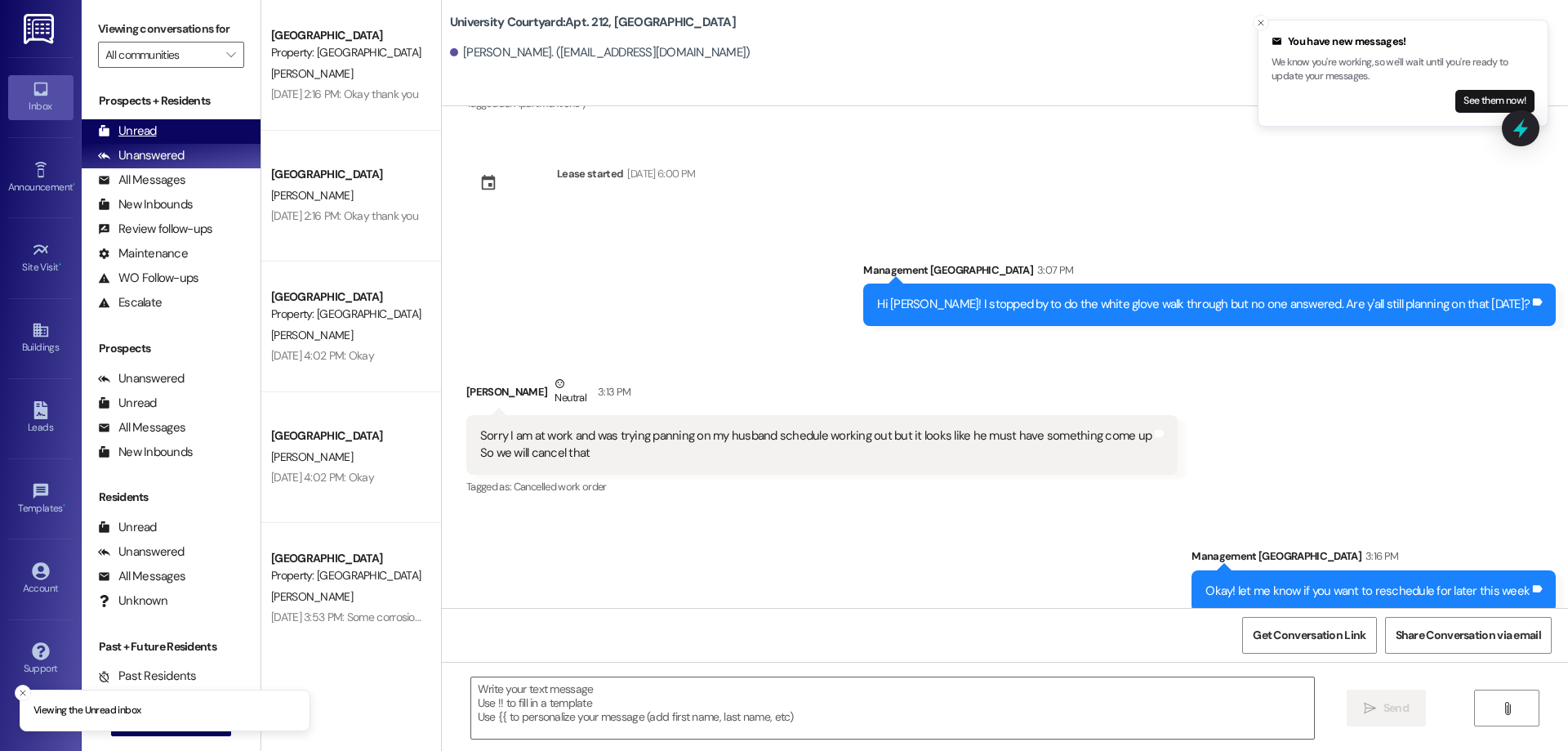
click at [175, 130] on div "Unread (0)" at bounding box center [171, 132] width 179 height 25
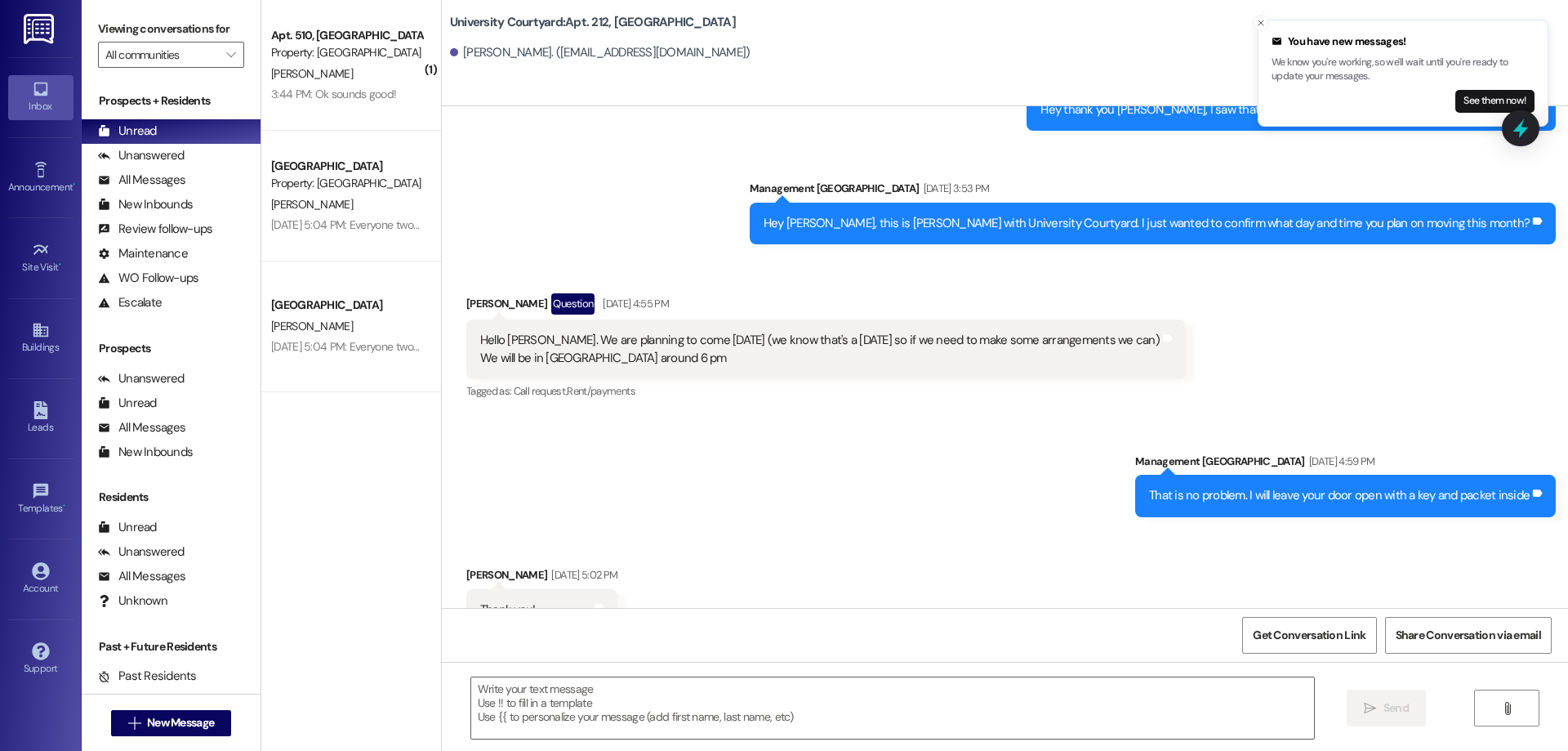
scroll to position [4226, 0]
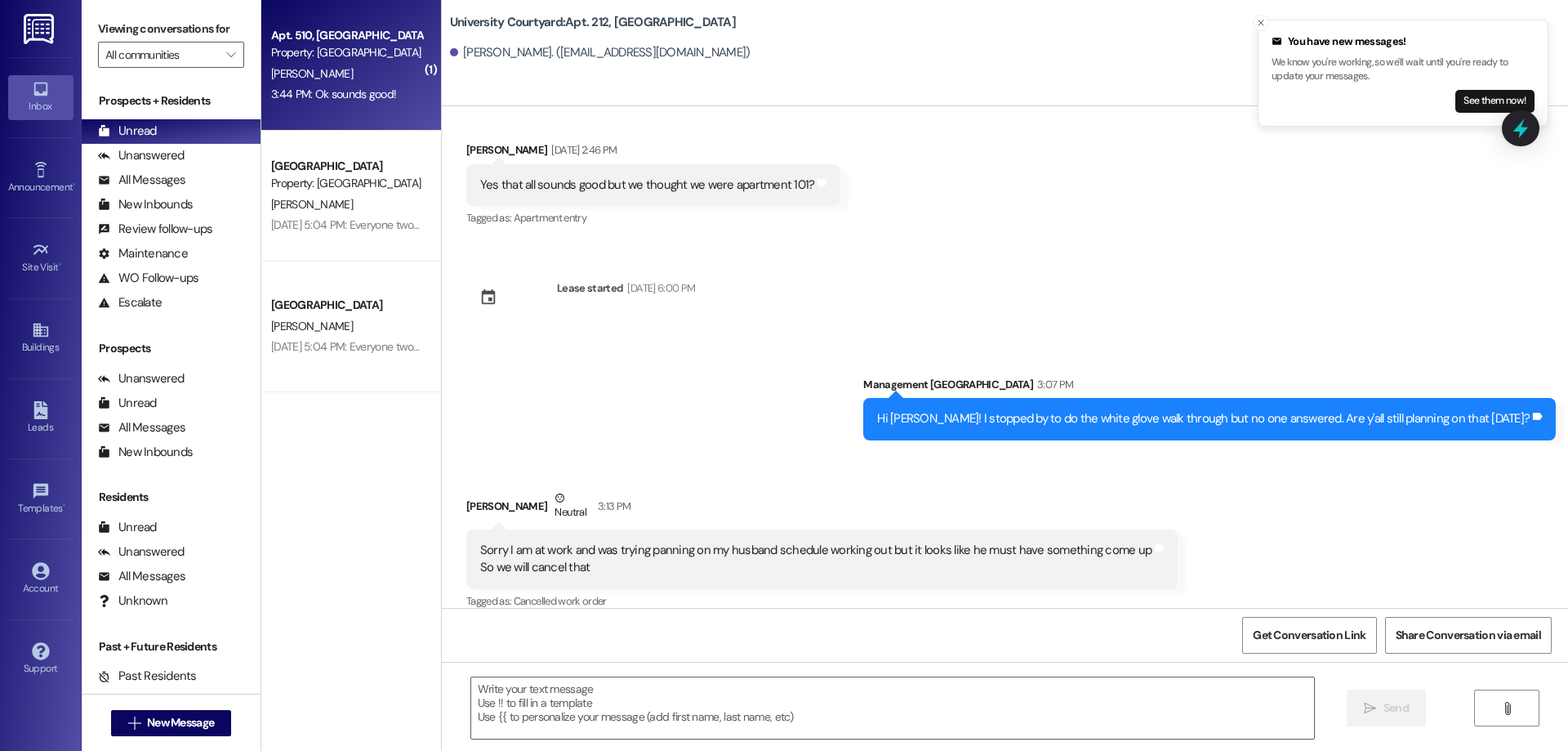
click at [337, 79] on div "[PERSON_NAME]" at bounding box center [346, 74] width 154 height 20
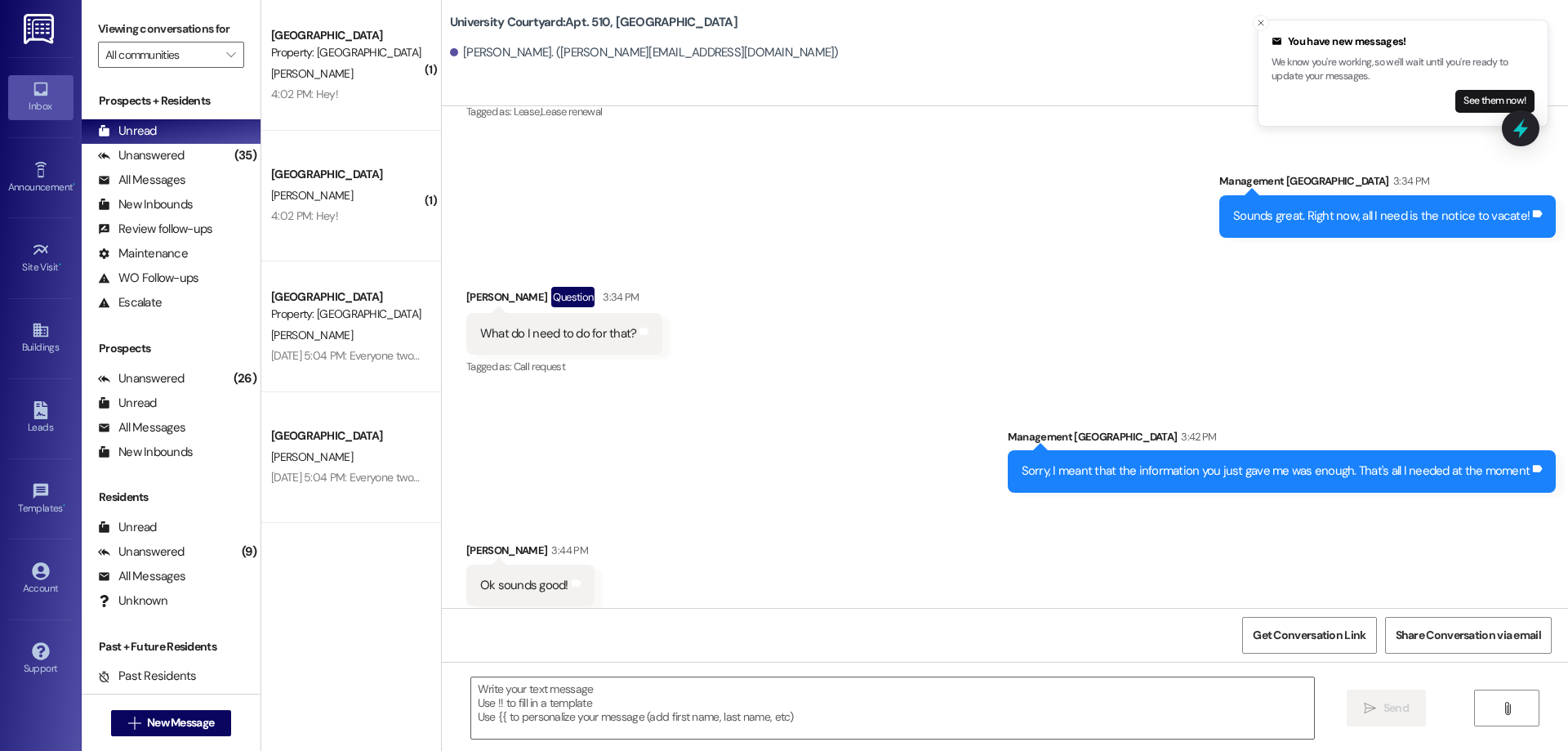
scroll to position [14115, 0]
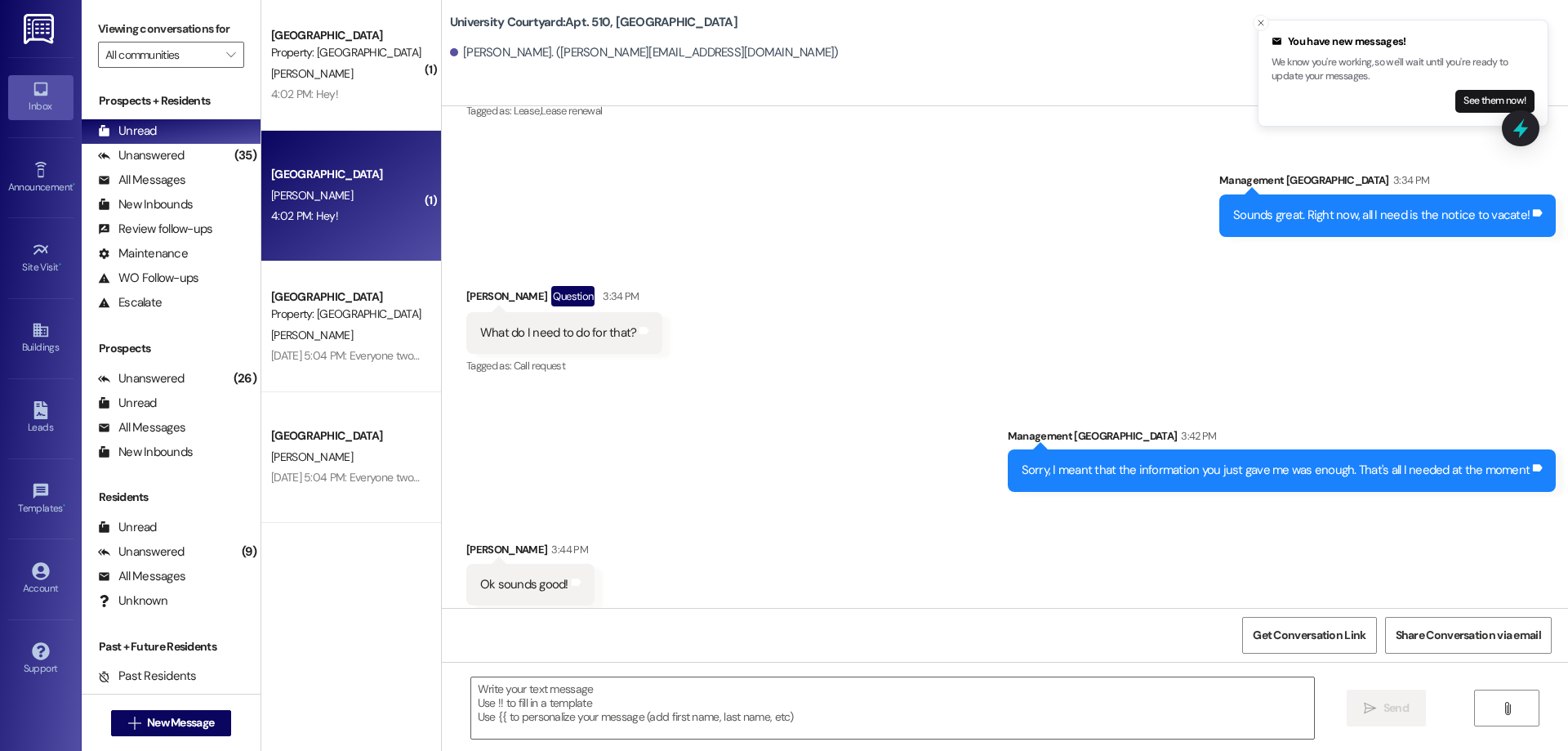
click at [320, 214] on div "4:02 PM: Hey! 4:02 PM: Hey!" at bounding box center [304, 216] width 67 height 15
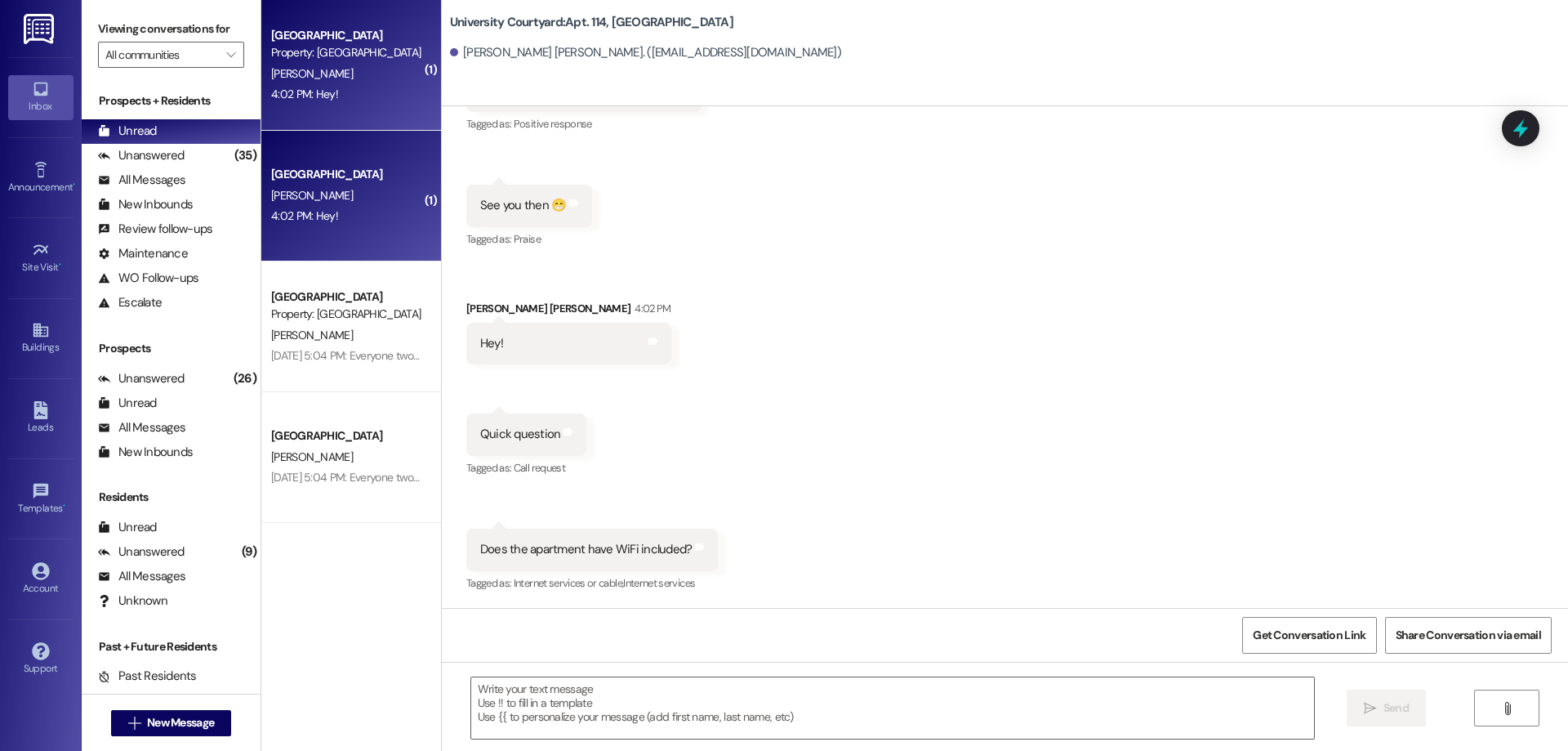
scroll to position [4926, 0]
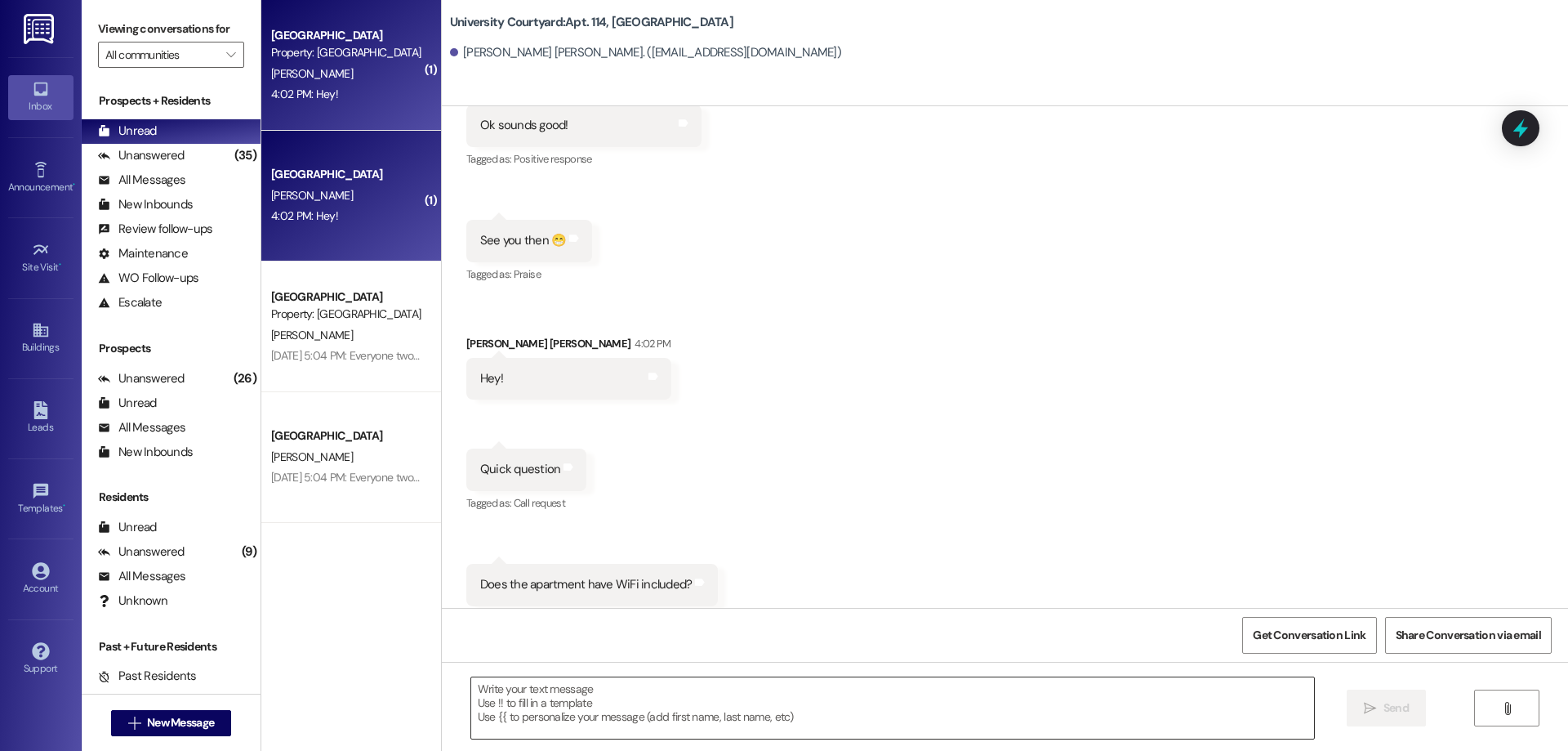
click at [621, 728] on textarea at bounding box center [893, 707] width 843 height 61
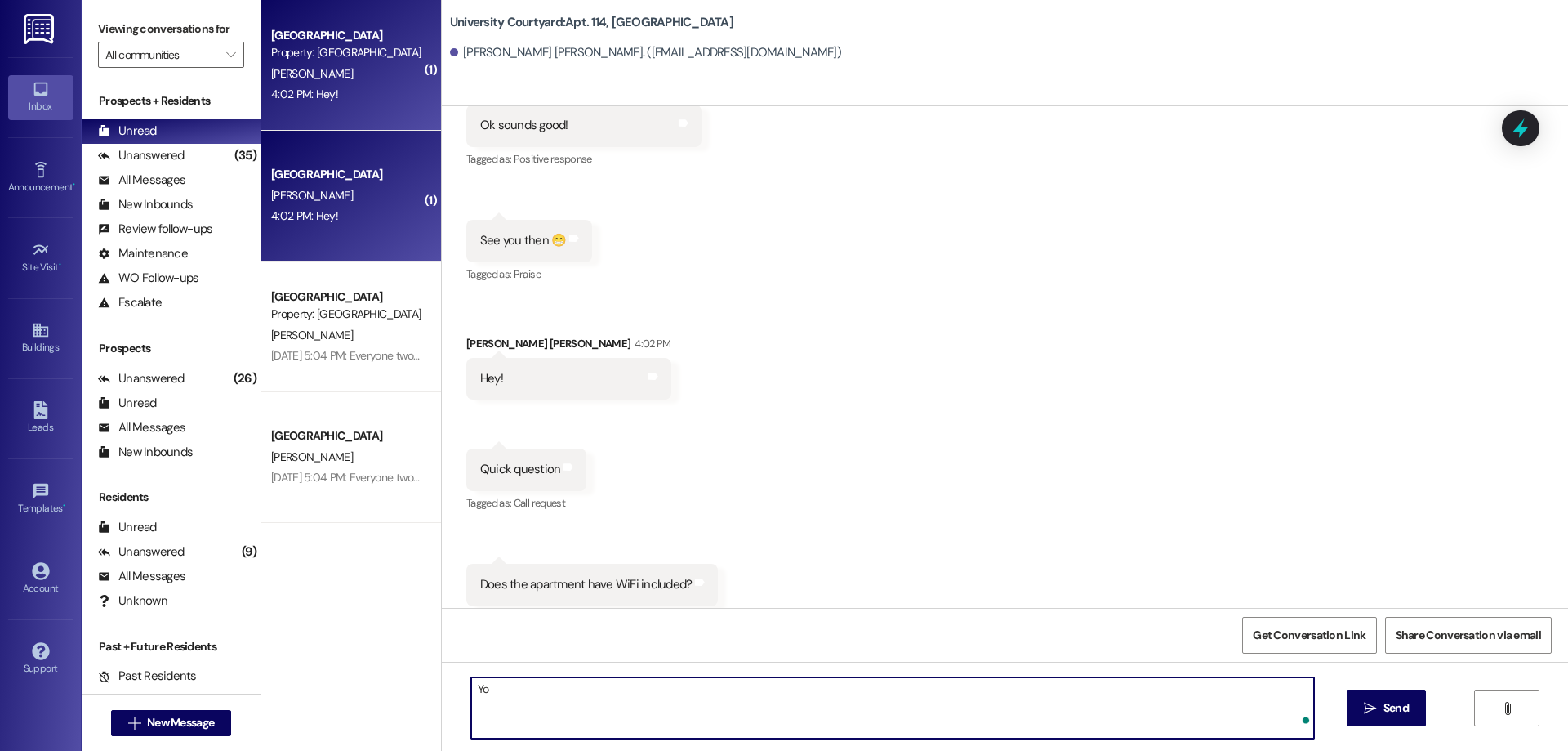
type textarea "Y"
click at [720, 672] on div "Yes/no, you pay for wifi in the $65 utility fee  Send " at bounding box center [1005, 723] width 1127 height 122
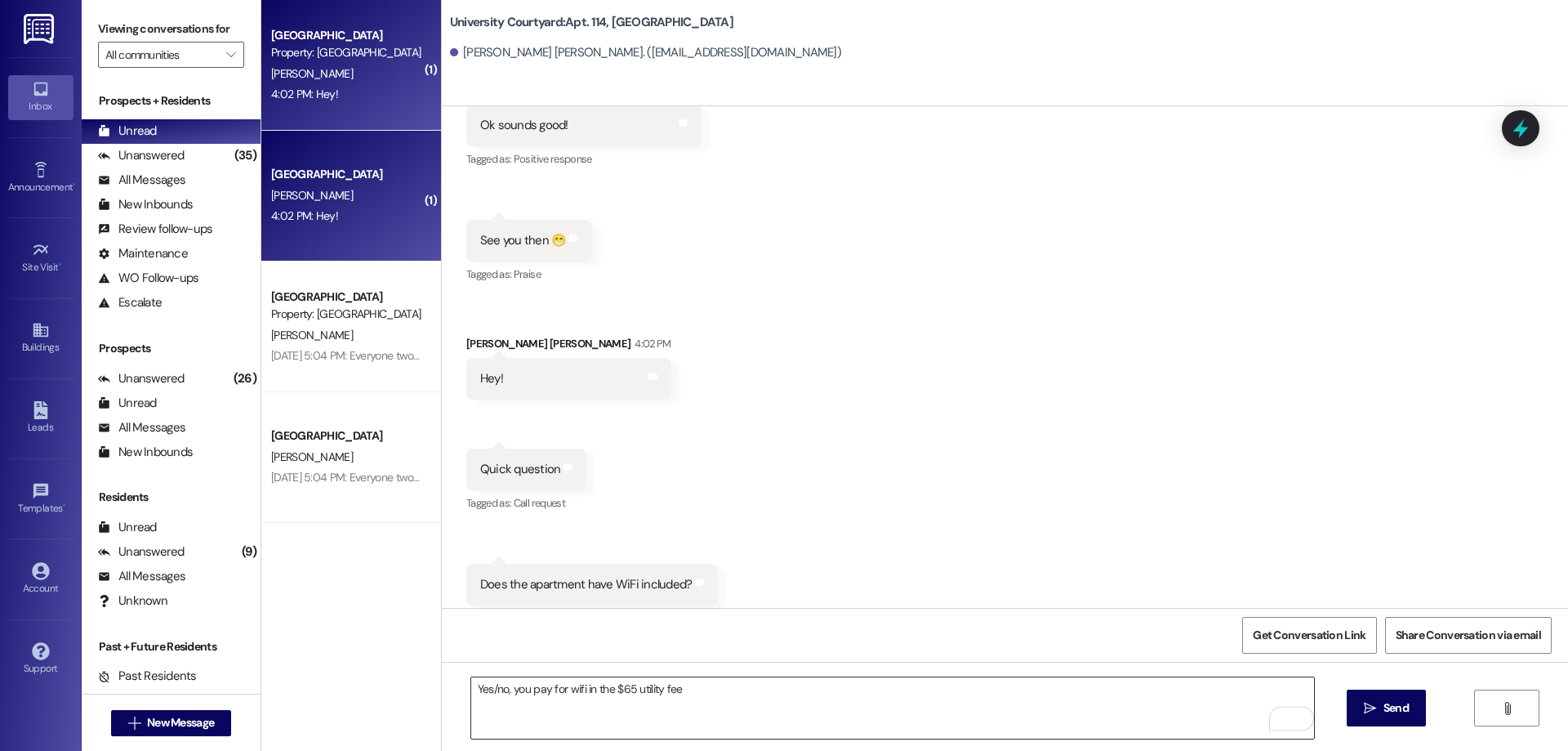
click at [705, 692] on textarea "Yes/no, you pay for wifi in the $65 utility fee" at bounding box center [893, 707] width 843 height 61
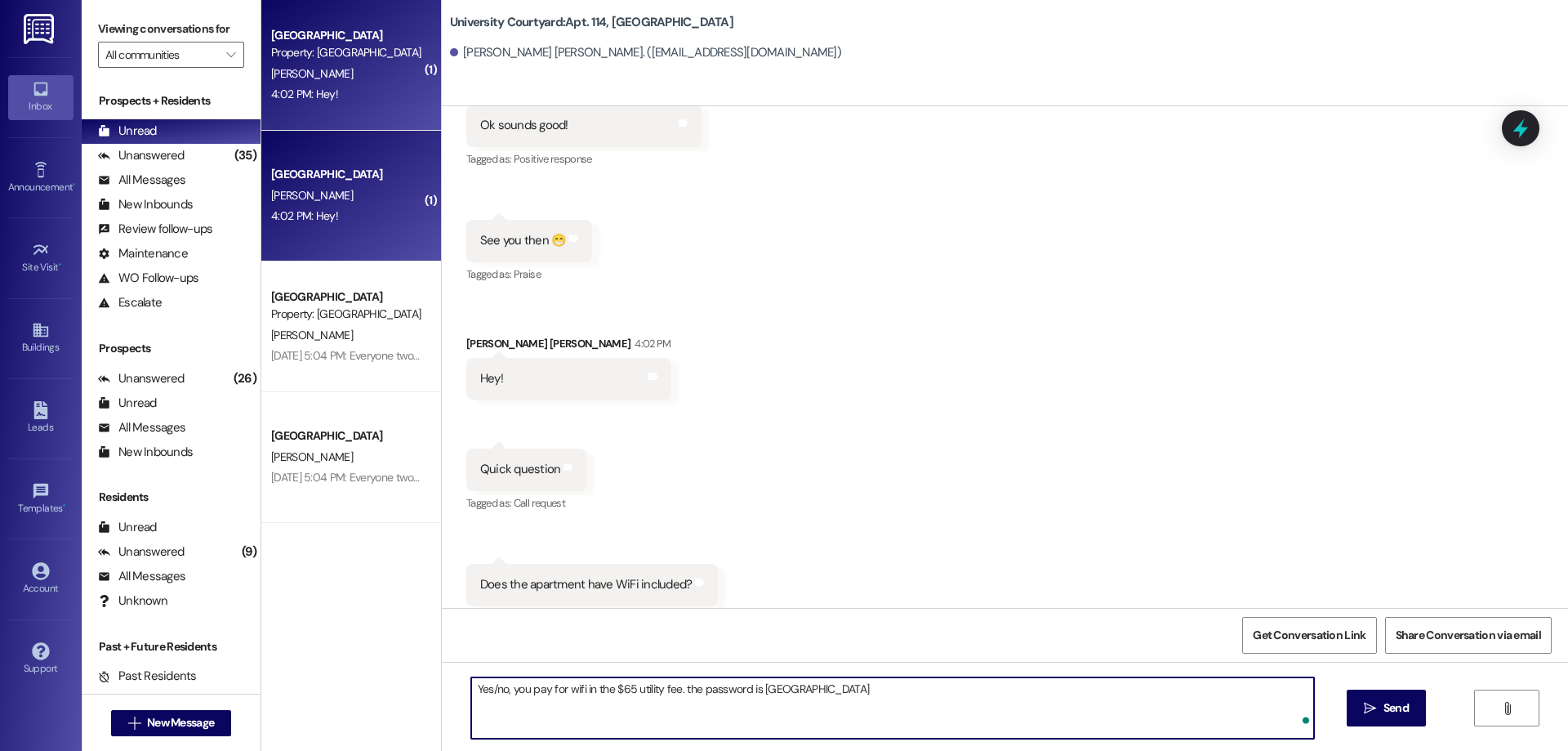
type textarea "Yes/no, you pay for wifi in the $65 utility fee. the password is ucourtyard"
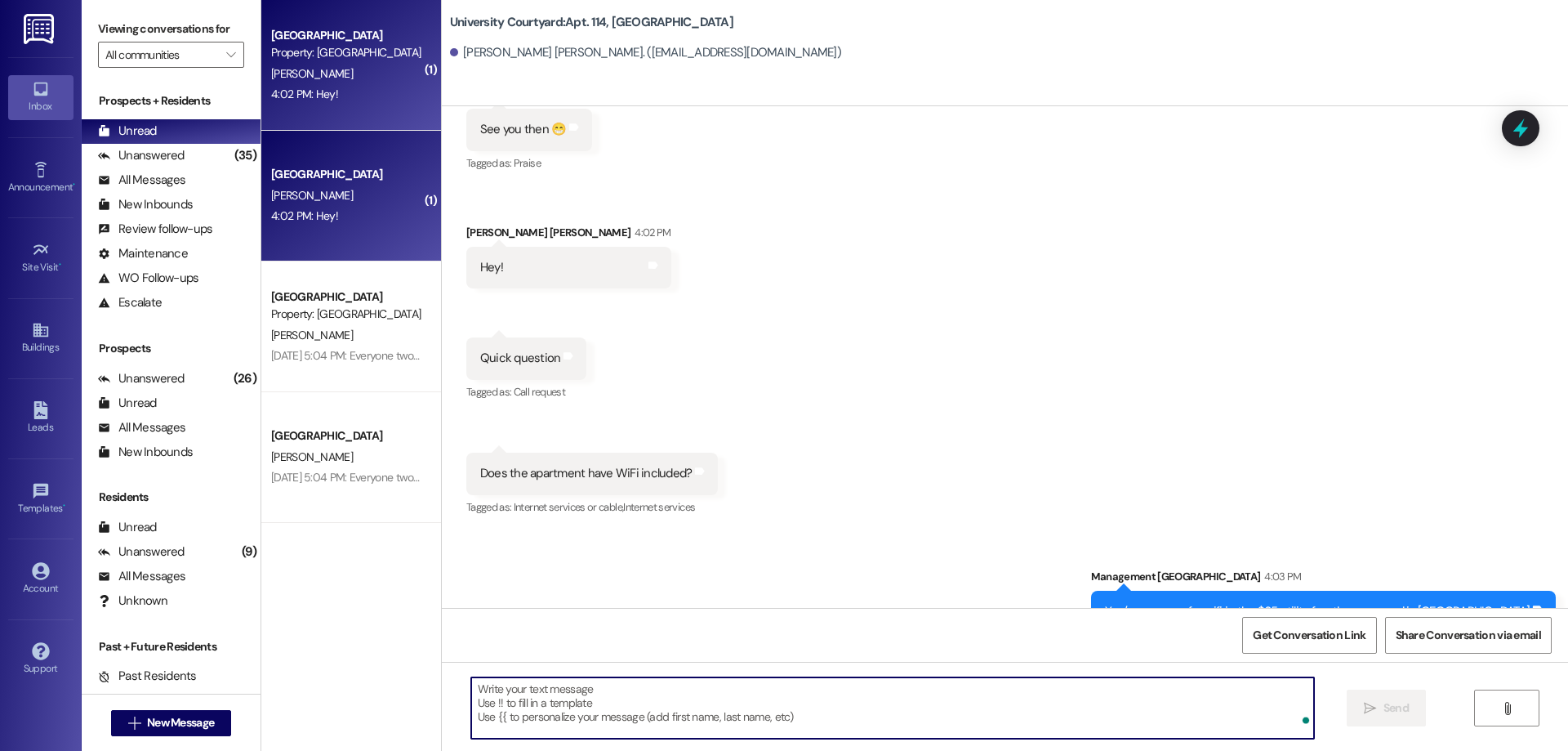
scroll to position [5040, 0]
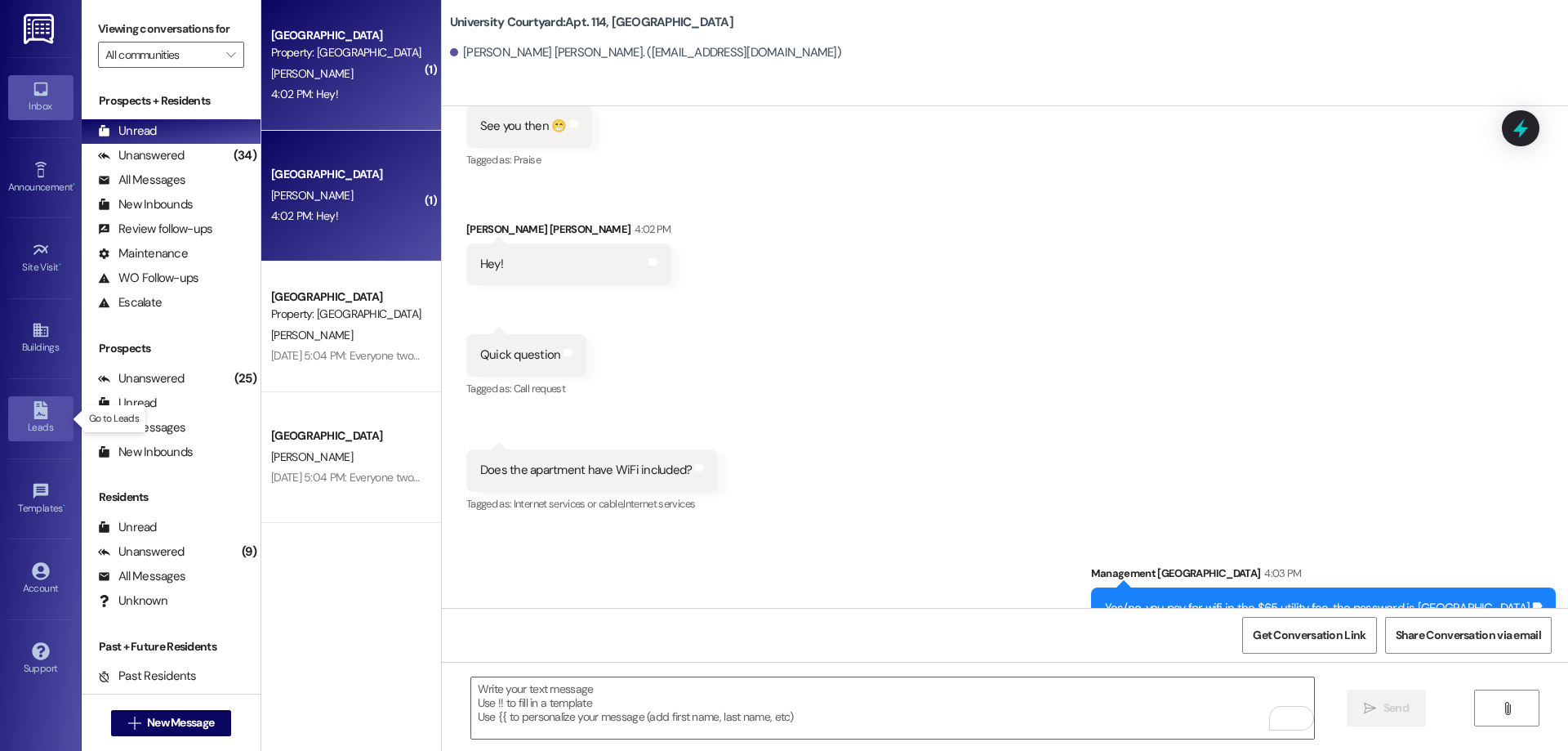
click at [26, 412] on link "Leads" at bounding box center [41, 418] width 66 height 44
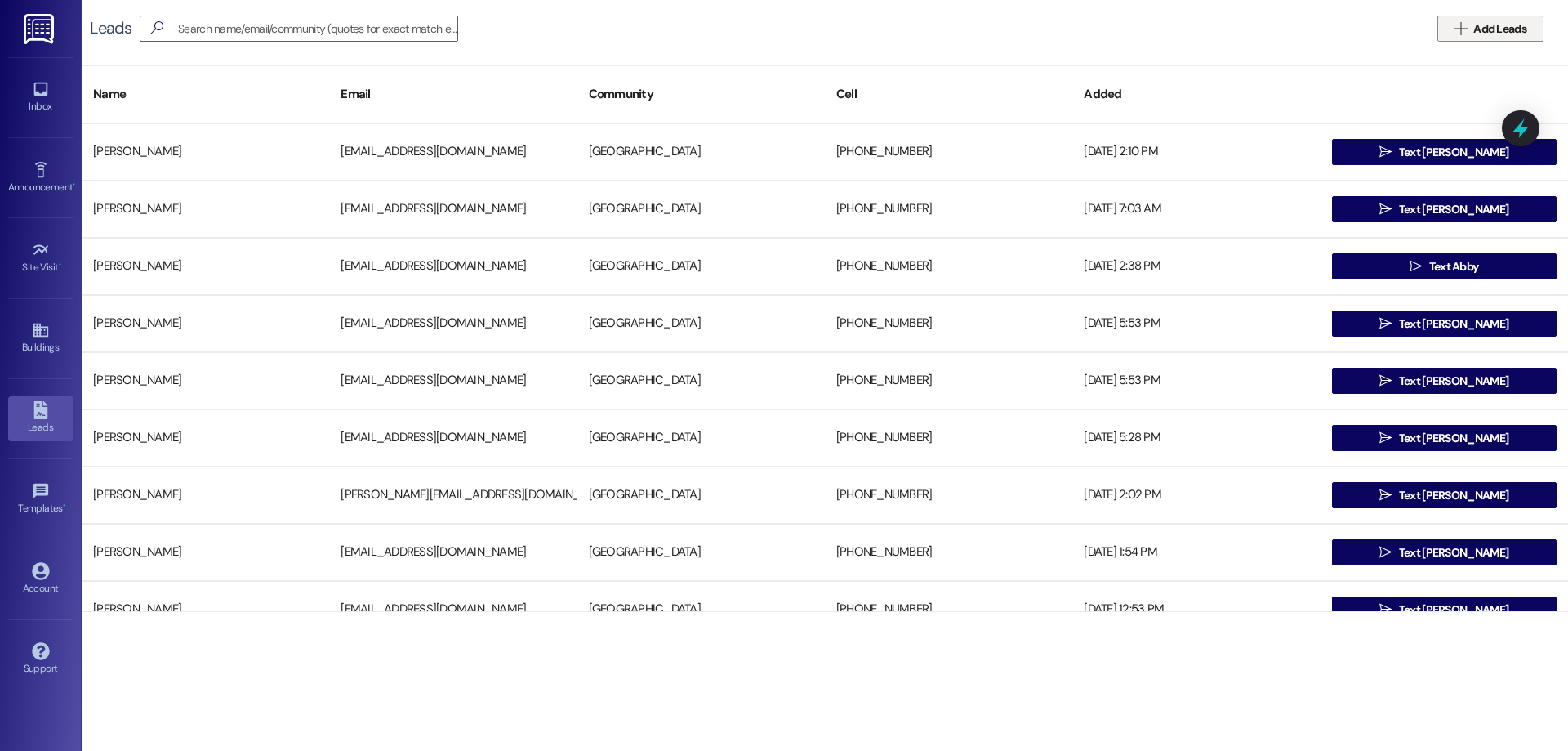
click at [1485, 27] on span "Add Leads" at bounding box center [1500, 28] width 53 height 17
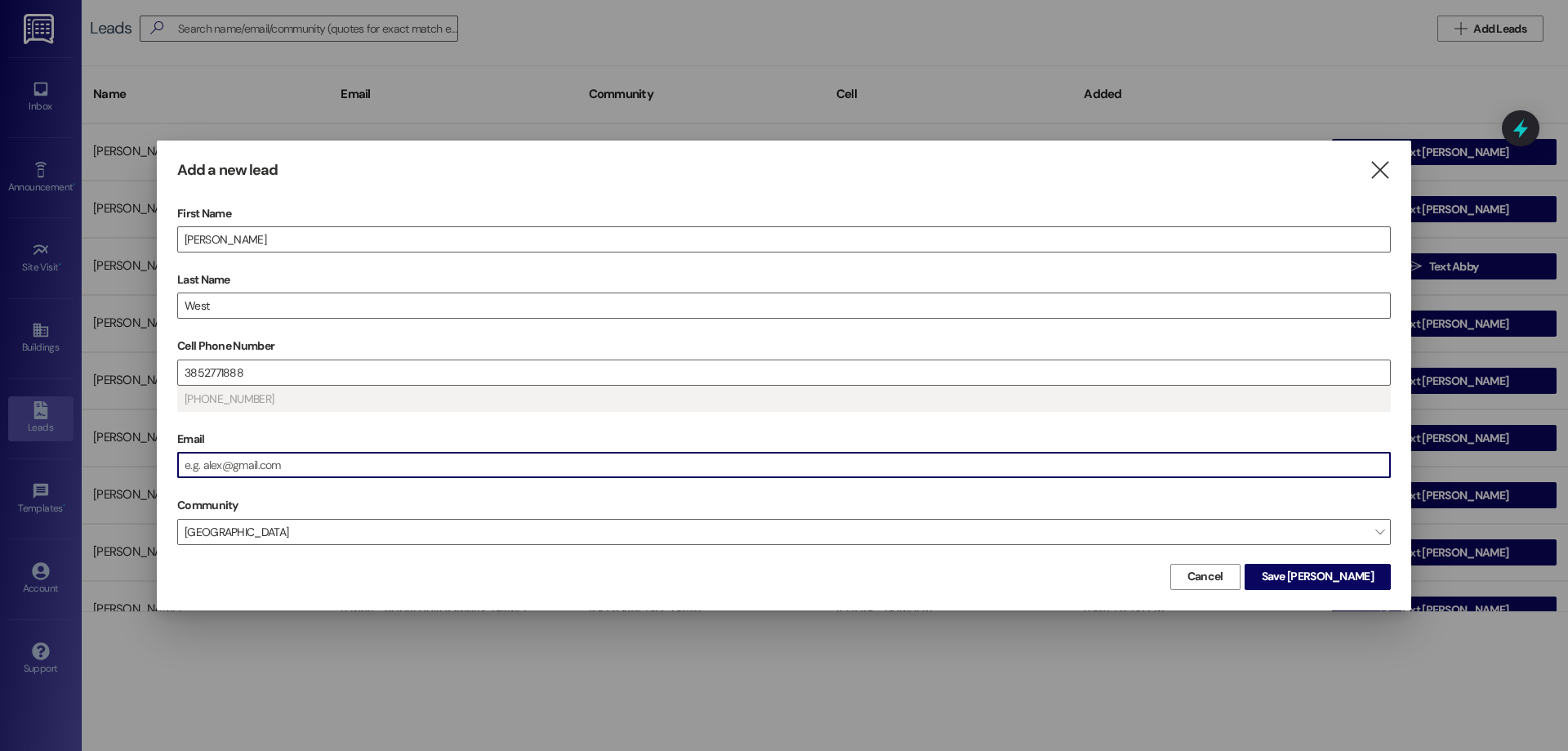
click at [293, 461] on input "Email" at bounding box center [784, 464] width 1213 height 25
click at [1342, 576] on span "Save Isaac" at bounding box center [1318, 576] width 111 height 17
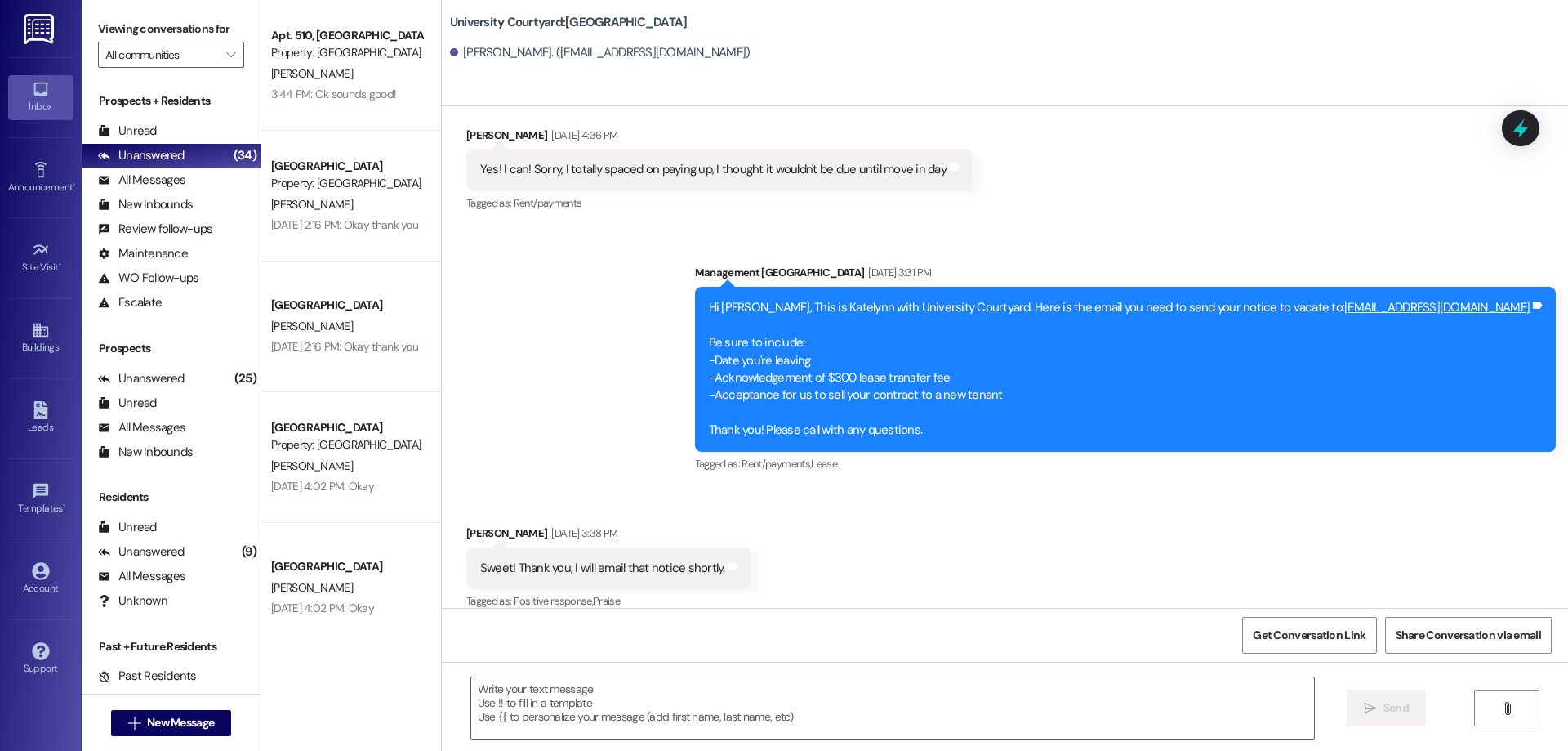
scroll to position [2687, 0]
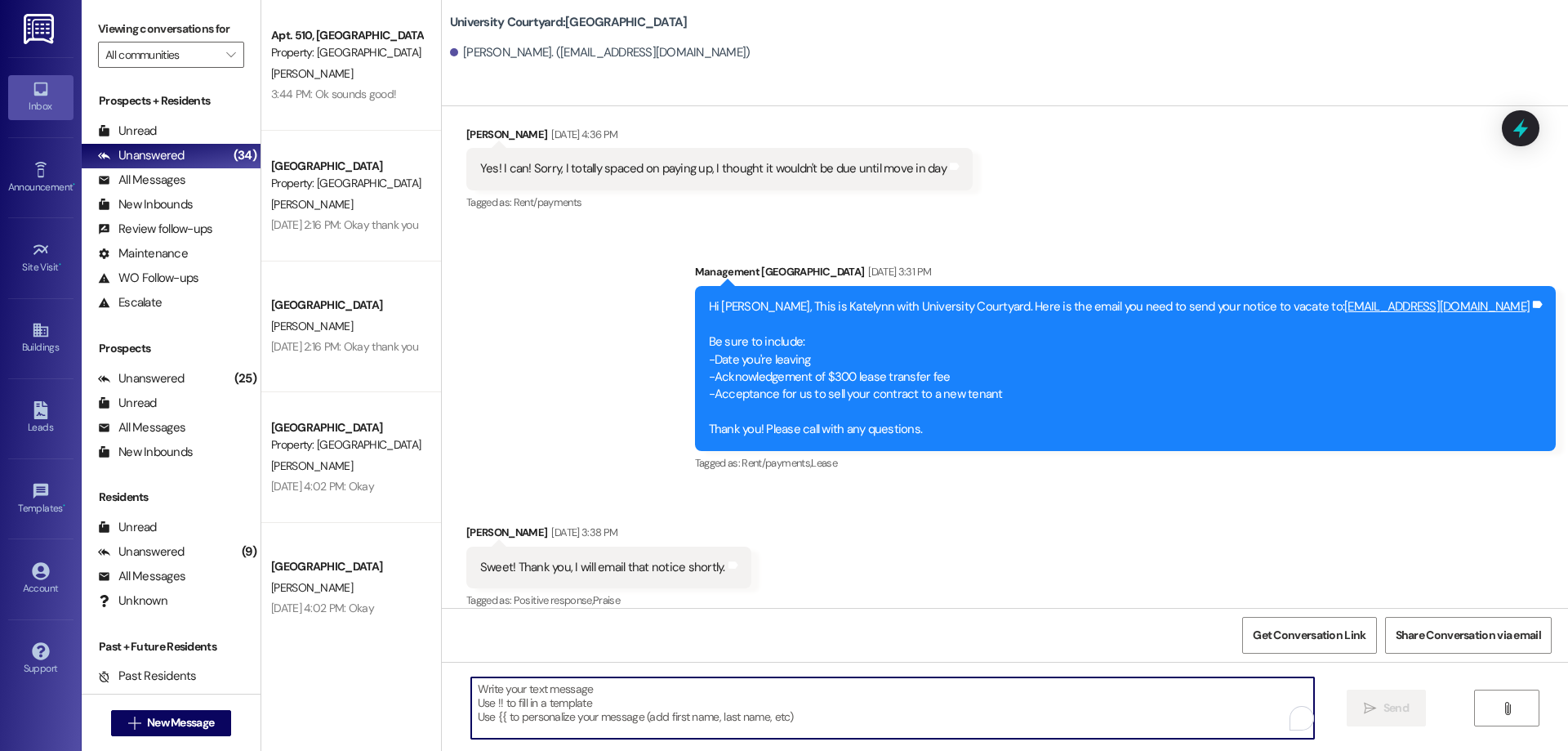
click at [704, 696] on textarea "To enrich screen reader interactions, please activate Accessibility in Grammarl…" at bounding box center [893, 707] width 843 height 61
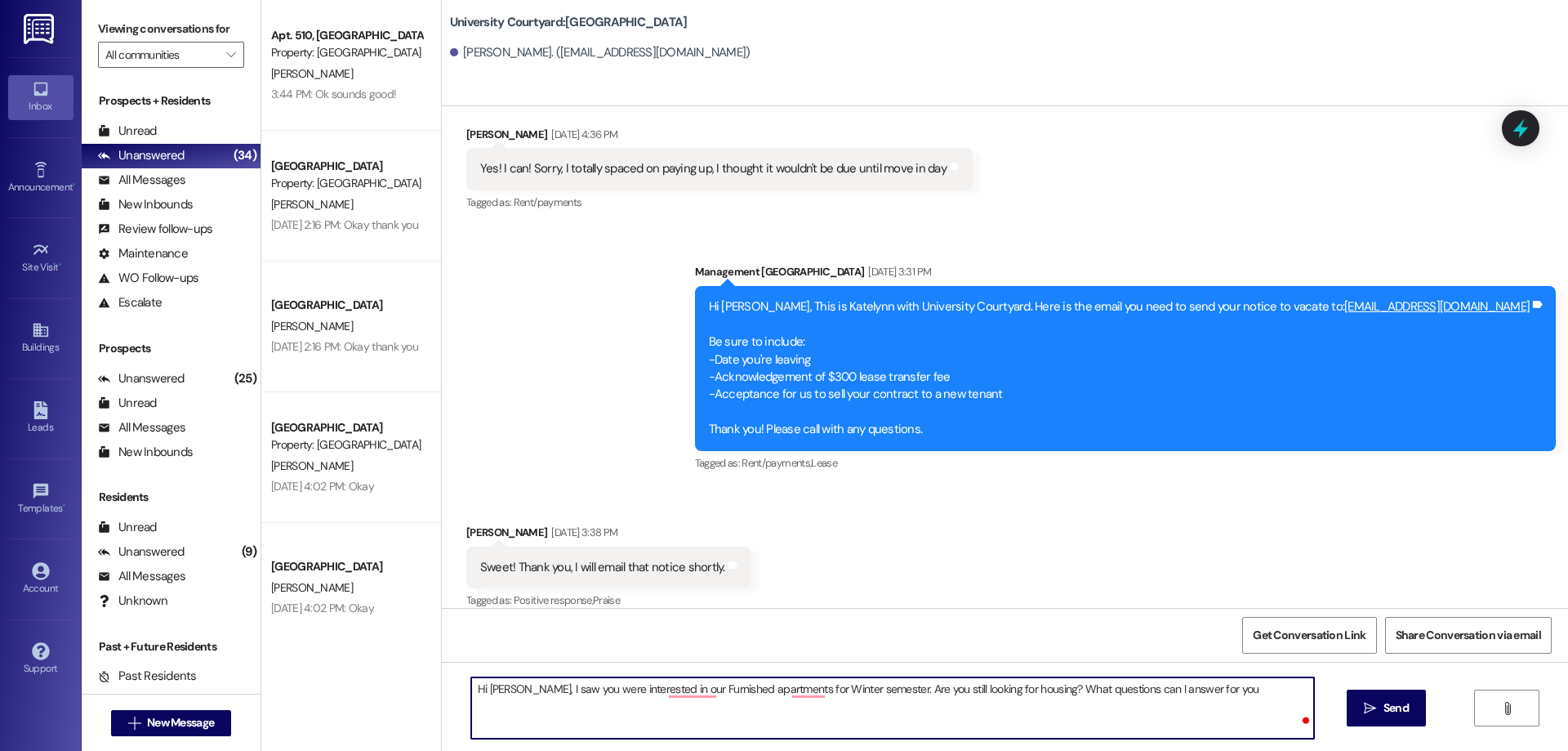
type textarea "Hi [PERSON_NAME], I saw you were interested in our Furnished apartments for Win…"
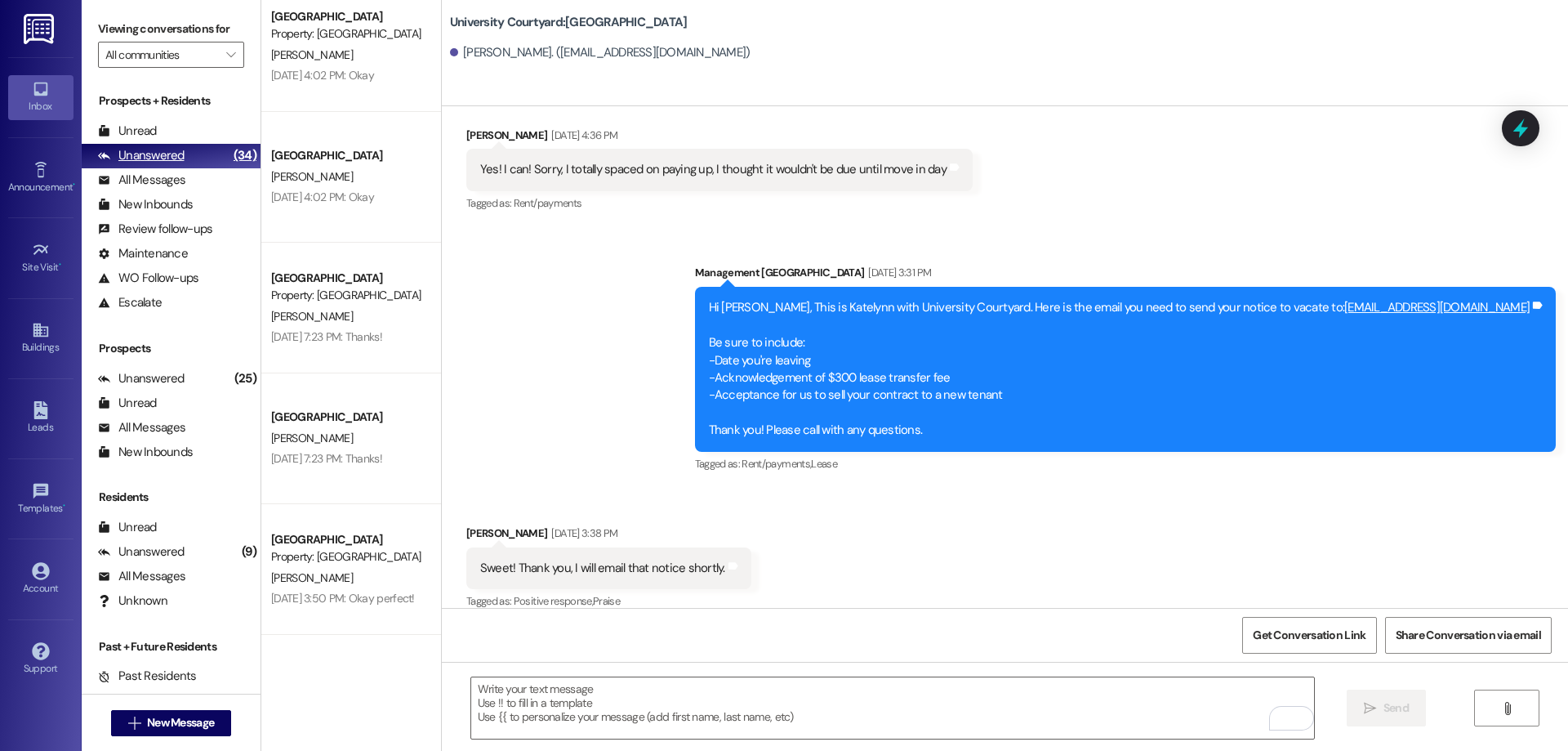
scroll to position [572, 0]
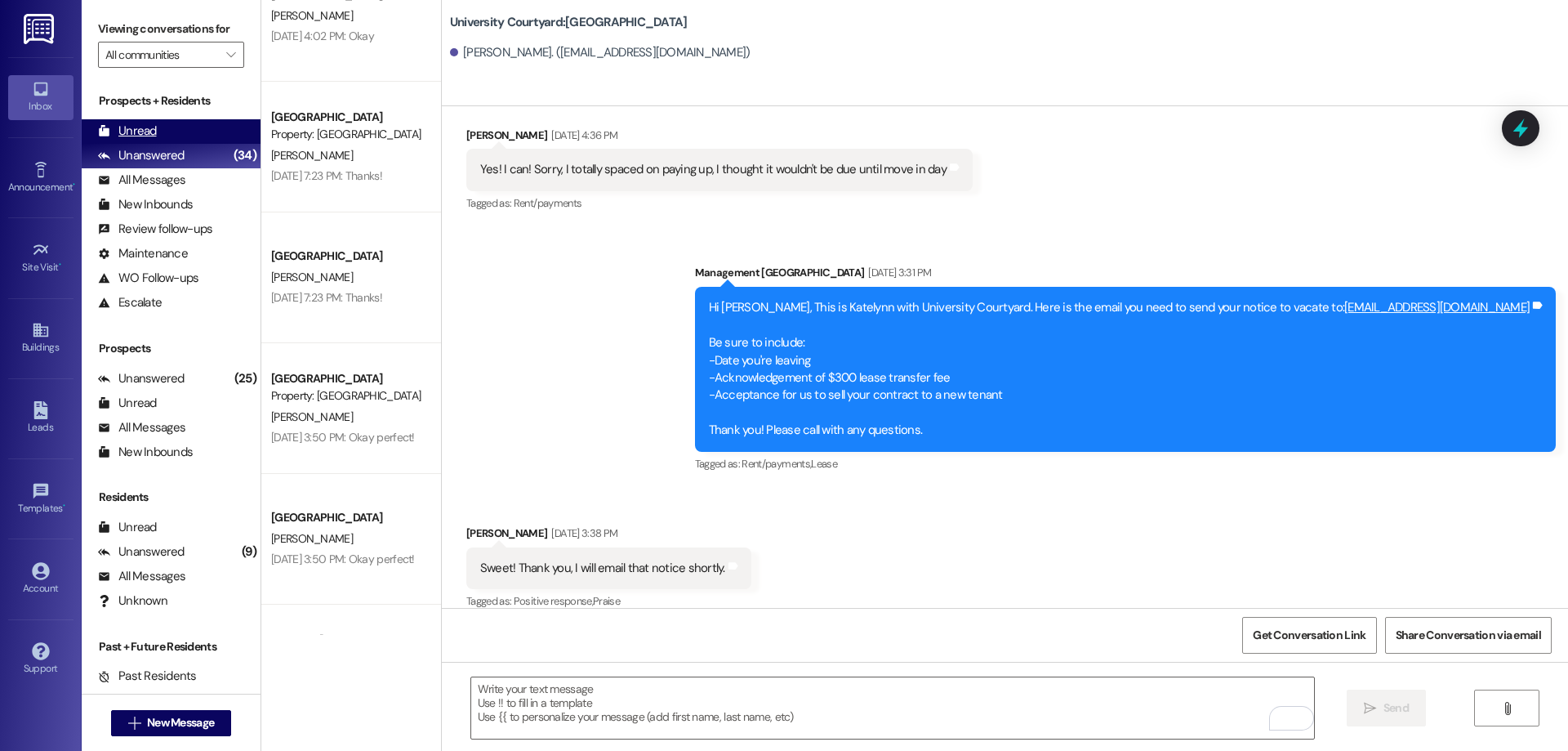
click at [161, 127] on div "Unread (0)" at bounding box center [171, 132] width 179 height 25
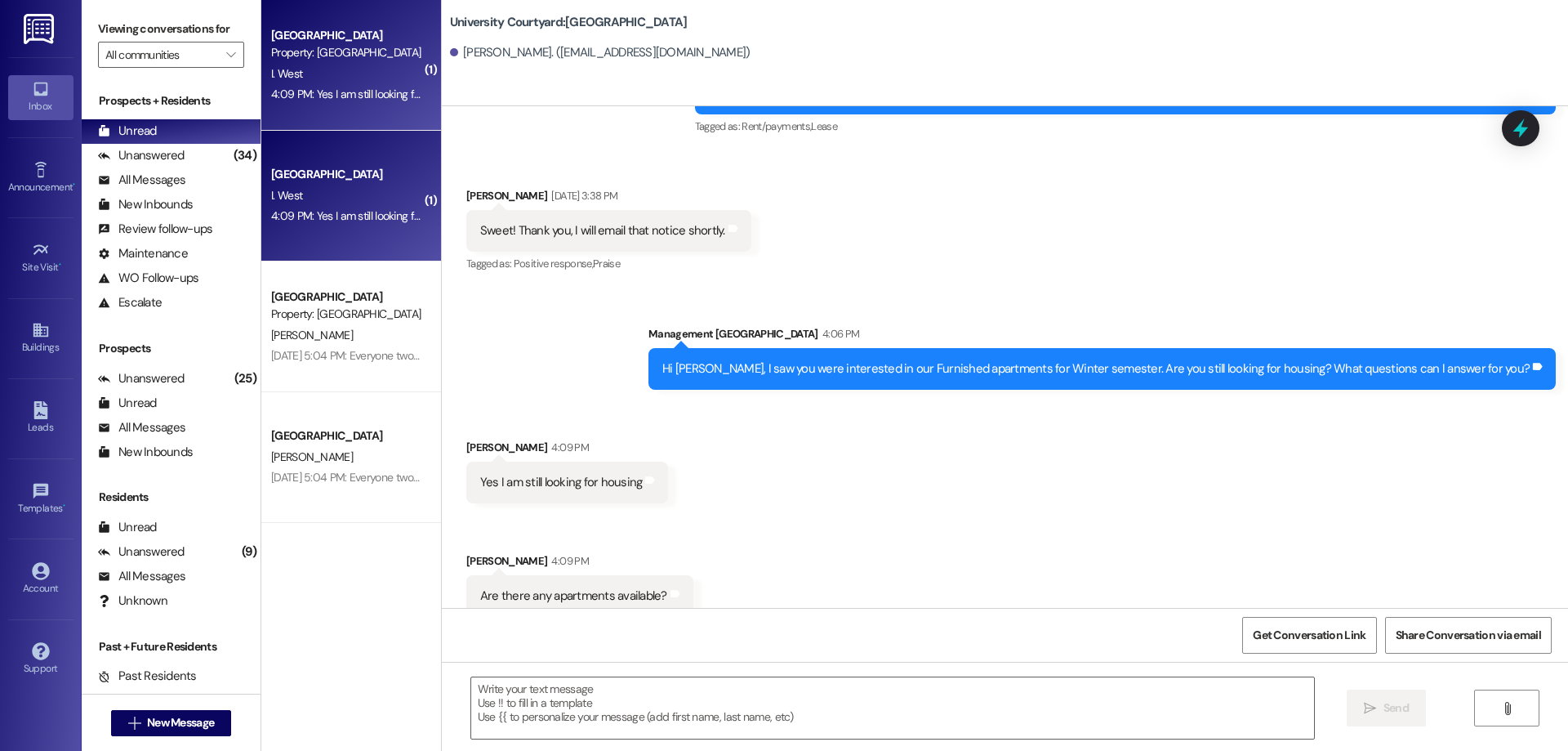
scroll to position [3029, 0]
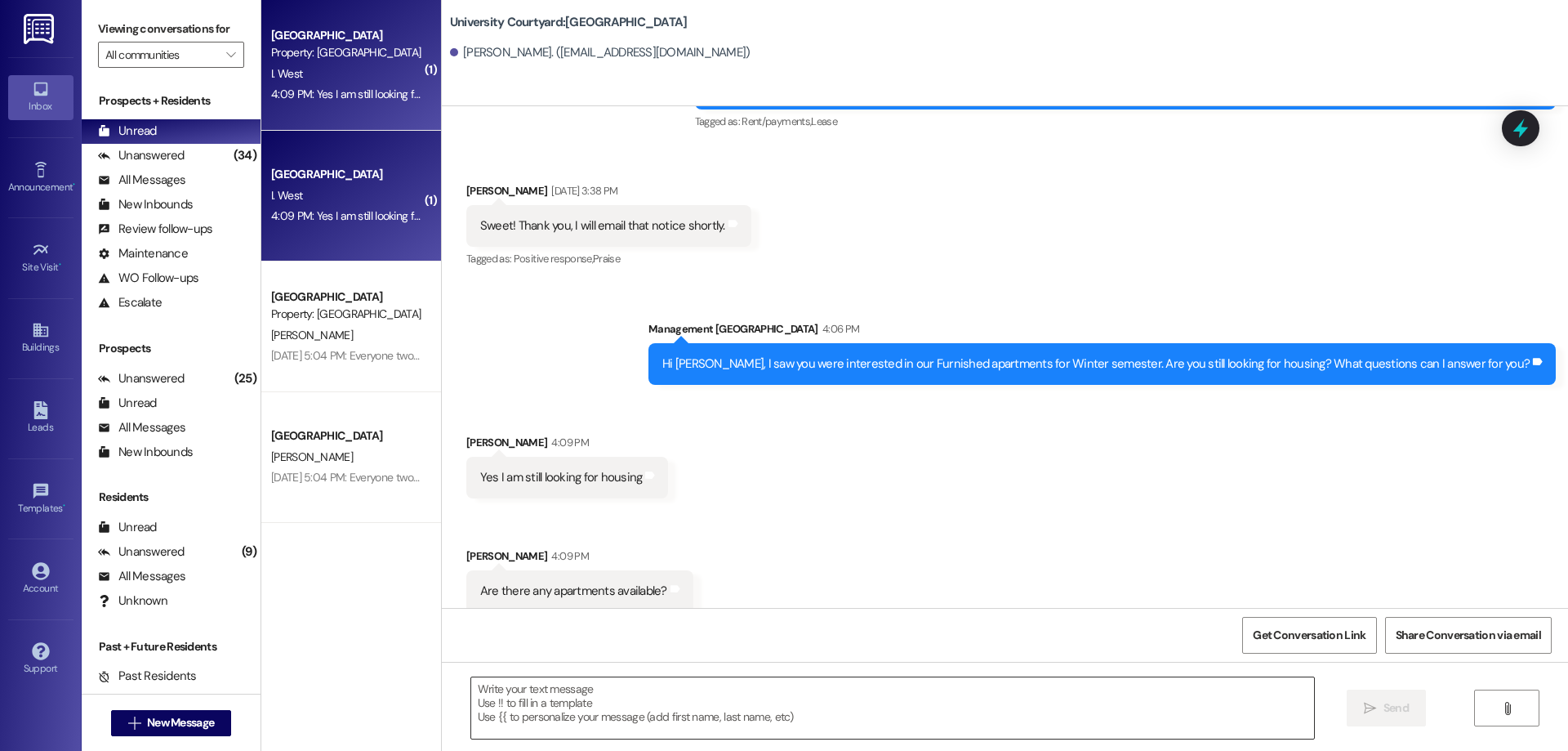
click at [672, 706] on textarea at bounding box center [893, 707] width 843 height 61
click at [596, 691] on textarea "To enrich screen reader interactions, please activate Accessibility in Grammarl…" at bounding box center [893, 707] width 843 height 61
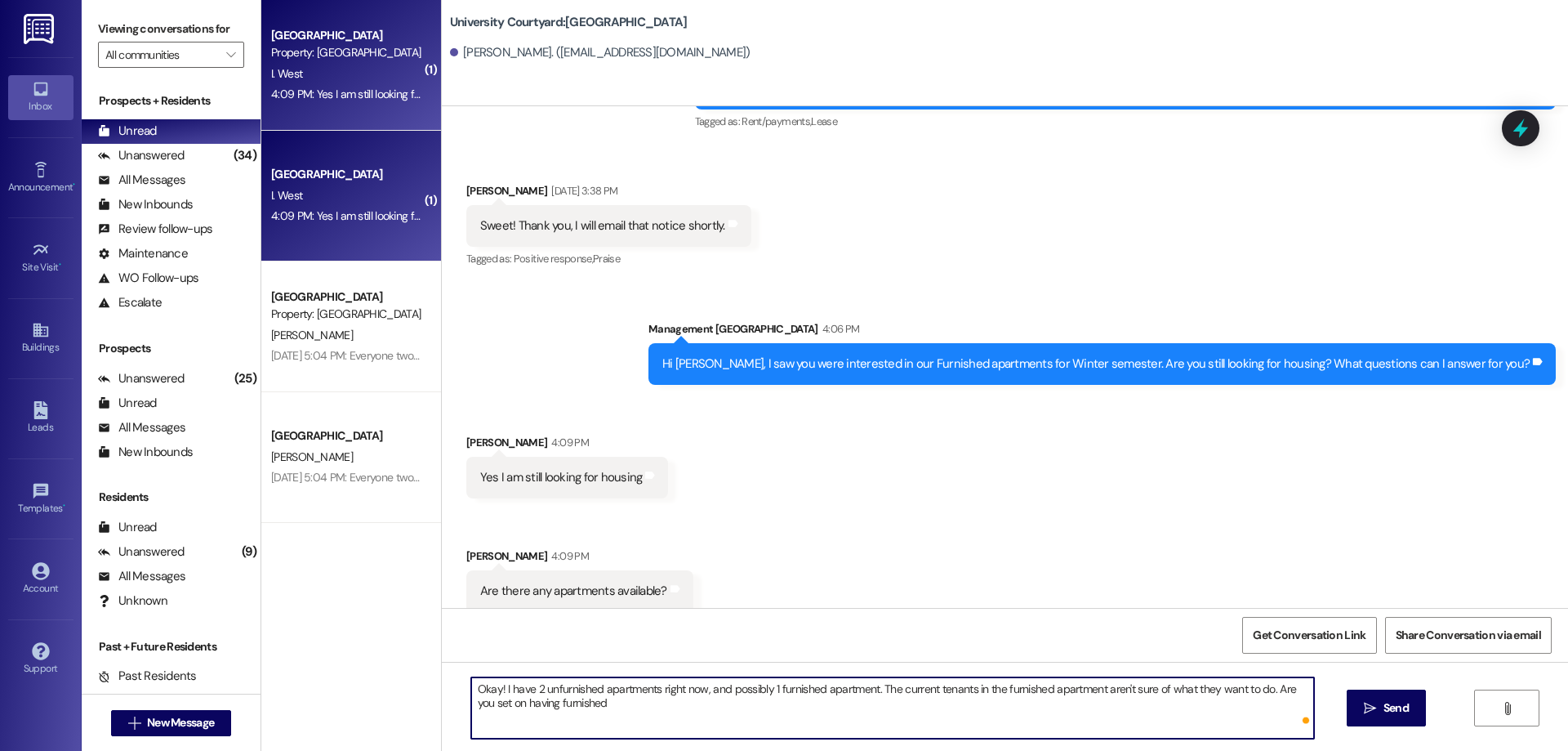
type textarea "Okay! I have 2 unfurnished apartments right now, and possibly 1 furnished apart…"
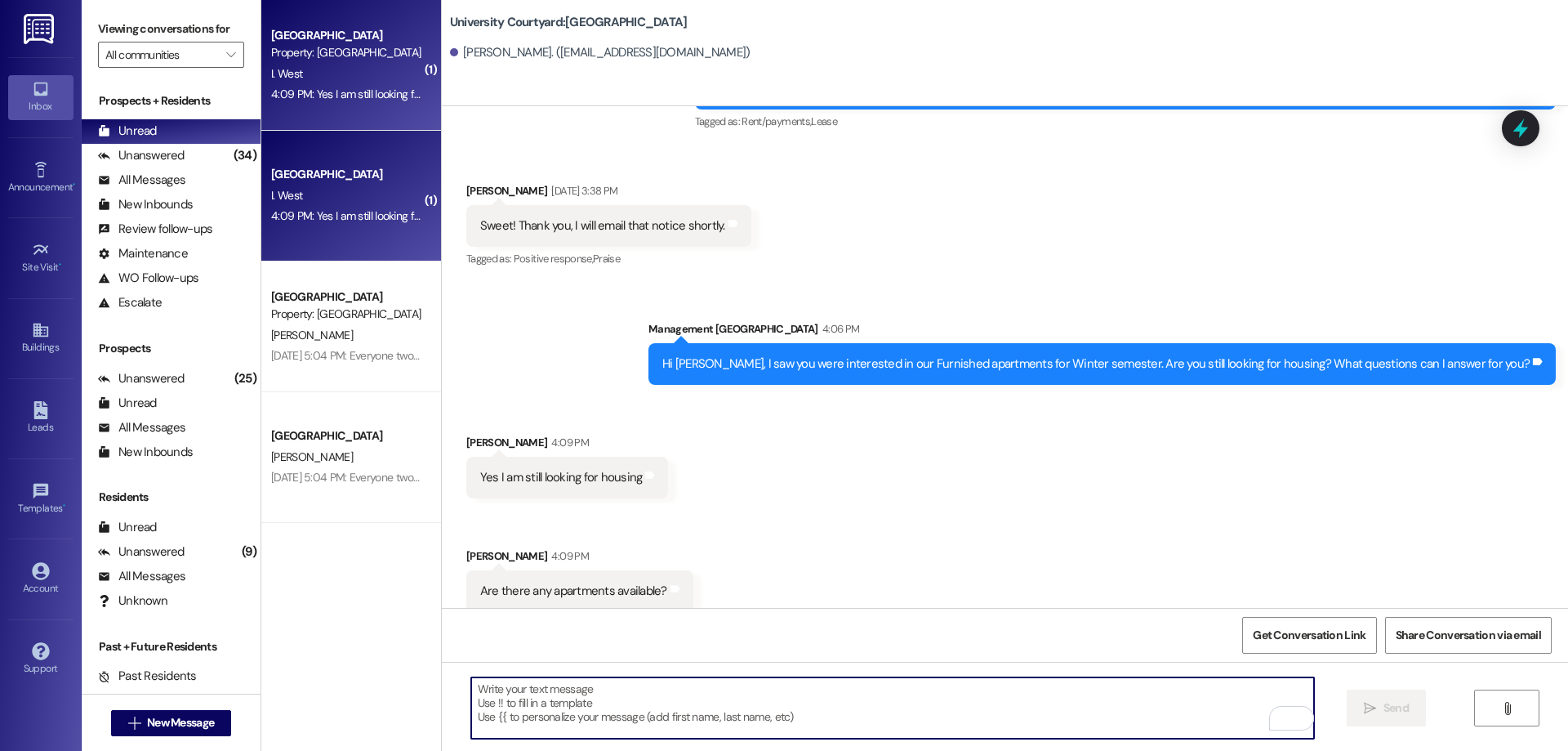
click at [652, 703] on textarea "To enrich screen reader interactions, please activate Accessibility in Grammarl…" at bounding box center [893, 707] width 843 height 61
paste textarea "Hello! We’re so excited to welcome you to your new home in a few weeks! Your mo…"
type textarea "Hello! We’re so excited to welcome you to your new home in a few weeks! Your mo…"
click at [345, 199] on div "I. West" at bounding box center [346, 196] width 154 height 20
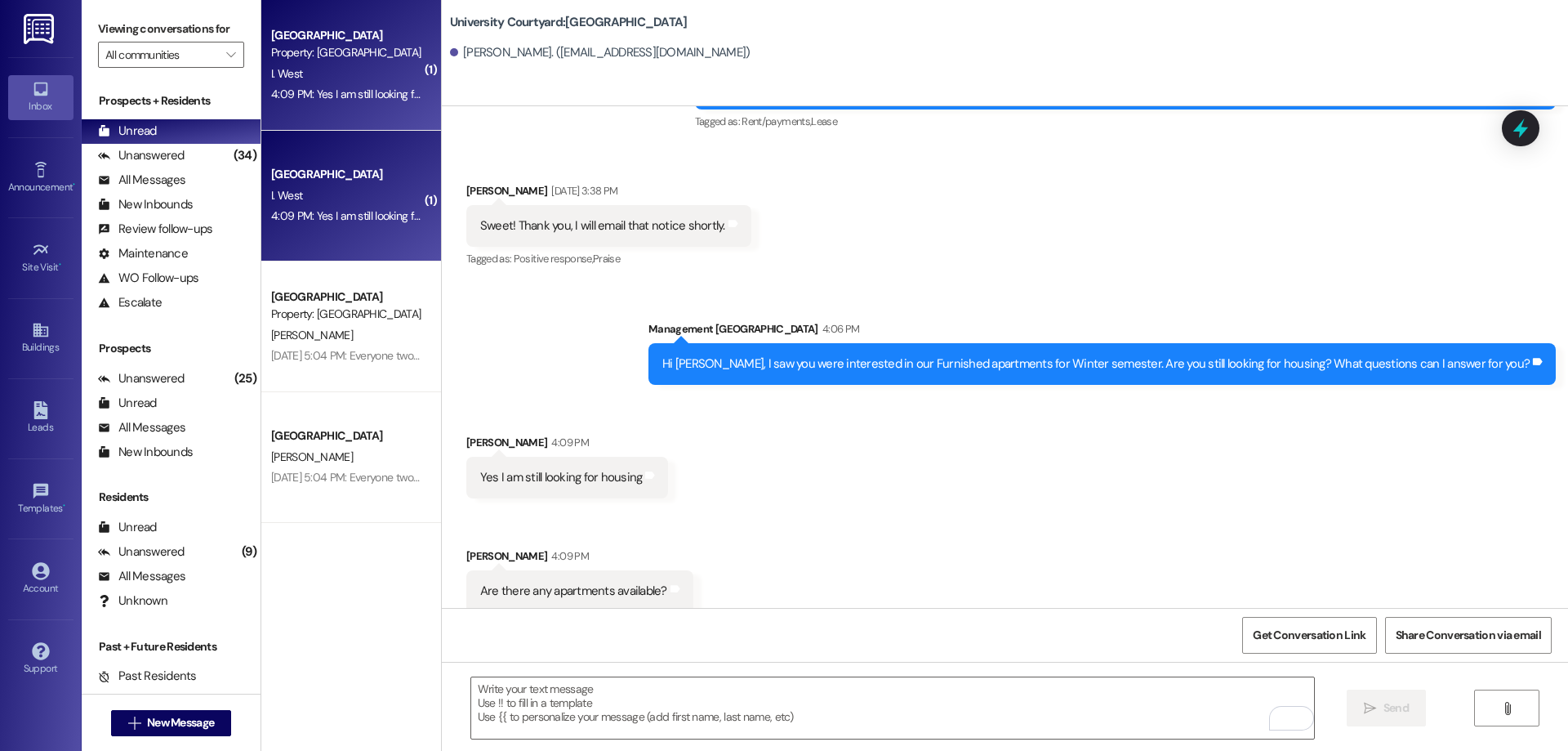
click at [328, 58] on div "Property: [GEOGRAPHIC_DATA]" at bounding box center [346, 52] width 151 height 17
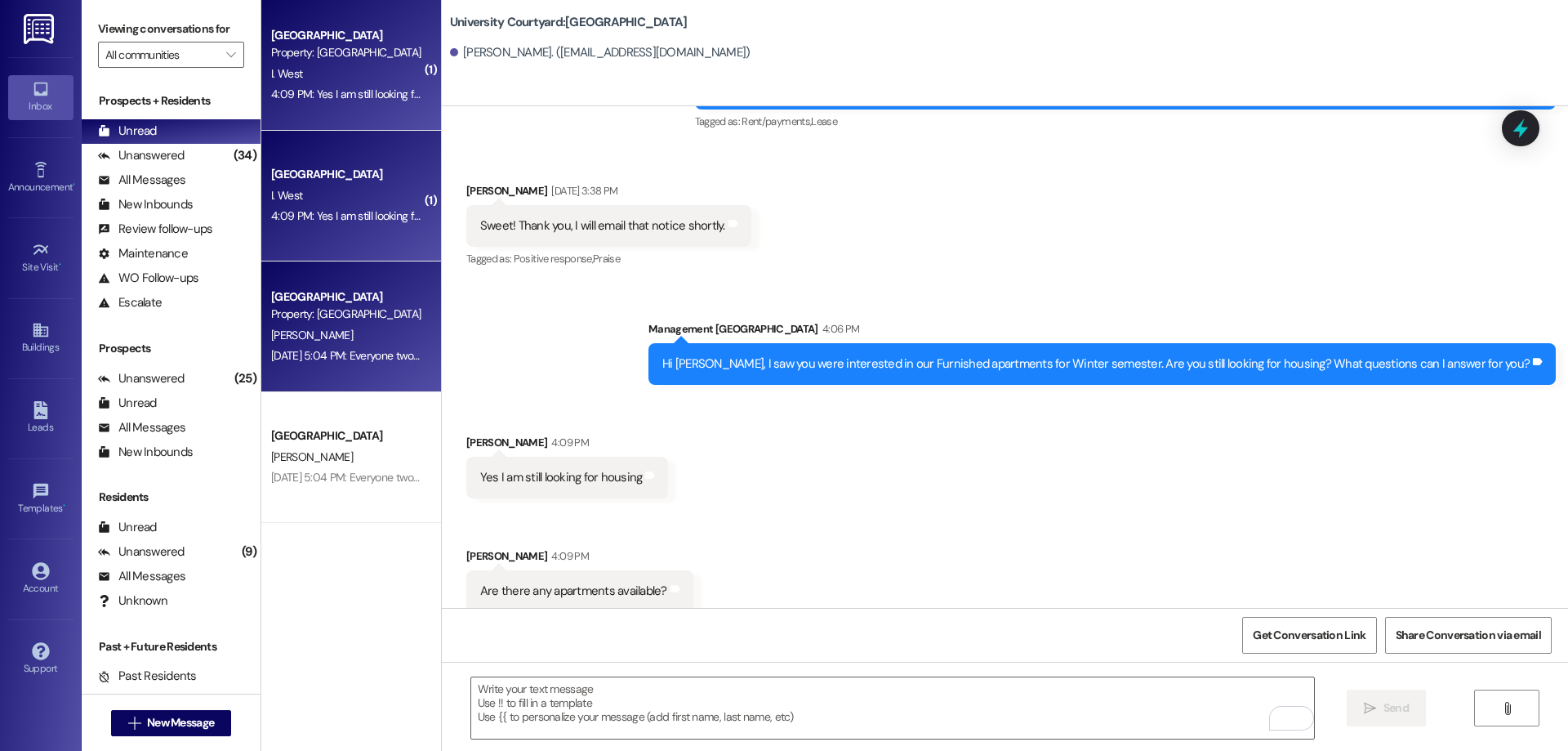
click at [312, 344] on div "[PERSON_NAME]" at bounding box center [346, 335] width 154 height 20
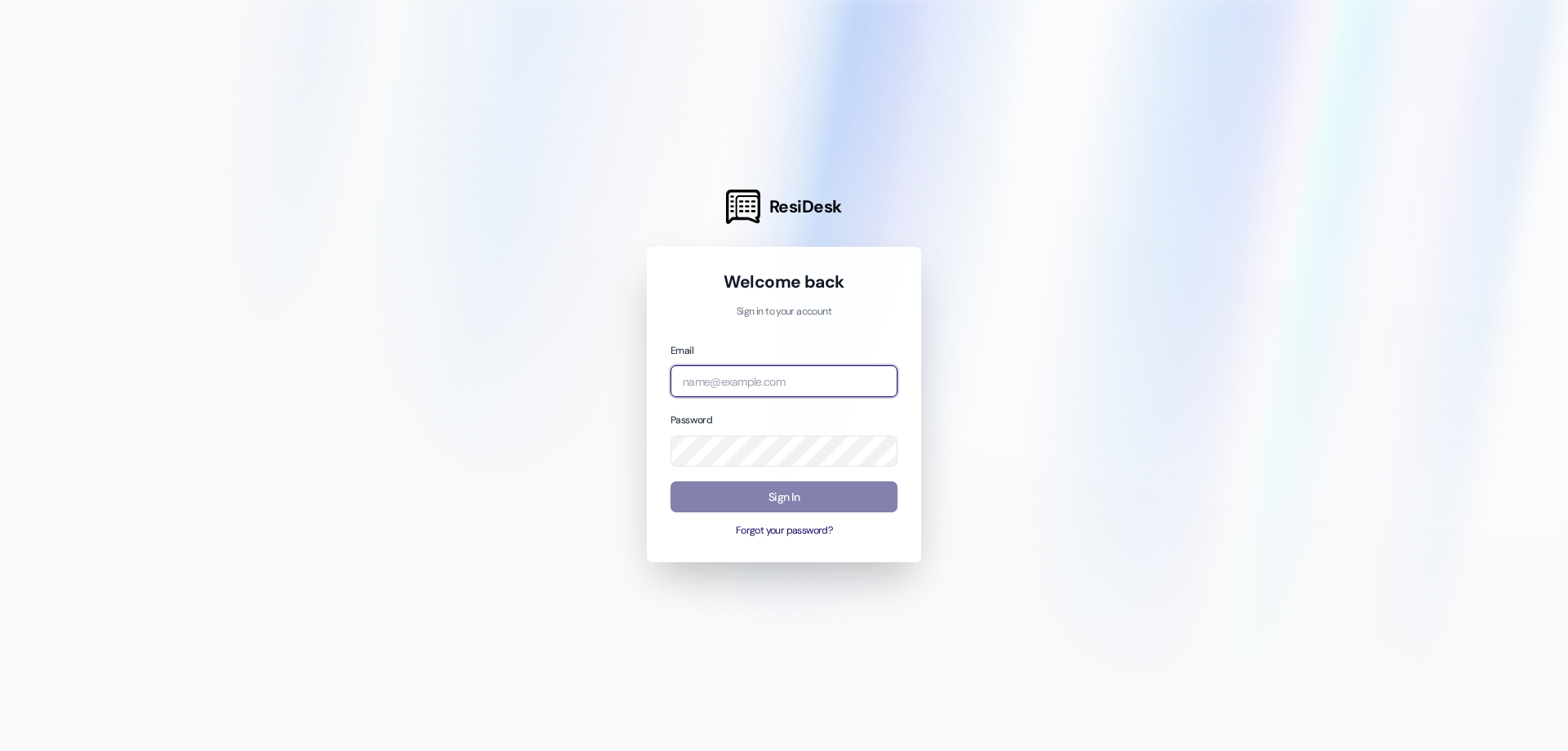
click at [762, 389] on input "email" at bounding box center [784, 381] width 228 height 32
type input "[EMAIL_ADDRESS][DOMAIN_NAME]"
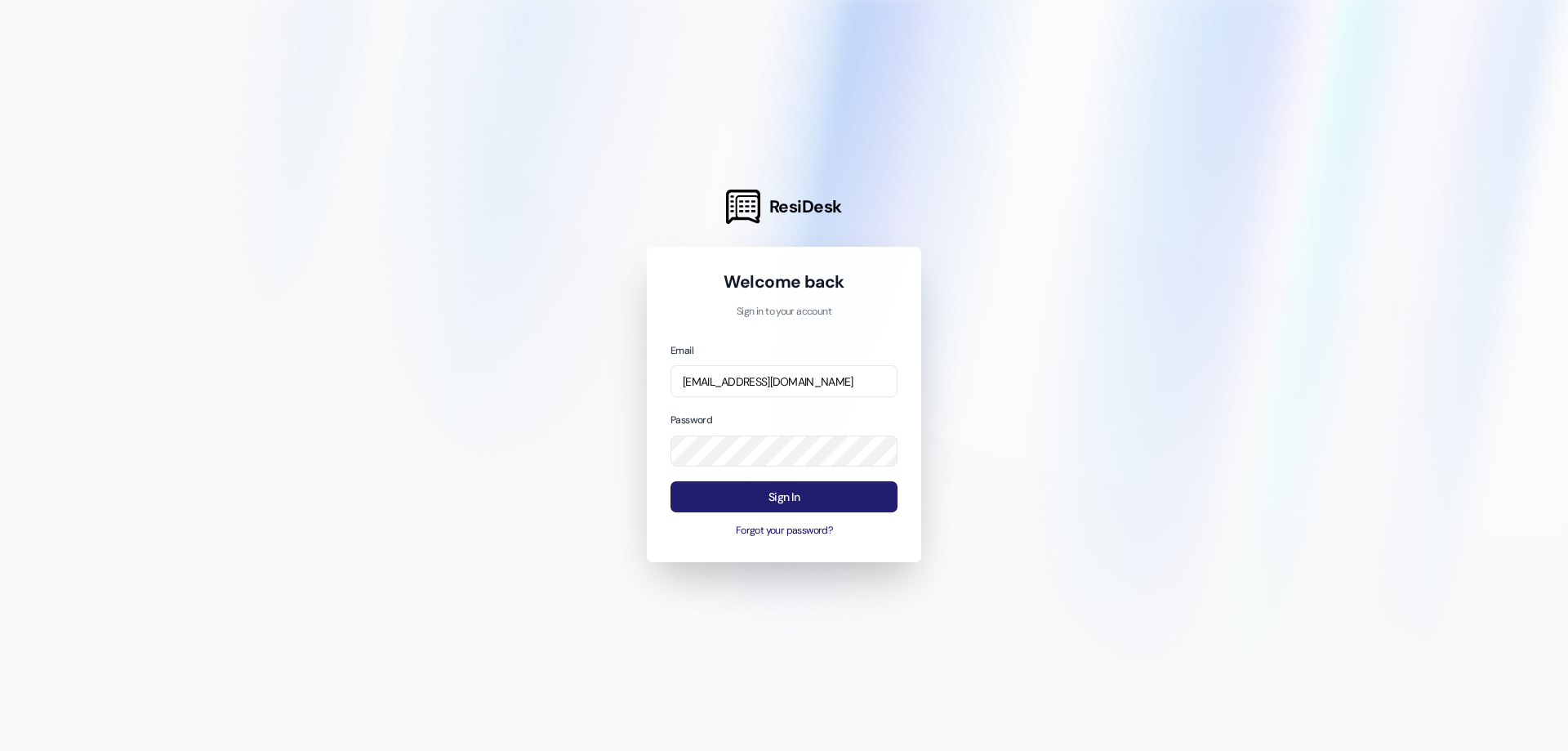
click at [815, 495] on button "Sign In" at bounding box center [784, 497] width 228 height 32
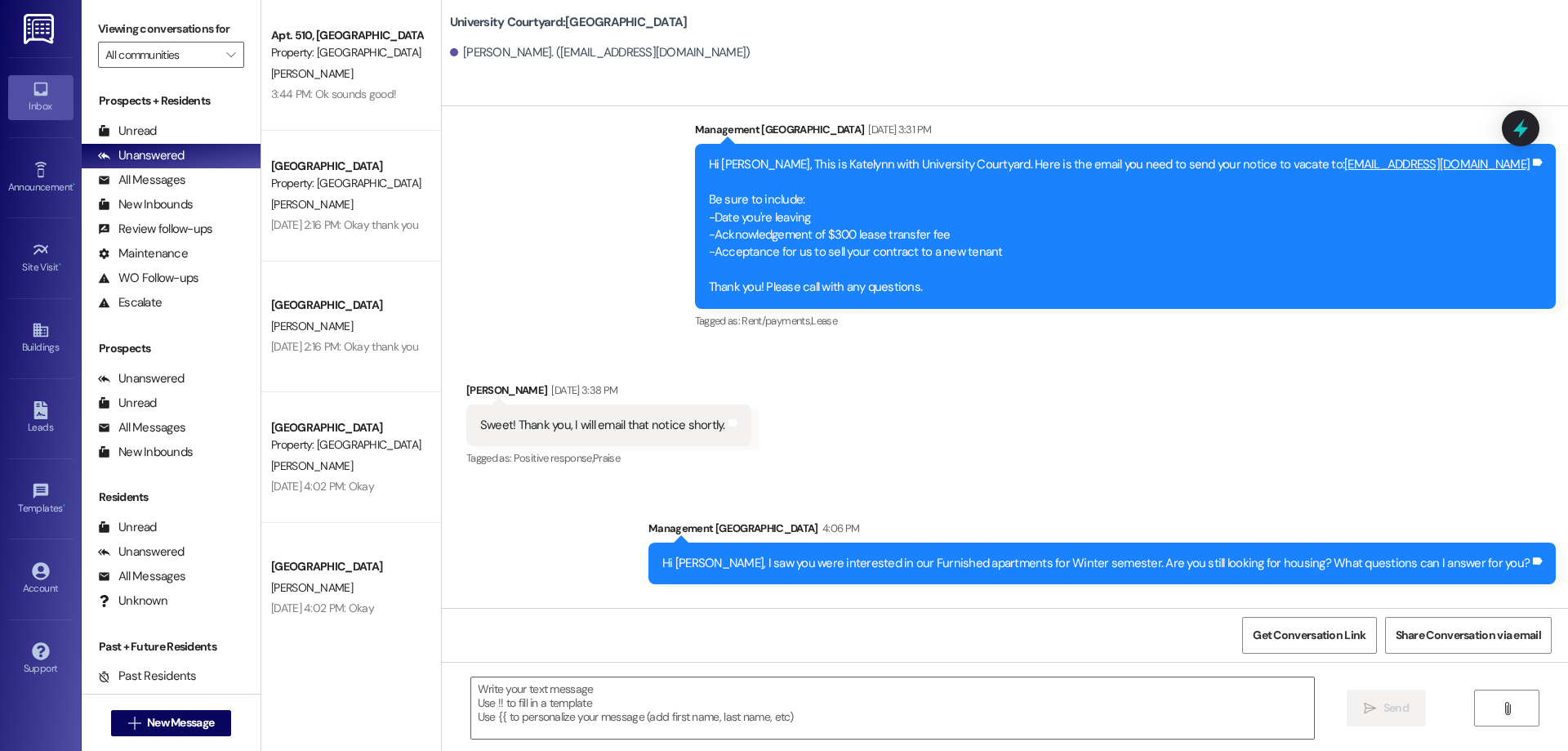
scroll to position [3006, 0]
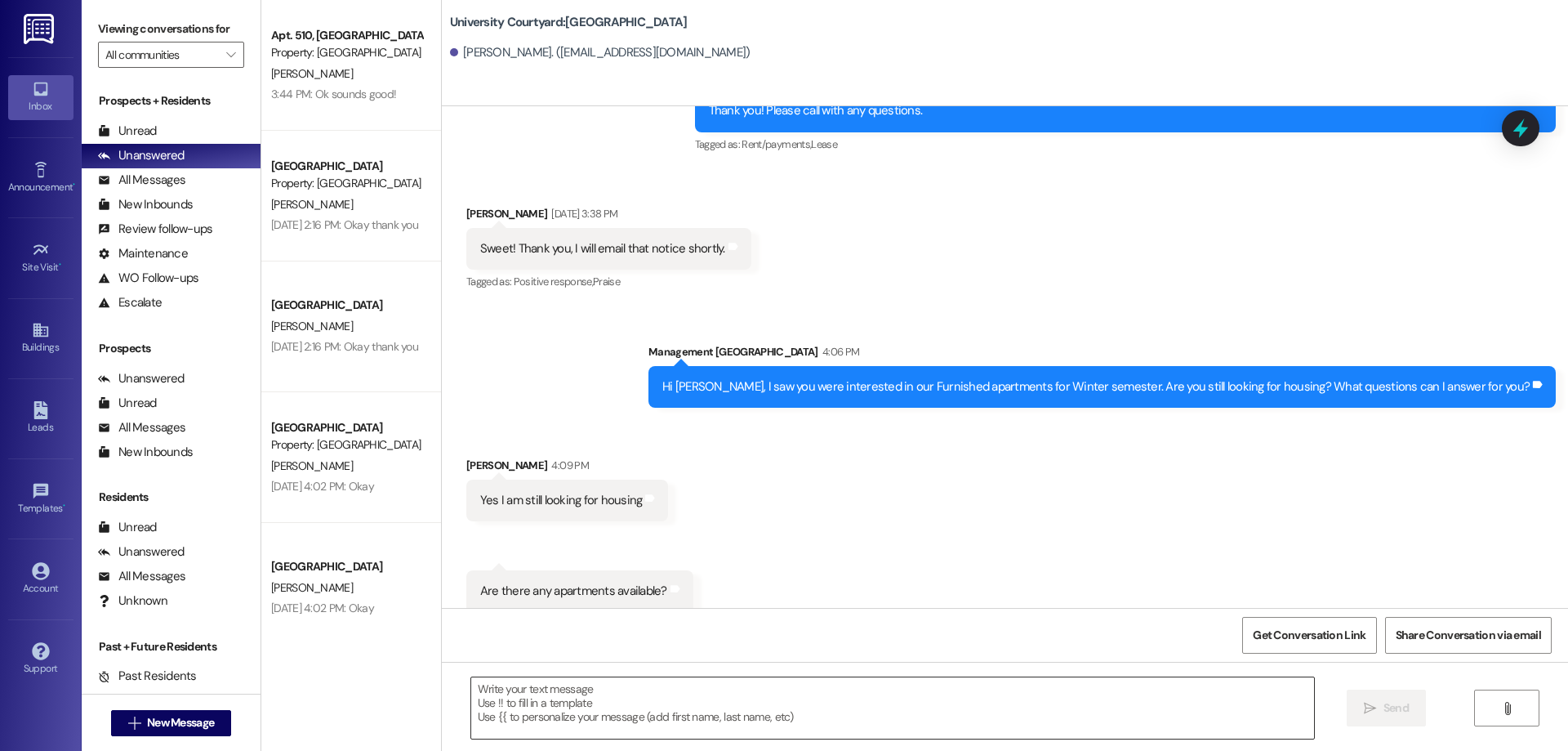
click at [720, 712] on textarea at bounding box center [893, 707] width 843 height 61
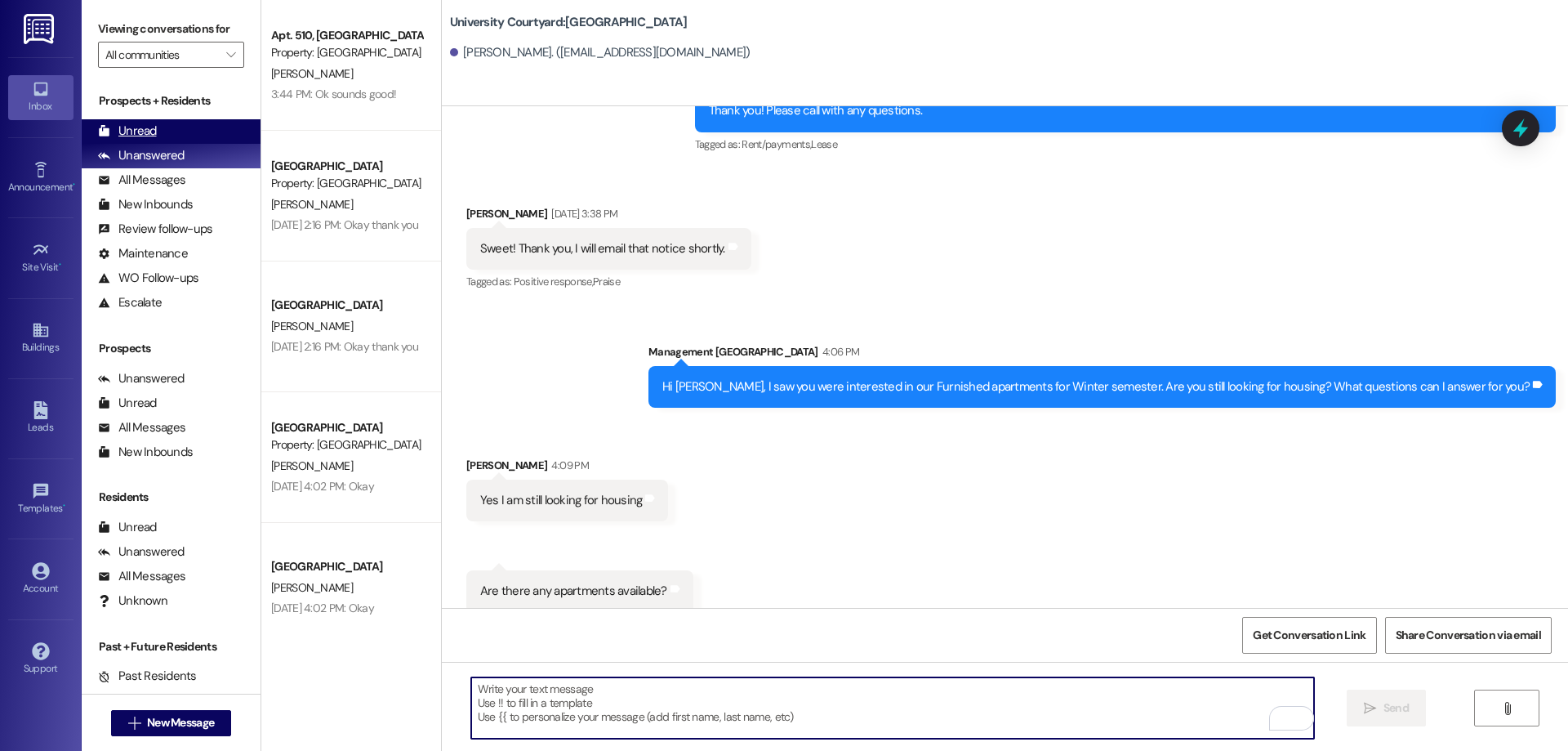
click at [182, 135] on div "Unread (0)" at bounding box center [171, 132] width 179 height 25
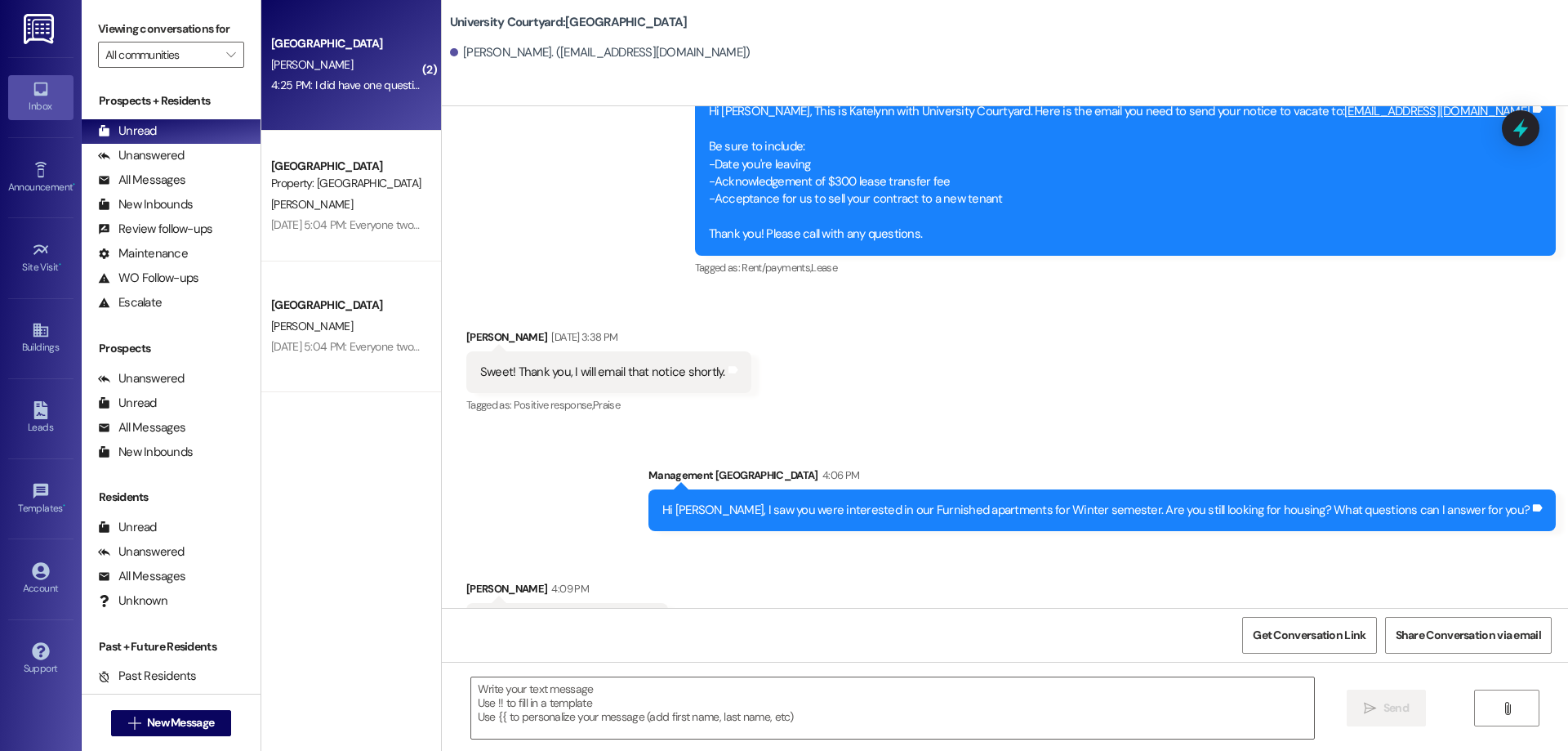
scroll to position [3005, 0]
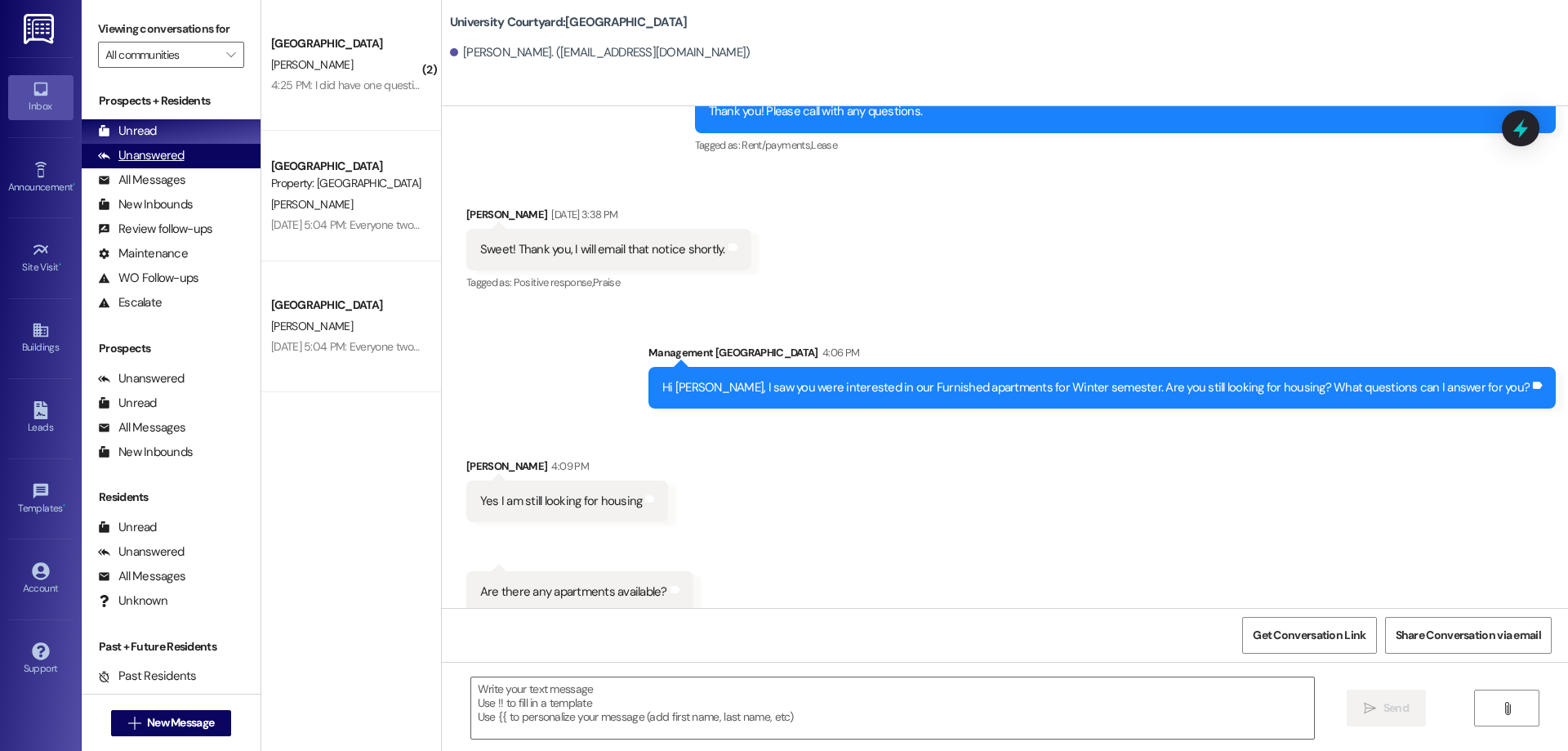
click at [193, 149] on div "Unanswered (0)" at bounding box center [171, 155] width 179 height 25
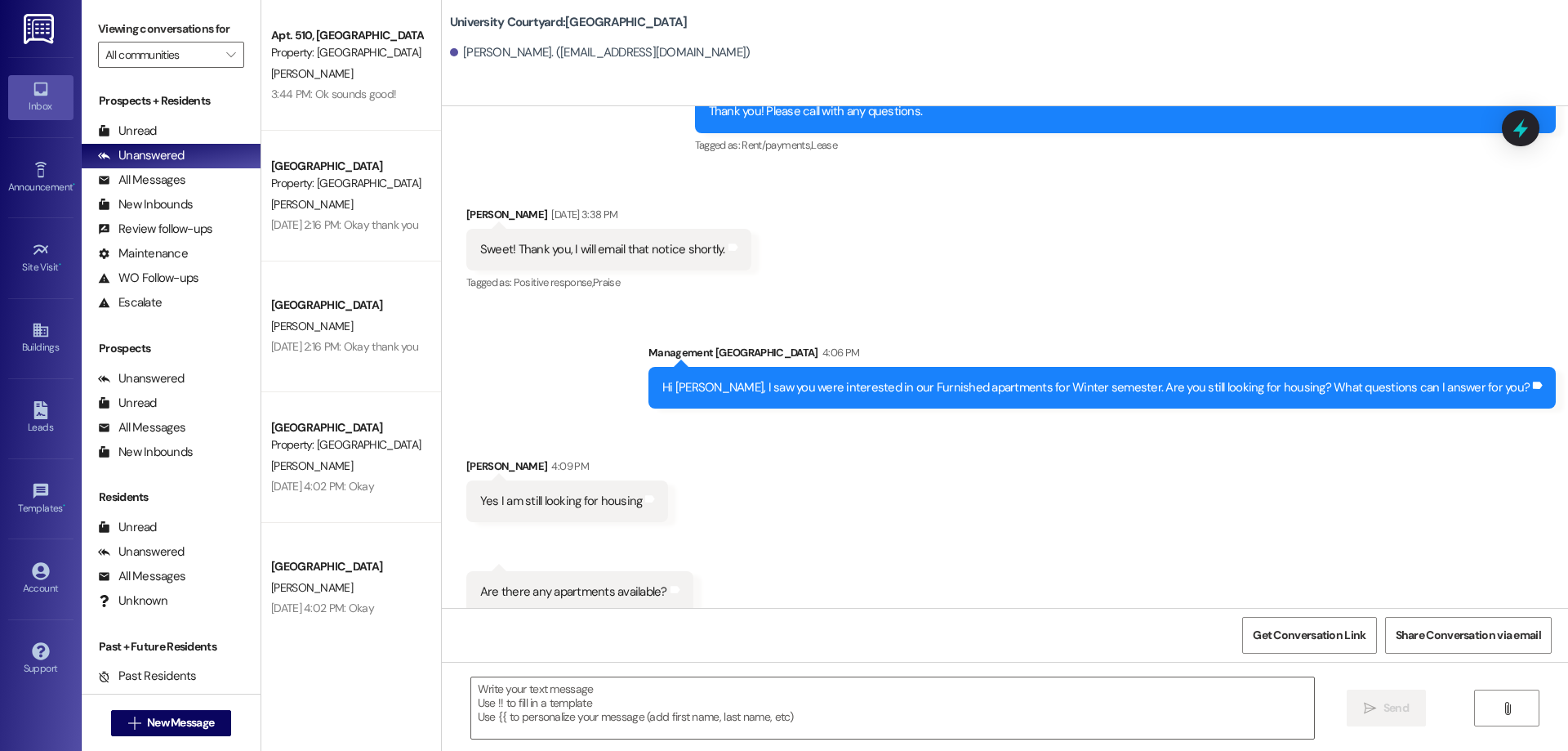
scroll to position [3006, 0]
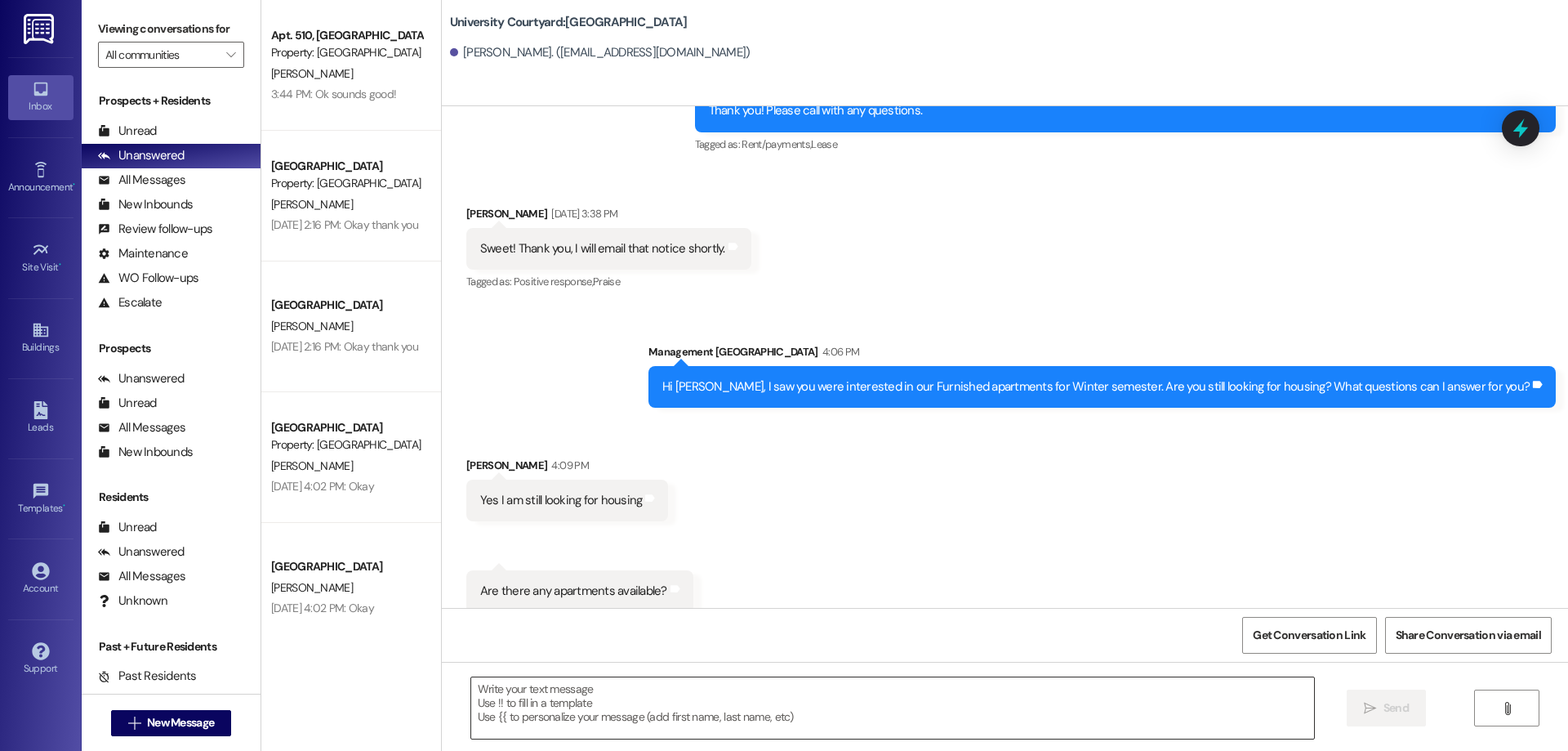
click at [670, 728] on textarea at bounding box center [893, 707] width 843 height 61
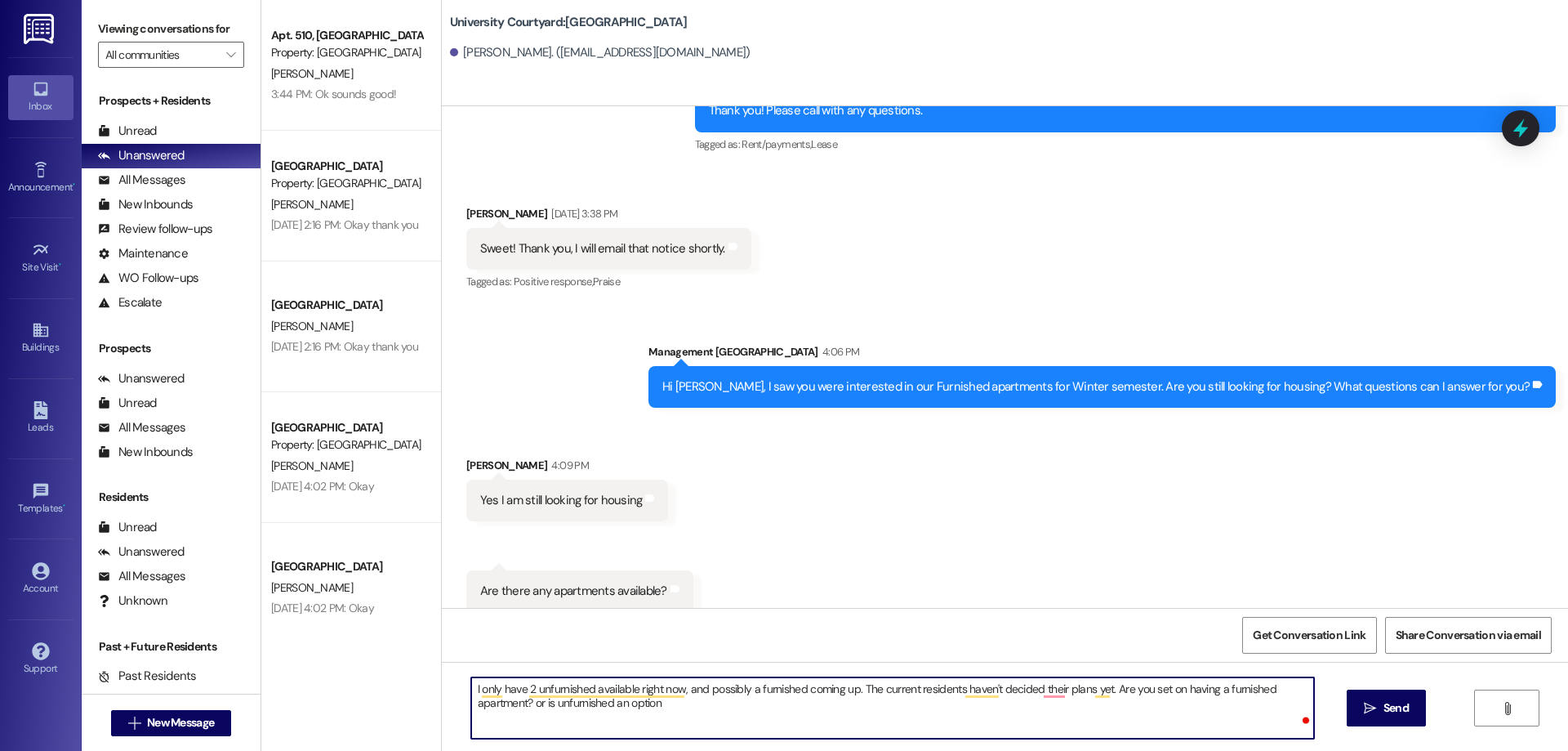
type textarea "I only have 2 unfurnished available right now, and possibly a furnished coming …"
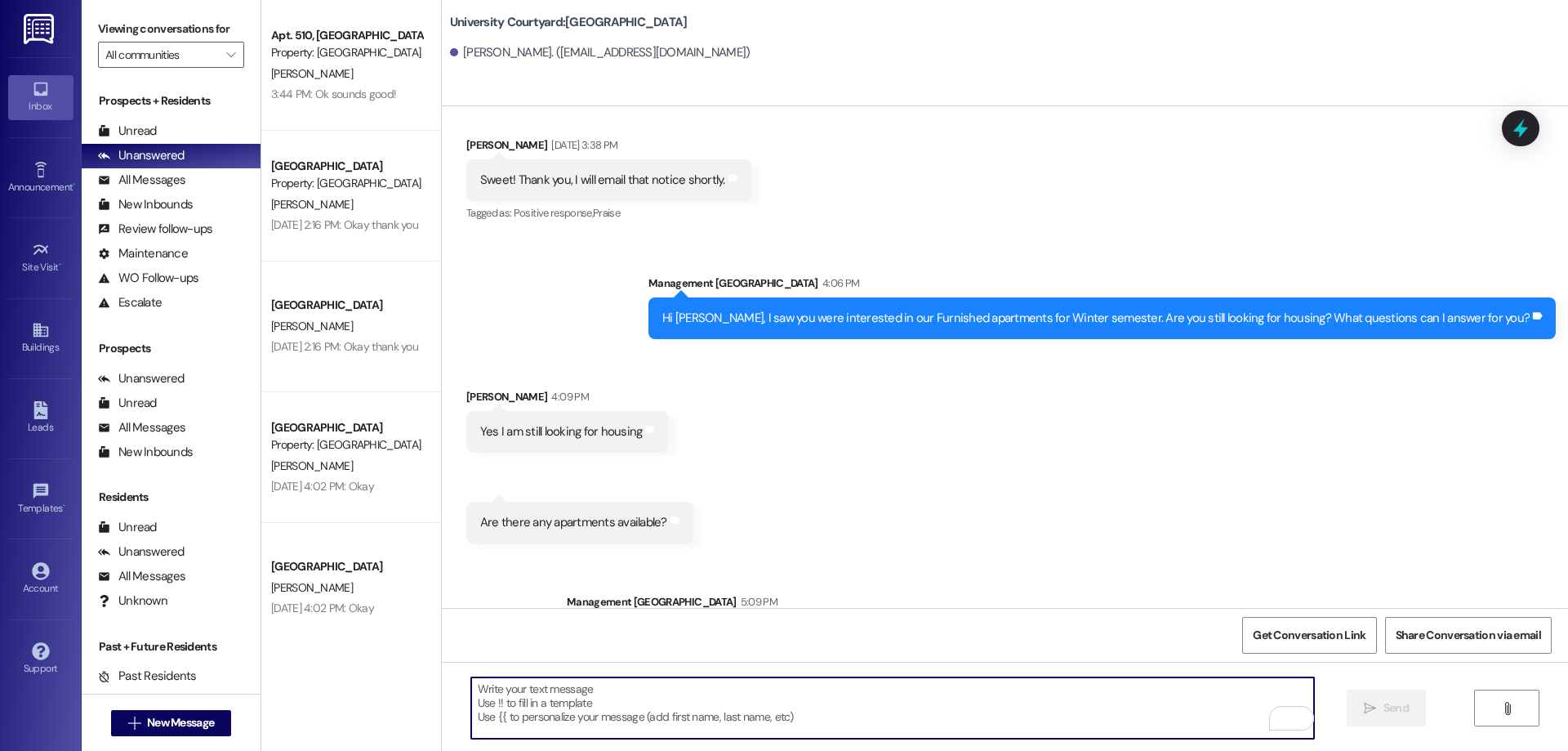
scroll to position [3137, 0]
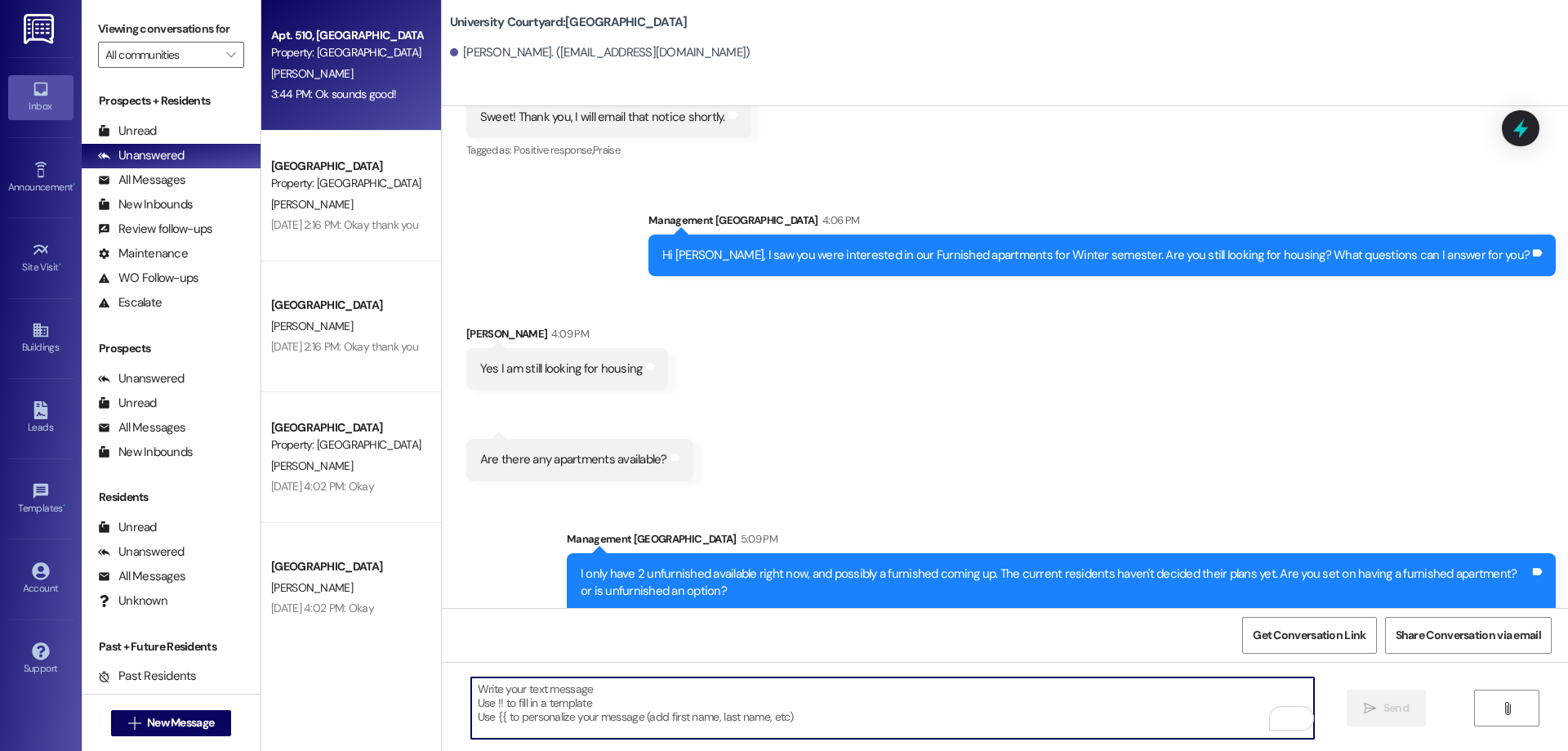
click at [325, 56] on div "Property: [GEOGRAPHIC_DATA]" at bounding box center [346, 52] width 151 height 17
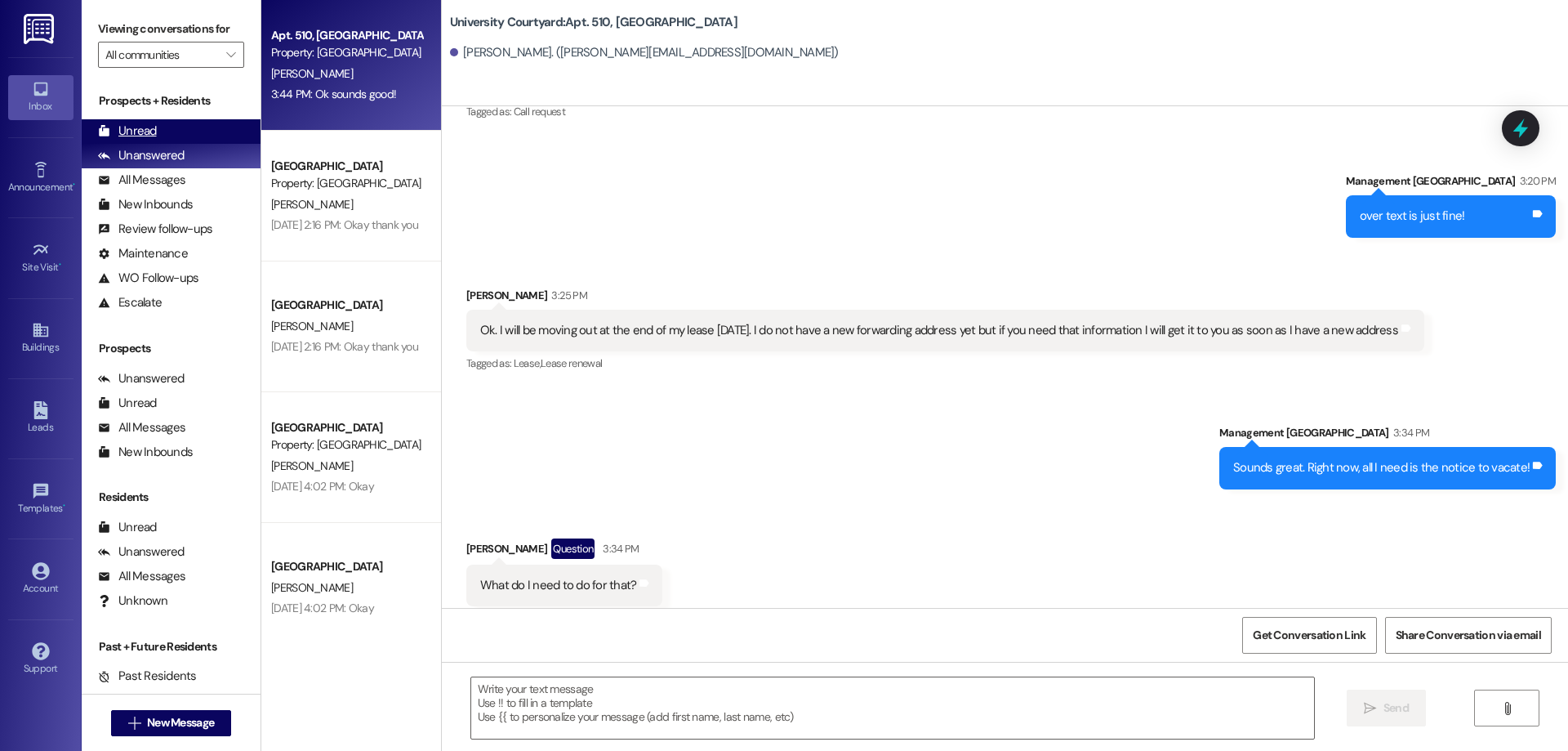
click at [189, 128] on div "Unread (0)" at bounding box center [171, 132] width 179 height 25
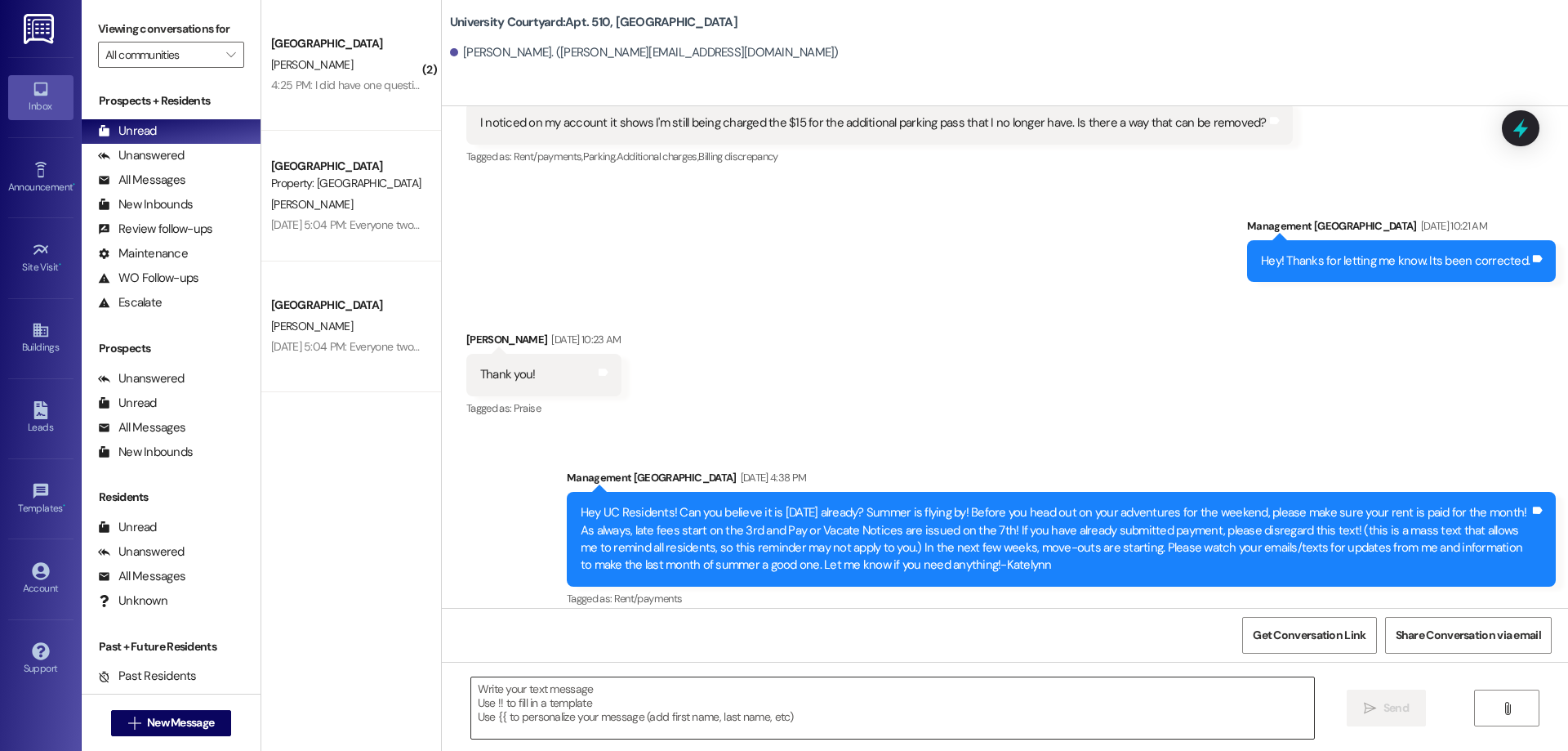
scroll to position [14114, 0]
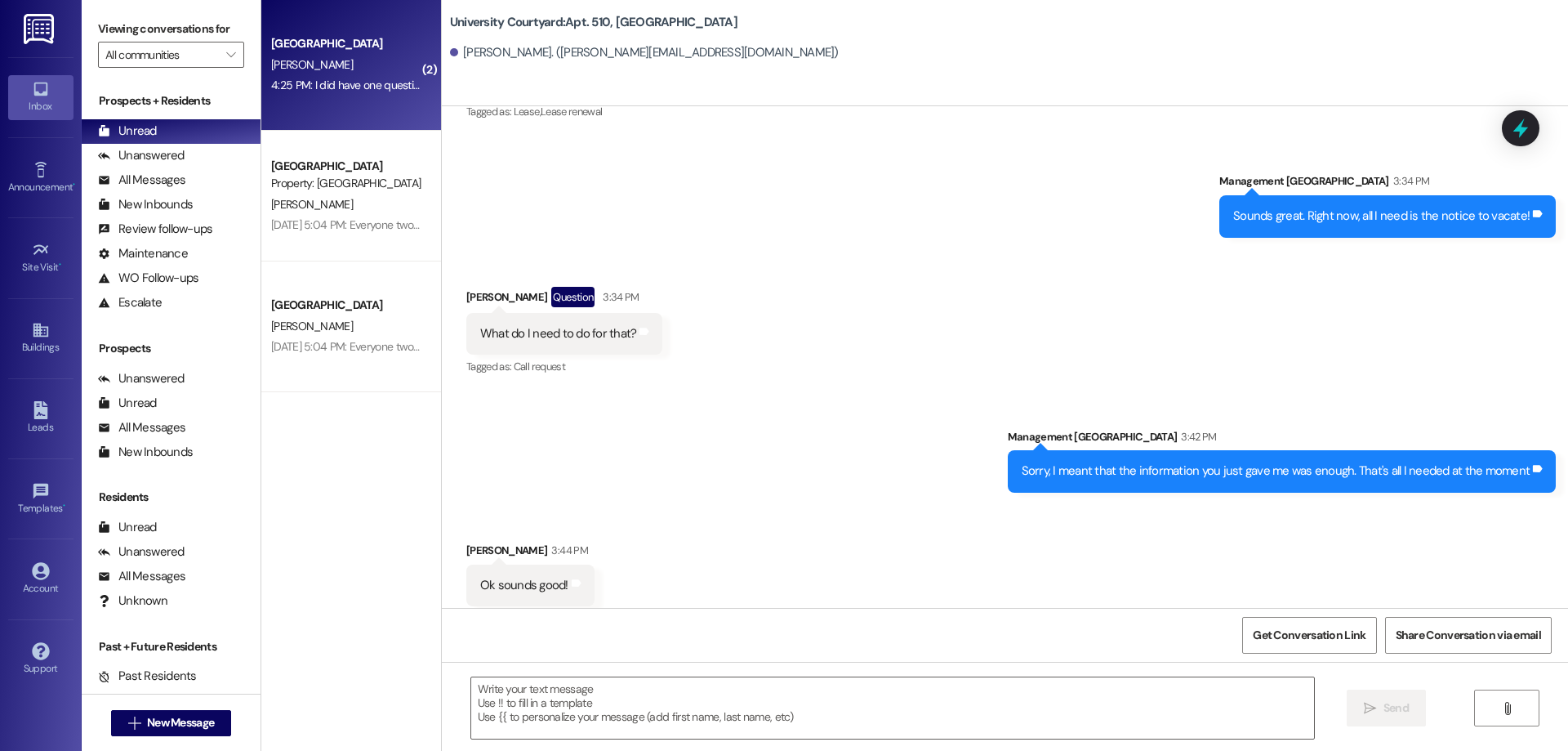
click at [270, 55] on div "[PERSON_NAME]" at bounding box center [346, 65] width 154 height 20
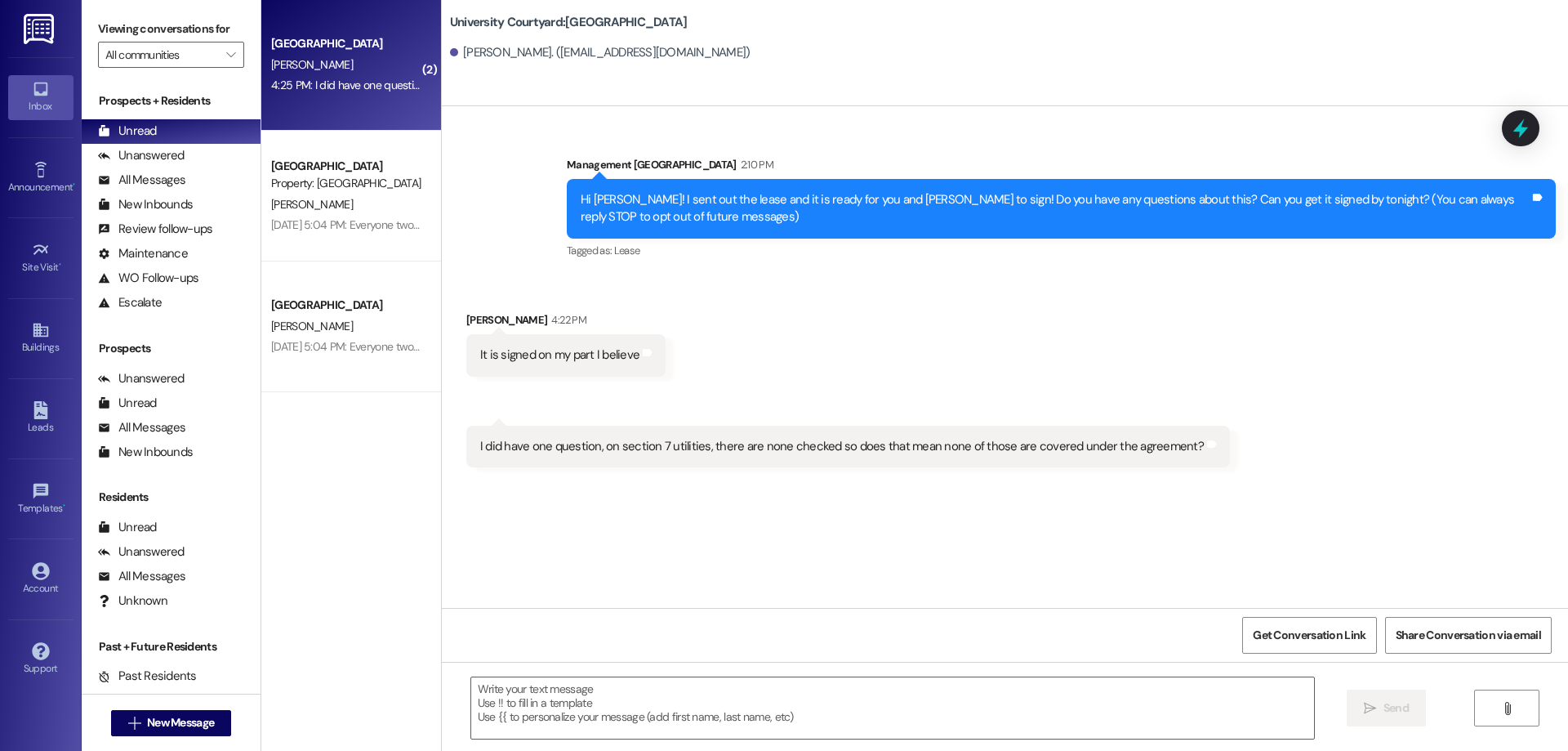
scroll to position [0, 0]
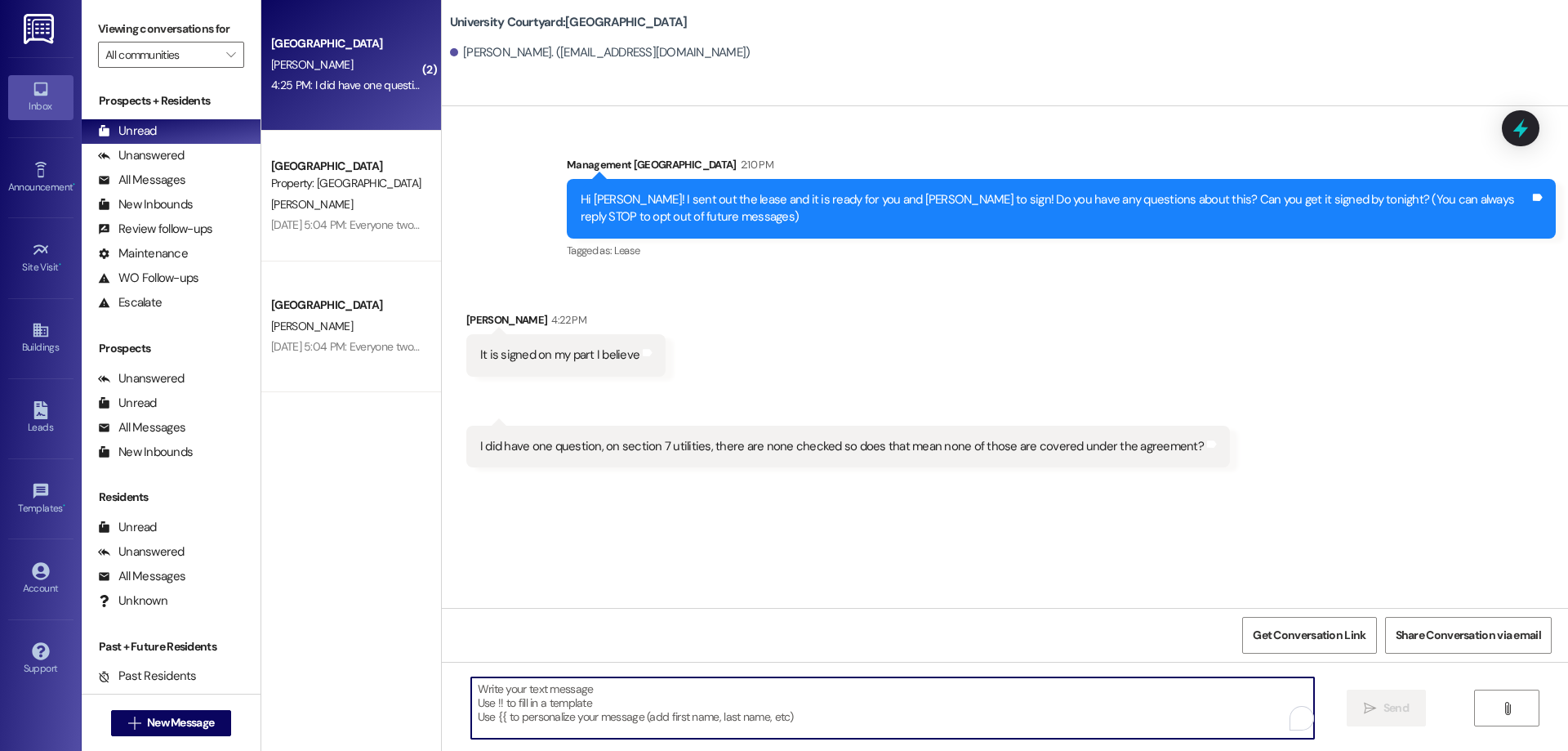
click at [613, 735] on textarea "To enrich screen reader interactions, please activate Accessibility in Grammarl…" at bounding box center [893, 707] width 843 height 61
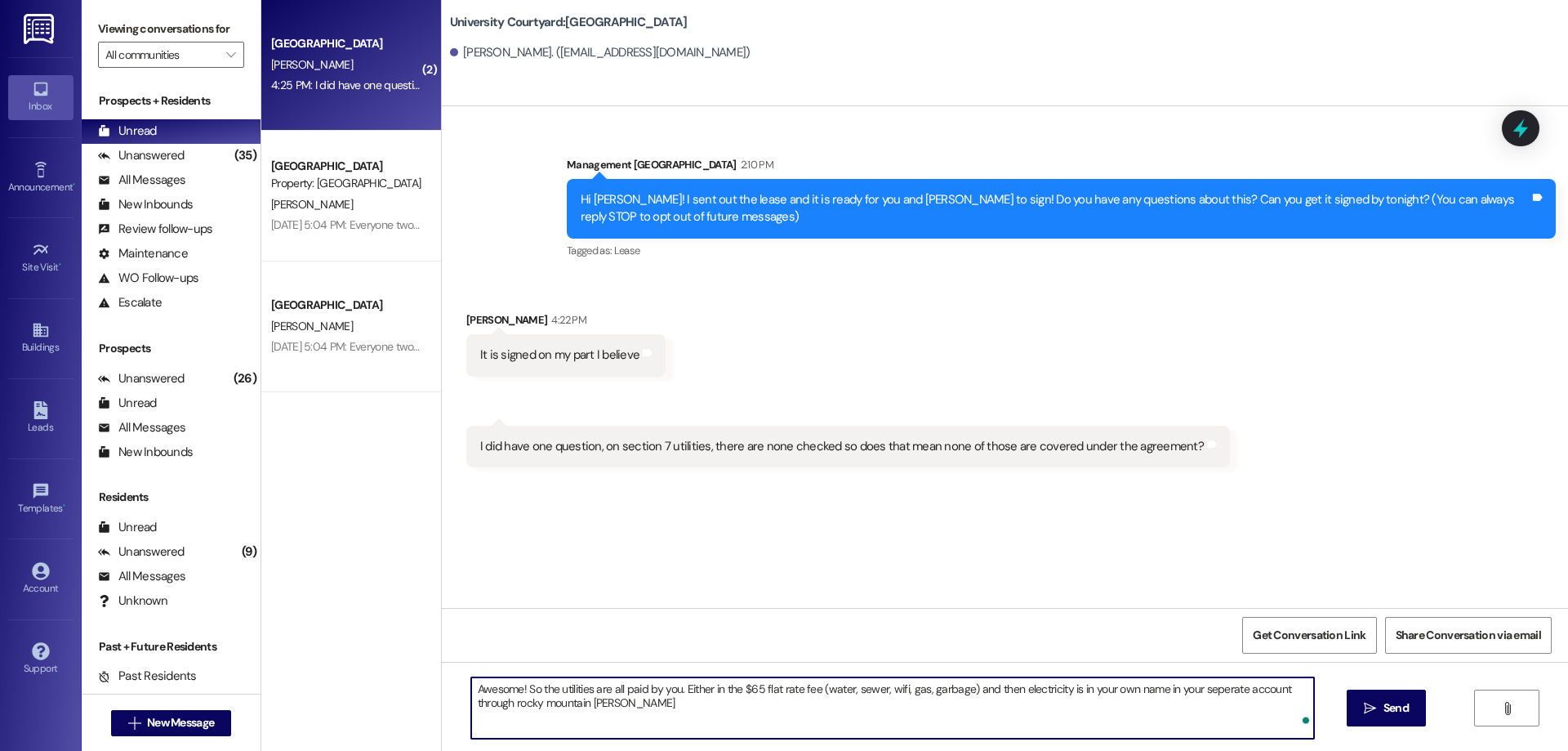
type textarea "Awesome! So the utilities are all paid by you. Either in the $65 flat rate fee …"
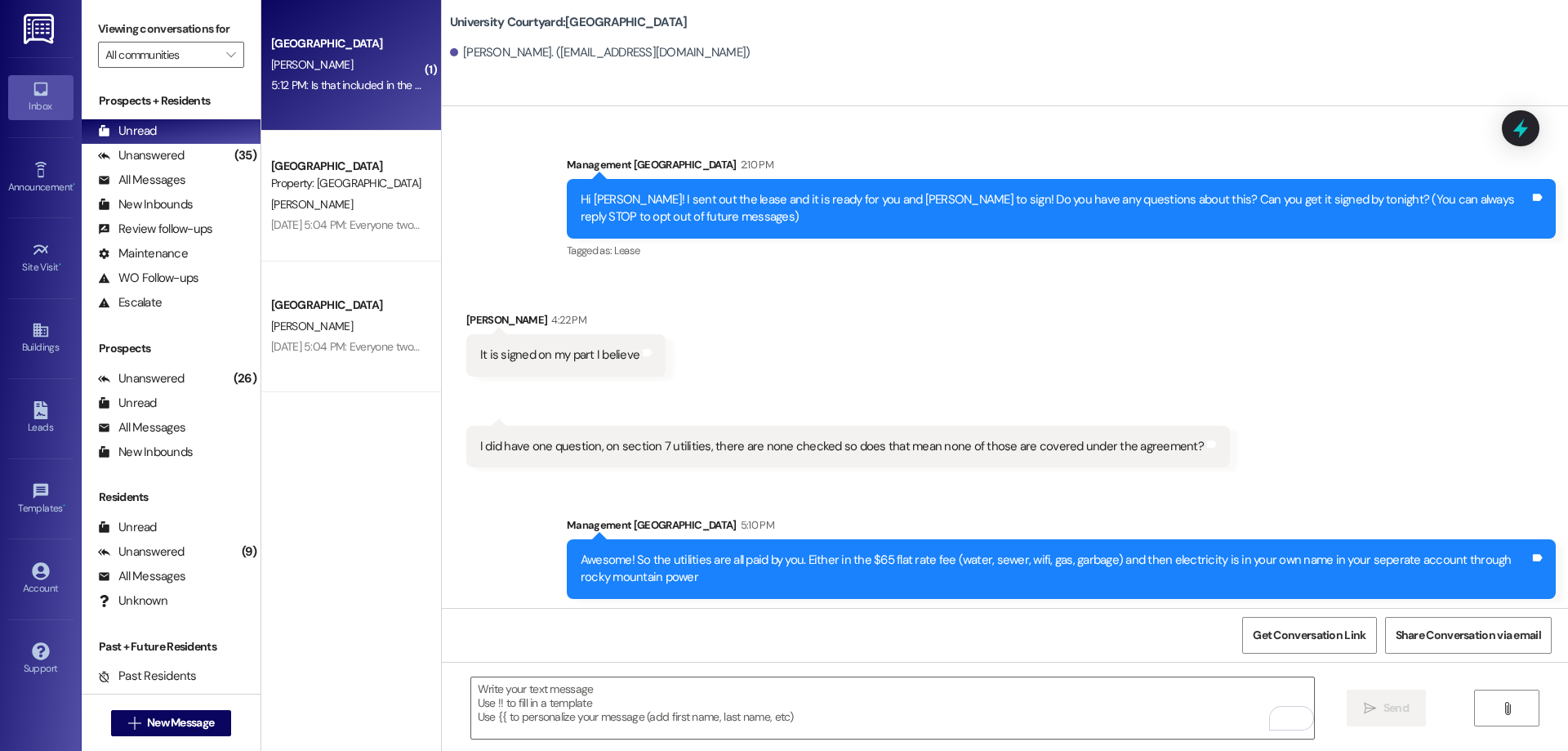
scroll to position [117, 0]
